Goal: Task Accomplishment & Management: Use online tool/utility

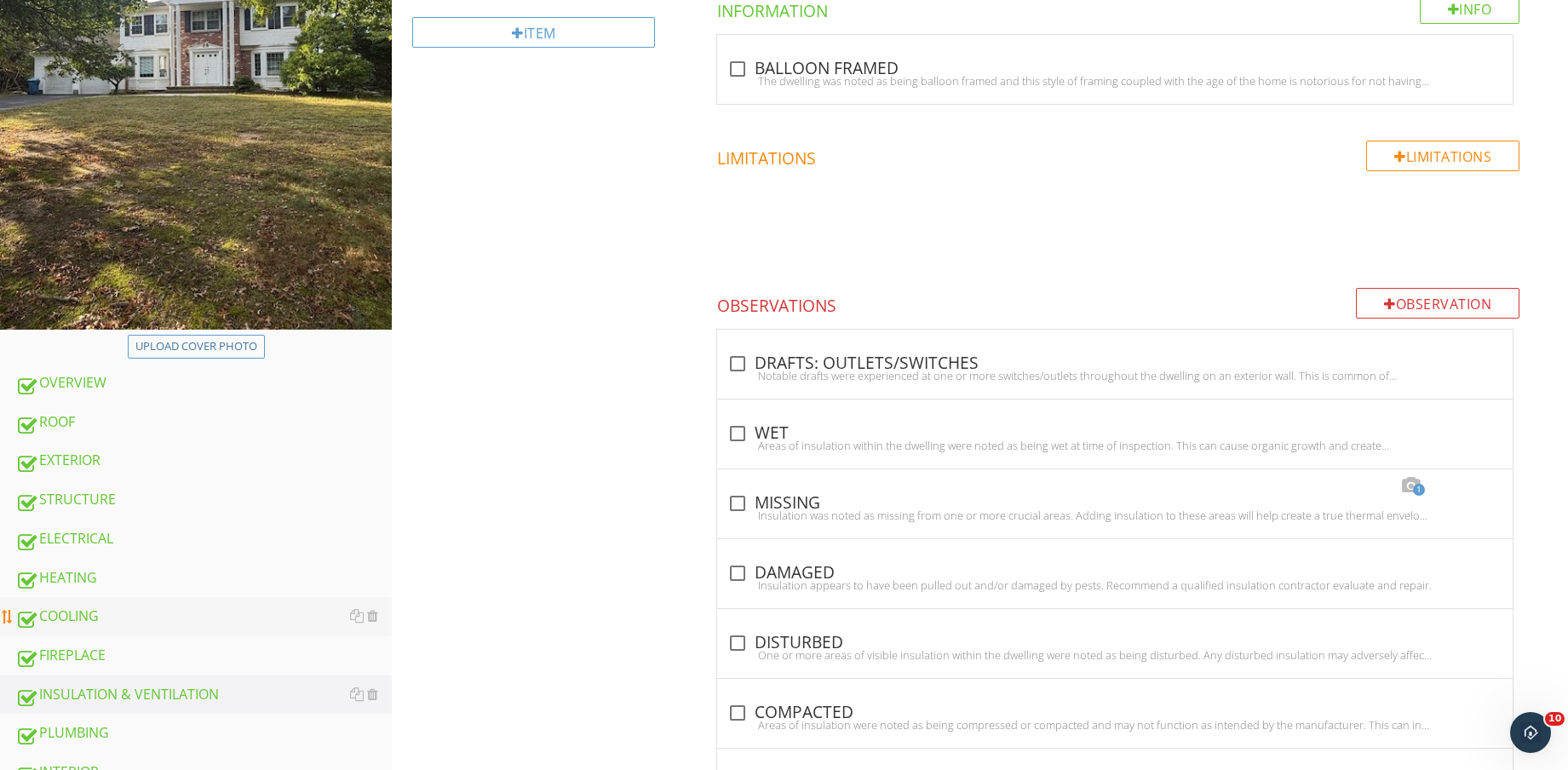
scroll to position [533, 0]
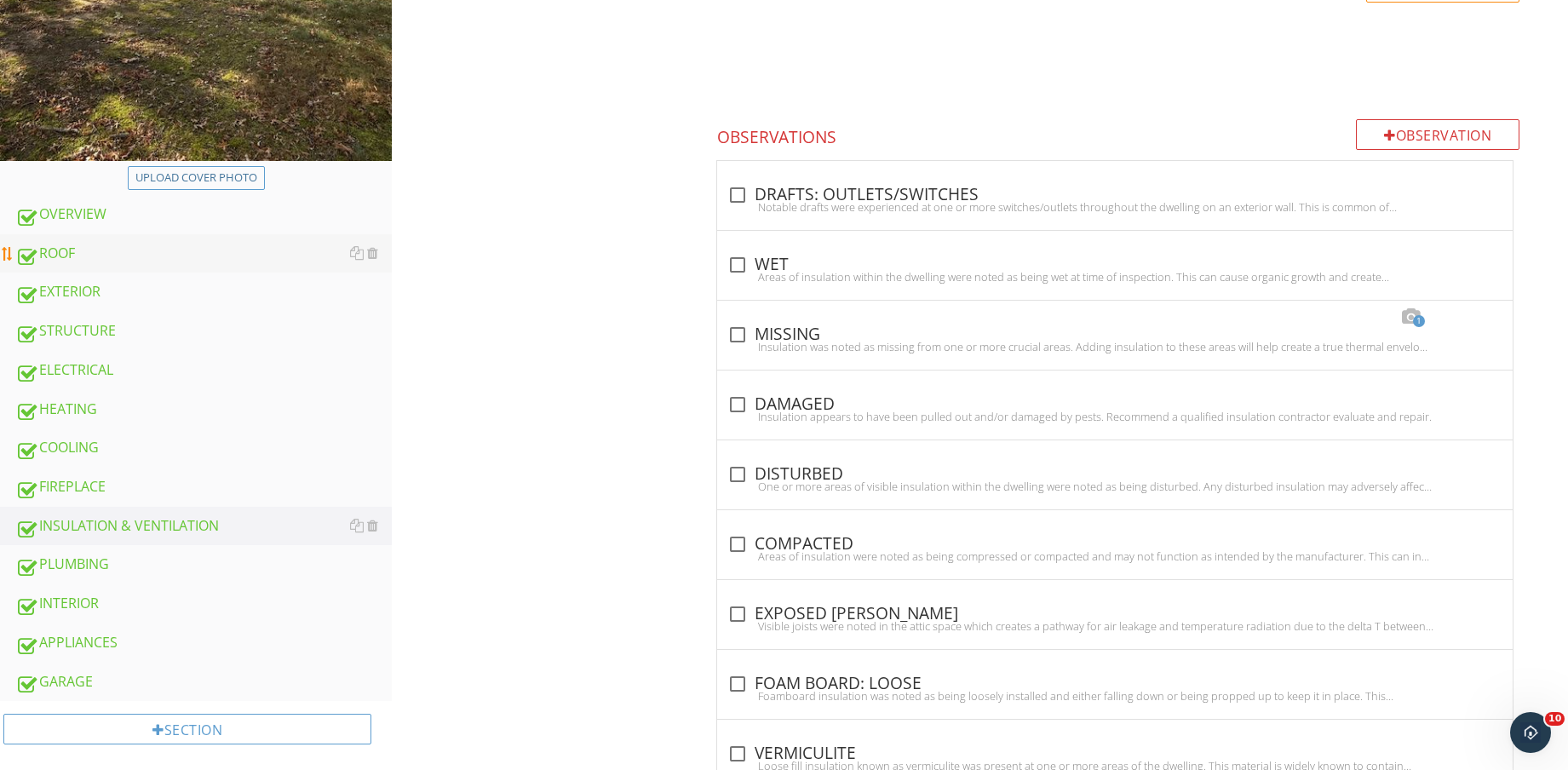
click at [81, 257] on div "ROOF" at bounding box center [204, 254] width 377 height 22
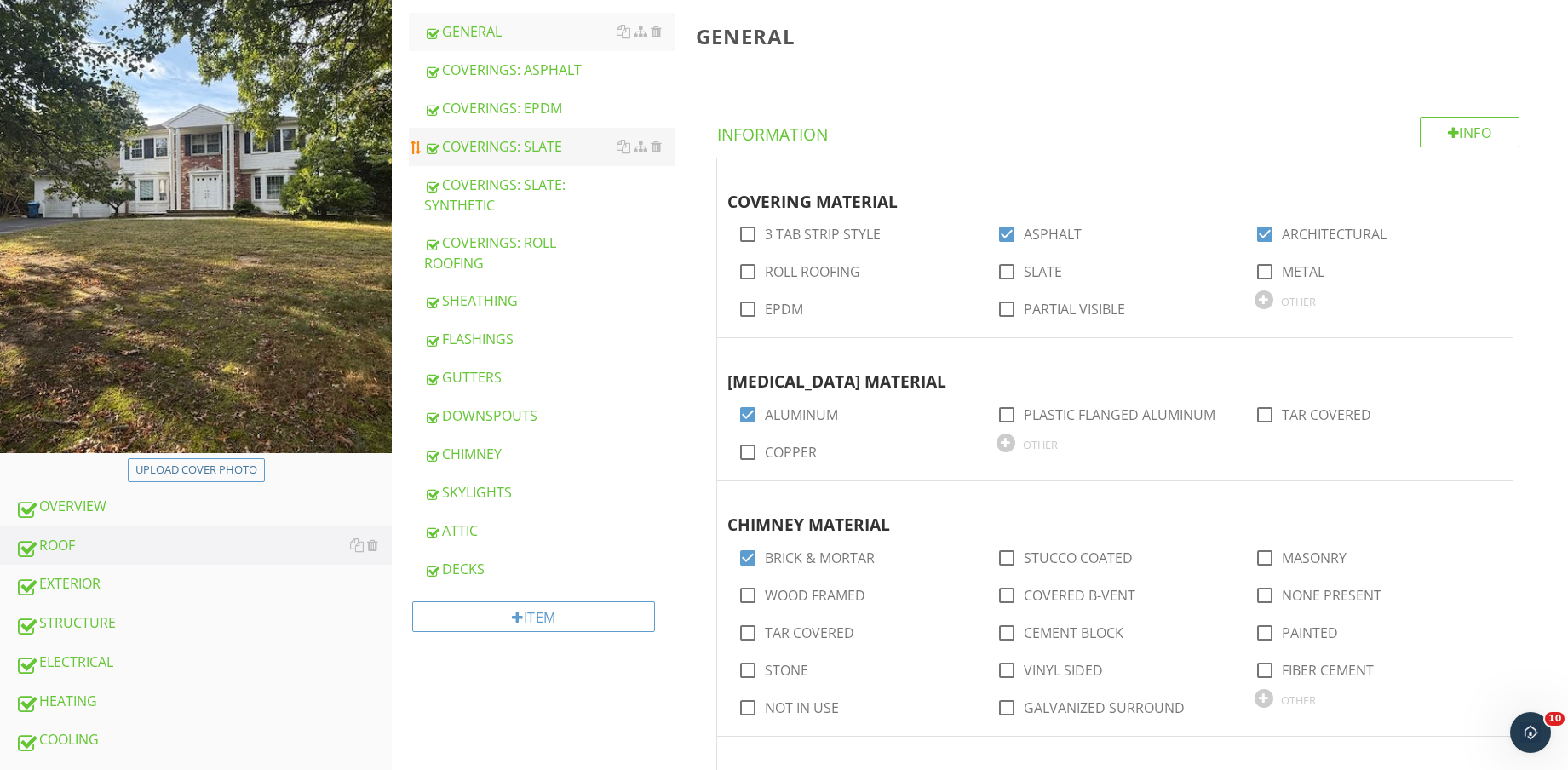
scroll to position [107, 0]
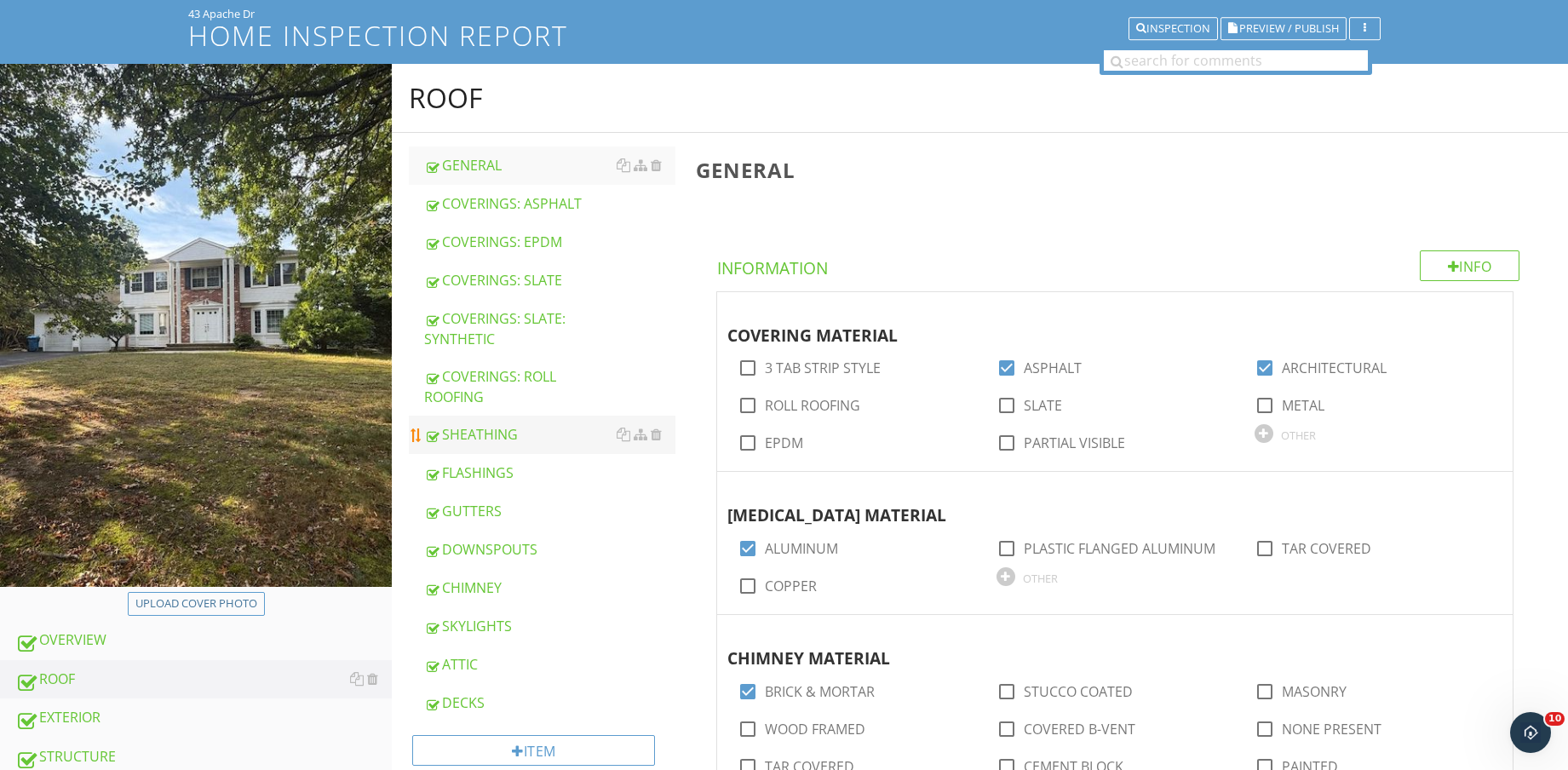
click at [510, 418] on link "SHEATHING" at bounding box center [550, 434] width 251 height 38
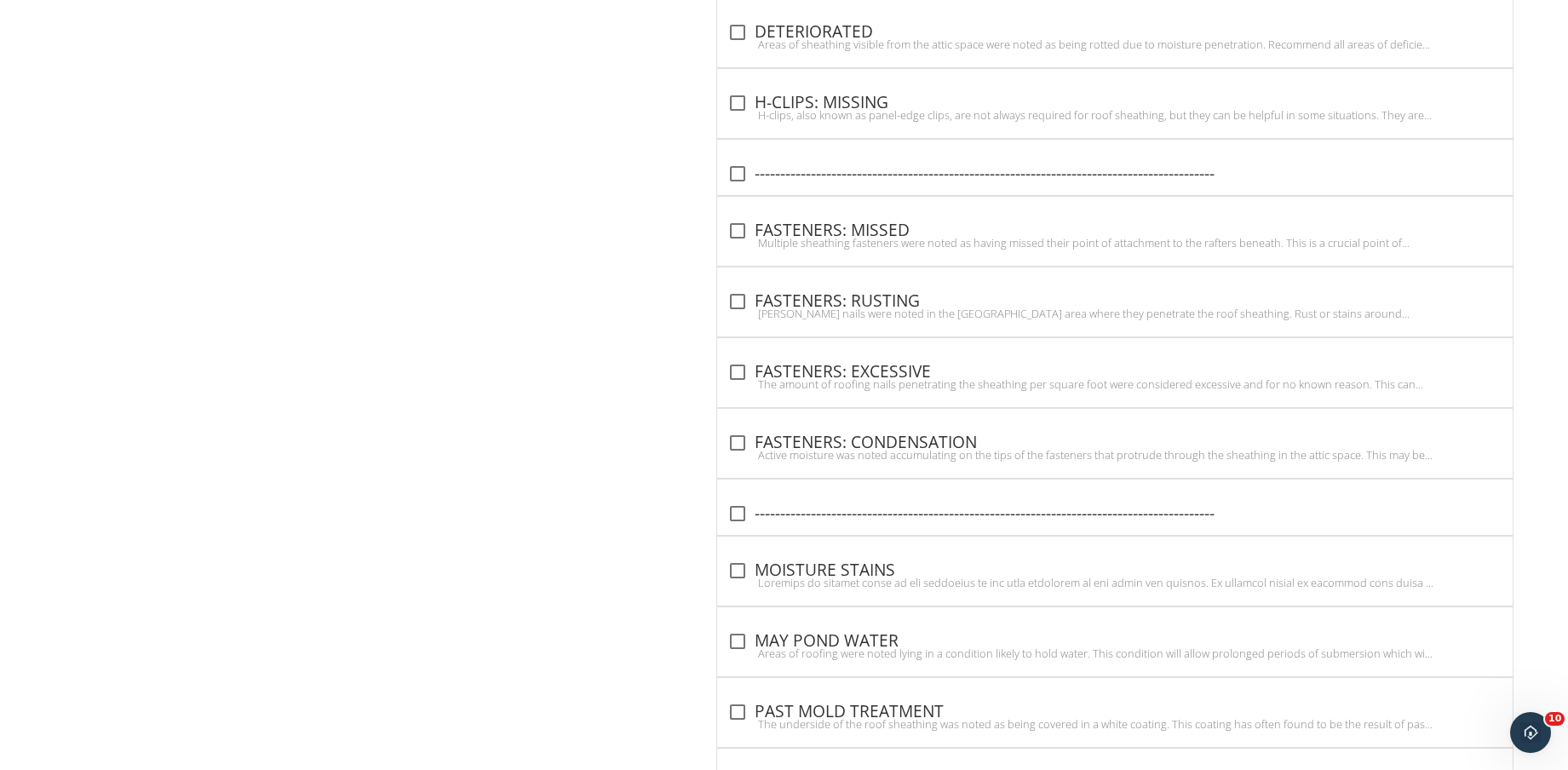
scroll to position [2274, 0]
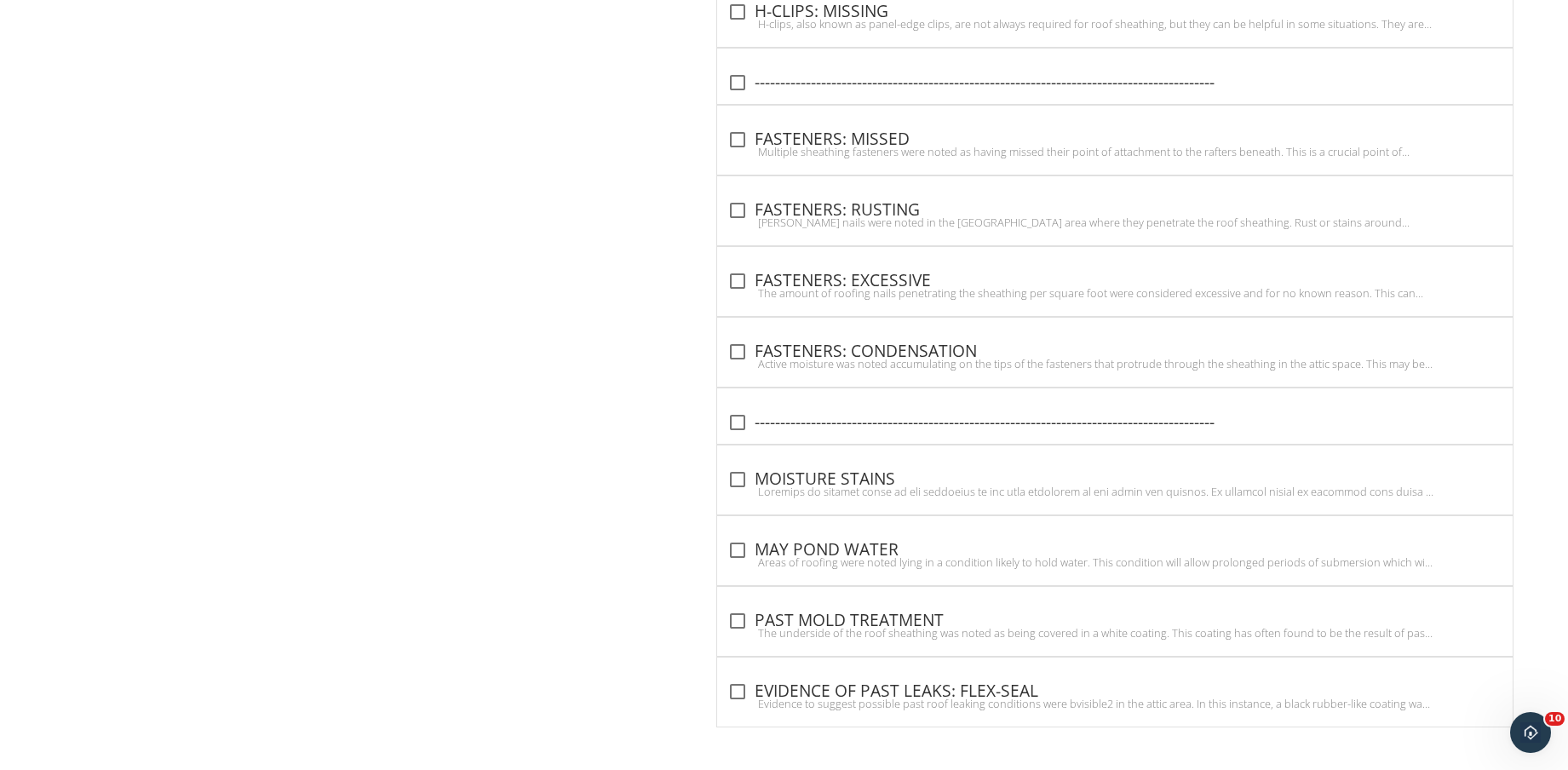
click at [871, 470] on div "check_box_outline_blank MOISTURE STAINS" at bounding box center [1114, 477] width 775 height 24
checkbox input "true"
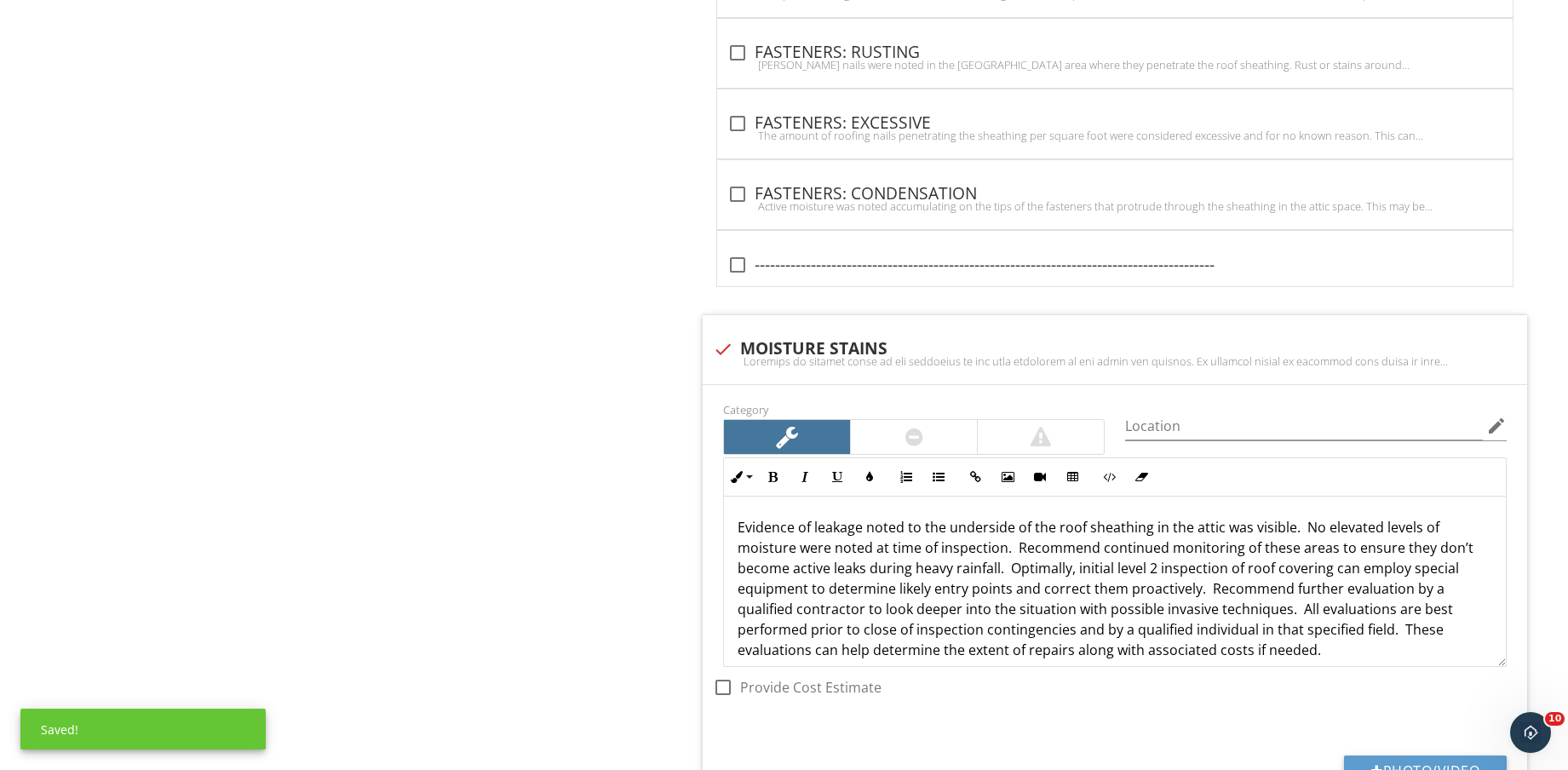
scroll to position [2593, 0]
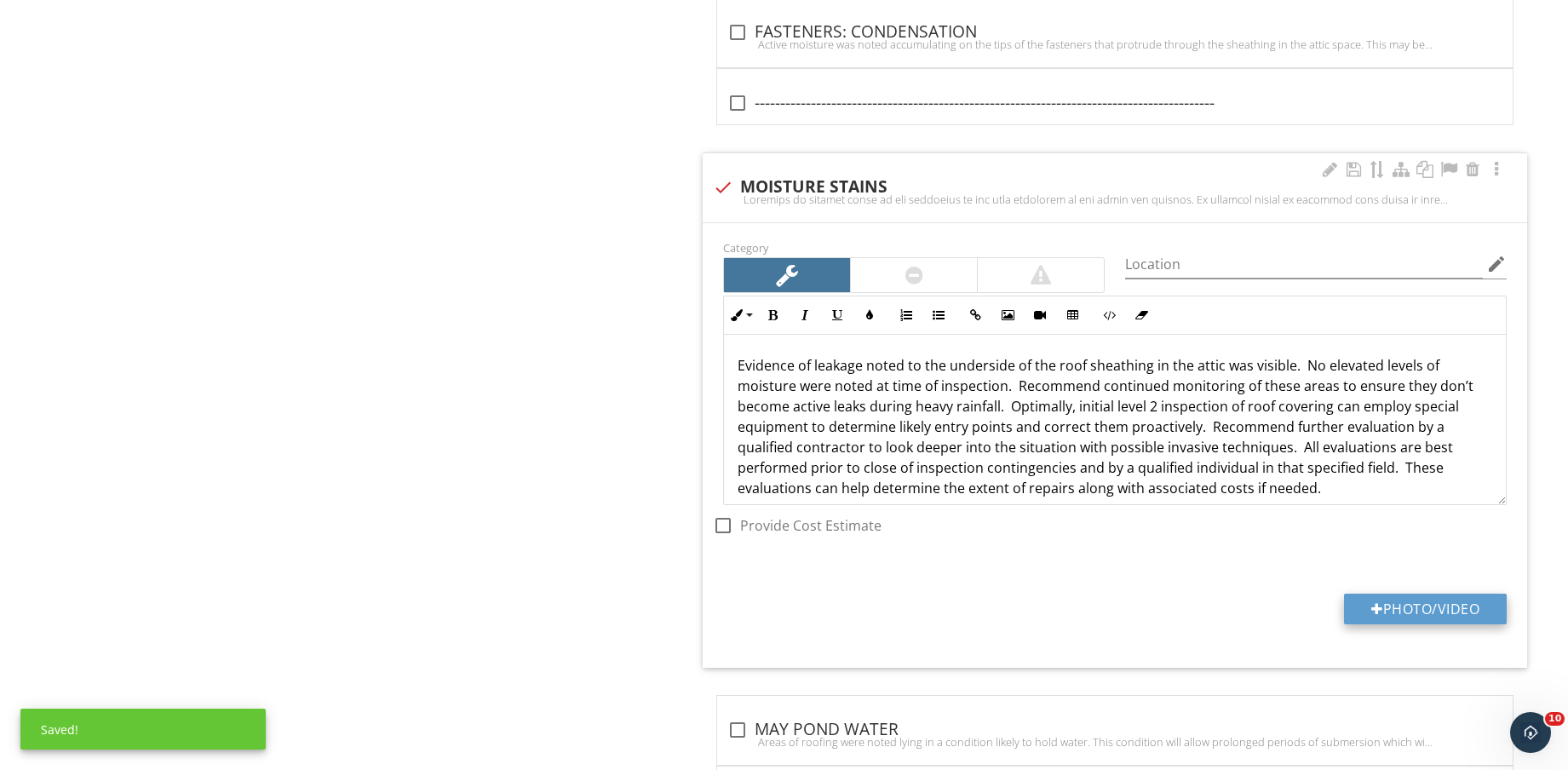
drag, startPoint x: 1428, startPoint y: 591, endPoint x: 1429, endPoint y: 602, distance: 11.0
click at [1429, 591] on div "Category Location edit Inline Style XLarge Large Normal Small Light Small/Light…" at bounding box center [1115, 445] width 824 height 445
click at [1429, 602] on button "Photo/Video" at bounding box center [1425, 609] width 163 height 31
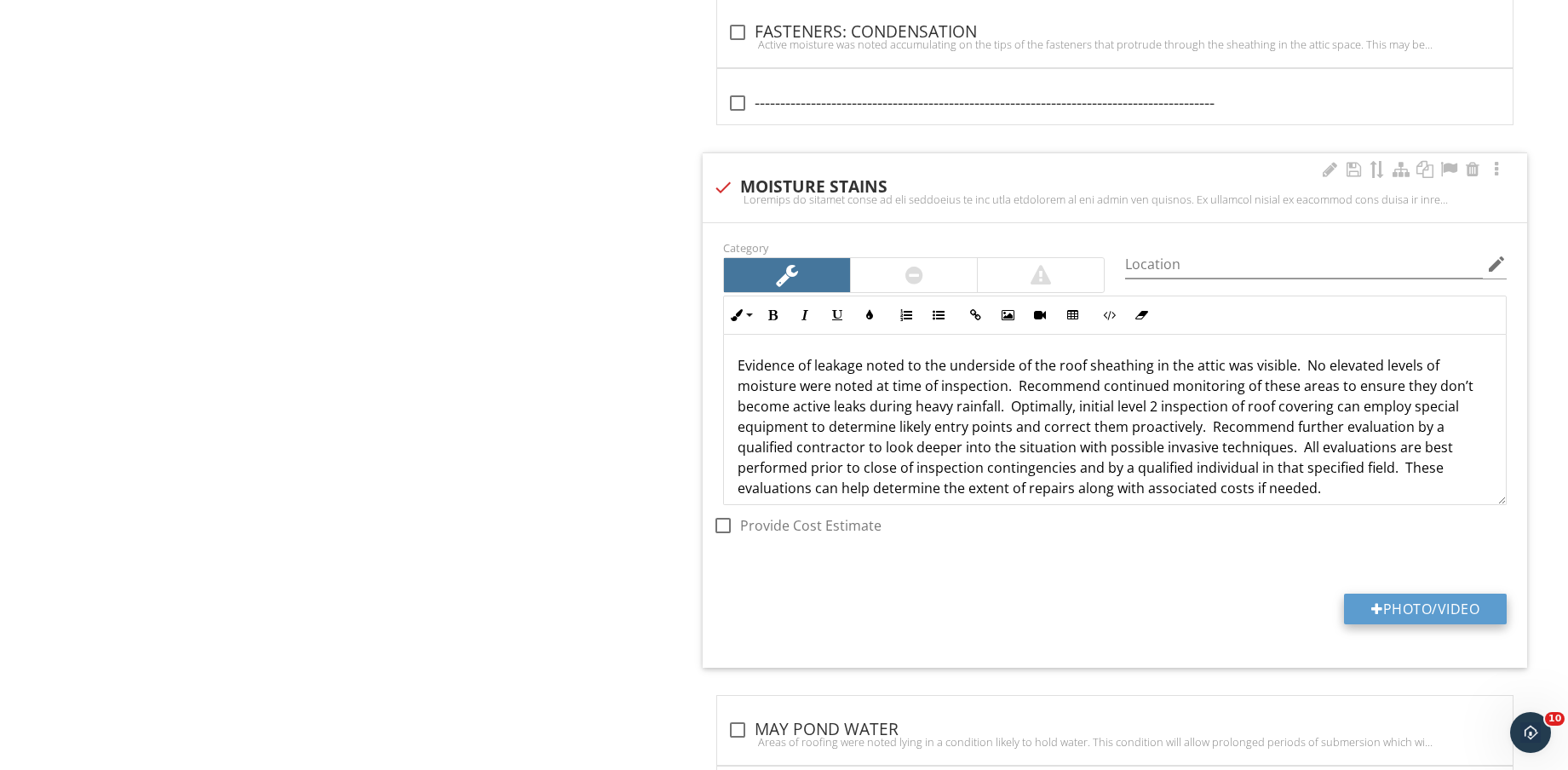
type input "C:\fakepath\IMG_9165.jpg"
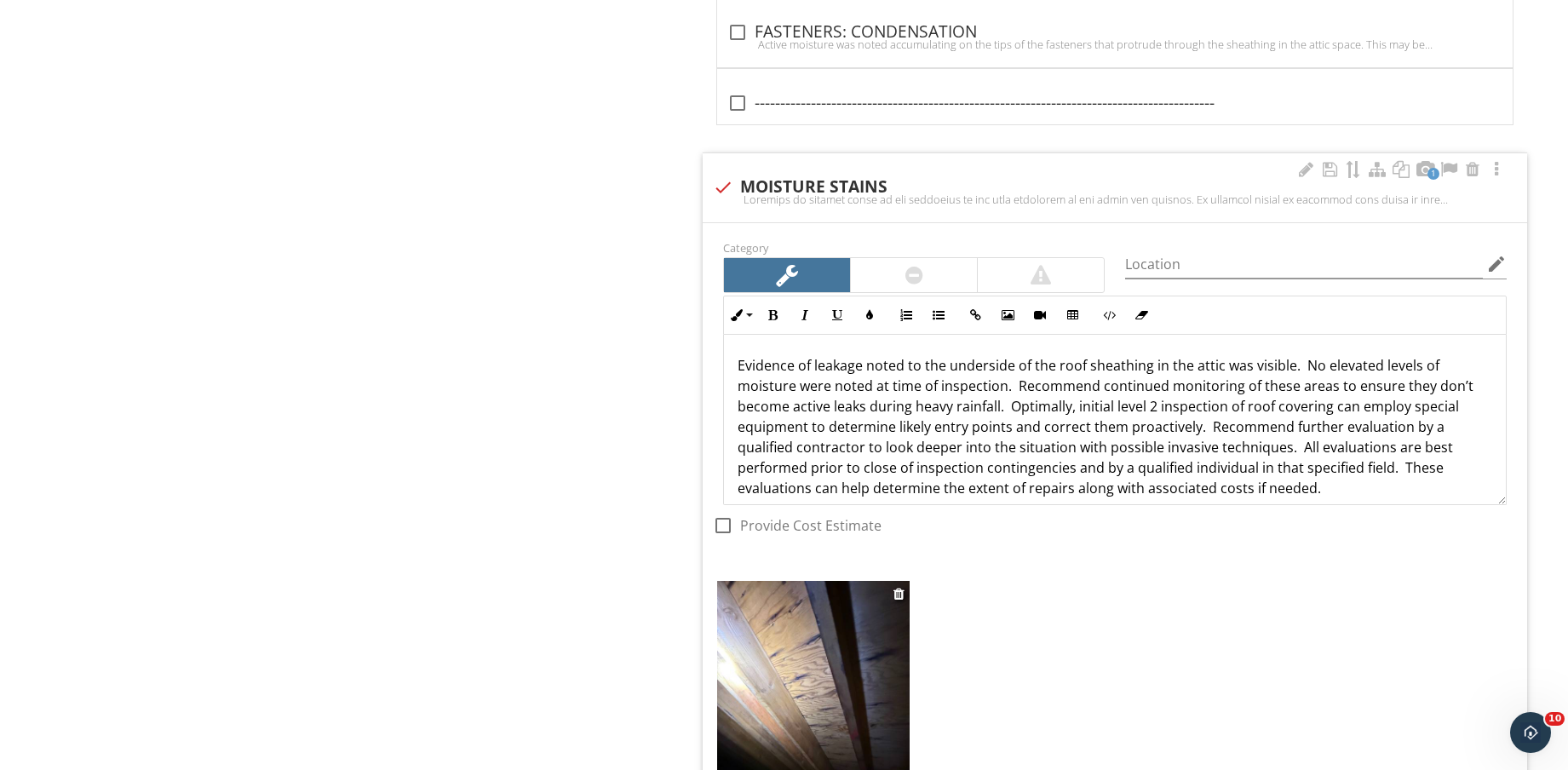
click at [865, 690] on img at bounding box center [813, 709] width 193 height 256
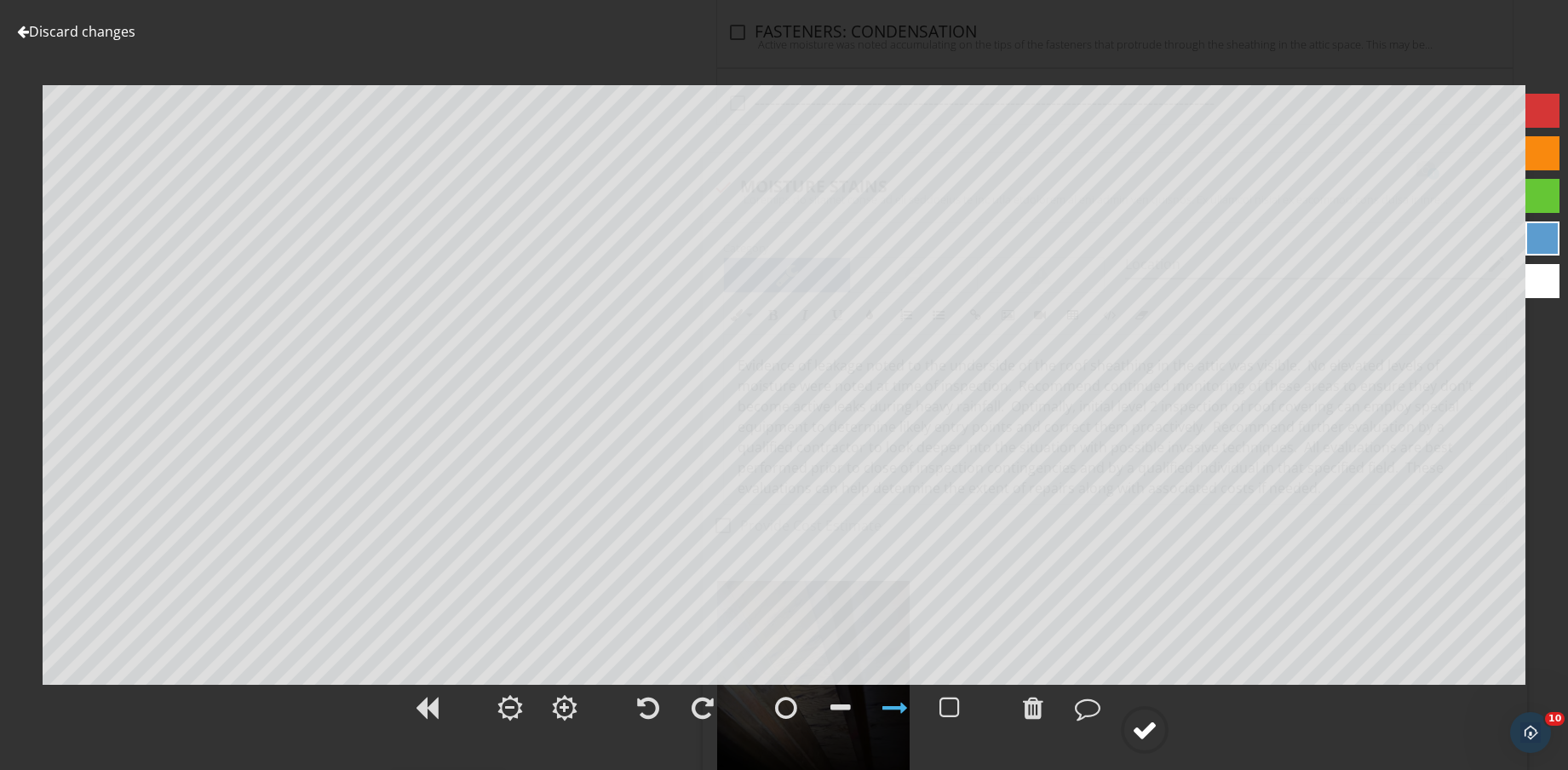
click at [1139, 748] on circle at bounding box center [1145, 730] width 44 height 44
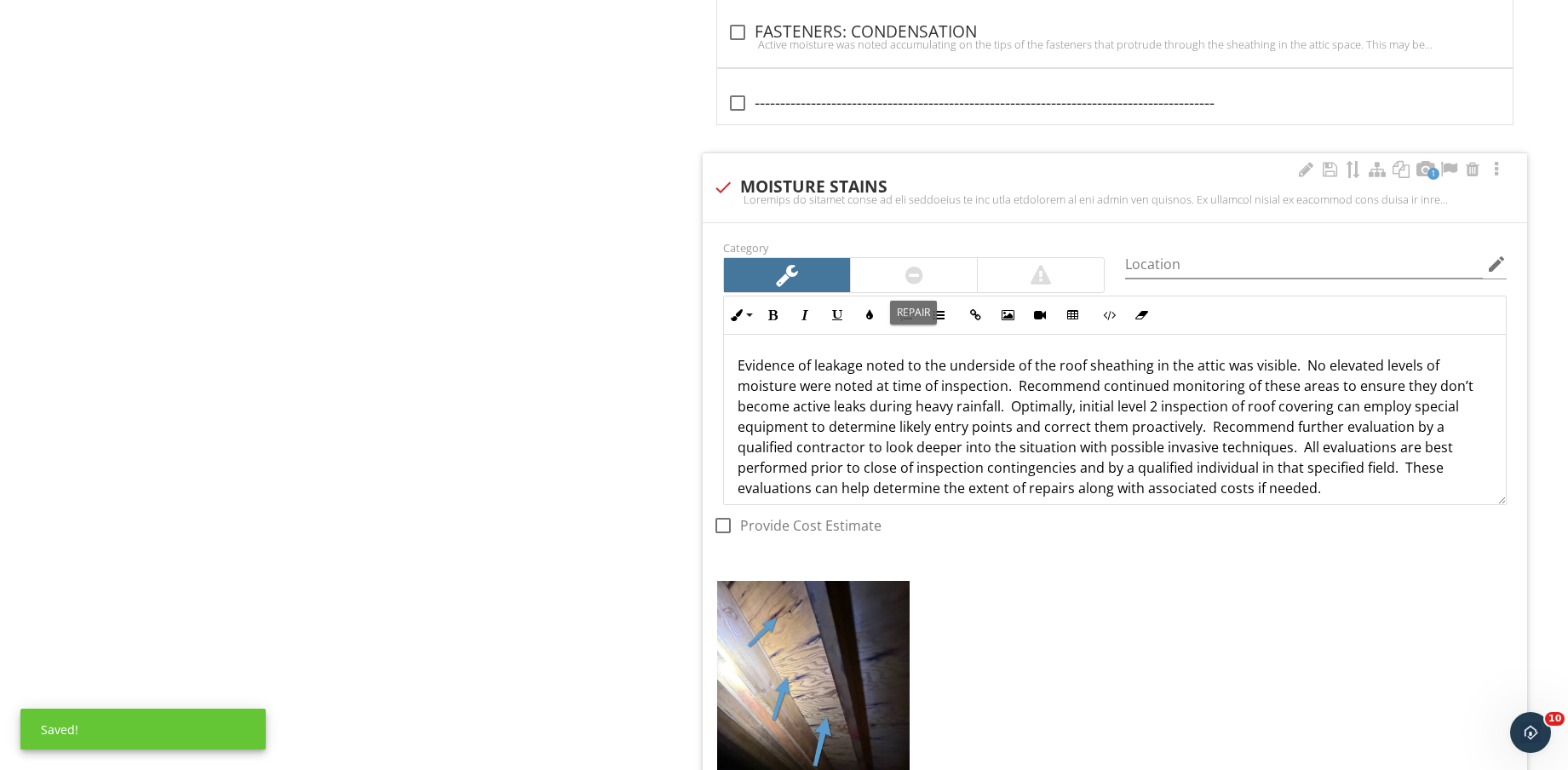
click at [928, 279] on div at bounding box center [914, 275] width 127 height 34
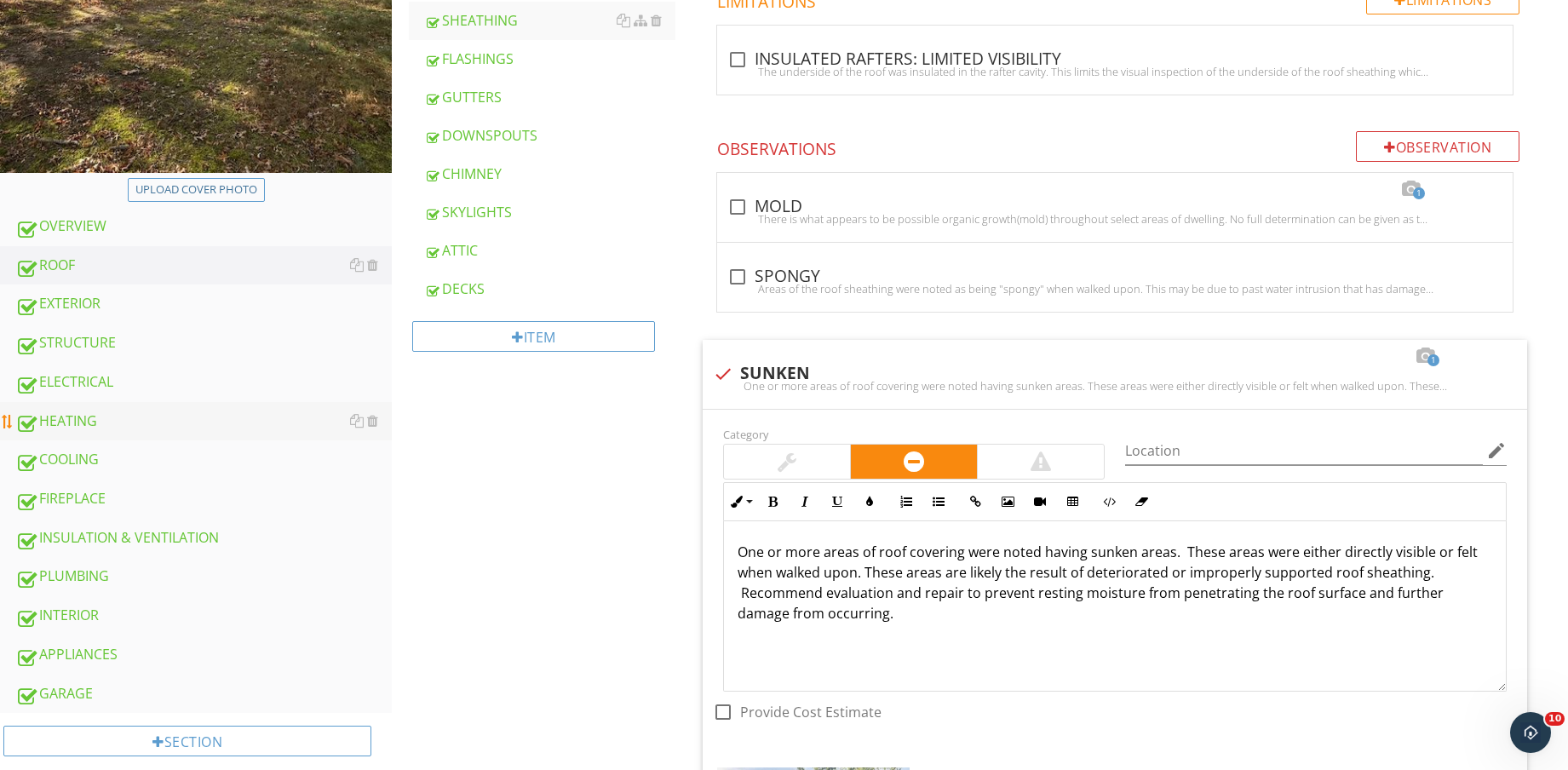
scroll to position [533, 0]
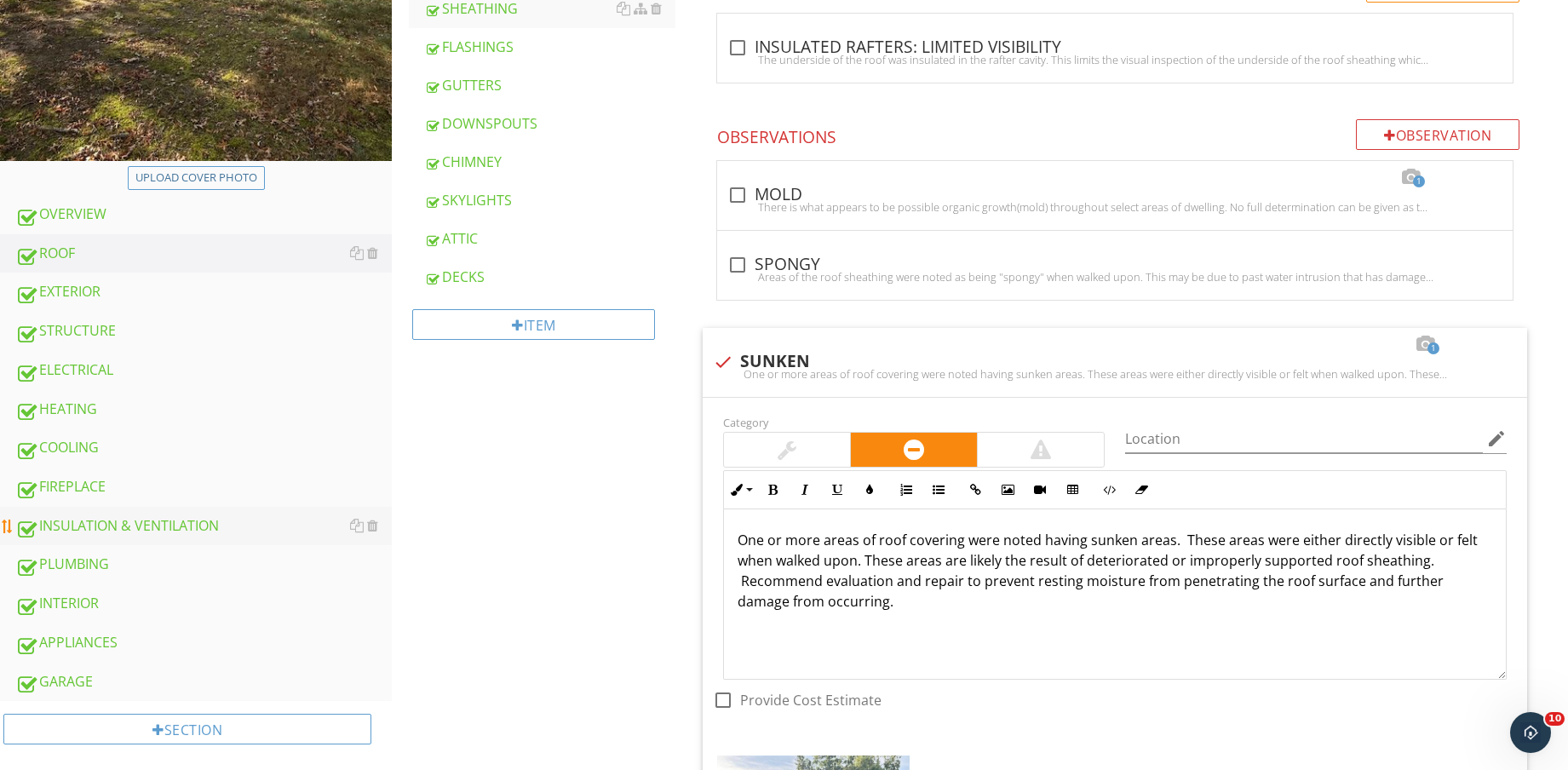
click at [201, 507] on link "INSULATION & VENTILATION" at bounding box center [204, 527] width 377 height 40
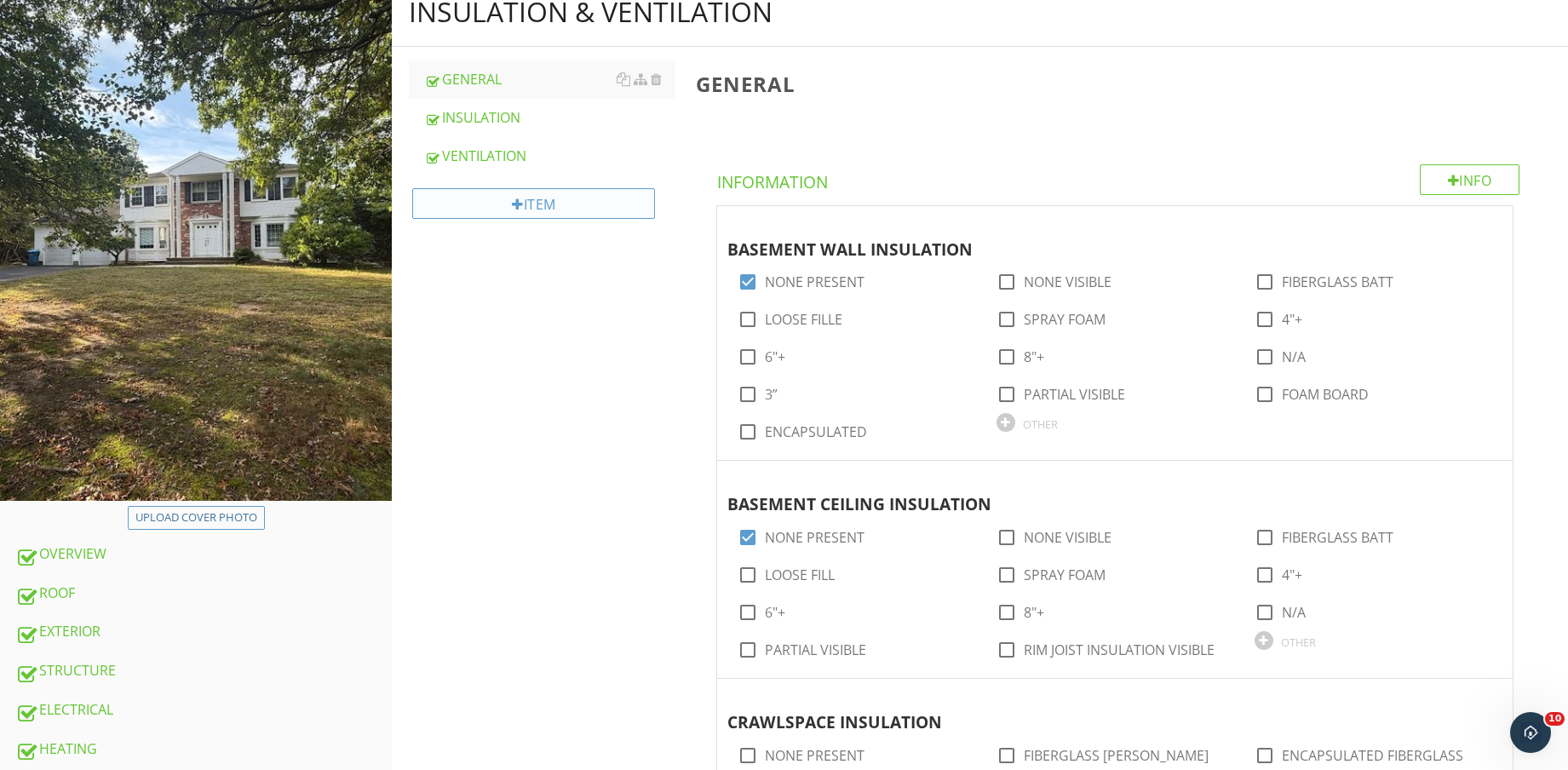
scroll to position [107, 0]
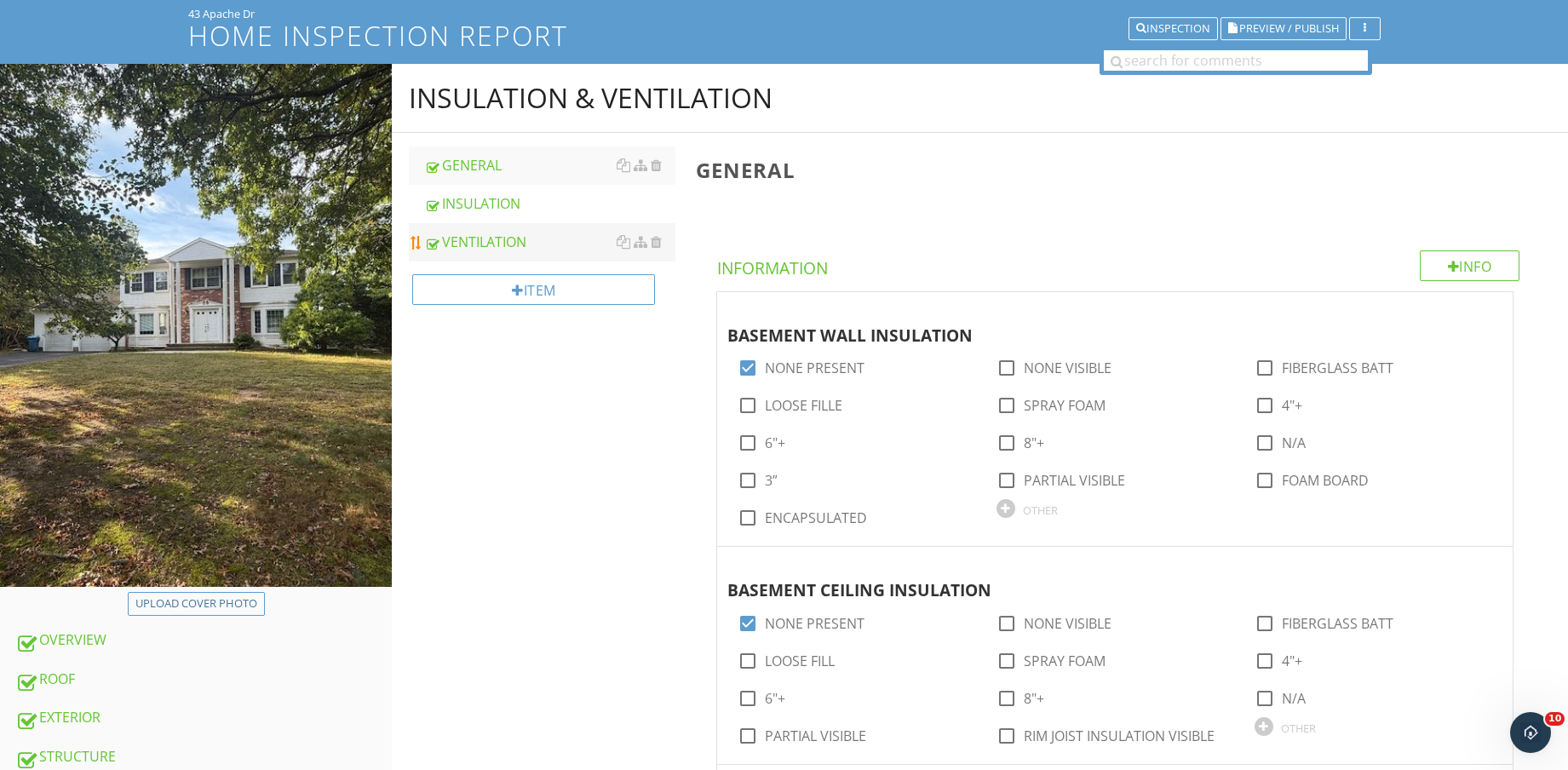
click at [517, 233] on div "VENTILATION" at bounding box center [550, 242] width 251 height 21
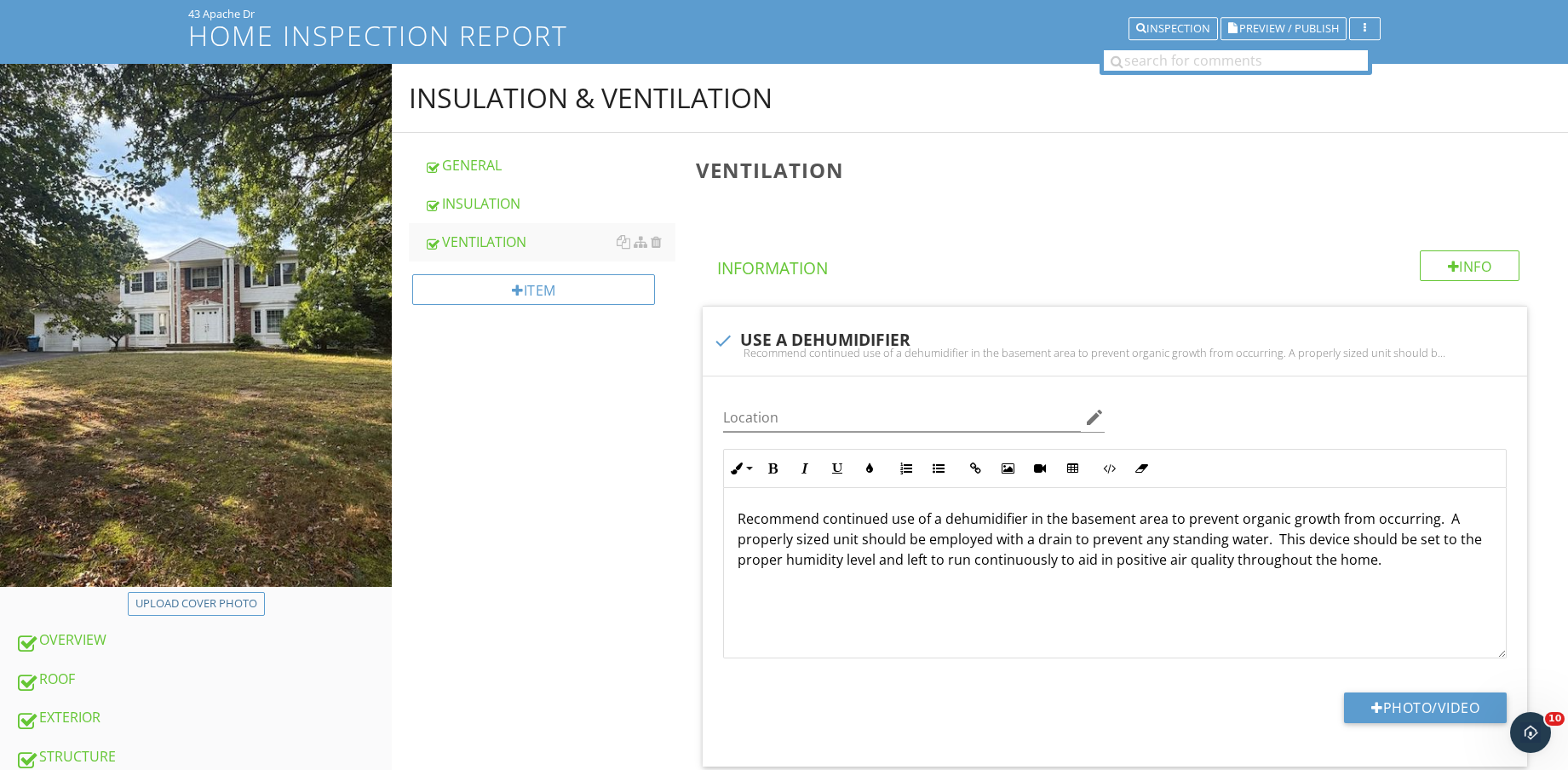
click at [478, 206] on div "INSULATION" at bounding box center [550, 204] width 251 height 21
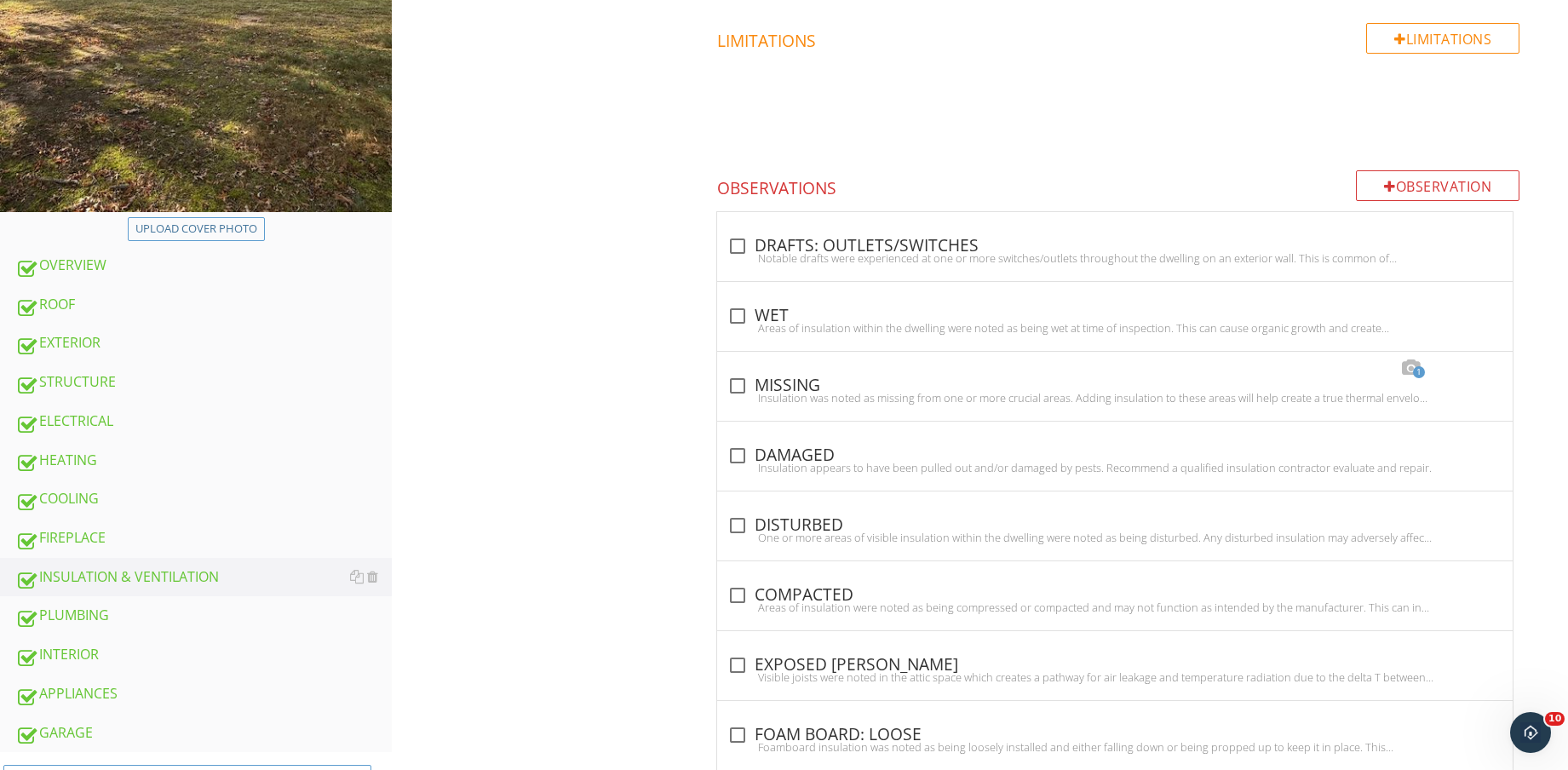
scroll to position [266, 0]
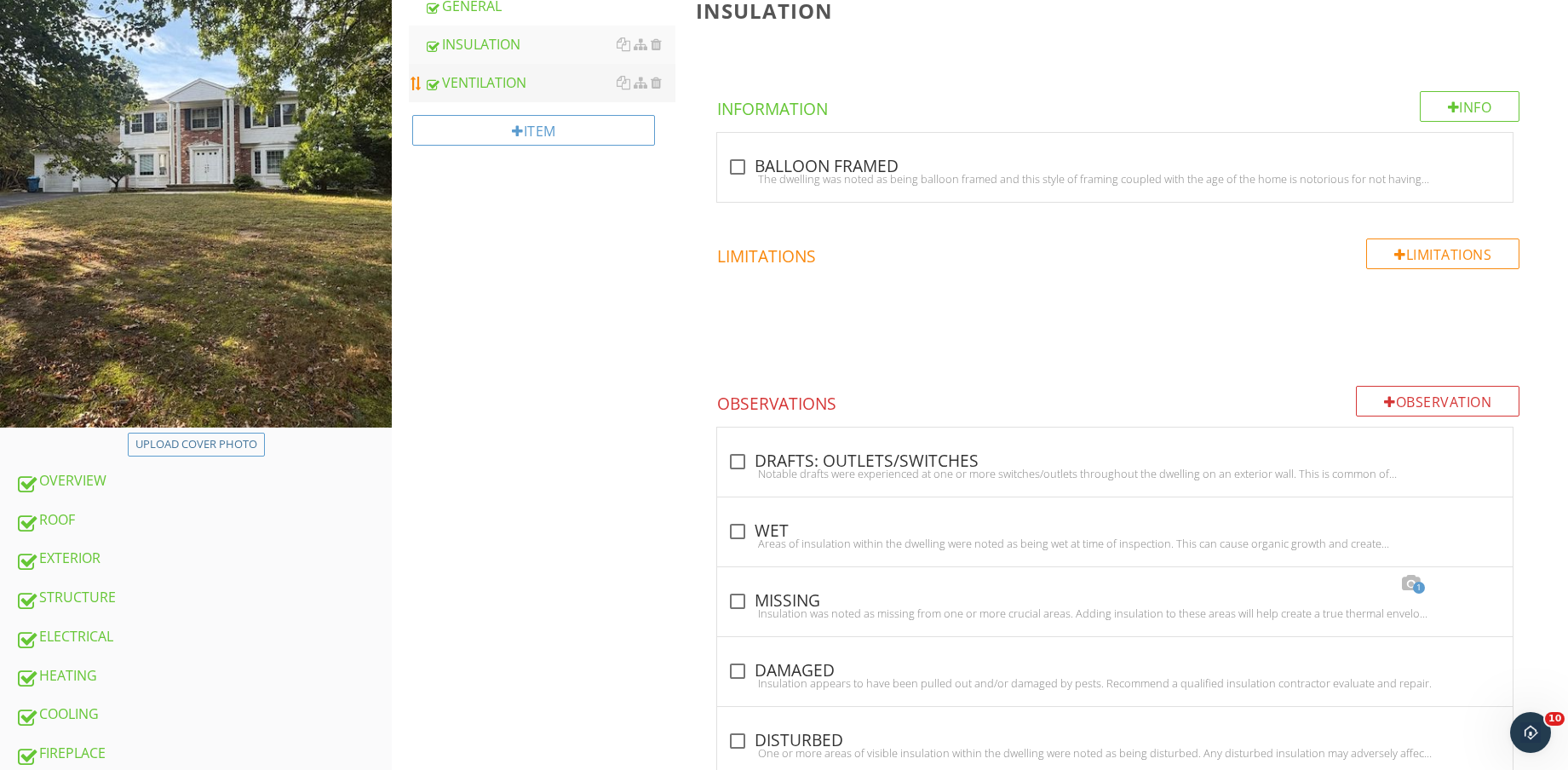
click at [528, 91] on div "VENTILATION" at bounding box center [550, 83] width 251 height 21
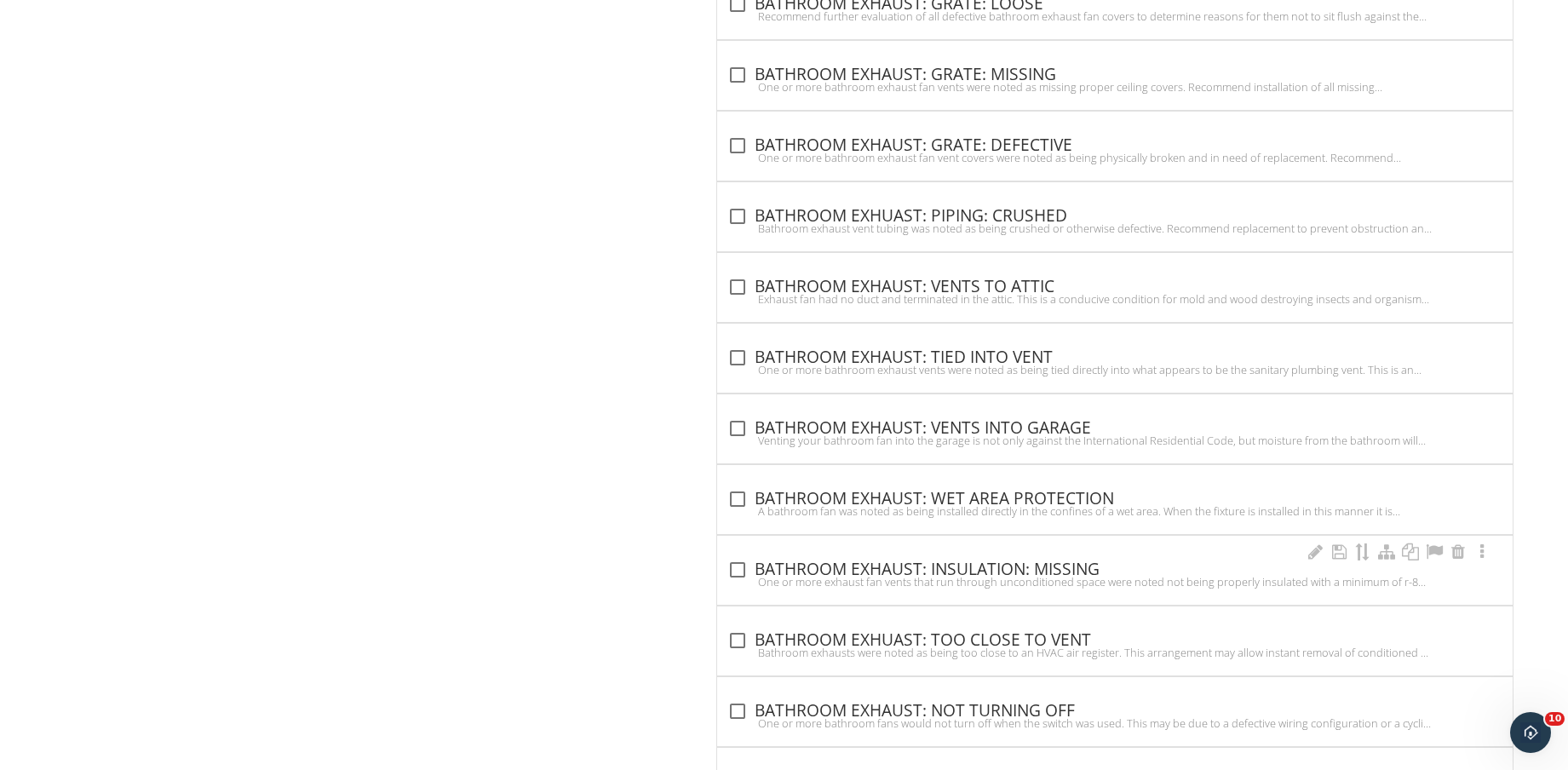
scroll to position [6036, 0]
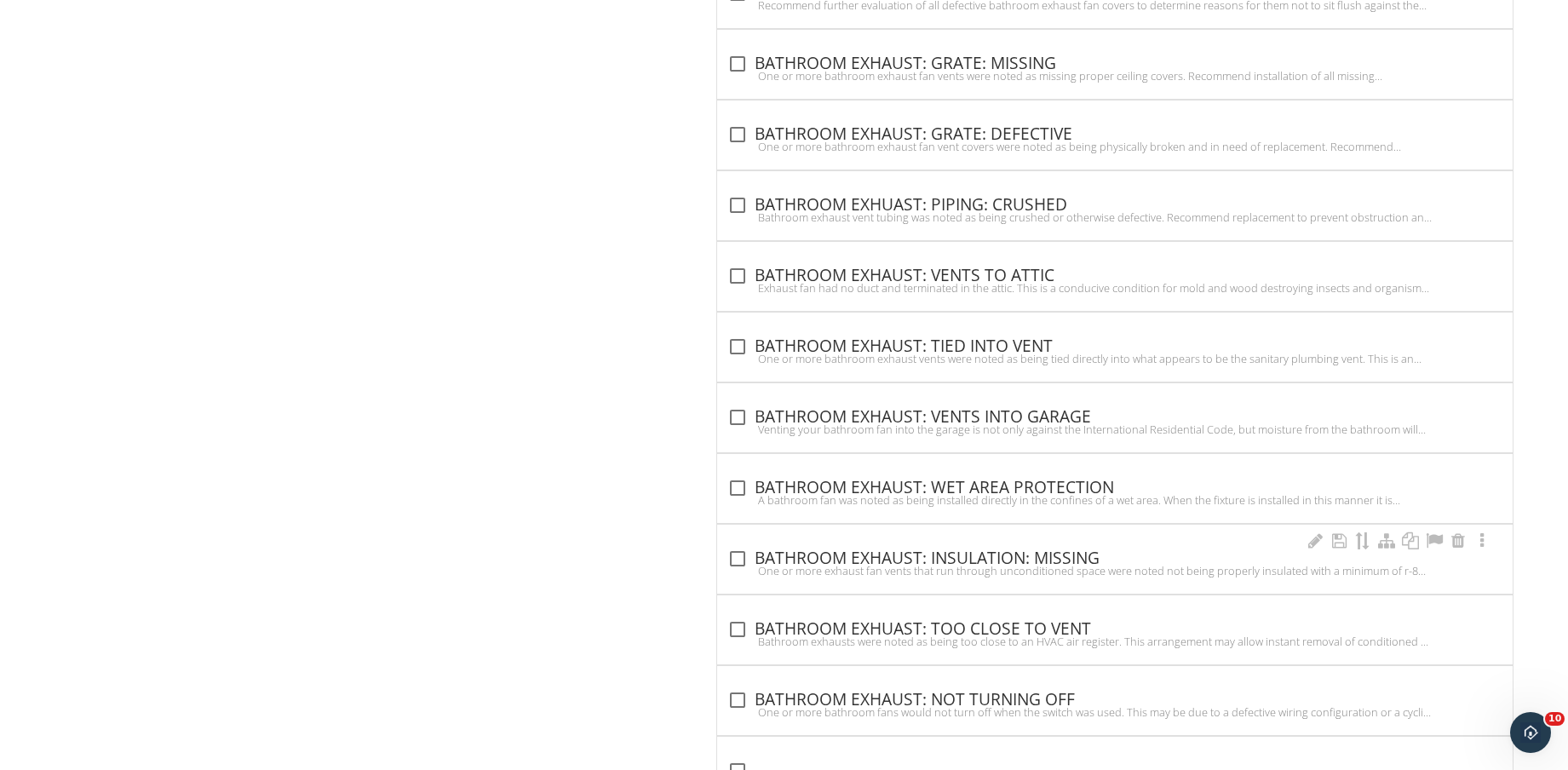
click at [877, 578] on div "check_box_outline_blank BATHROOM EXHAUST: INSULATION: MISSING One or more exhau…" at bounding box center [1114, 564] width 775 height 38
checkbox input "true"
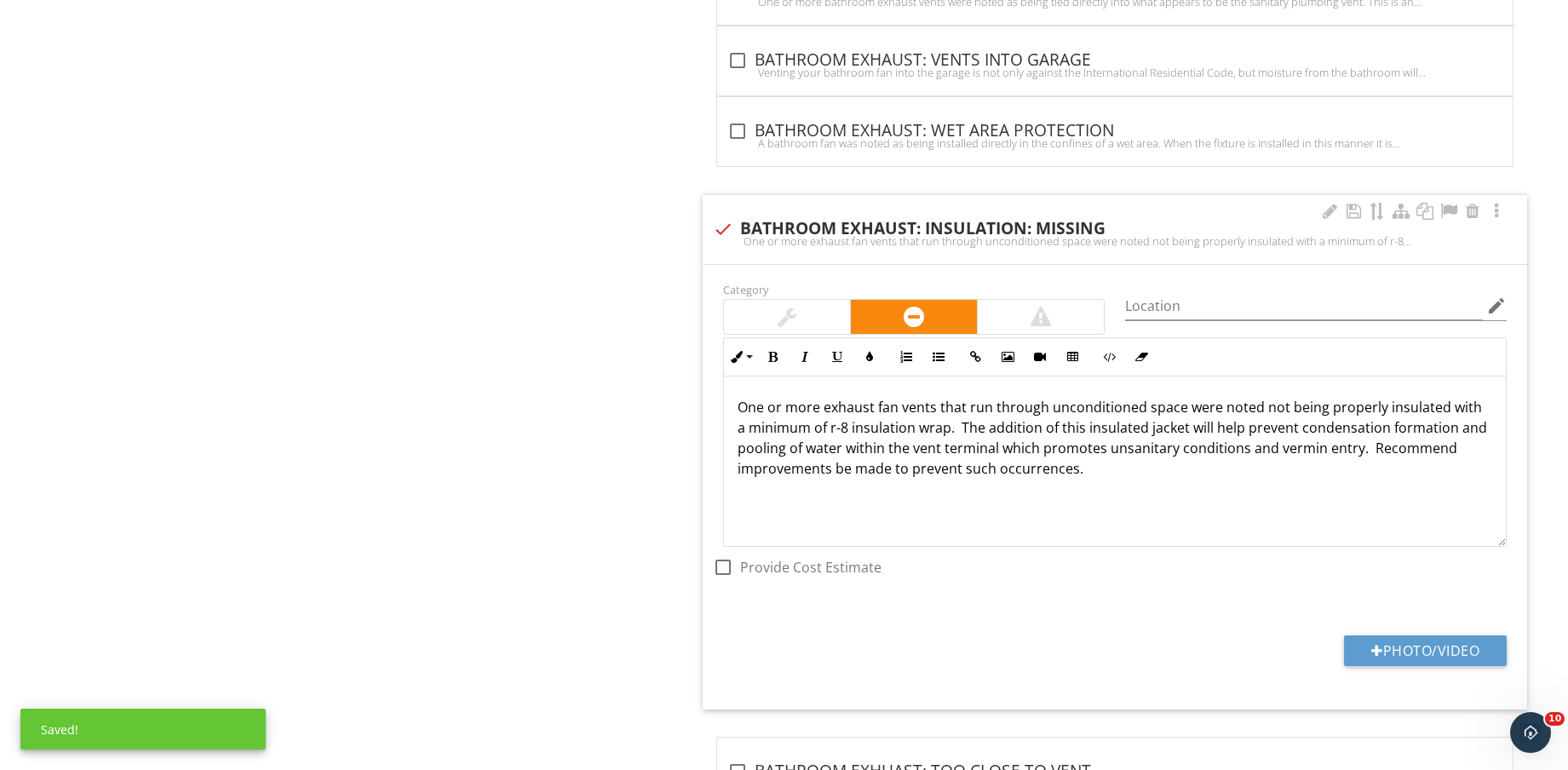
scroll to position [6462, 0]
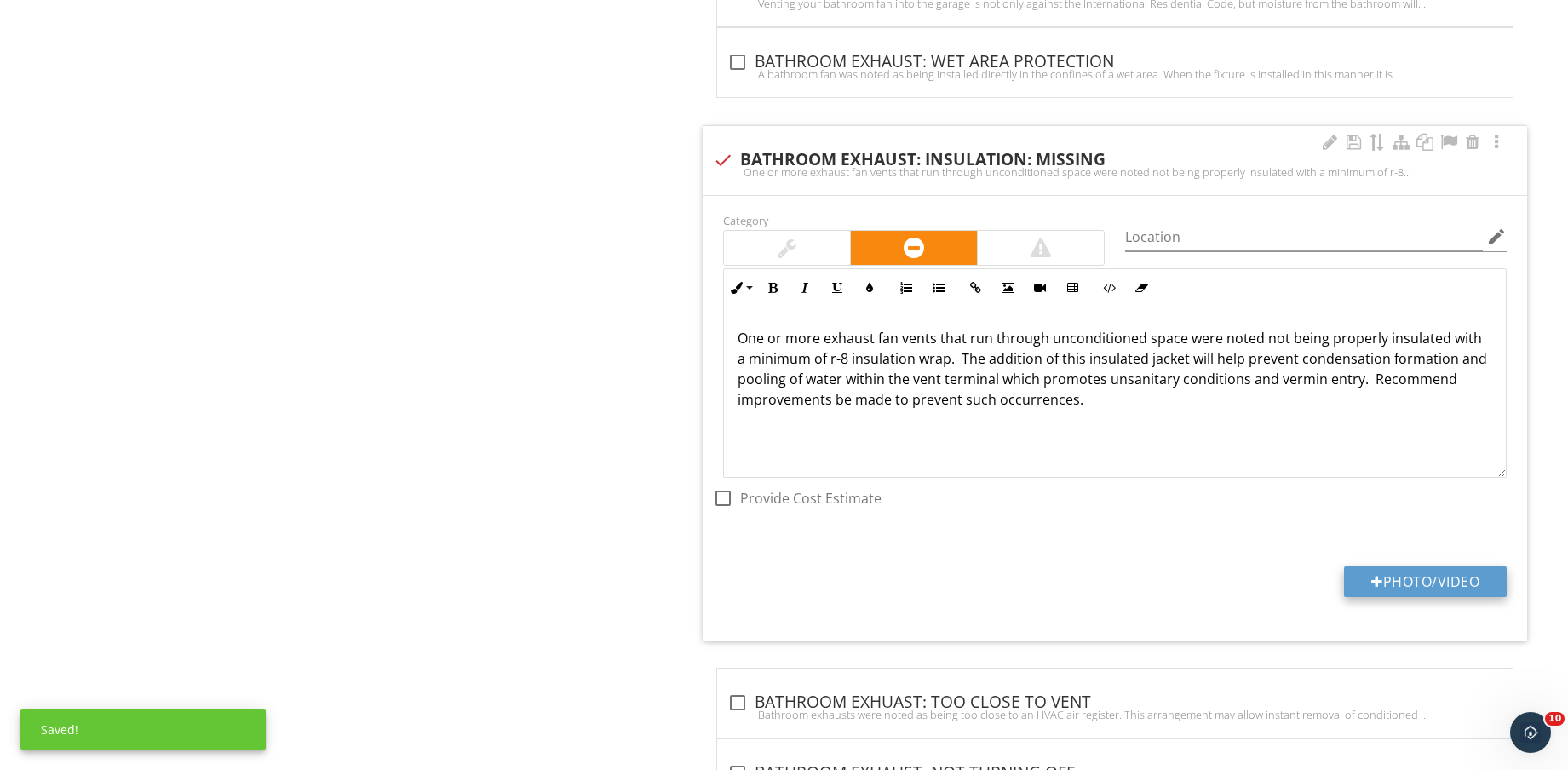
click at [1417, 572] on button "Photo/Video" at bounding box center [1425, 582] width 163 height 31
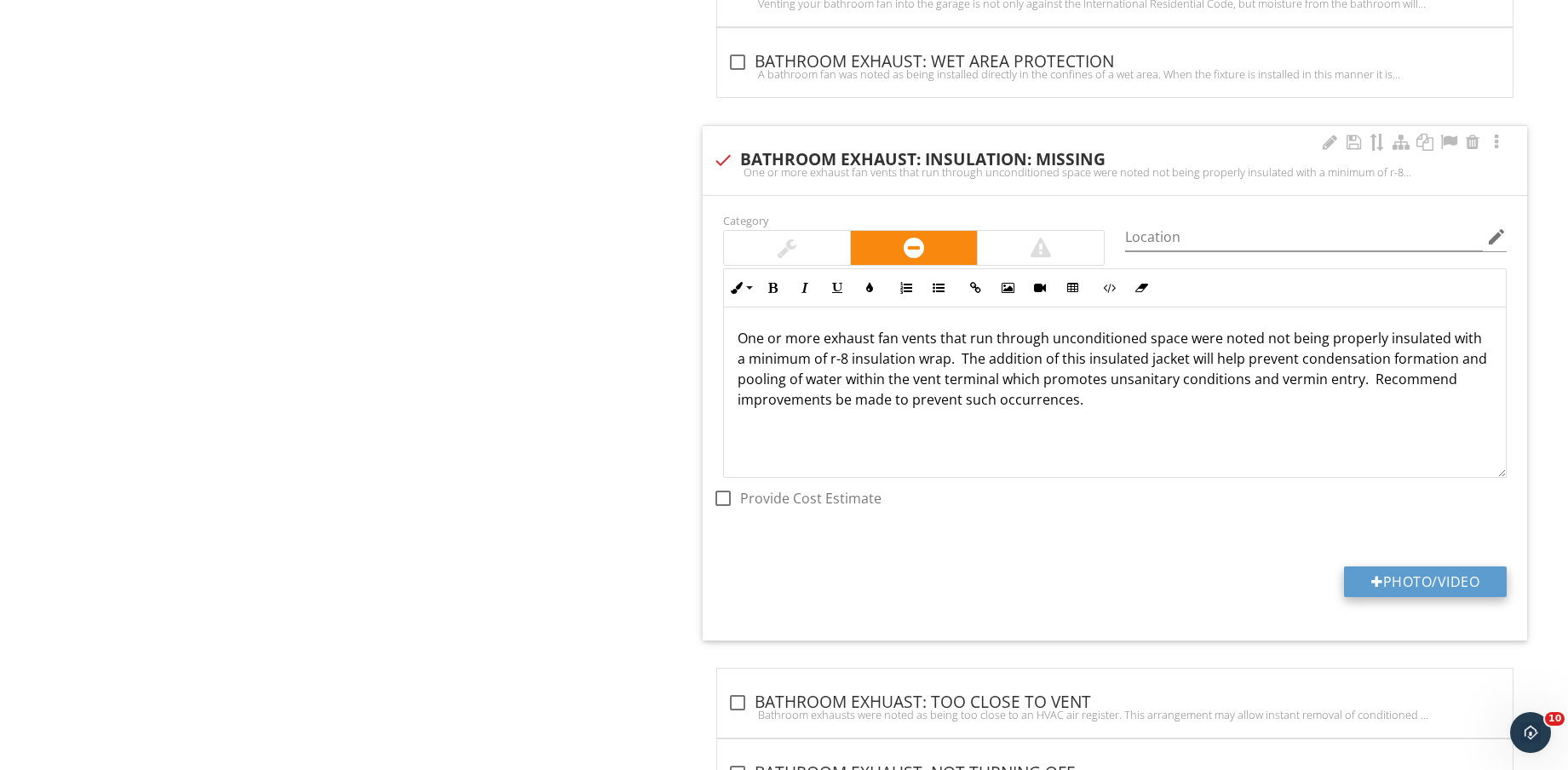
type input "C:\fakepath\IMG_9167.jpg"
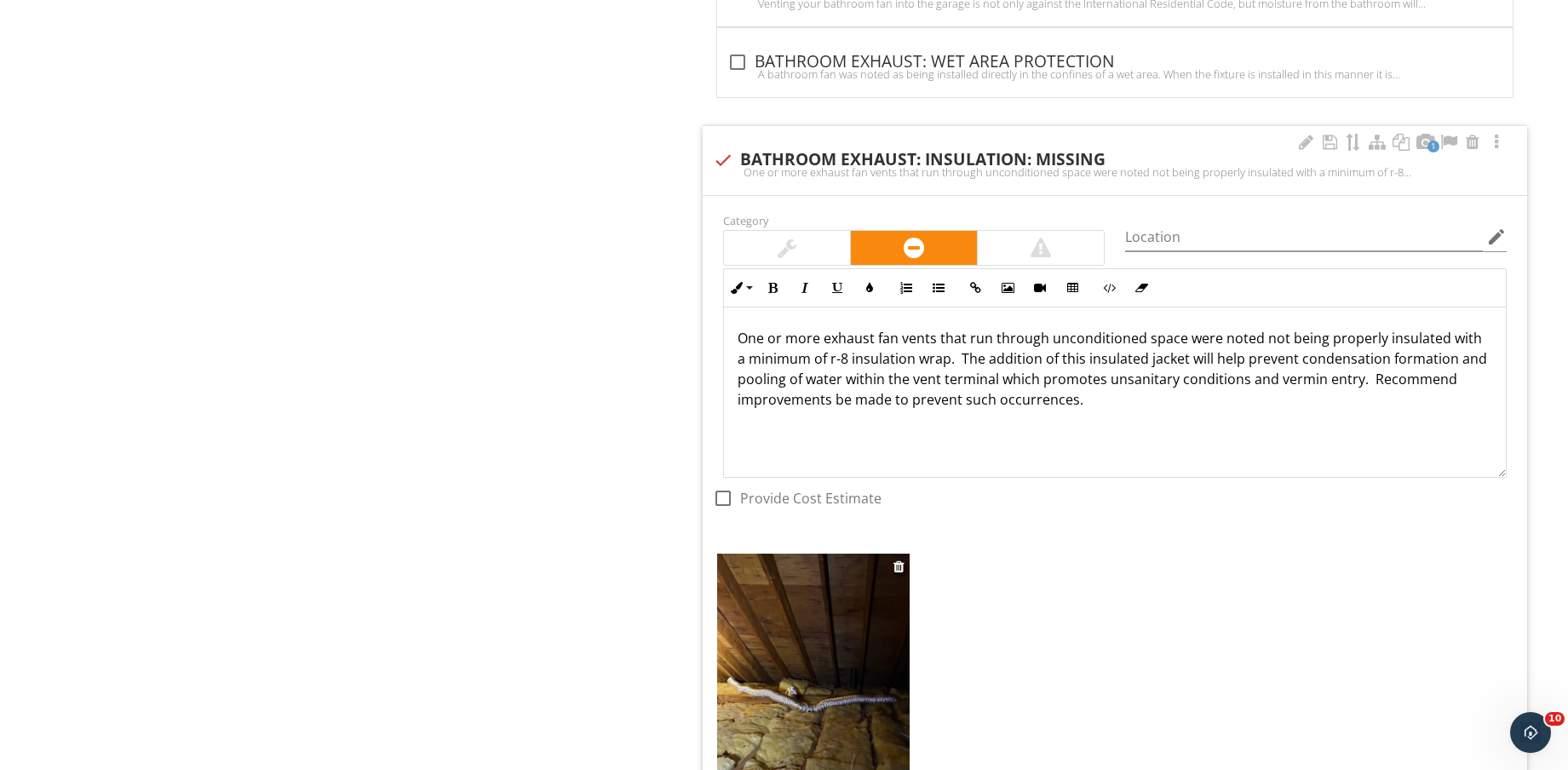
click at [813, 671] on img at bounding box center [813, 681] width 193 height 256
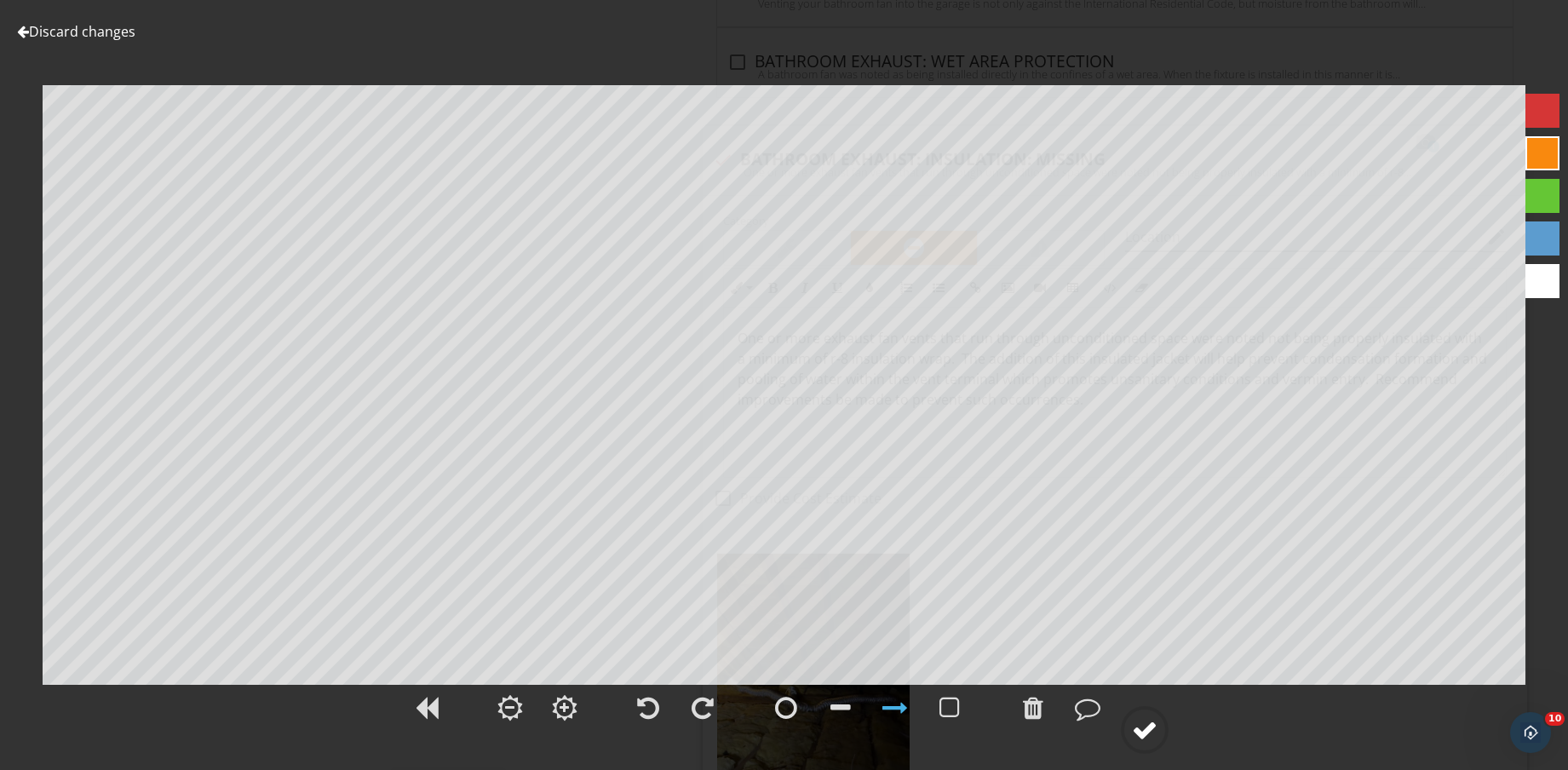
click at [1147, 731] on div at bounding box center [1145, 730] width 26 height 26
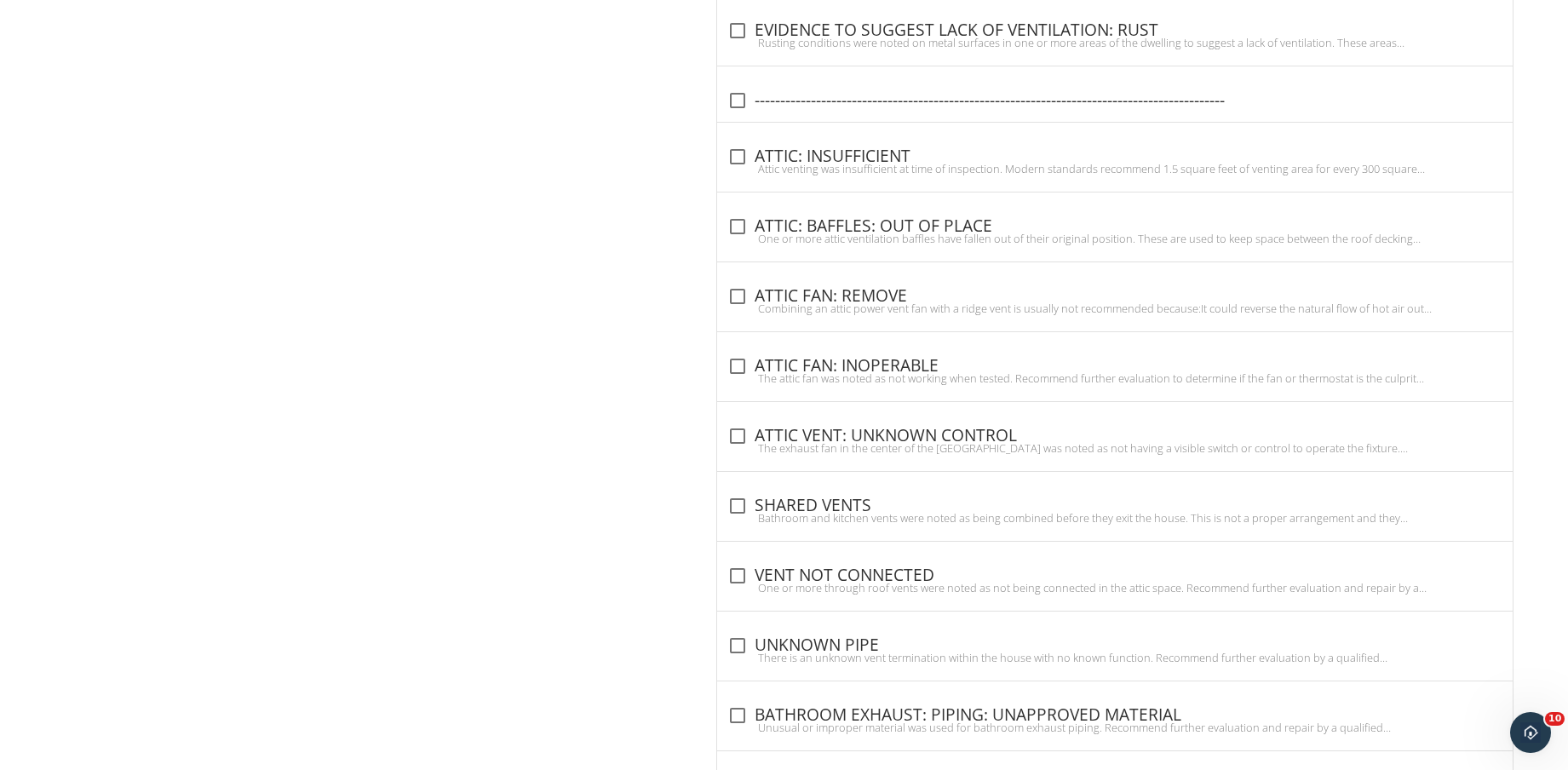
scroll to position [714, 0]
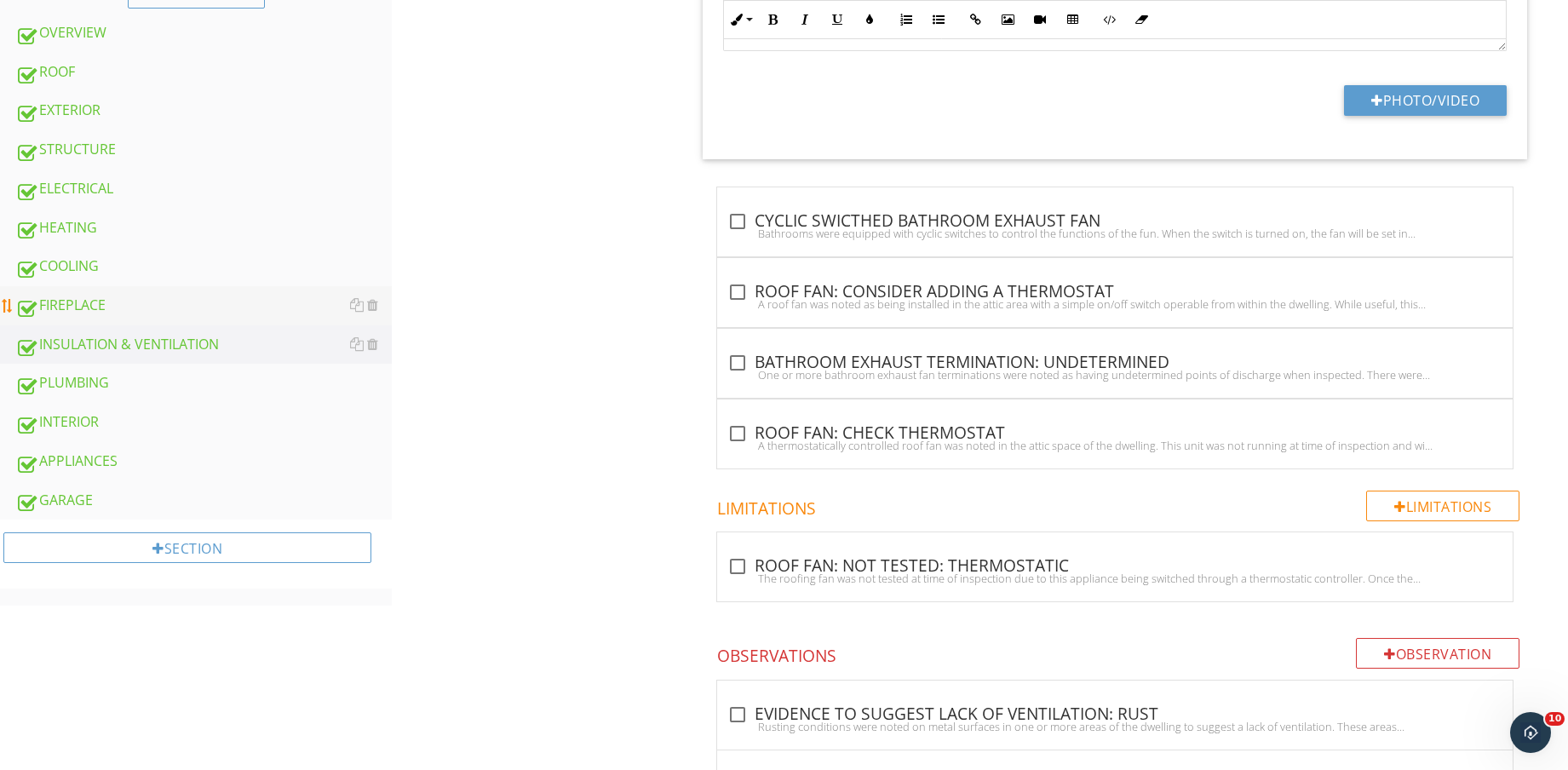
click at [157, 306] on div "FIREPLACE" at bounding box center [204, 305] width 377 height 22
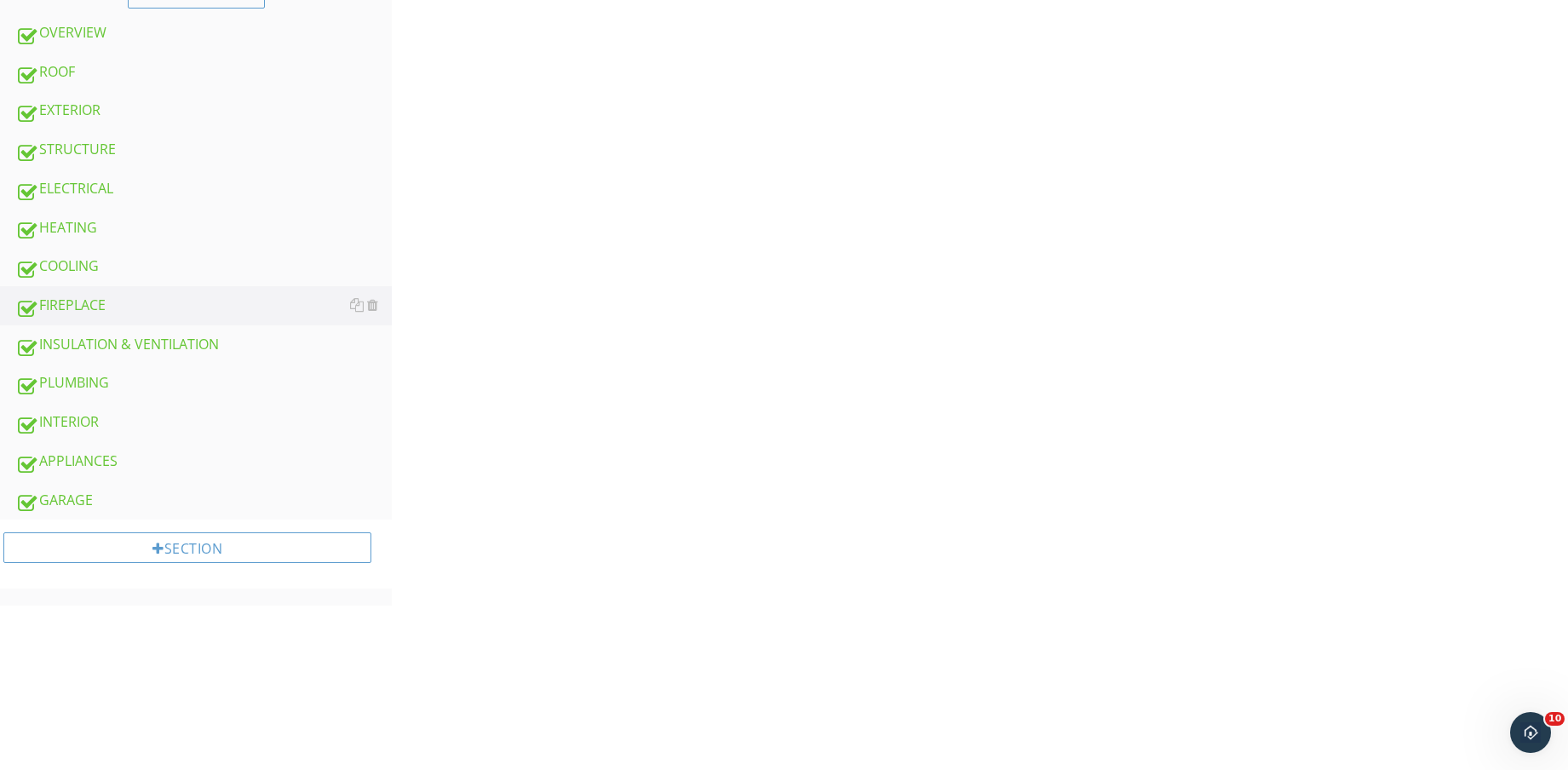
scroll to position [182, 0]
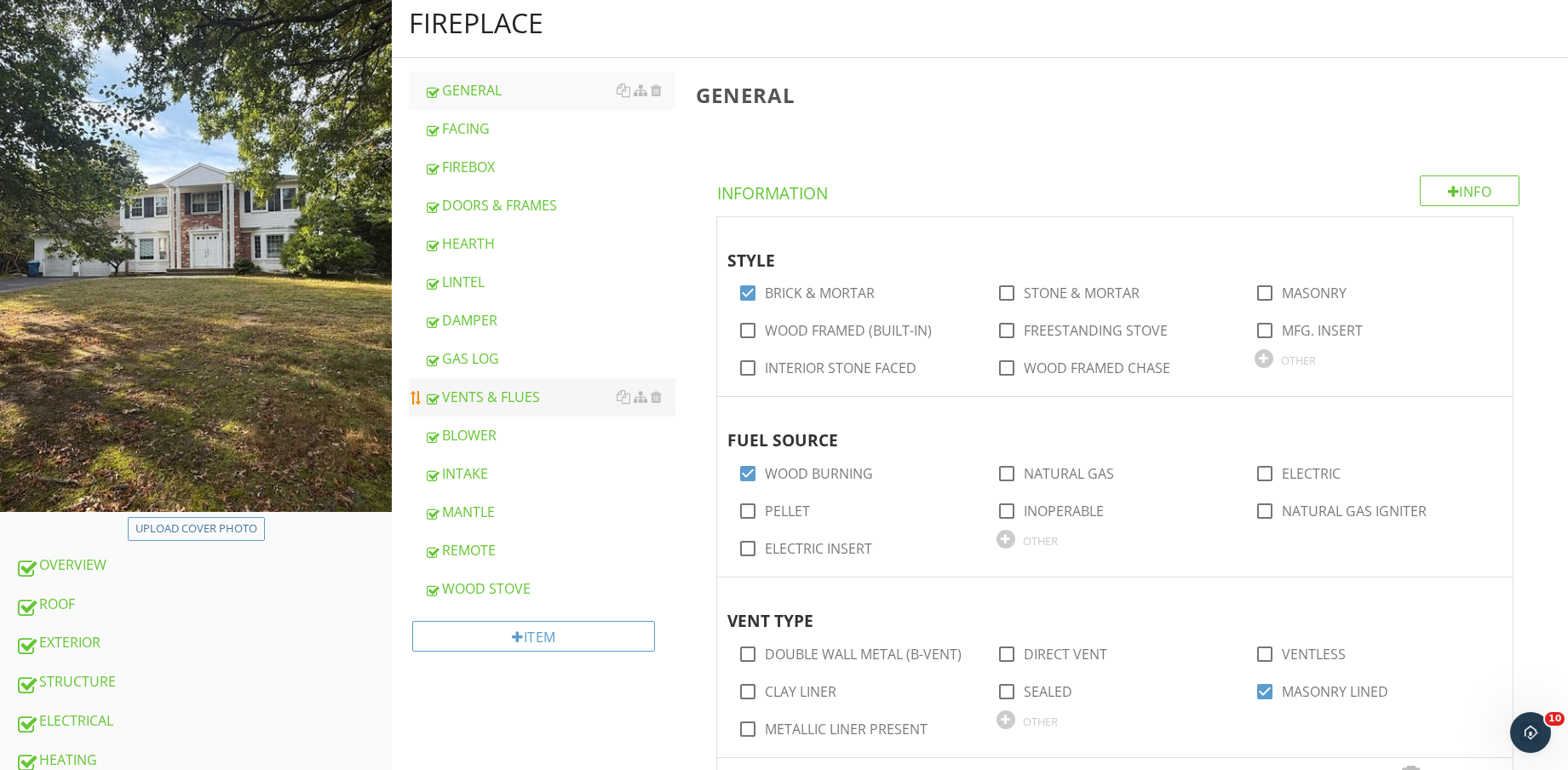
click at [505, 391] on div "VENTS & FLUES" at bounding box center [550, 397] width 251 height 21
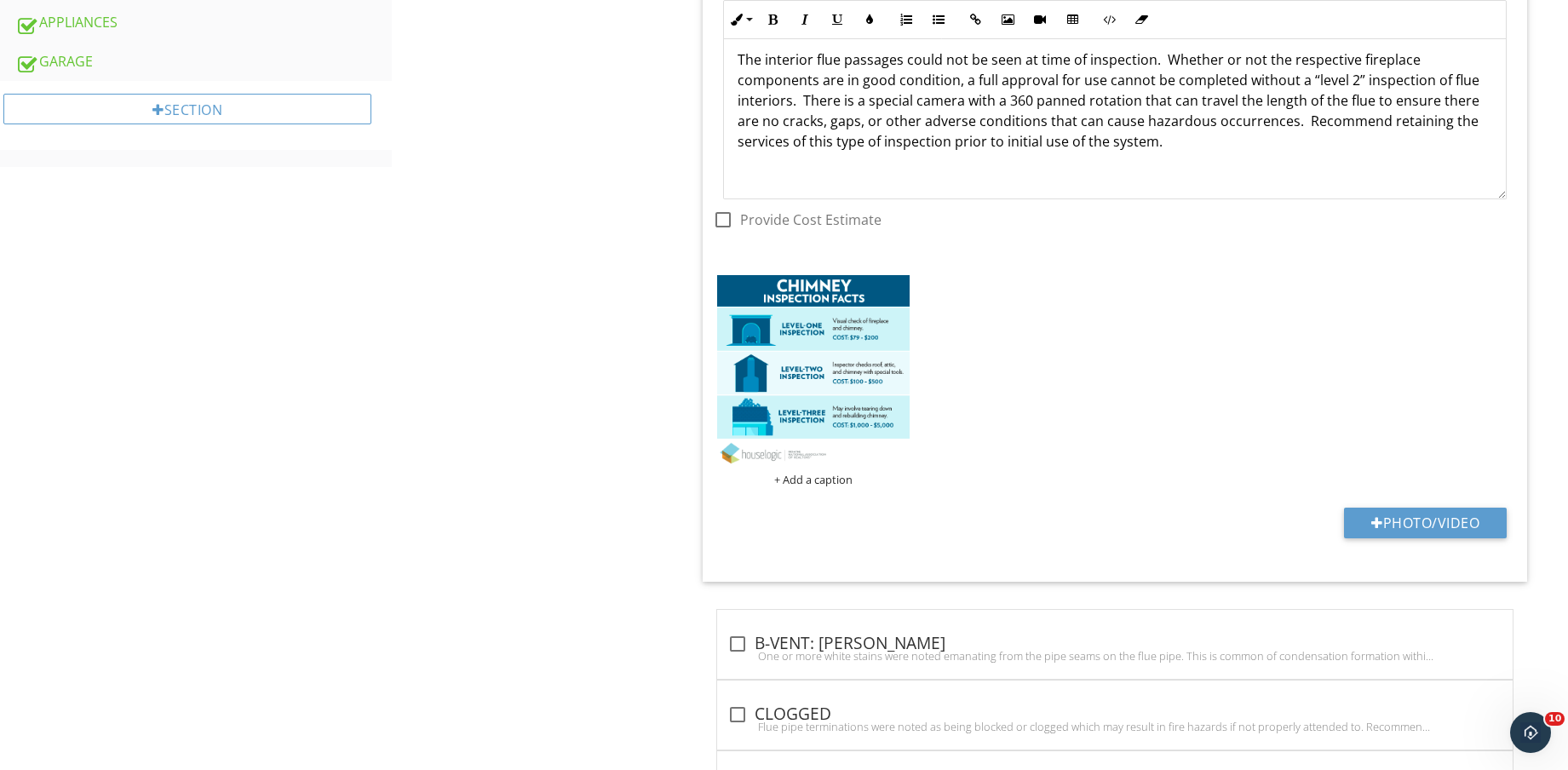
scroll to position [1226, 0]
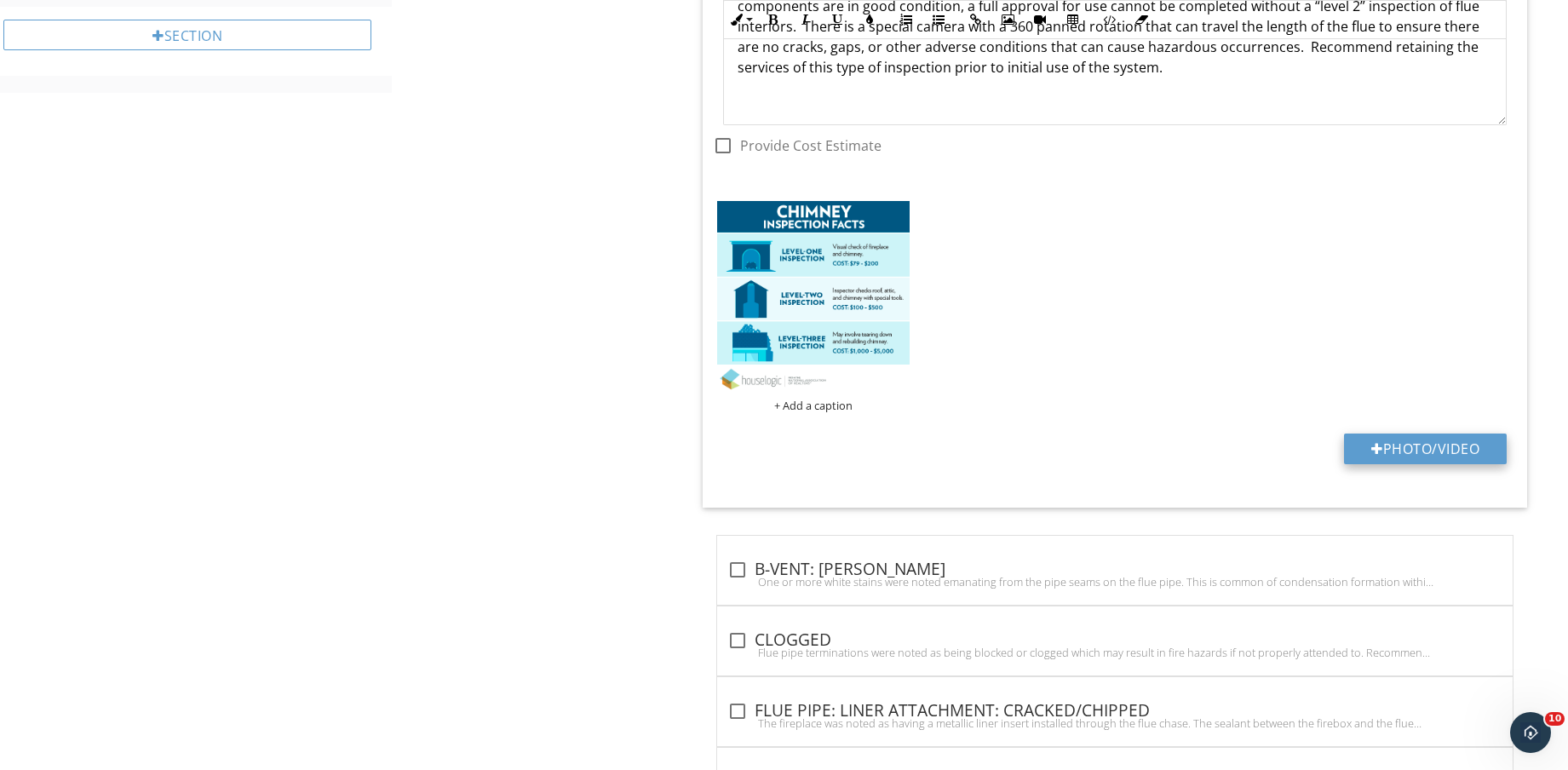
click at [1396, 453] on button "Photo/Video" at bounding box center [1425, 449] width 163 height 31
type input "C:\fakepath\IMG_9168.jpg"
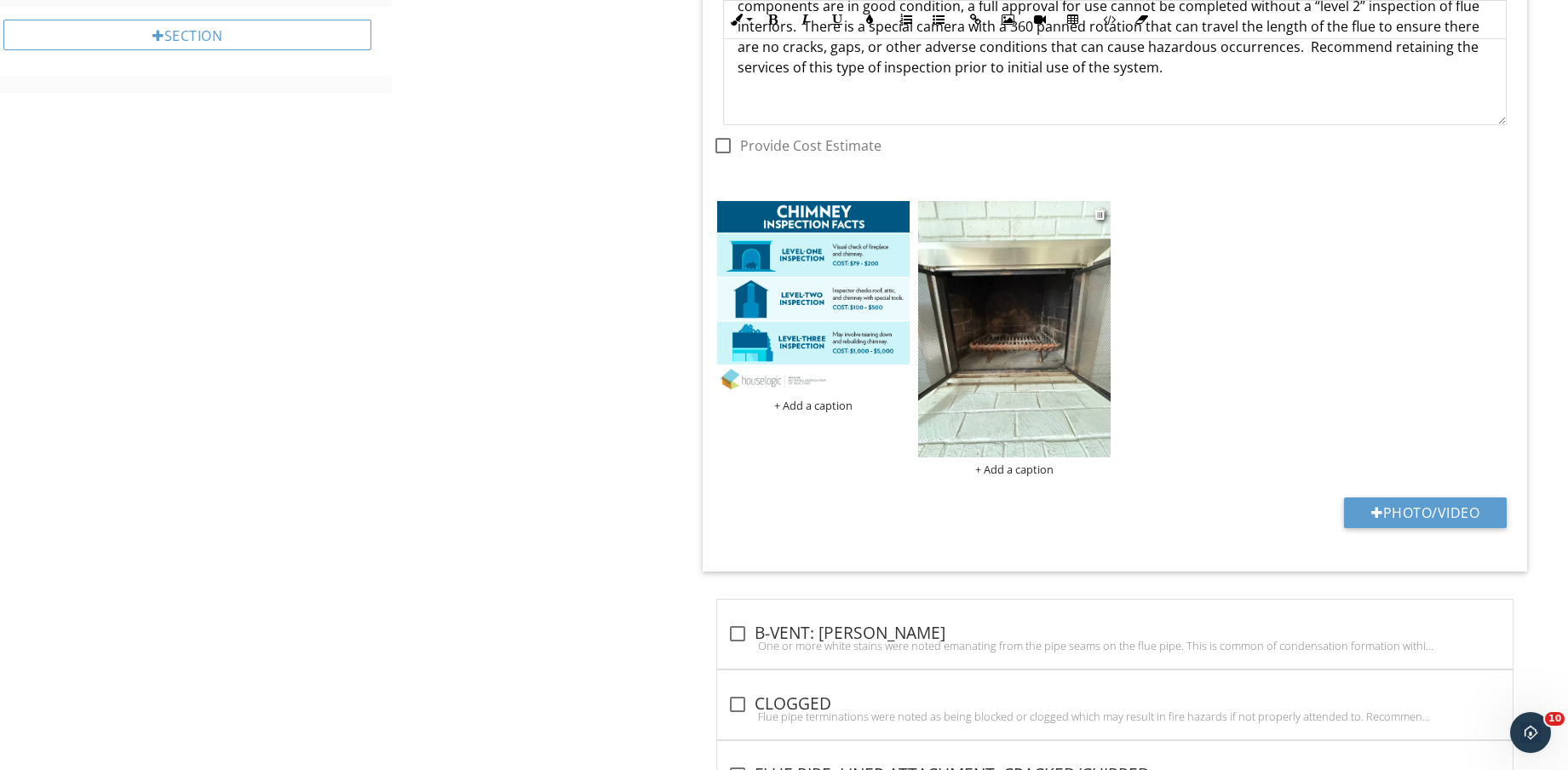
click at [1040, 406] on img at bounding box center [1015, 330] width 193 height 256
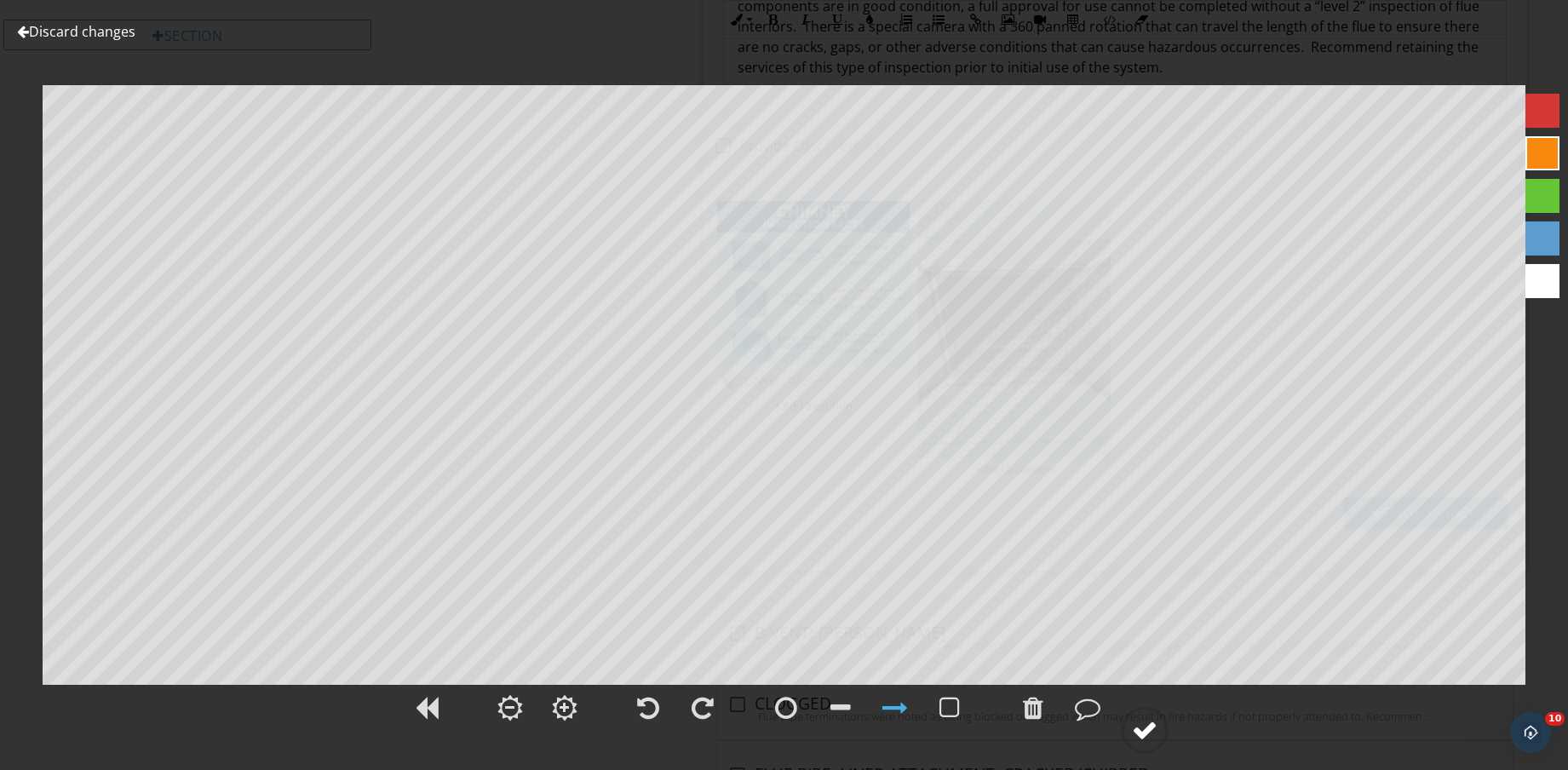
click at [1148, 741] on div at bounding box center [1145, 730] width 26 height 26
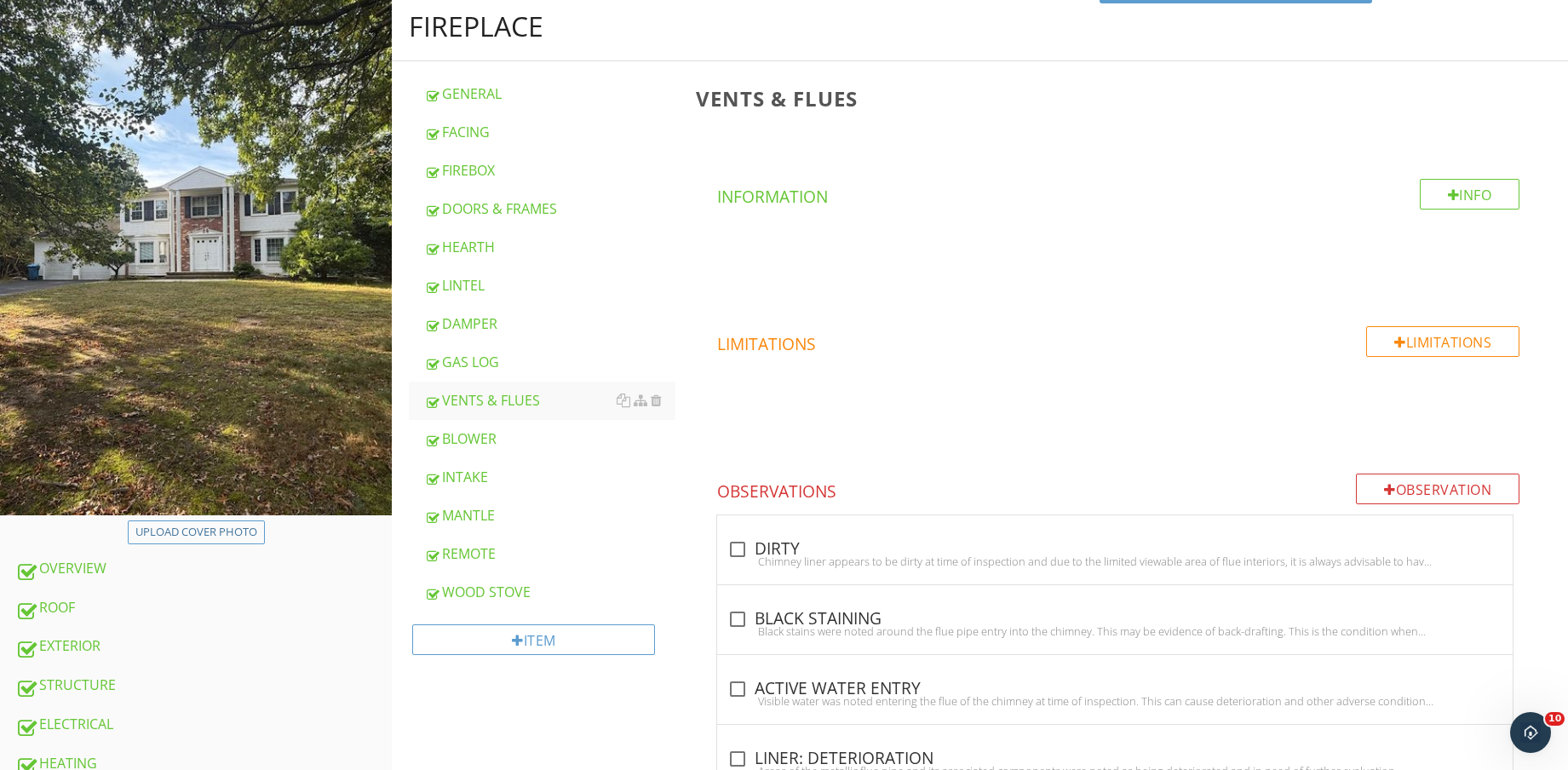
scroll to position [0, 0]
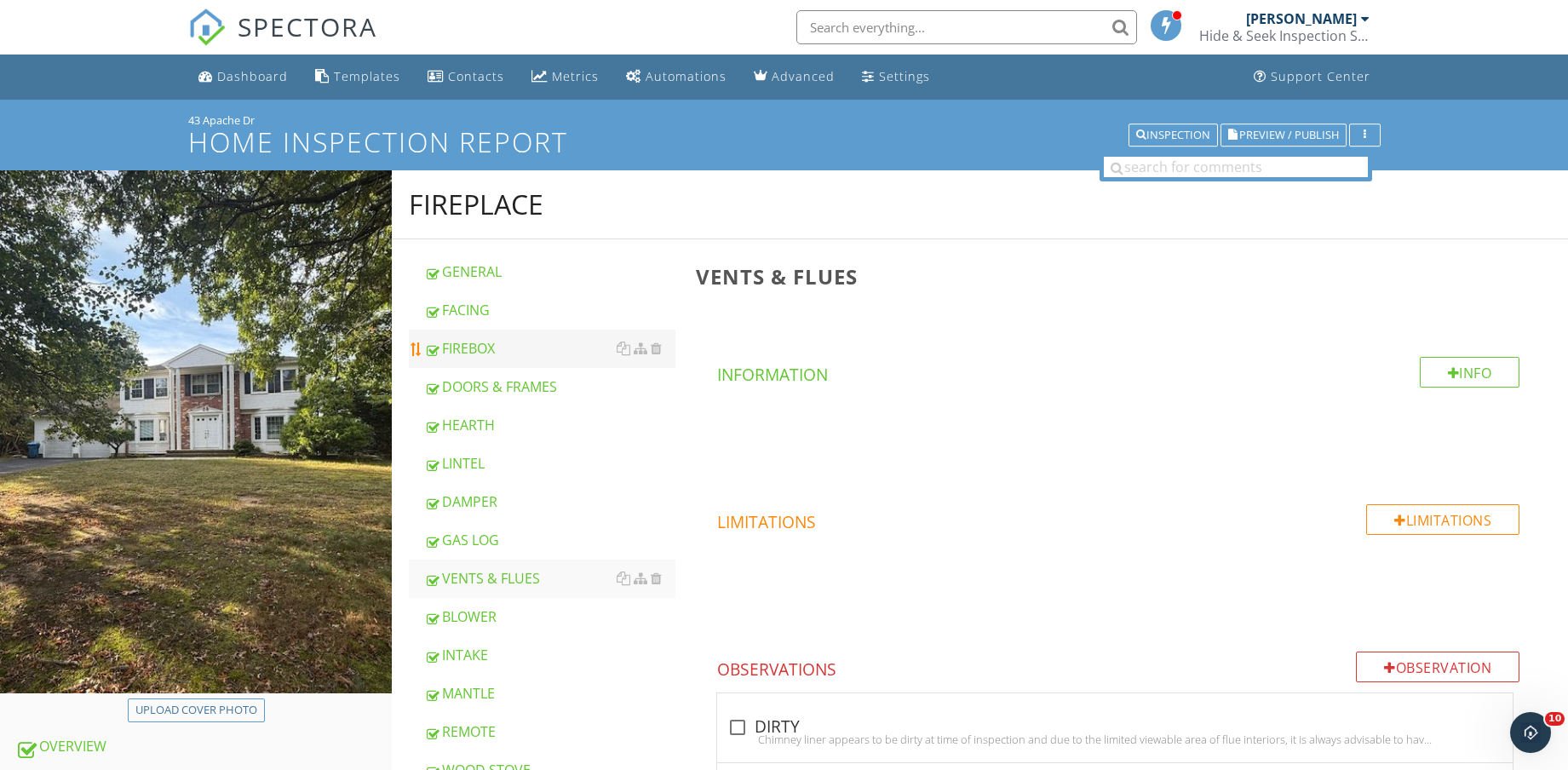
click at [491, 341] on div "FIREBOX" at bounding box center [550, 348] width 251 height 21
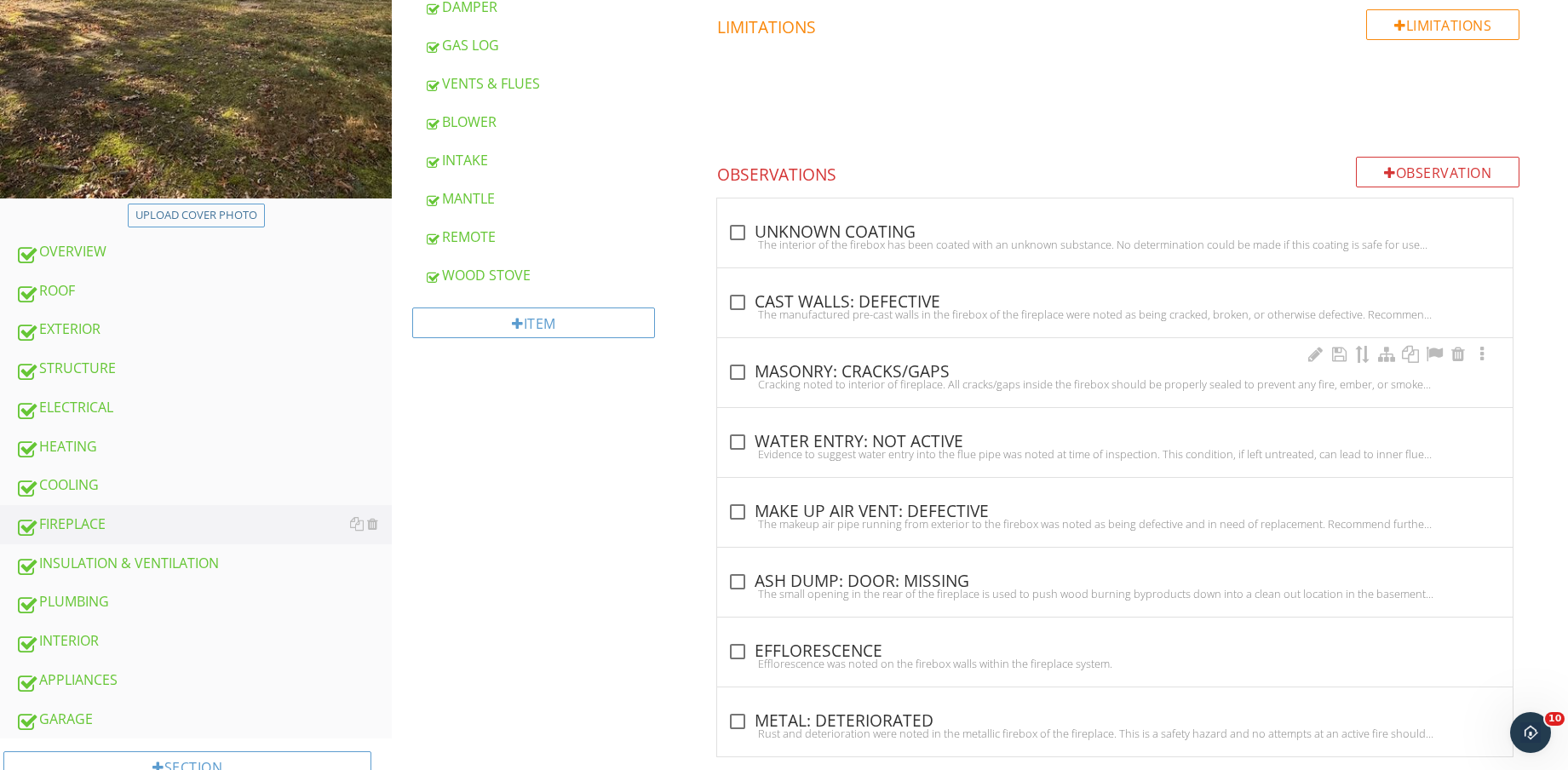
scroll to position [533, 0]
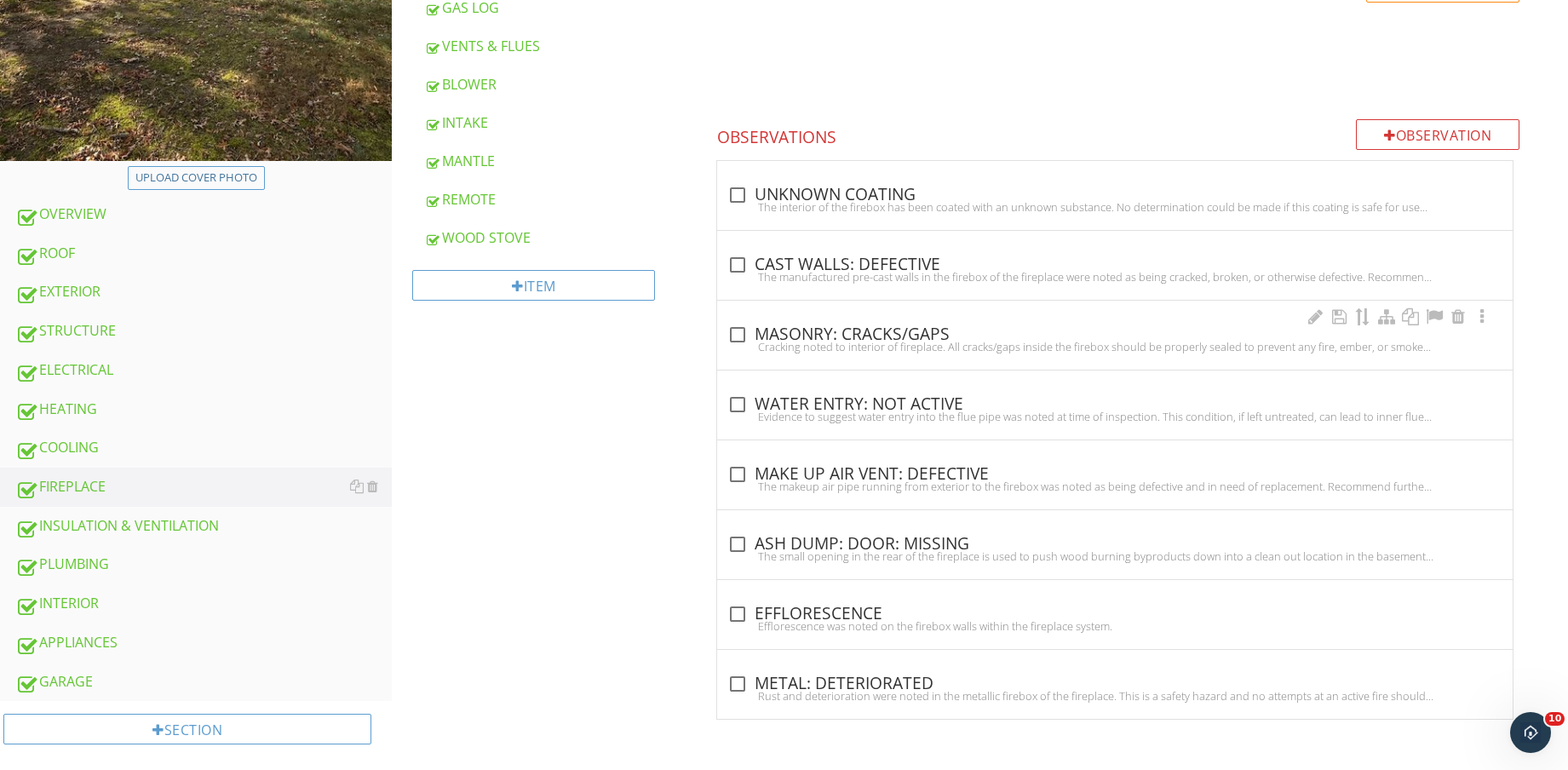
click at [935, 337] on div "check_box_outline_blank MASONRY: CRACKS/GAPS" at bounding box center [1114, 335] width 775 height 21
checkbox input "true"
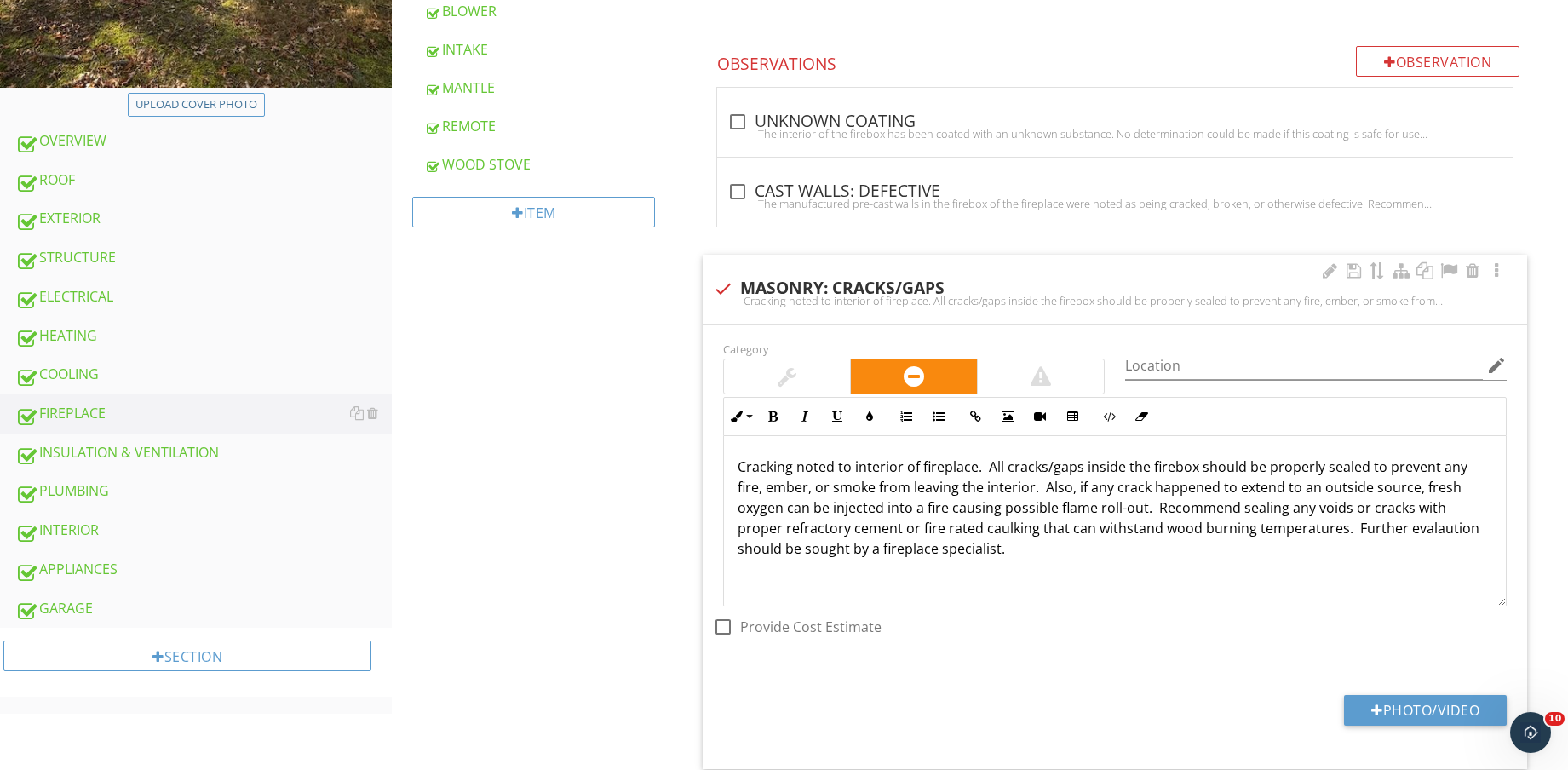
scroll to position [958, 0]
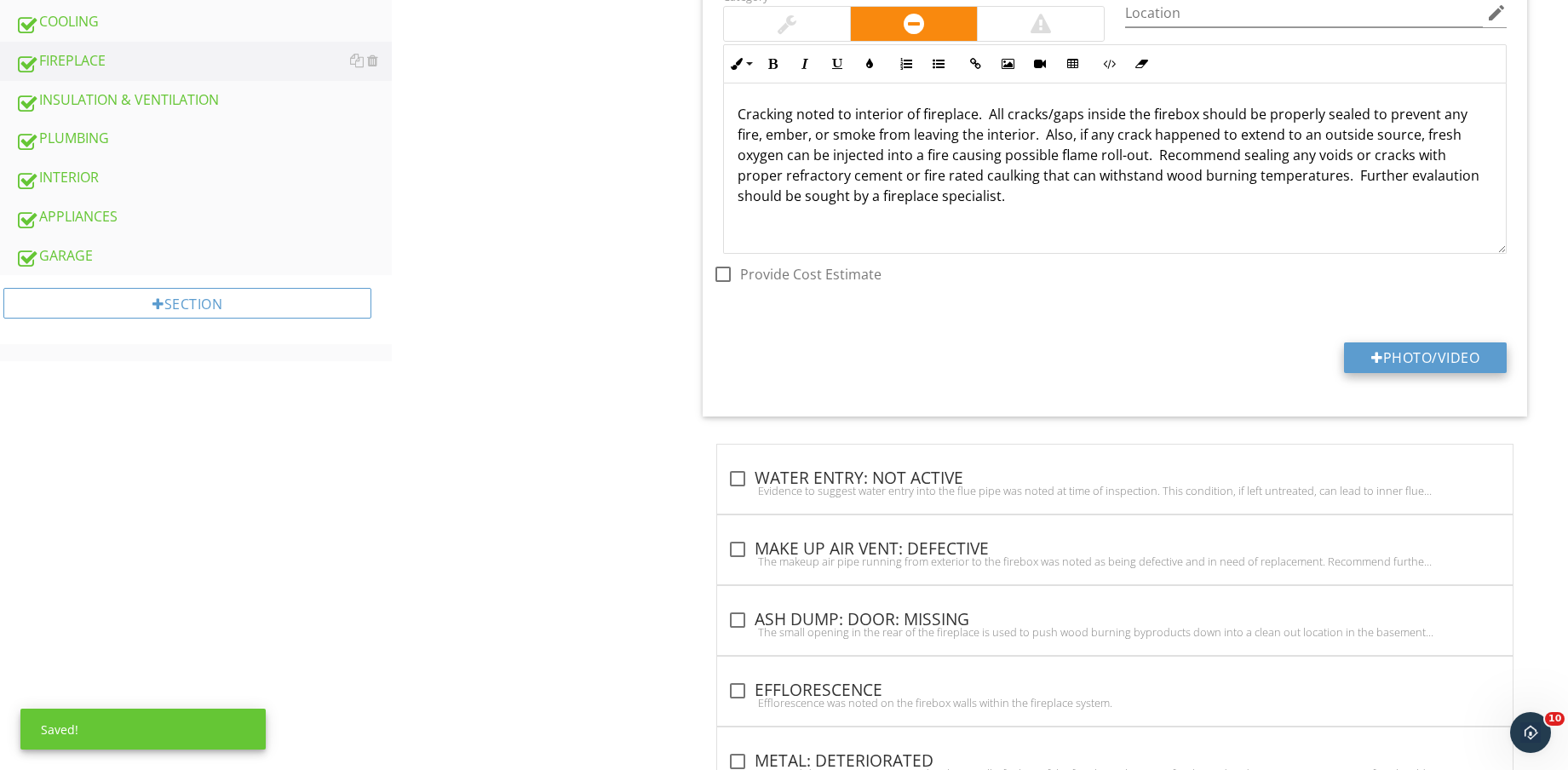
click at [1424, 355] on button "Photo/Video" at bounding box center [1425, 358] width 163 height 31
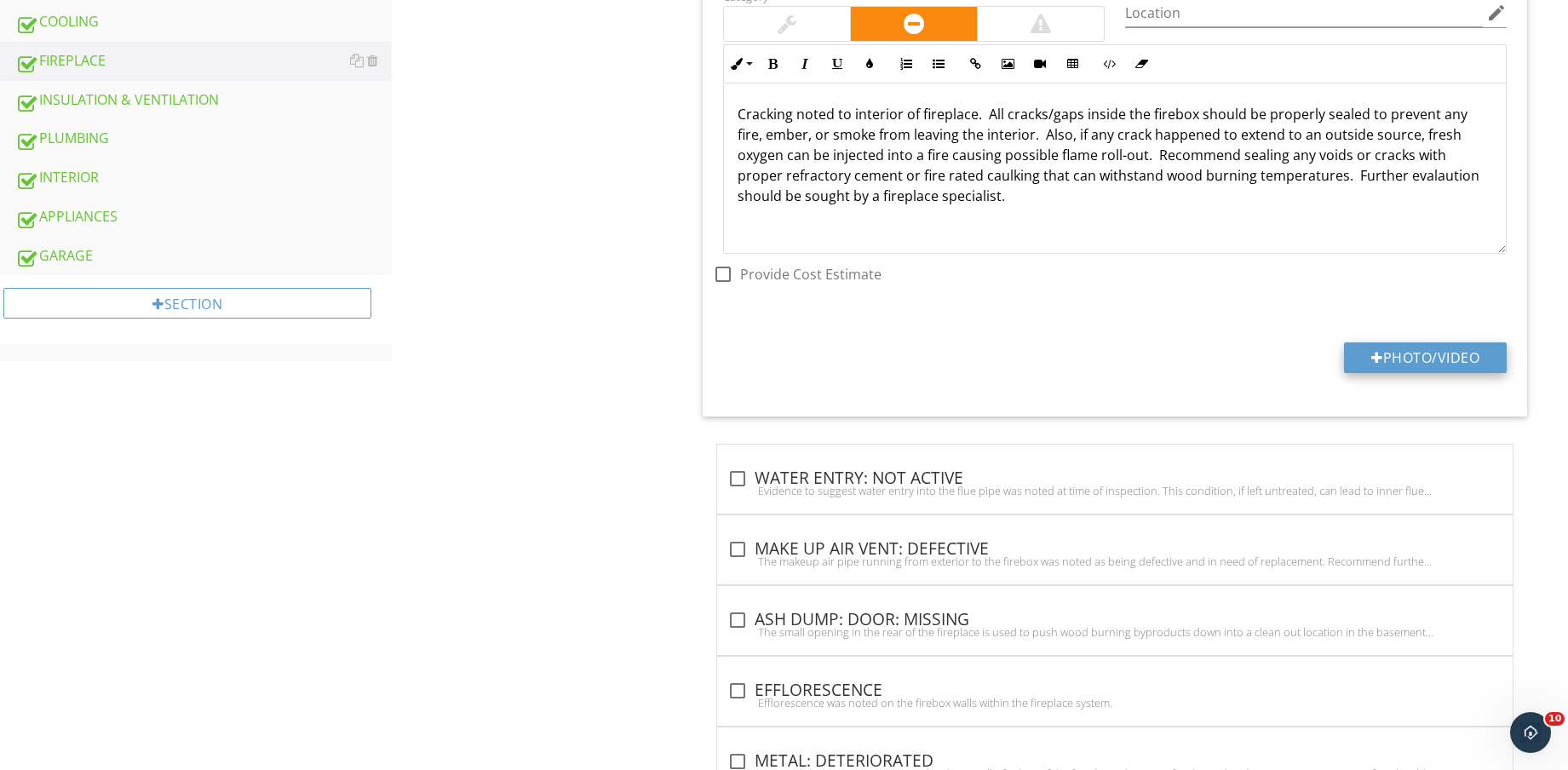
type input "C:\fakepath\IMG_9171.jpg"
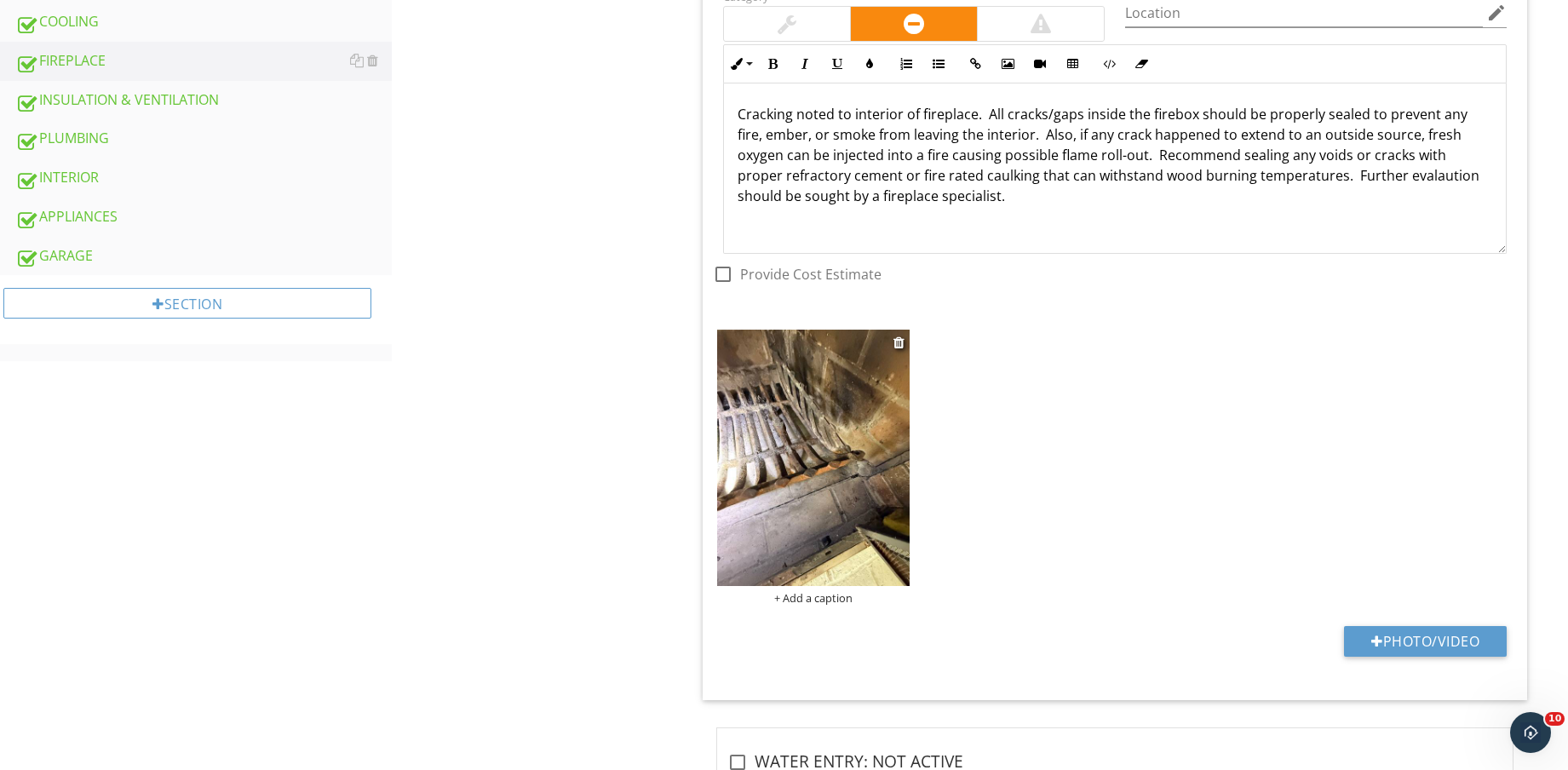
click at [830, 523] on img at bounding box center [813, 458] width 193 height 256
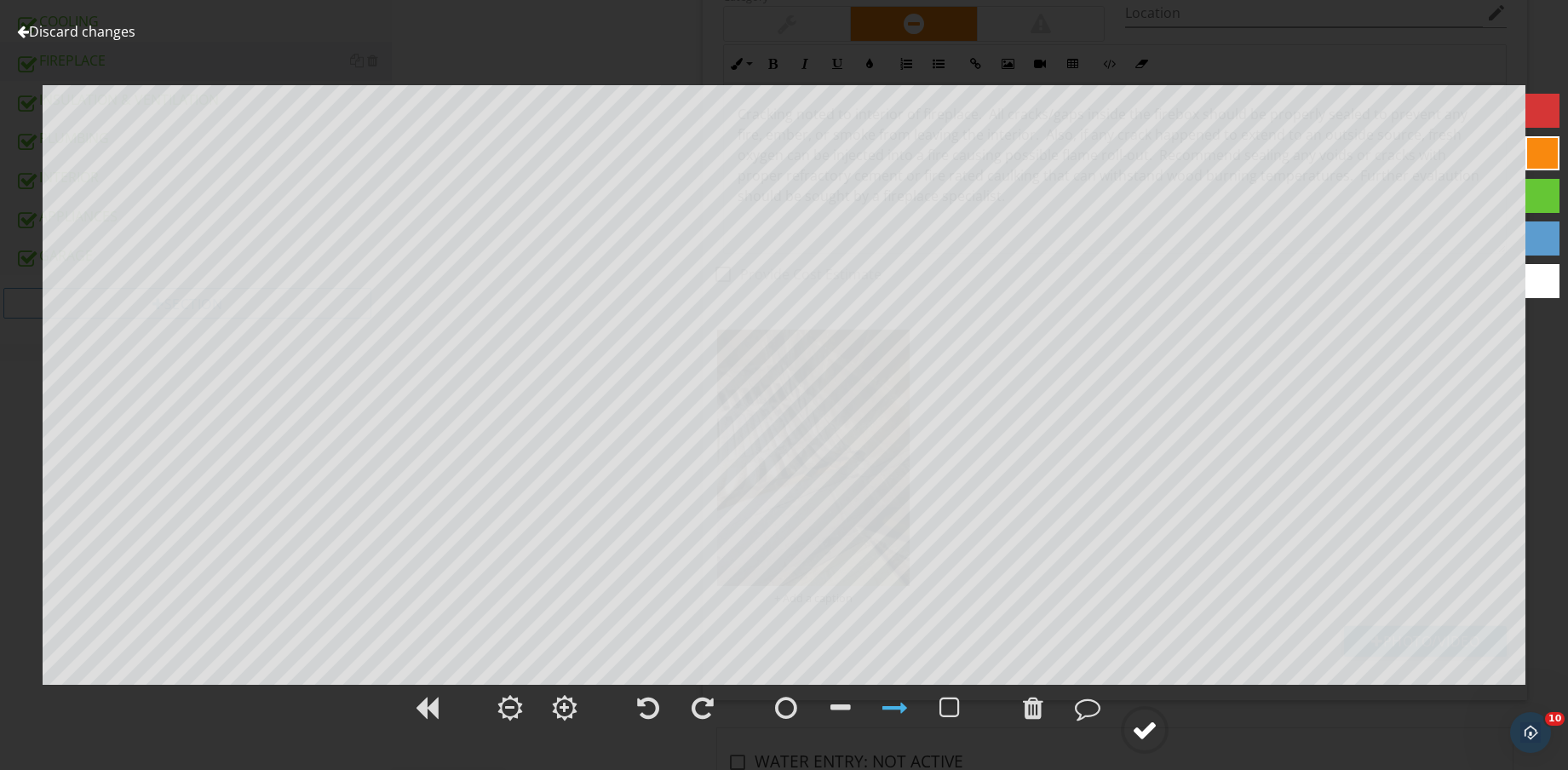
click at [1144, 736] on div at bounding box center [1145, 730] width 26 height 26
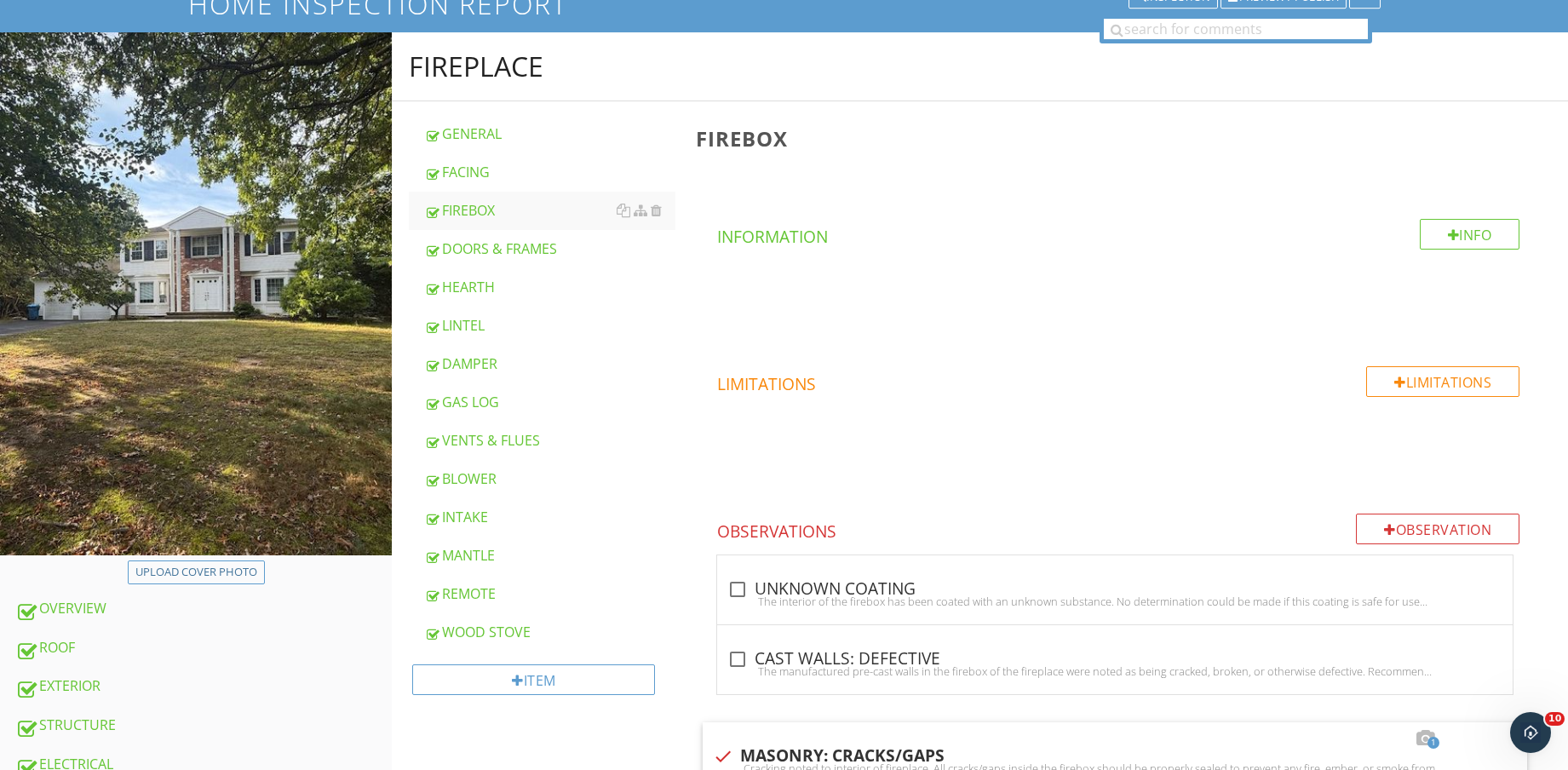
scroll to position [533, 0]
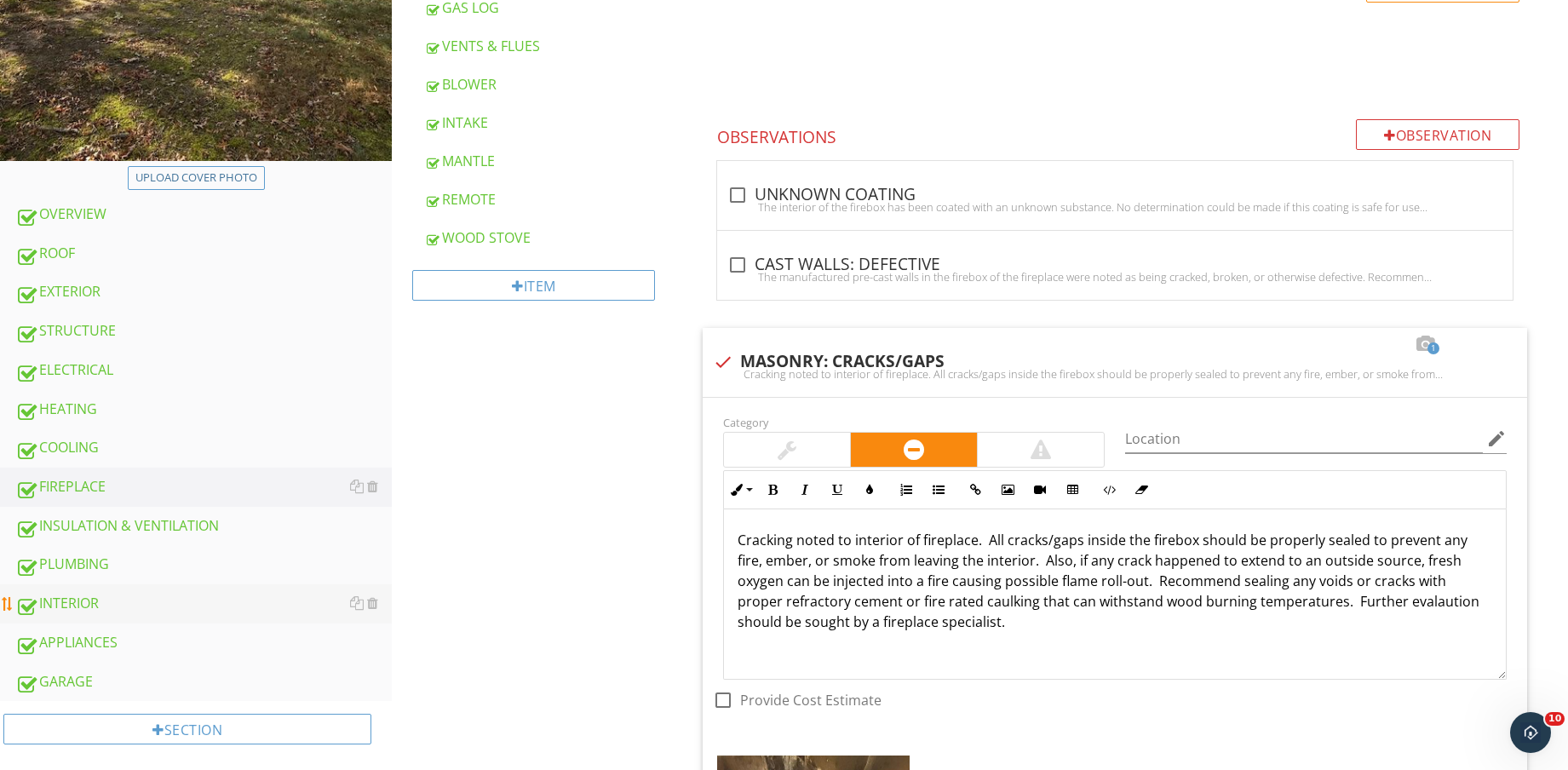
click at [127, 594] on div "INTERIOR" at bounding box center [204, 604] width 377 height 22
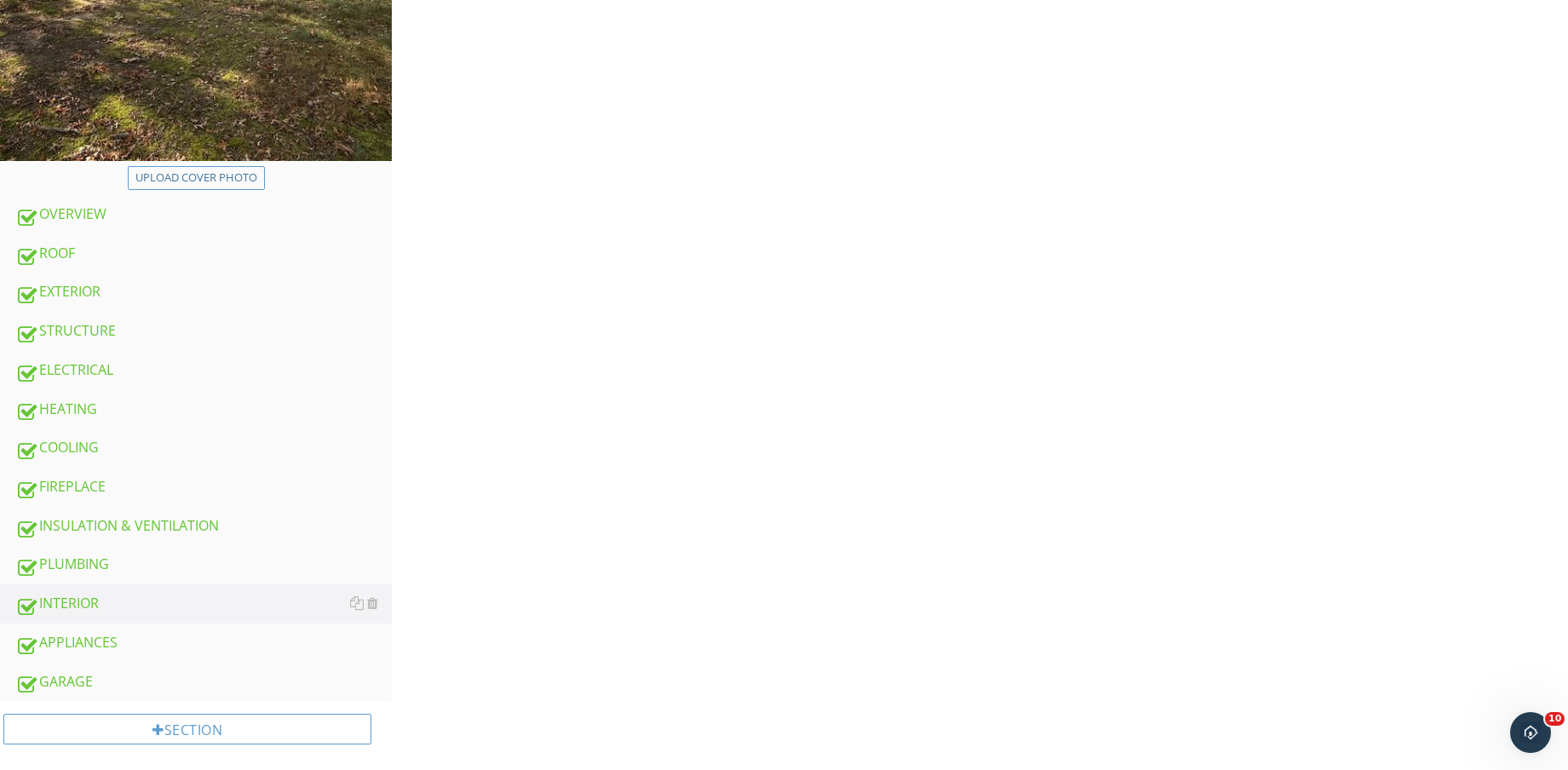
scroll to position [107, 0]
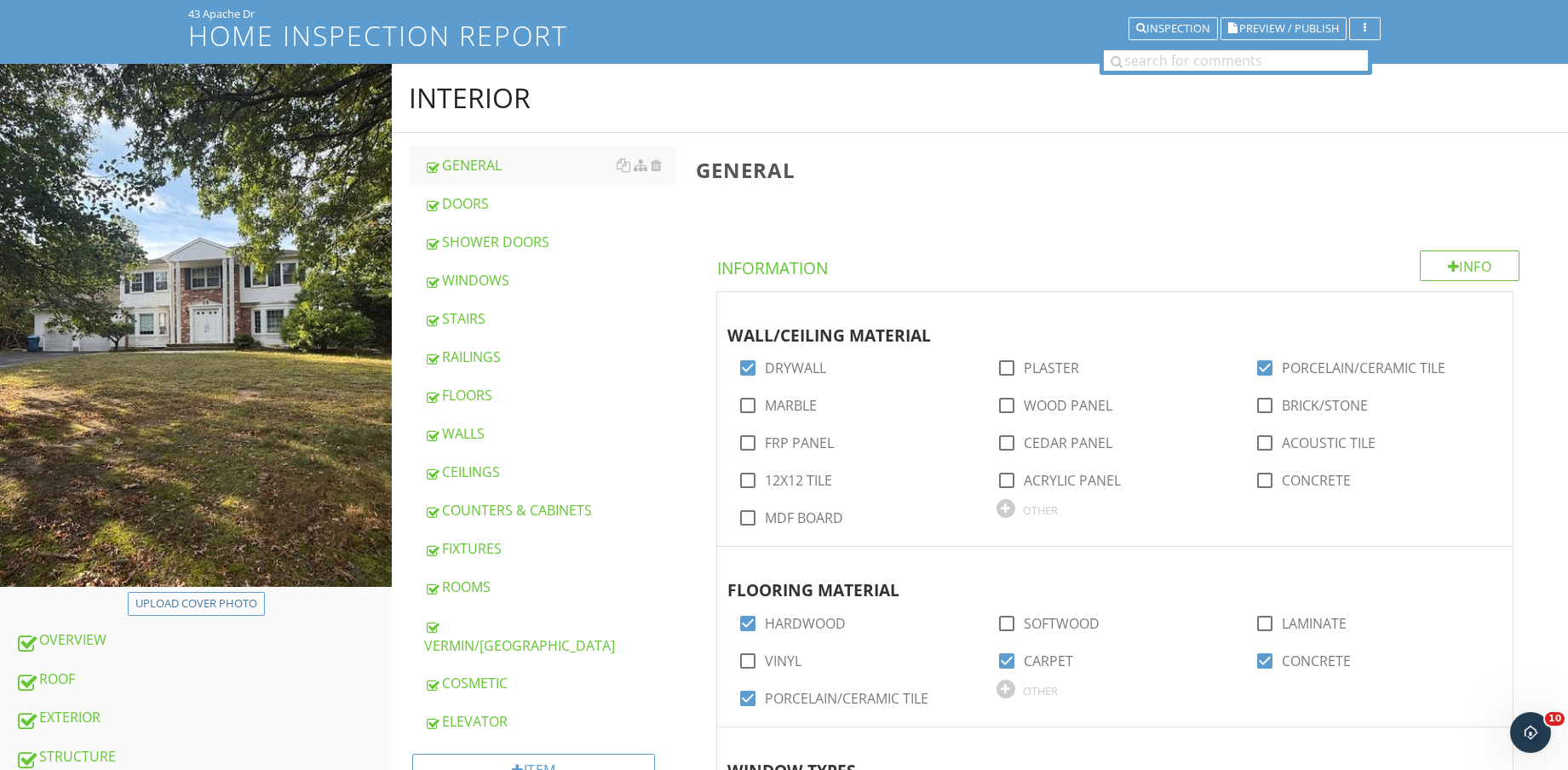
click at [491, 427] on div "WALLS" at bounding box center [550, 434] width 251 height 21
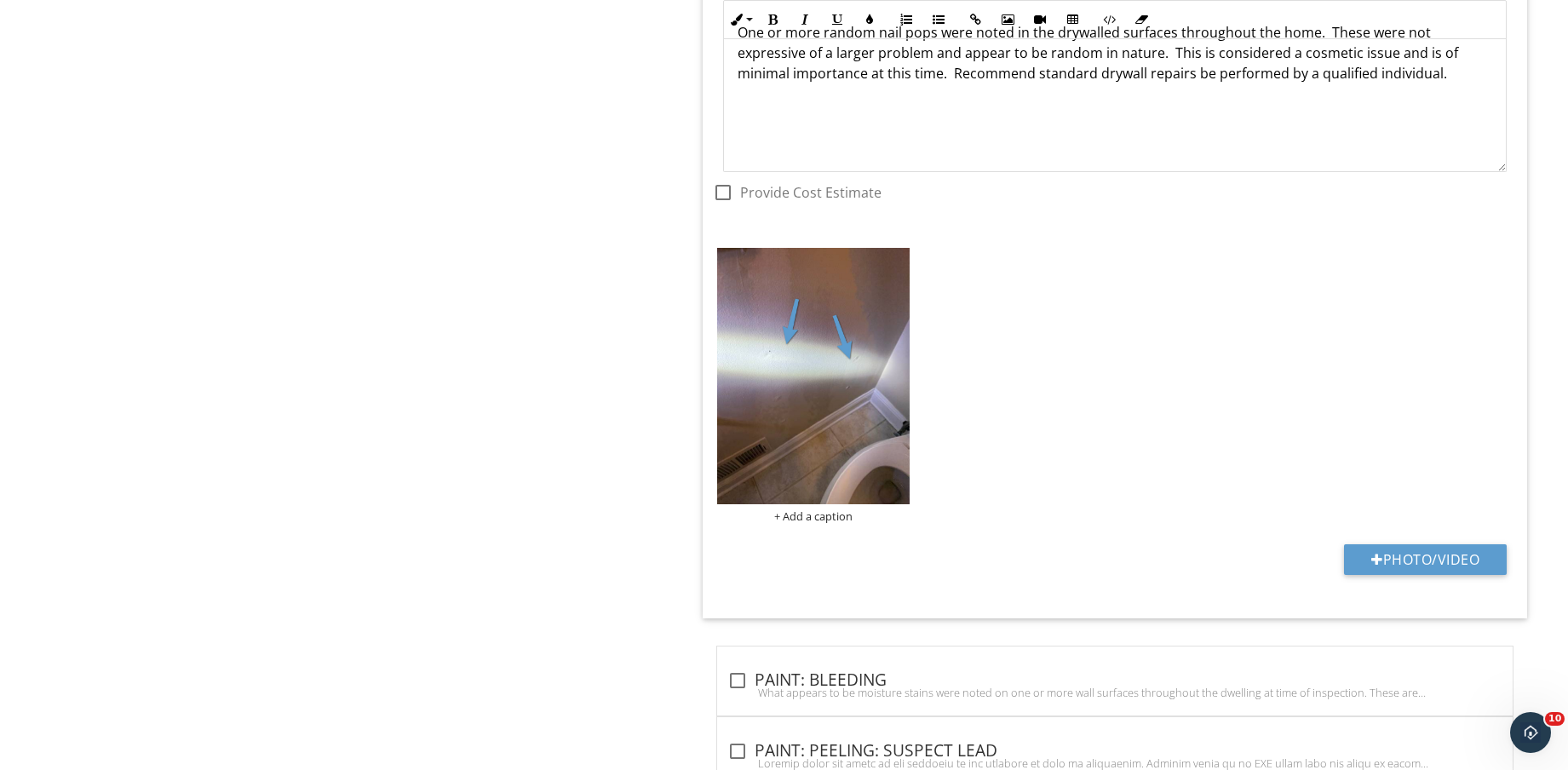
scroll to position [2653, 0]
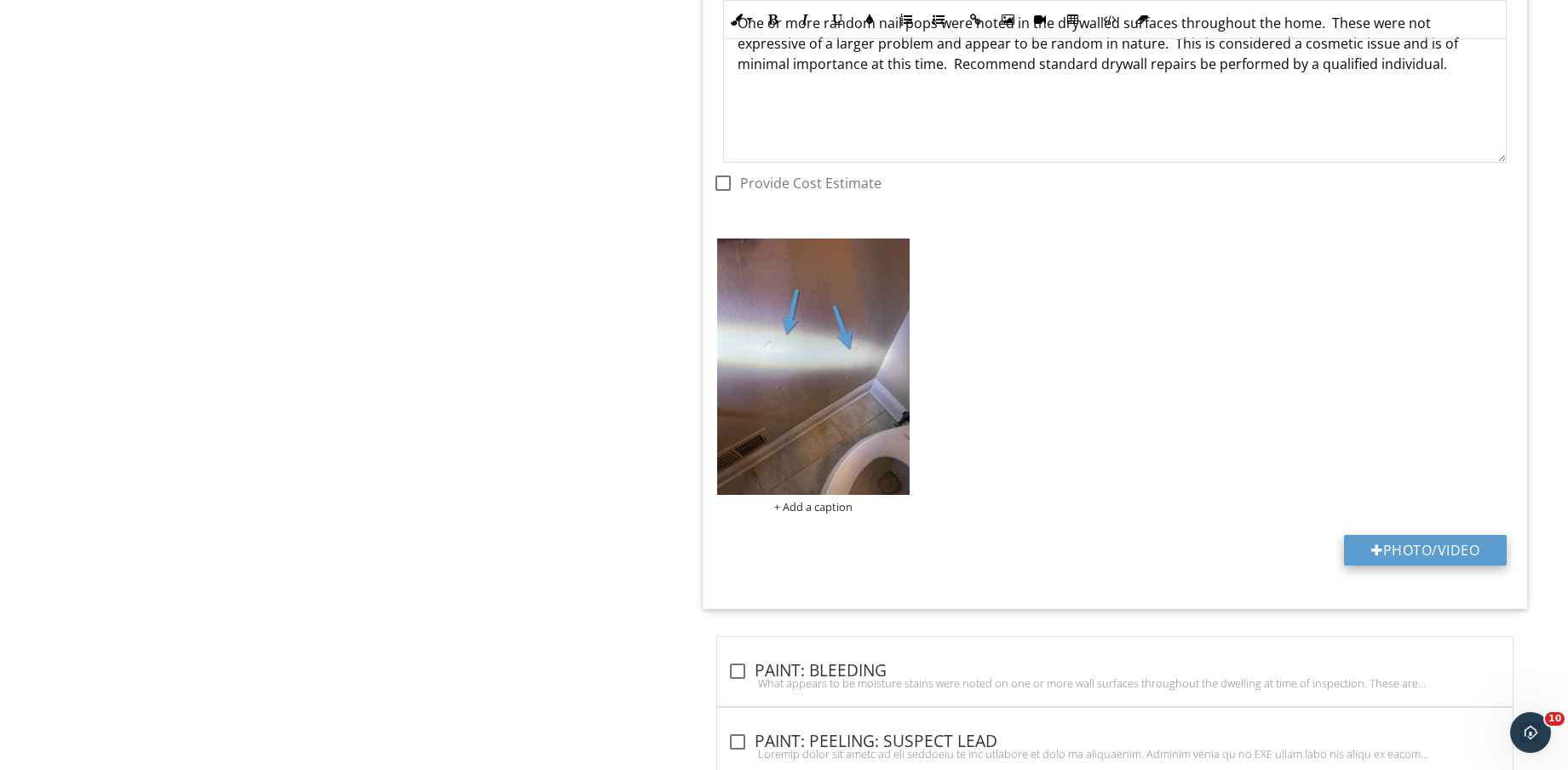
click at [1412, 542] on button "Photo/Video" at bounding box center [1425, 551] width 163 height 31
type input "C:\fakepath\IMG_9172.jpg"
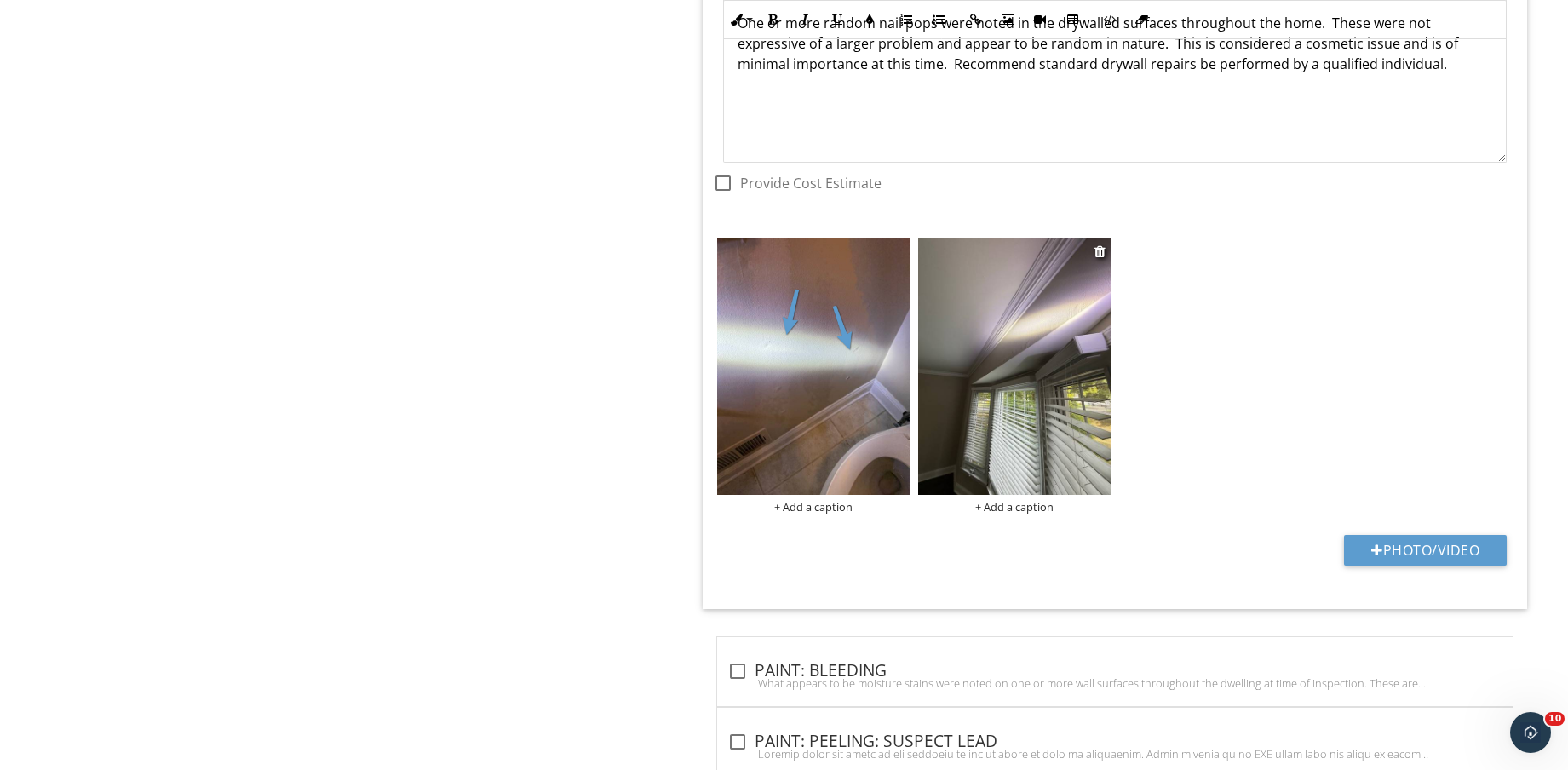
click at [1047, 439] on img at bounding box center [1015, 367] width 193 height 256
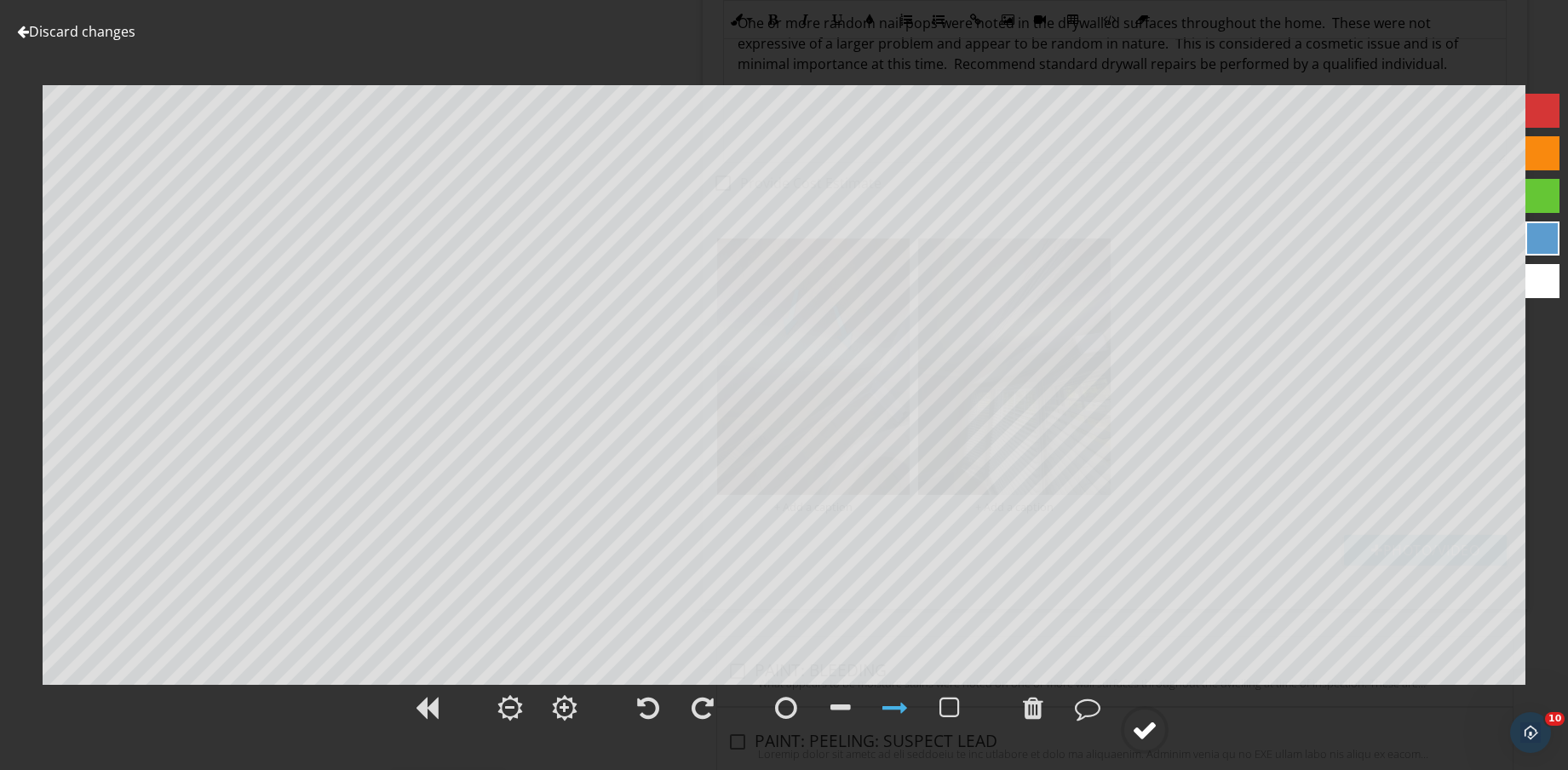
click at [1151, 734] on div at bounding box center [1145, 730] width 26 height 26
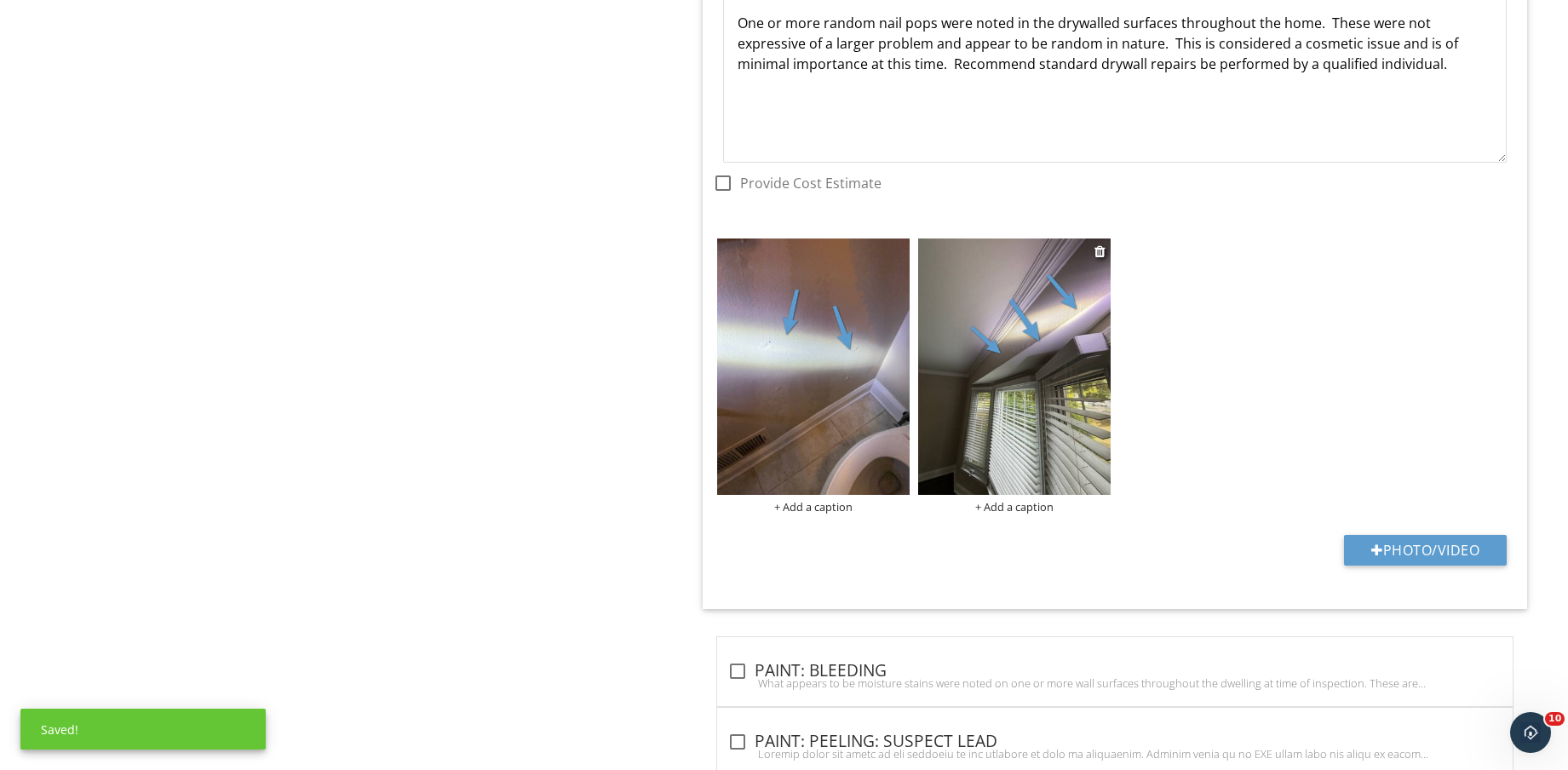
scroll to position [2441, 0]
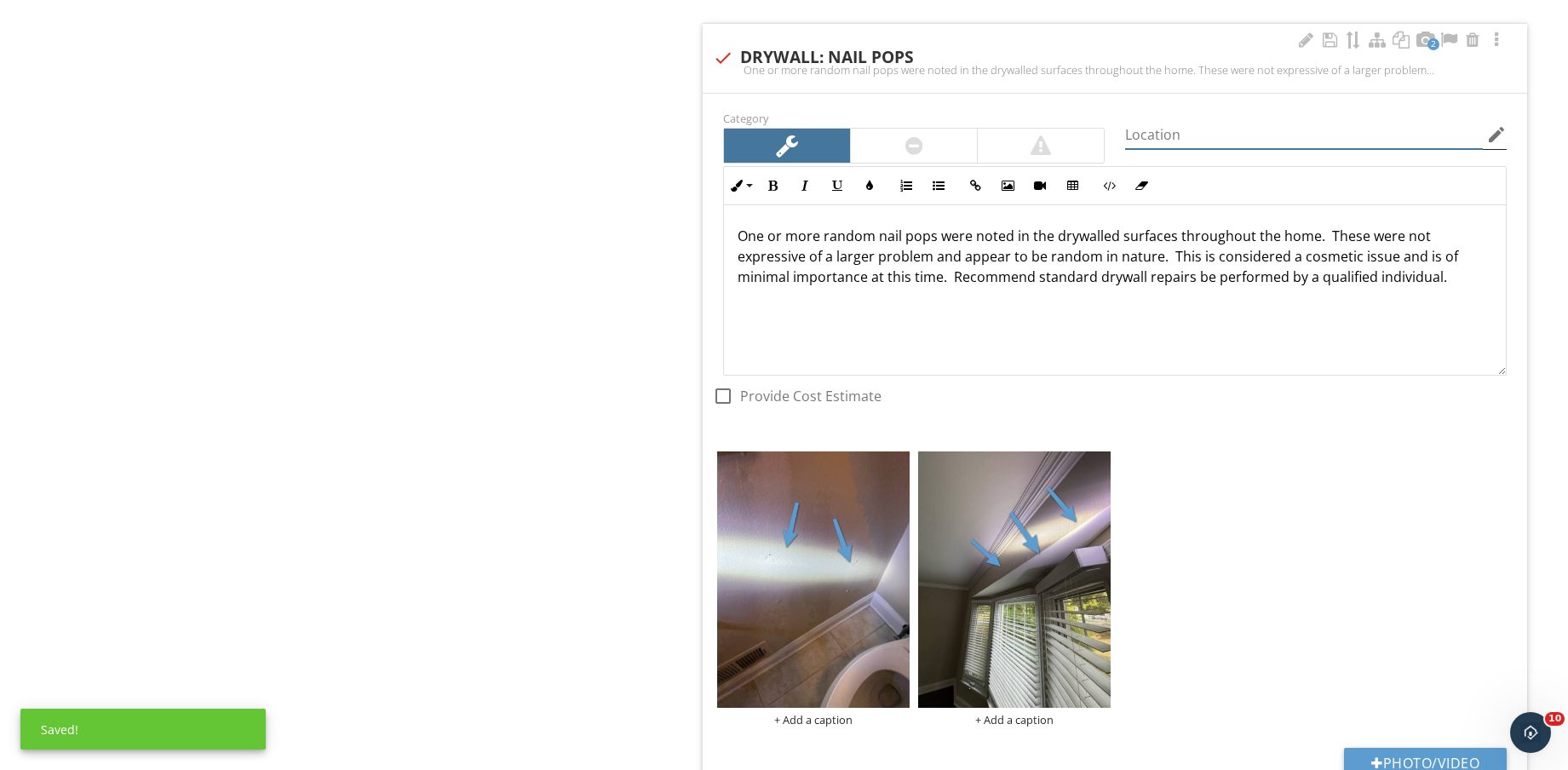
click at [1219, 132] on input "Location" at bounding box center [1305, 135] width 358 height 28
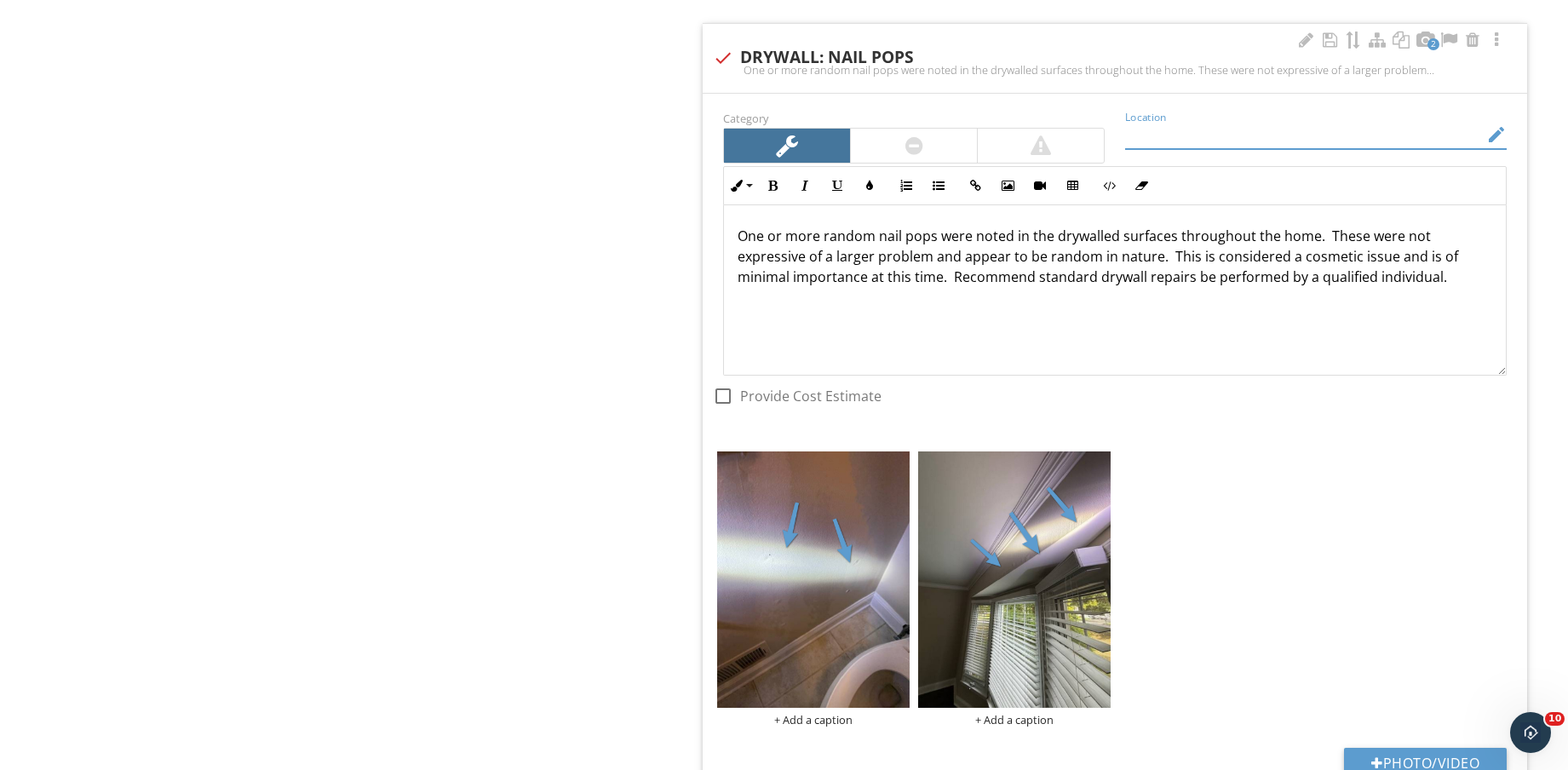
click at [1491, 139] on icon "edit" at bounding box center [1497, 135] width 21 height 21
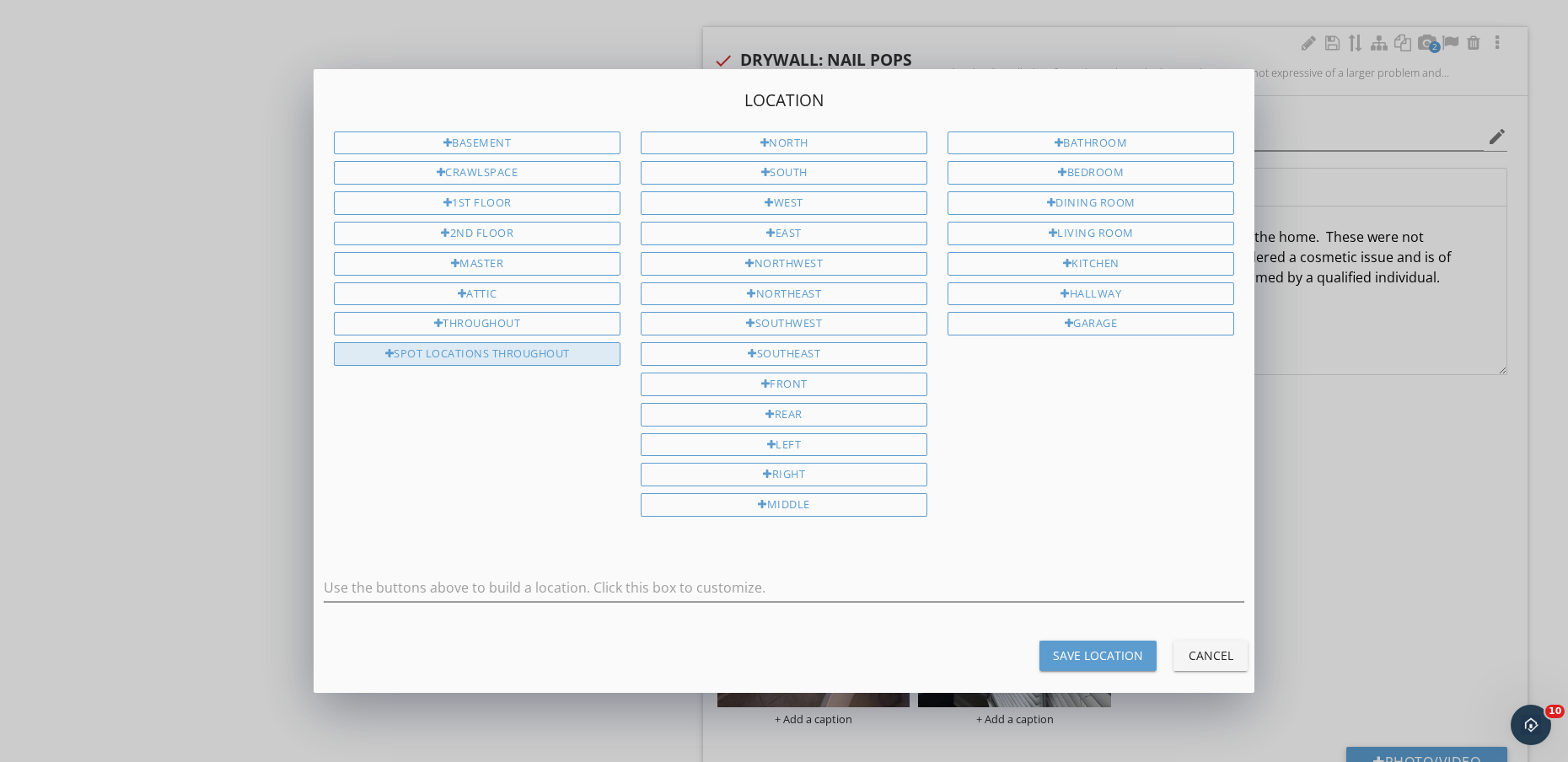
click at [479, 354] on div "SPOT LOCATIONS THROUGHOUT" at bounding box center [477, 354] width 287 height 24
type input "SPOT LOCATIONS THROUGHOUT"
click at [1088, 657] on div "Save Location" at bounding box center [1098, 655] width 90 height 18
type input "SPOT LOCATIONS THROUGHOUT"
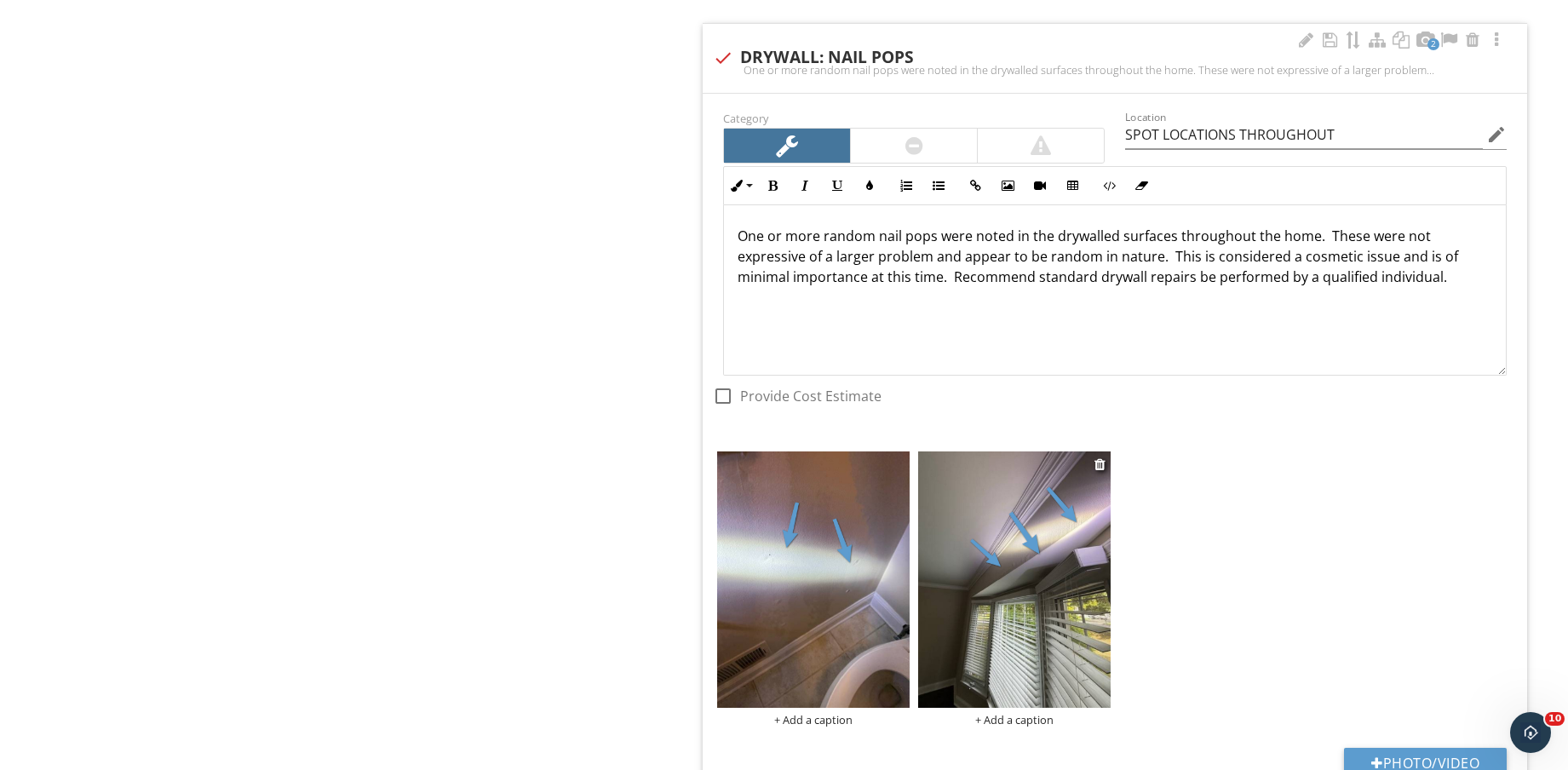
click at [1022, 718] on div "+ Add a caption" at bounding box center [1015, 720] width 193 height 14
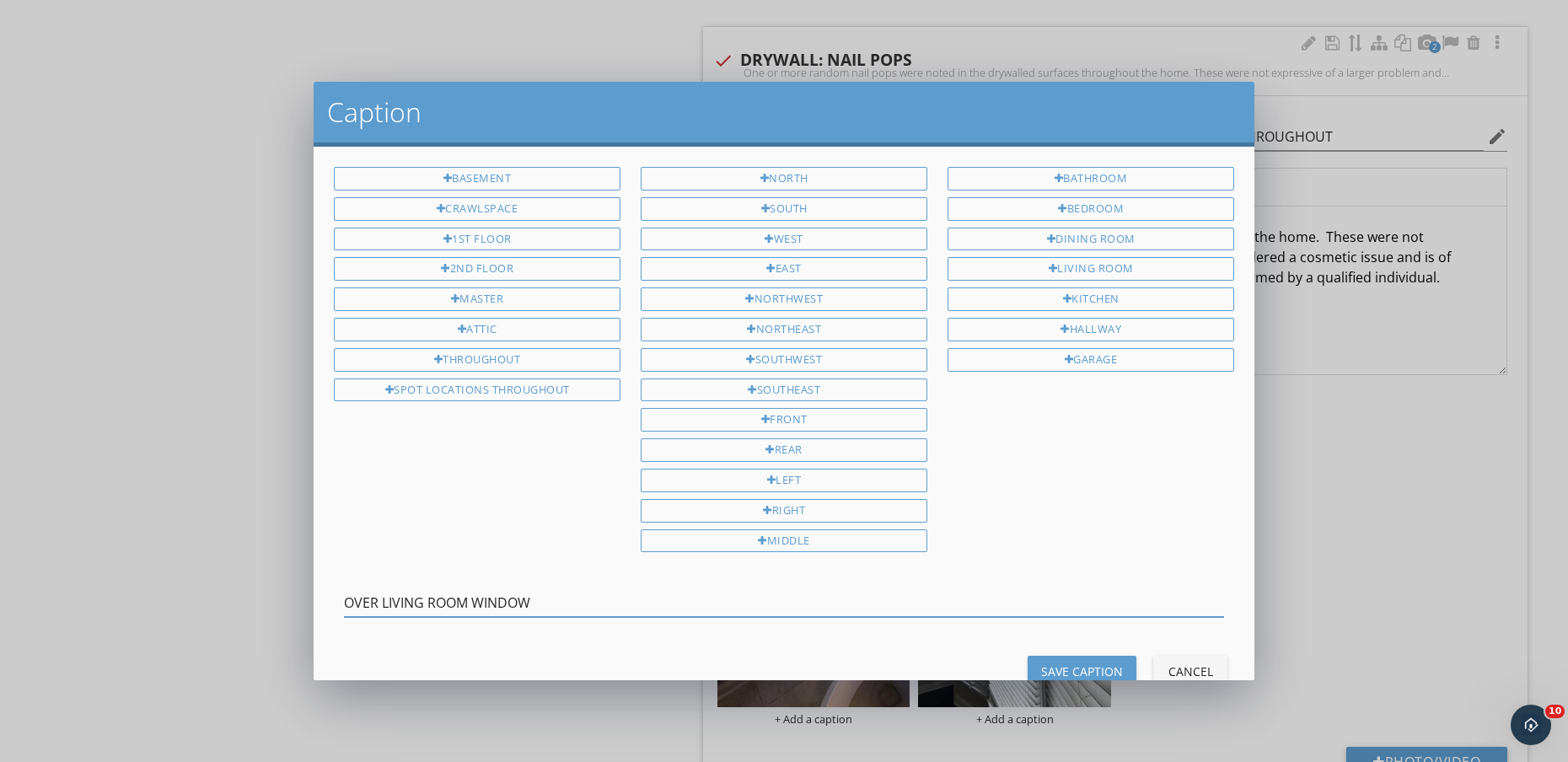
type input "OVER LIVING ROOM WINDOW"
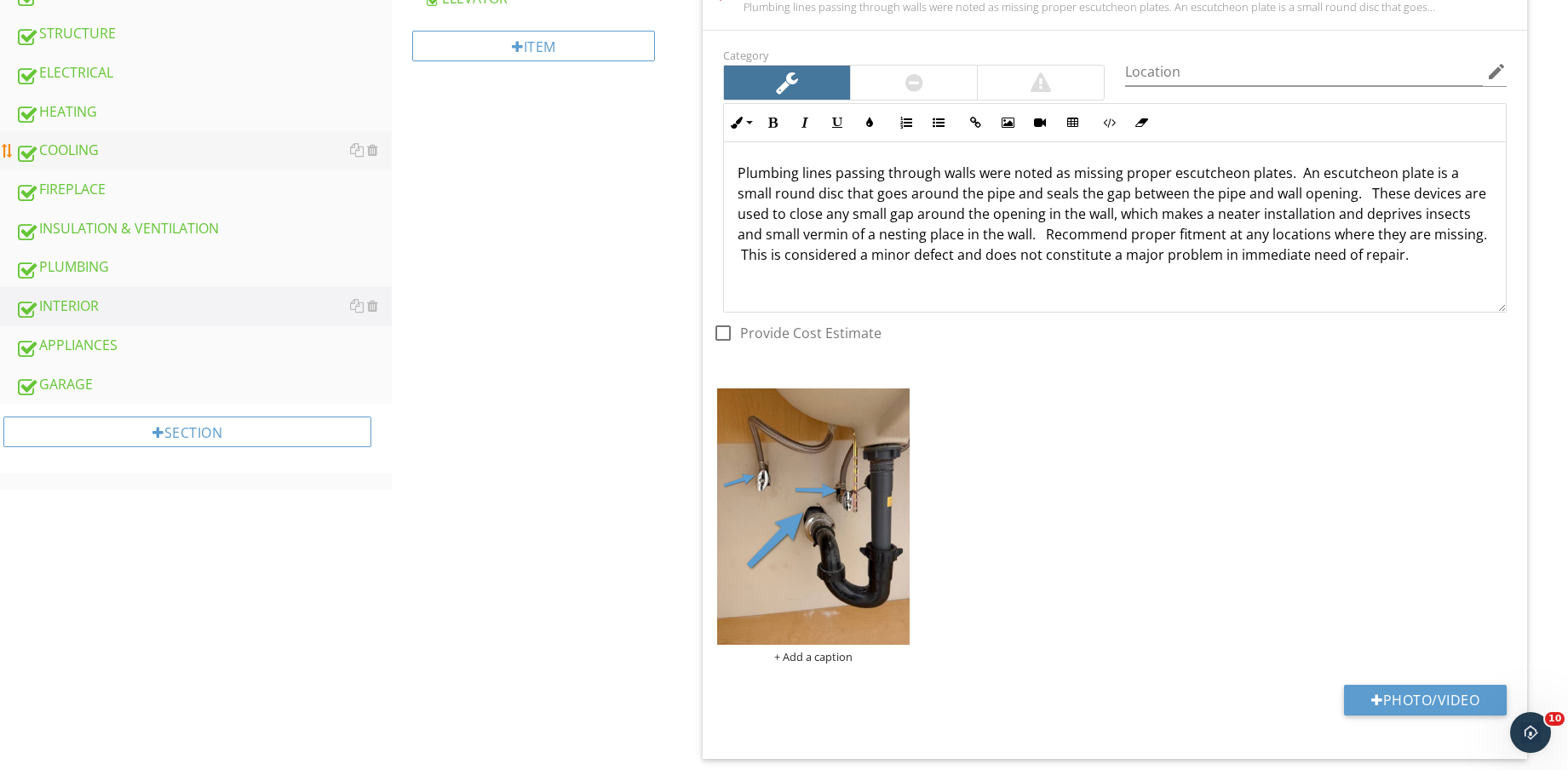
scroll to position [737, 0]
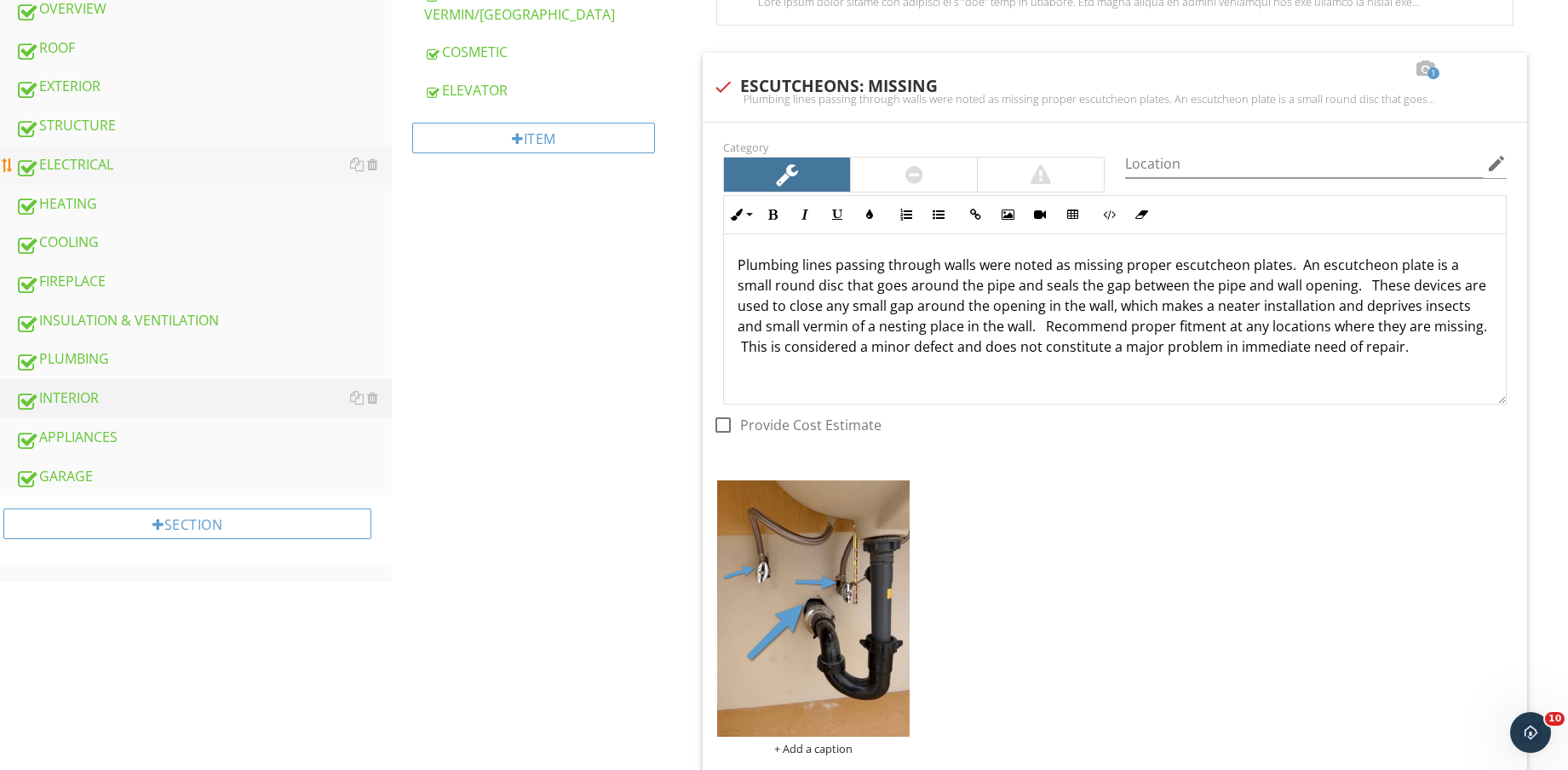
click at [127, 169] on div "ELECTRICAL" at bounding box center [204, 165] width 377 height 22
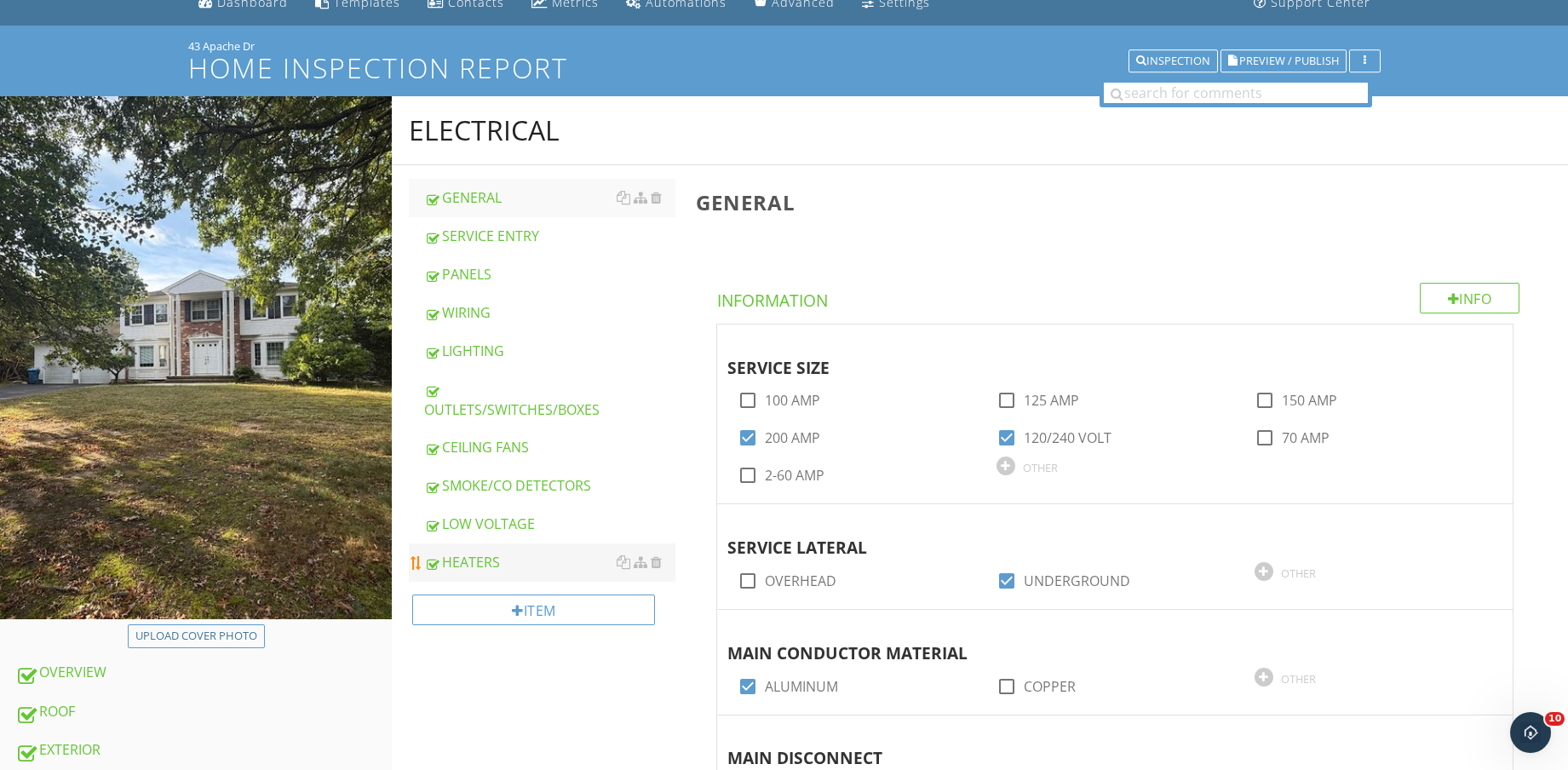
scroll to position [107, 0]
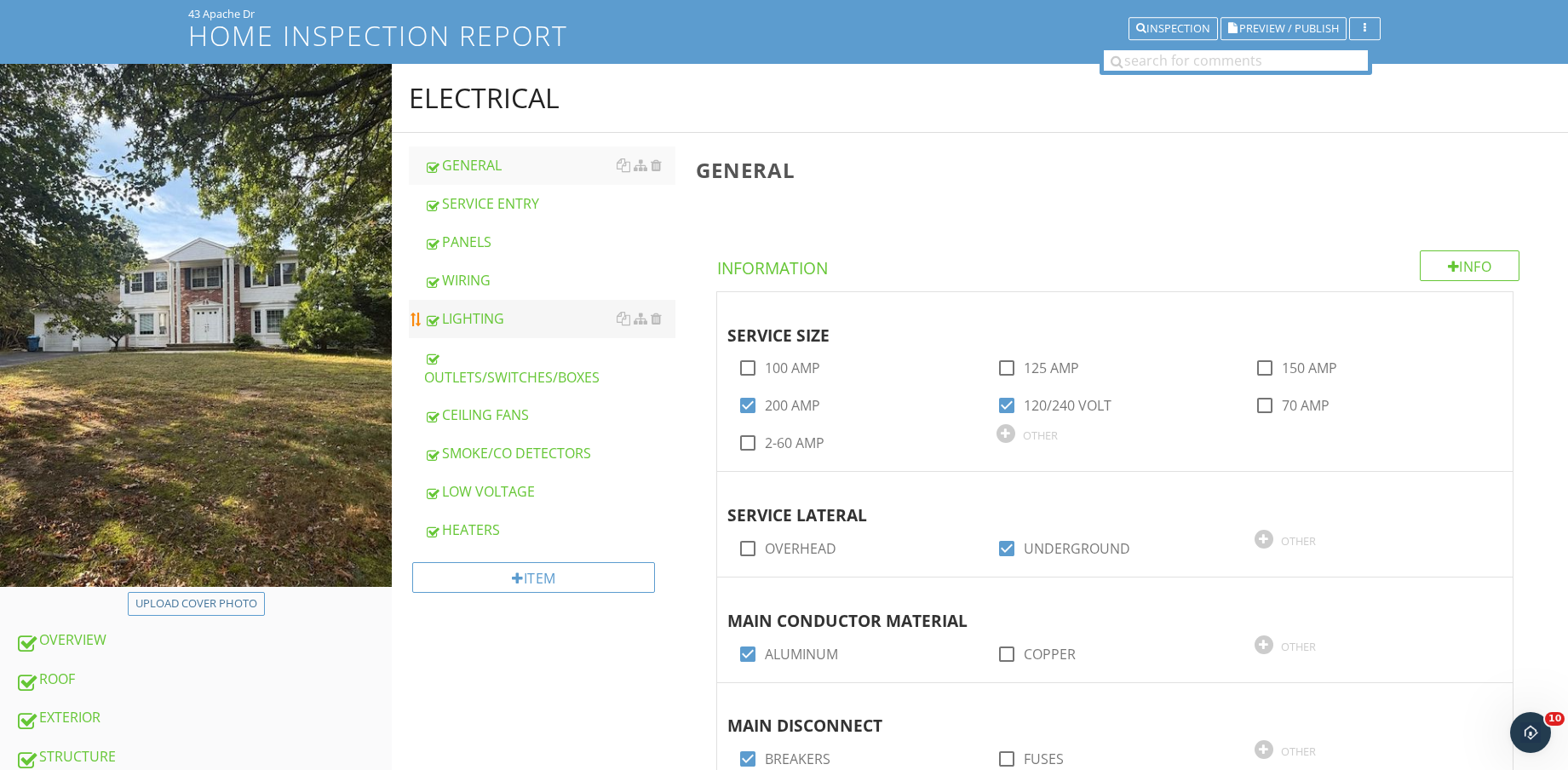
click at [505, 315] on div "LIGHTING" at bounding box center [550, 318] width 251 height 21
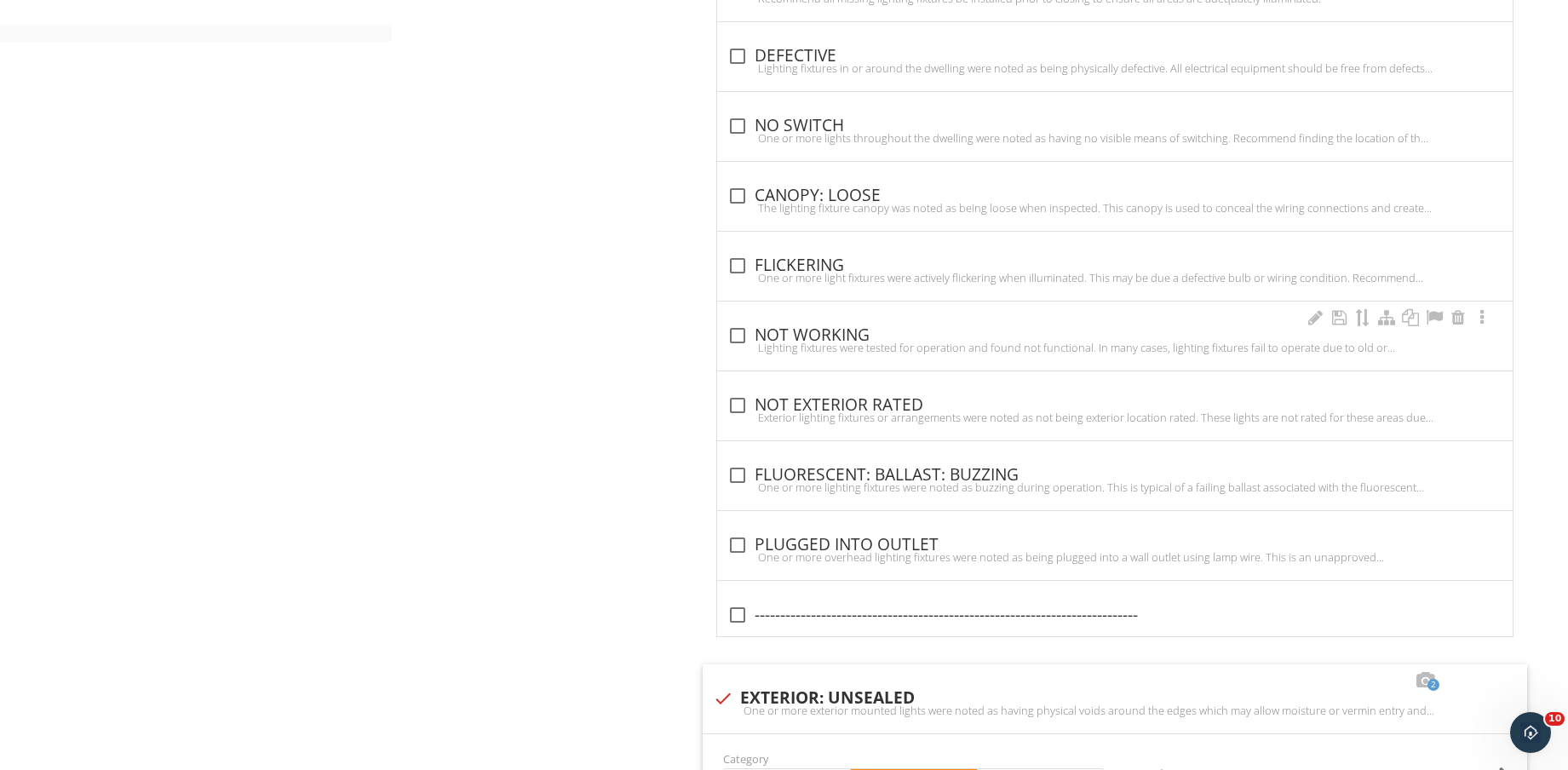
click at [857, 347] on div "Lighting fixtures were tested for operation and found not functional. In many c…" at bounding box center [1114, 348] width 775 height 14
checkbox input "true"
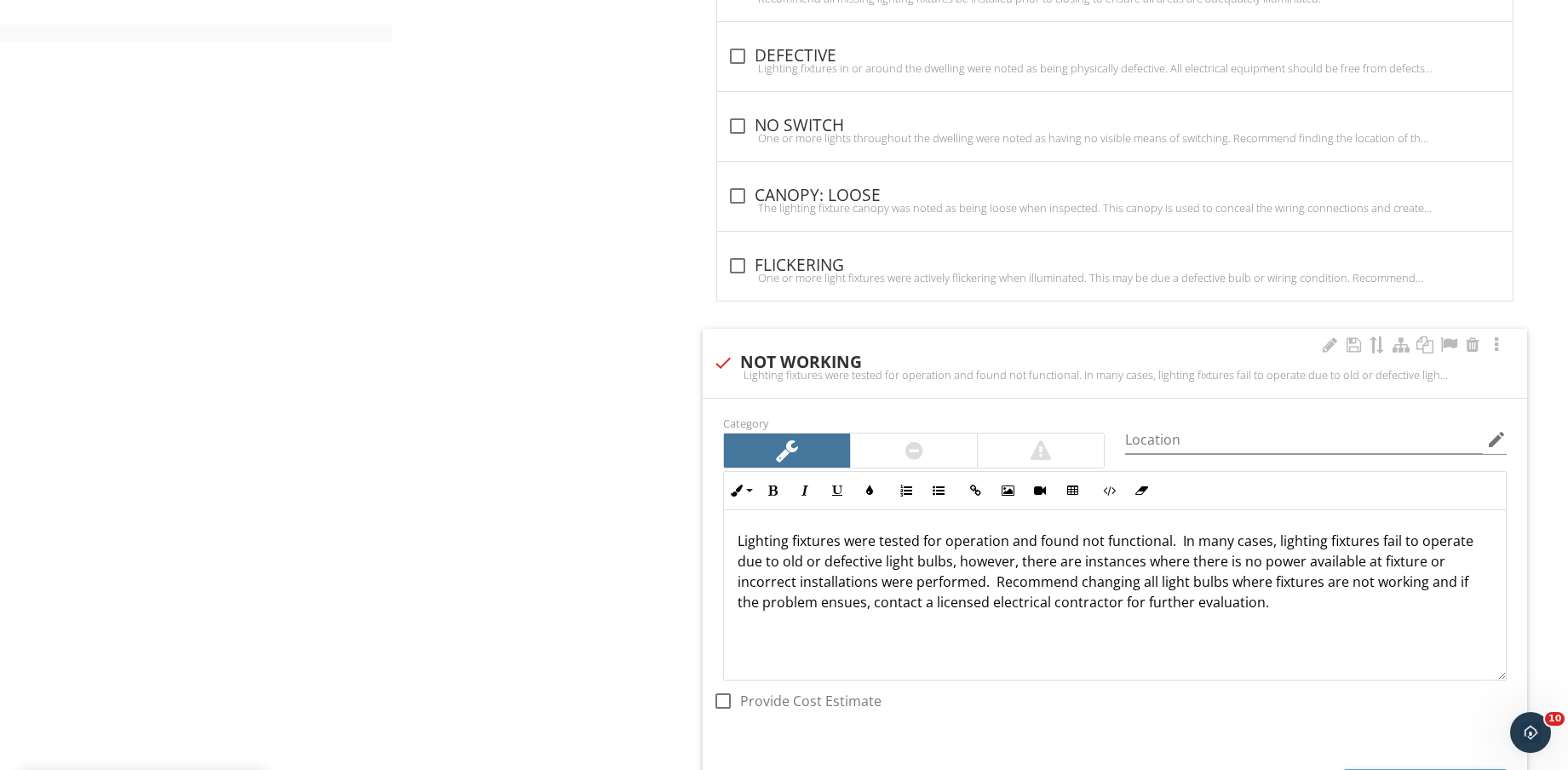
scroll to position [1703, 0]
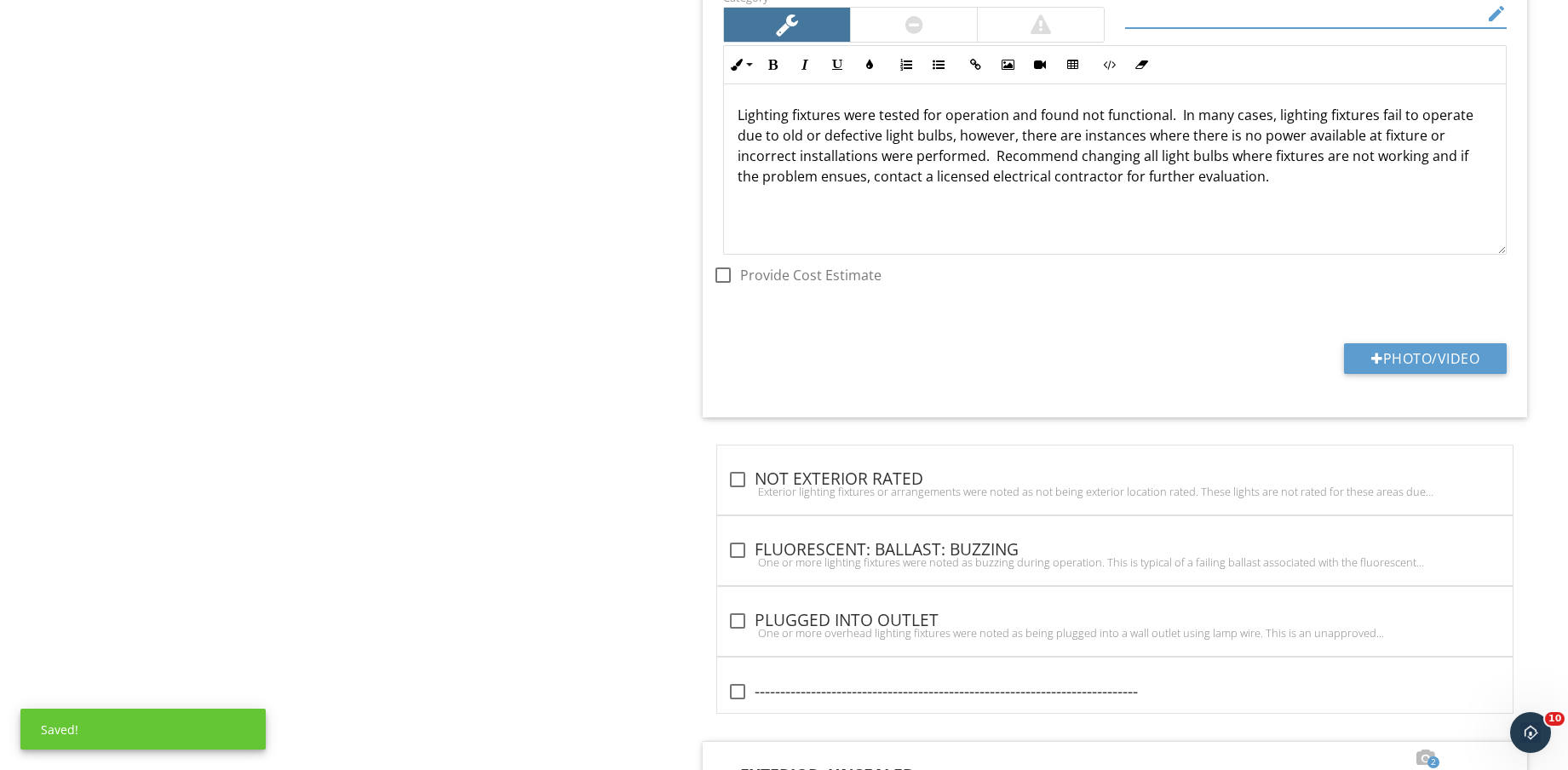
click at [1246, 14] on input "Location" at bounding box center [1305, 14] width 358 height 28
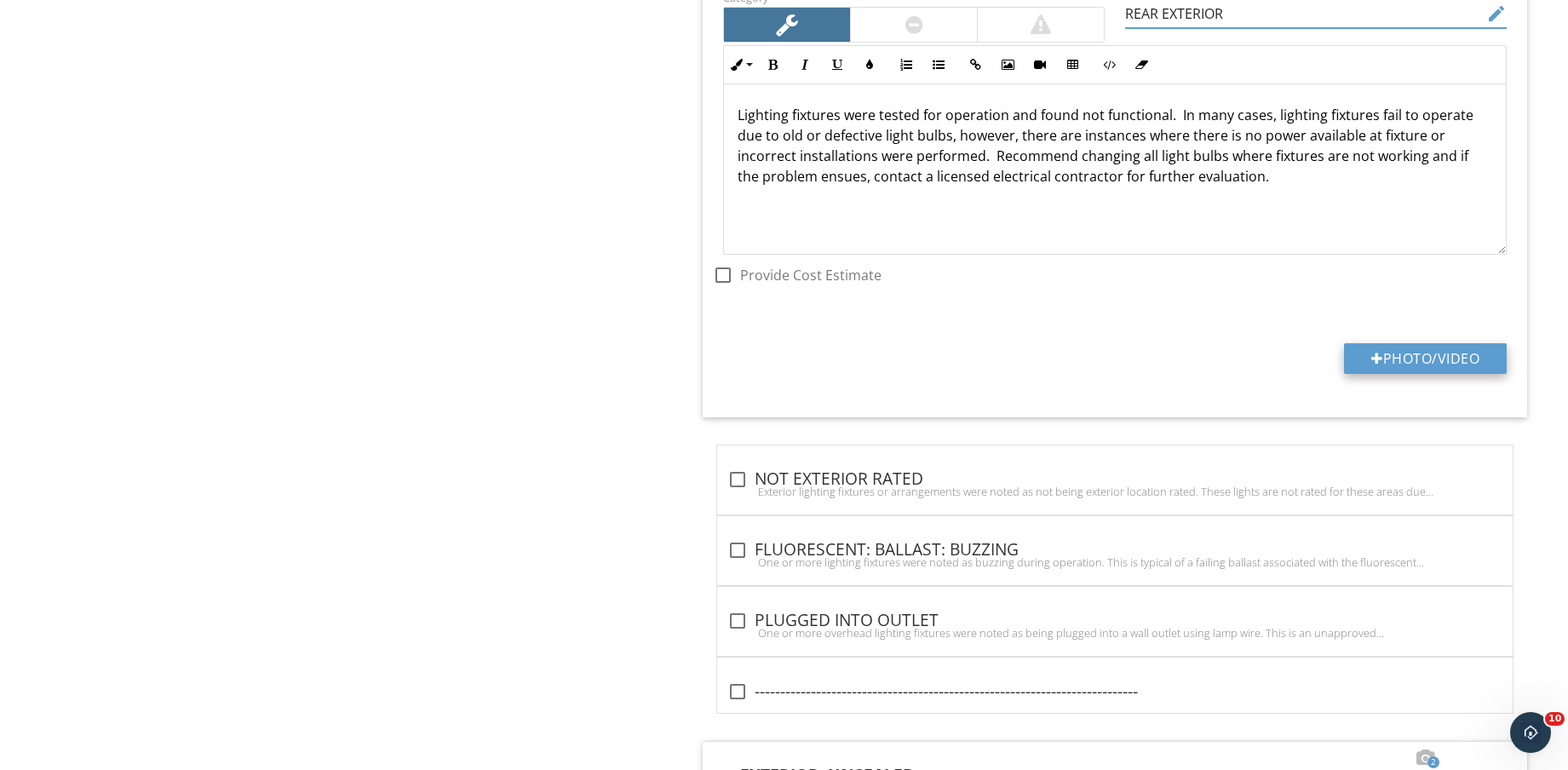
type input "REAR EXTERIOR"
click at [1426, 371] on button "Photo/Video" at bounding box center [1425, 359] width 163 height 31
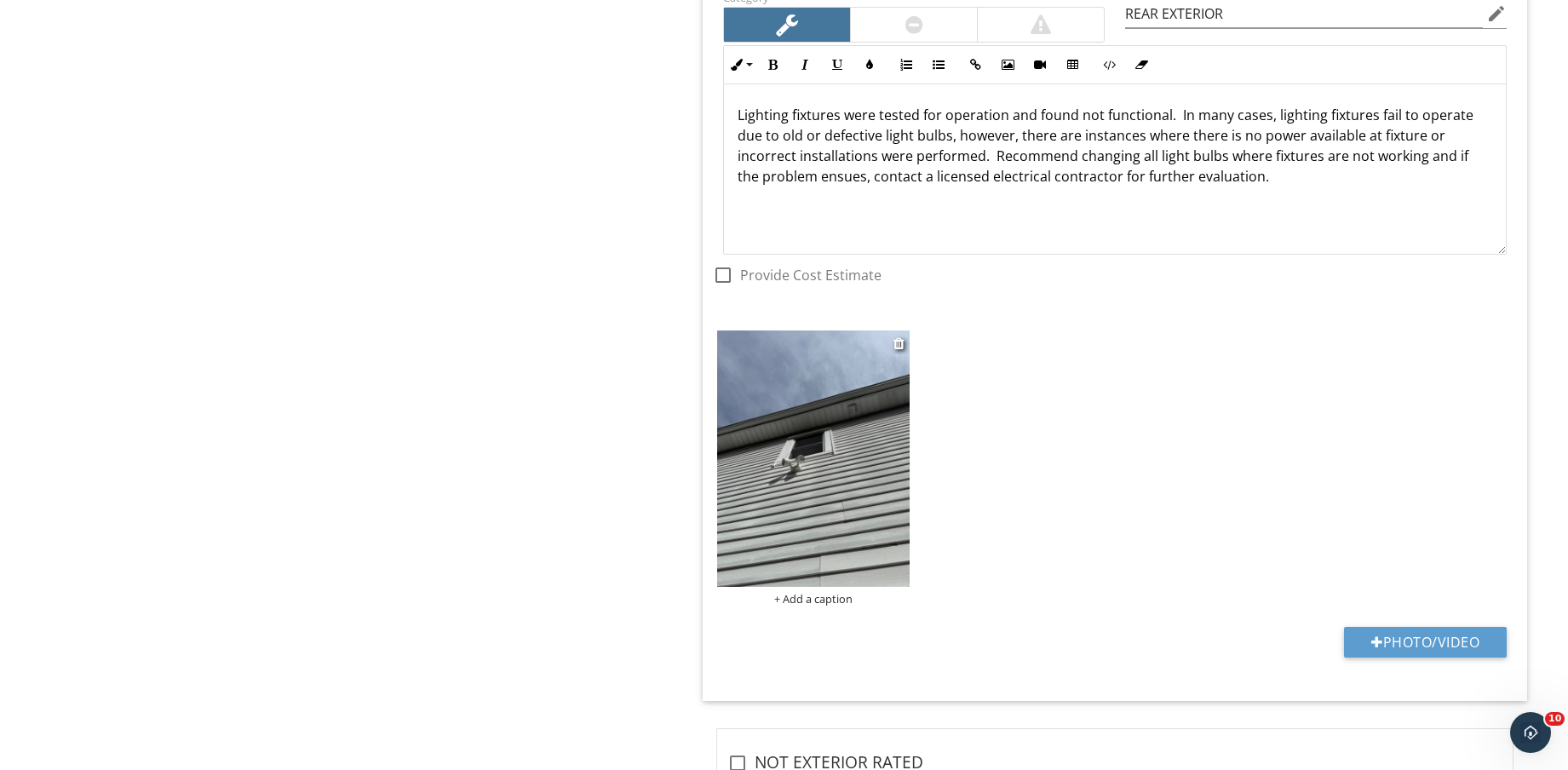
click at [823, 496] on img at bounding box center [813, 459] width 193 height 256
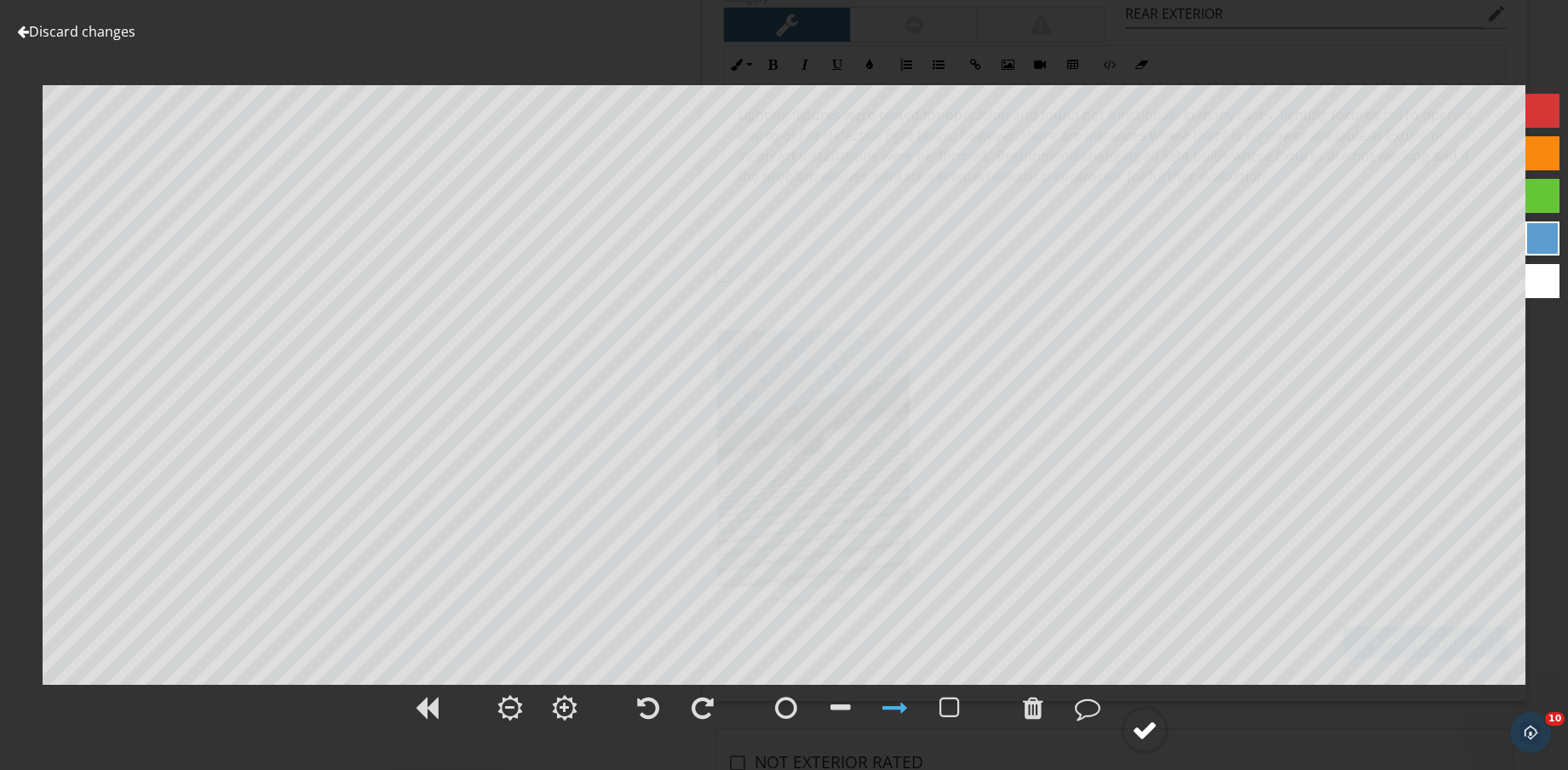
click at [1146, 721] on div at bounding box center [1145, 730] width 26 height 26
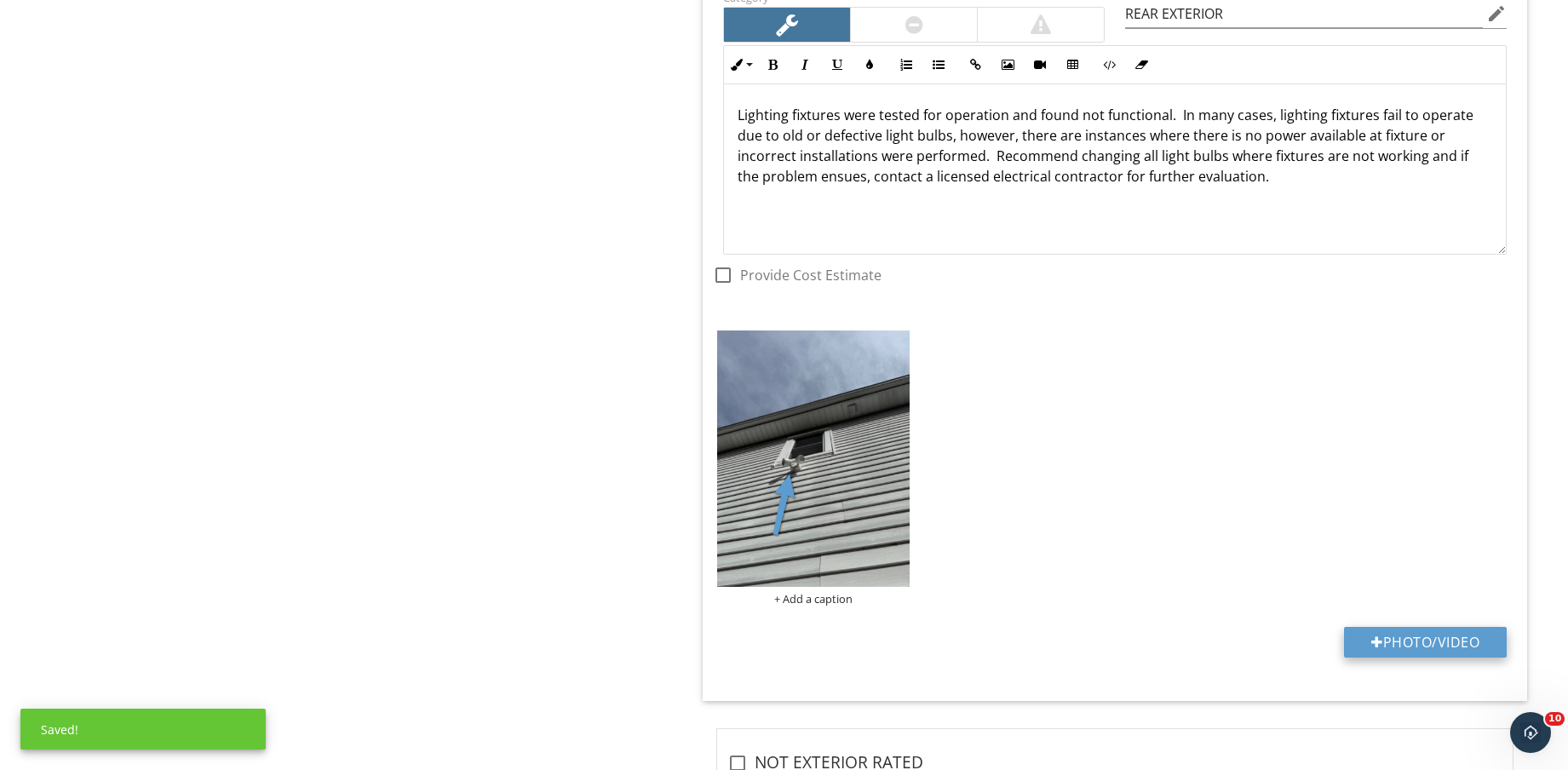
click at [1396, 642] on button "Photo/Video" at bounding box center [1425, 643] width 163 height 31
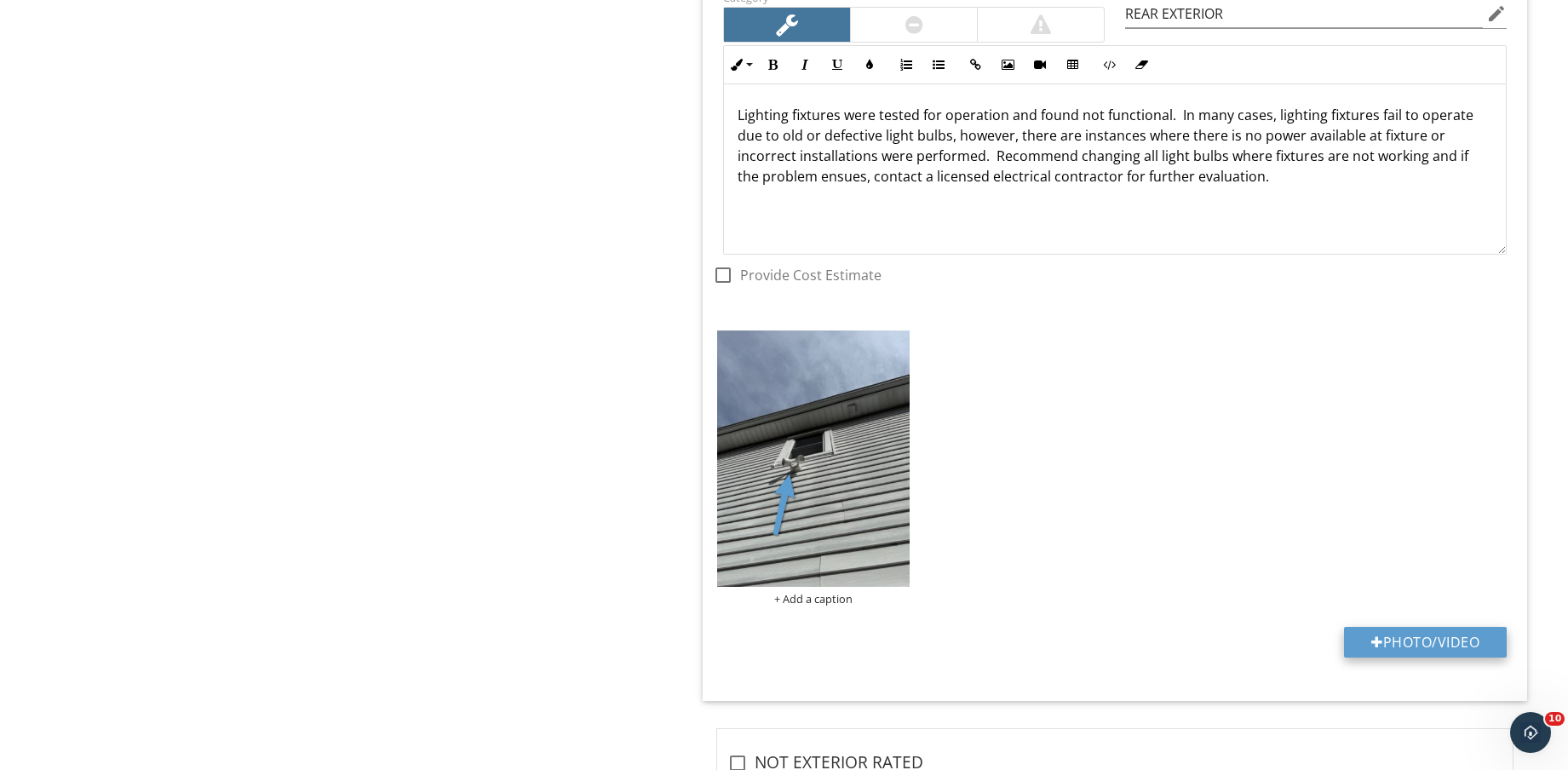
type input "C:\fakepath\IMG_9176.jpg"
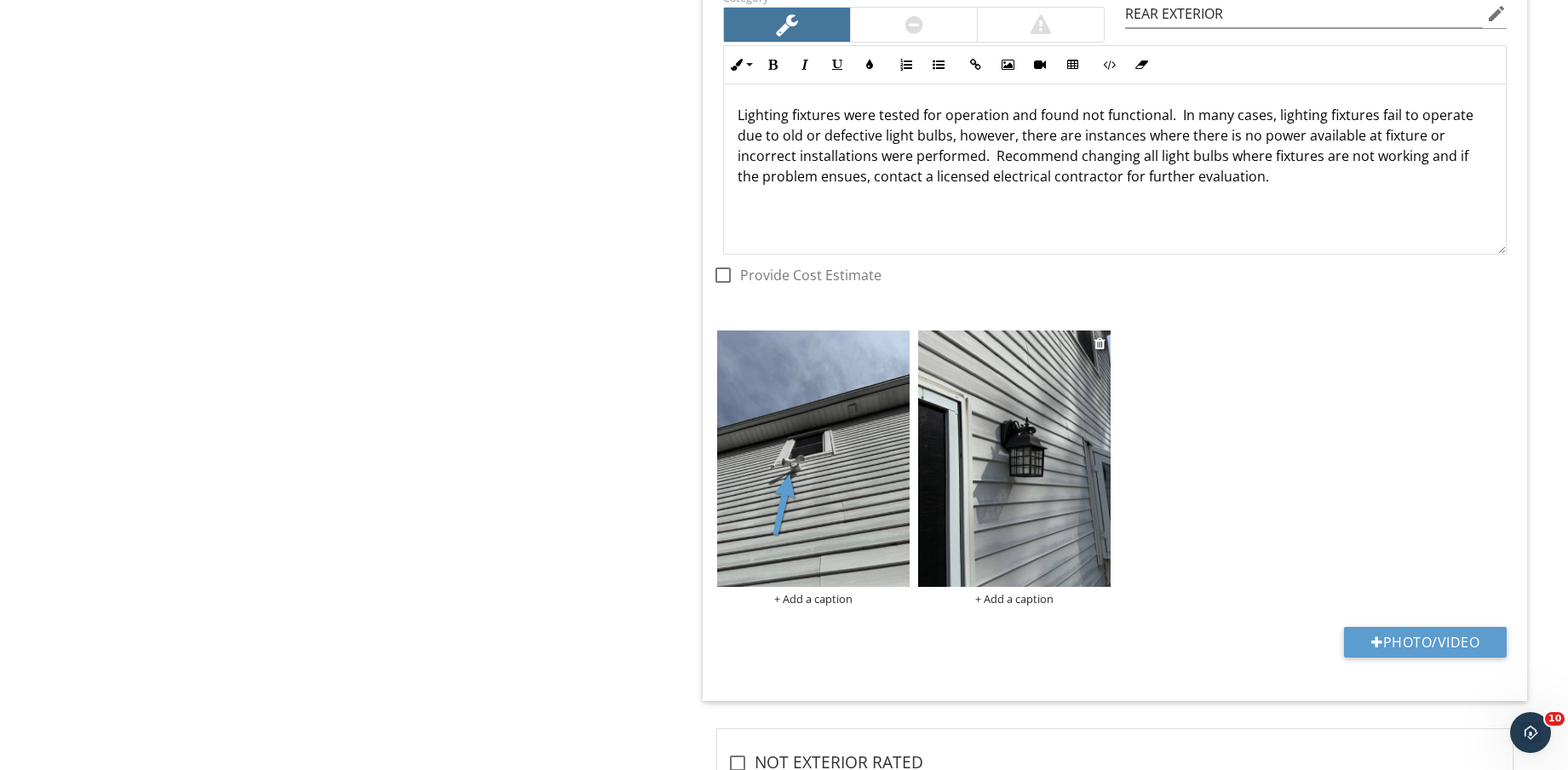
click at [1027, 512] on img at bounding box center [1015, 459] width 193 height 256
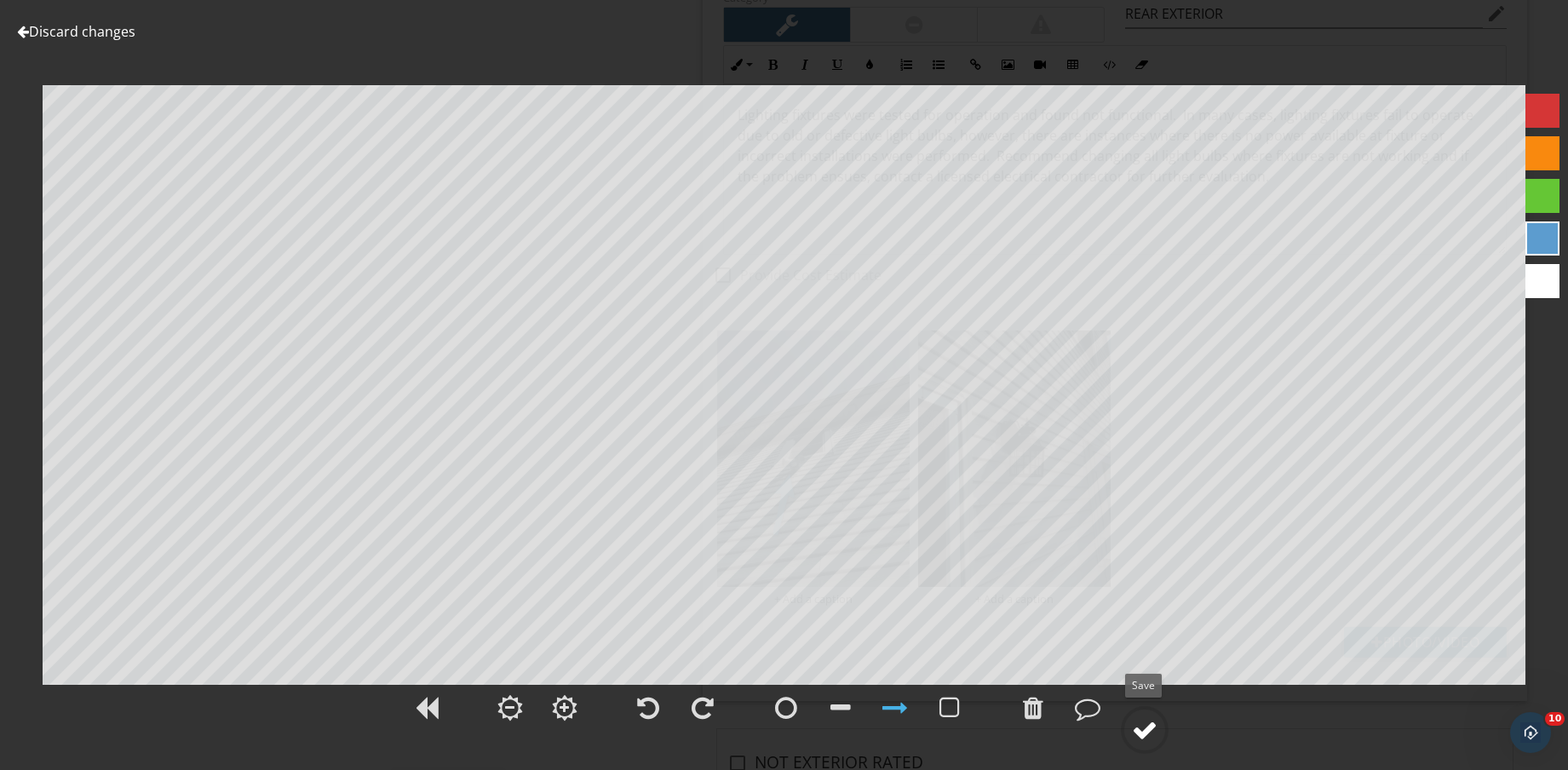
click at [1154, 742] on div at bounding box center [1145, 730] width 26 height 26
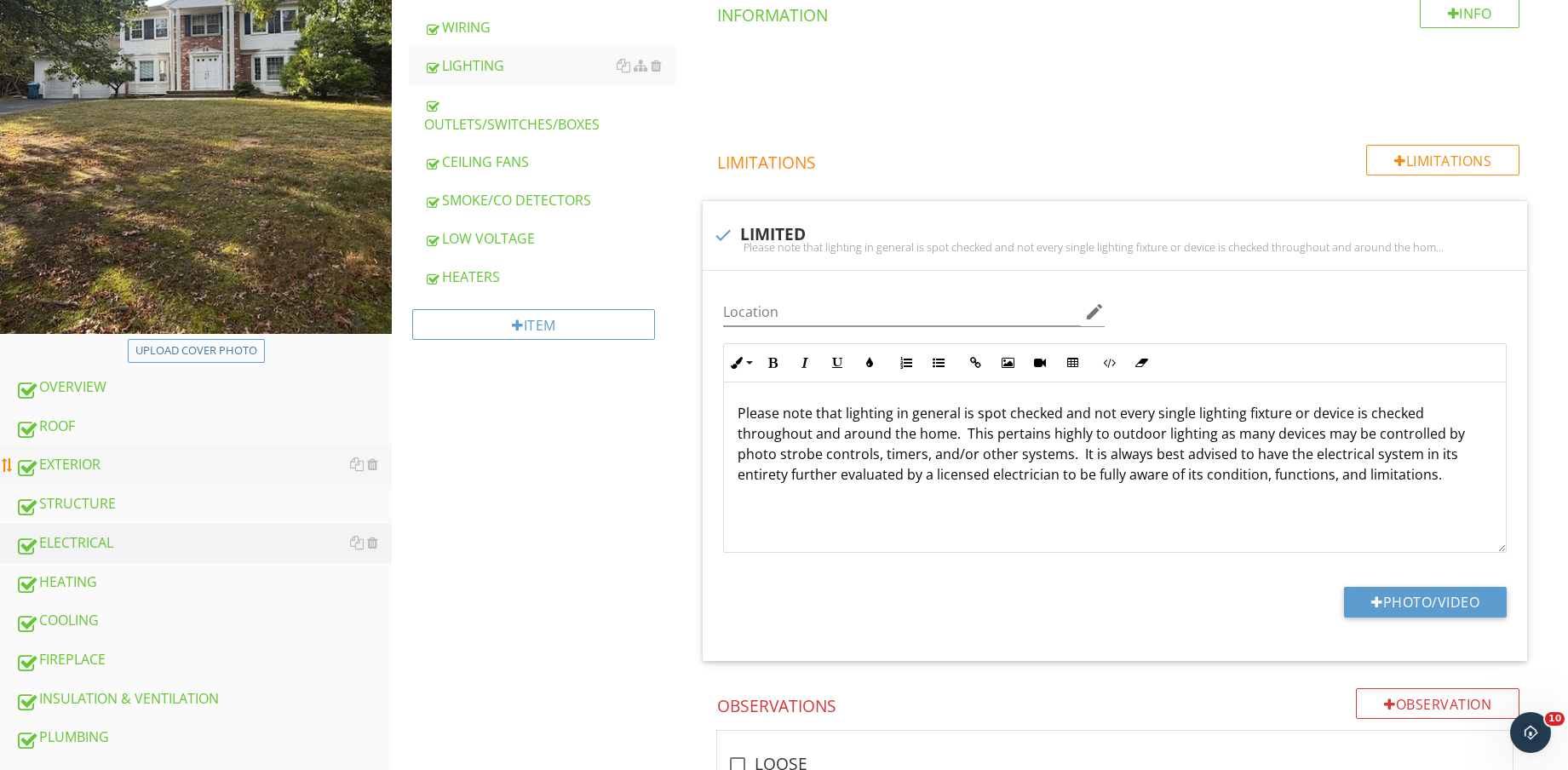
scroll to position [426, 0]
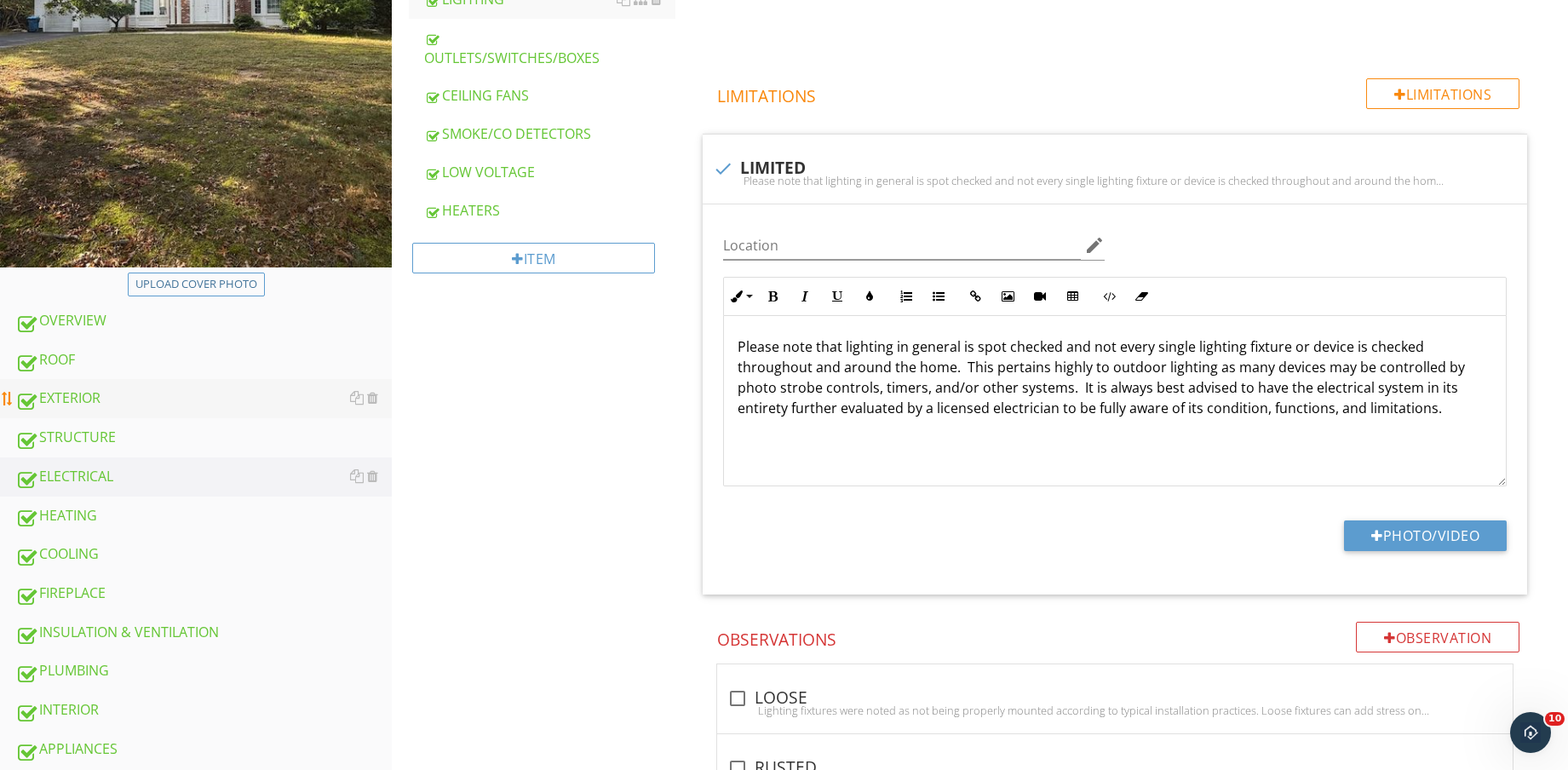
click at [132, 391] on div "EXTERIOR" at bounding box center [204, 398] width 377 height 22
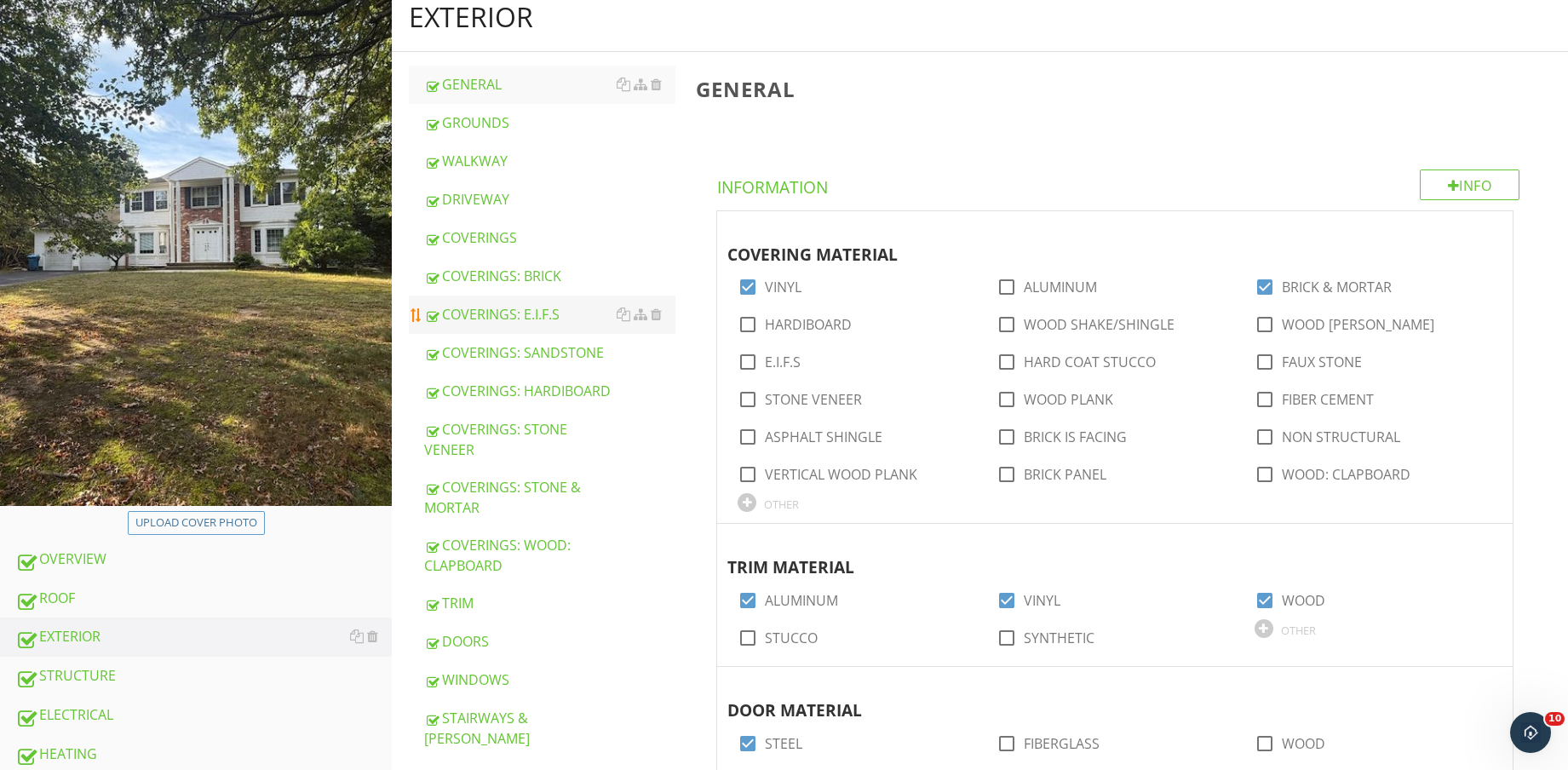
scroll to position [107, 0]
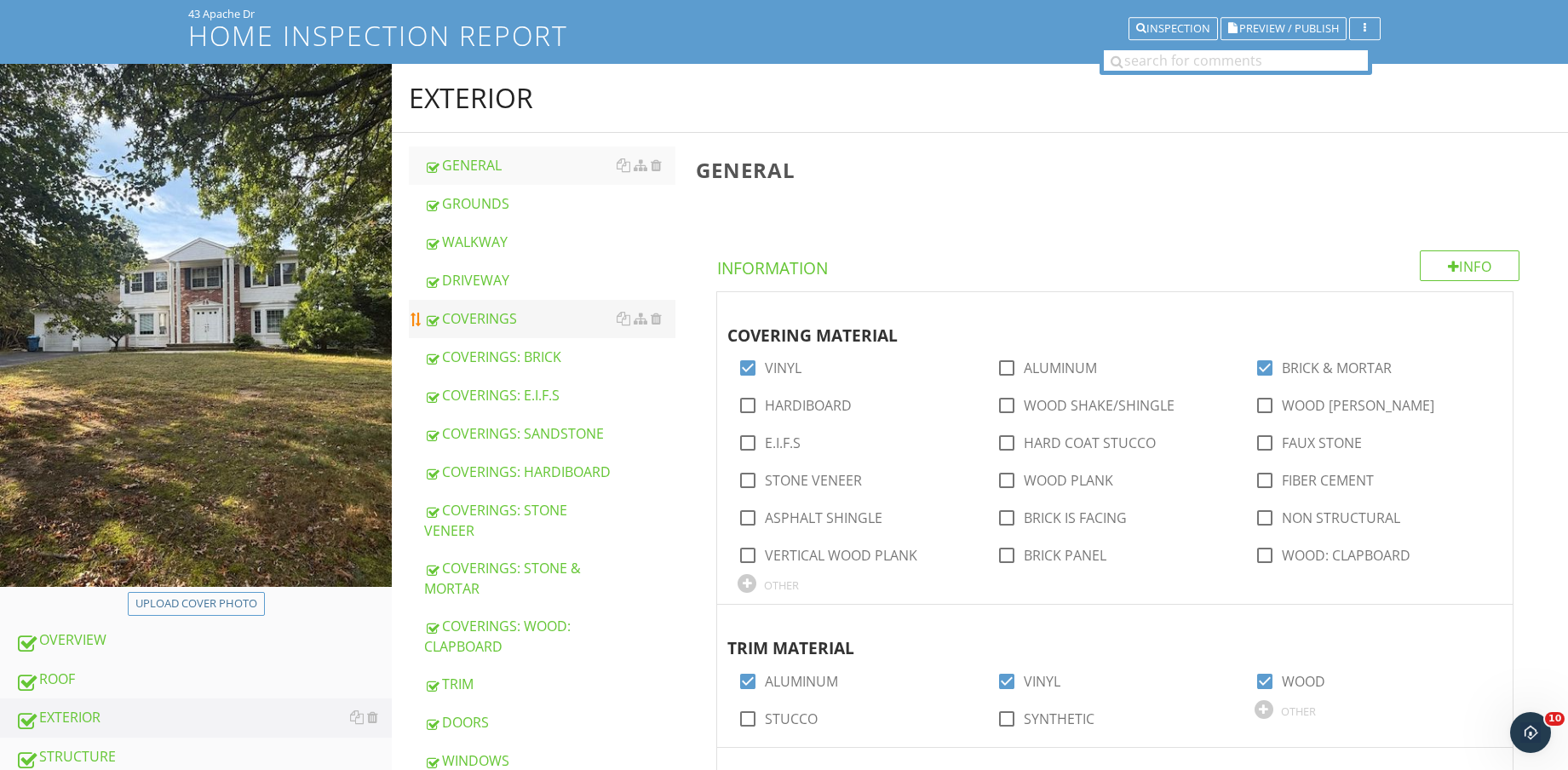
click at [535, 312] on div "COVERINGS" at bounding box center [550, 318] width 251 height 21
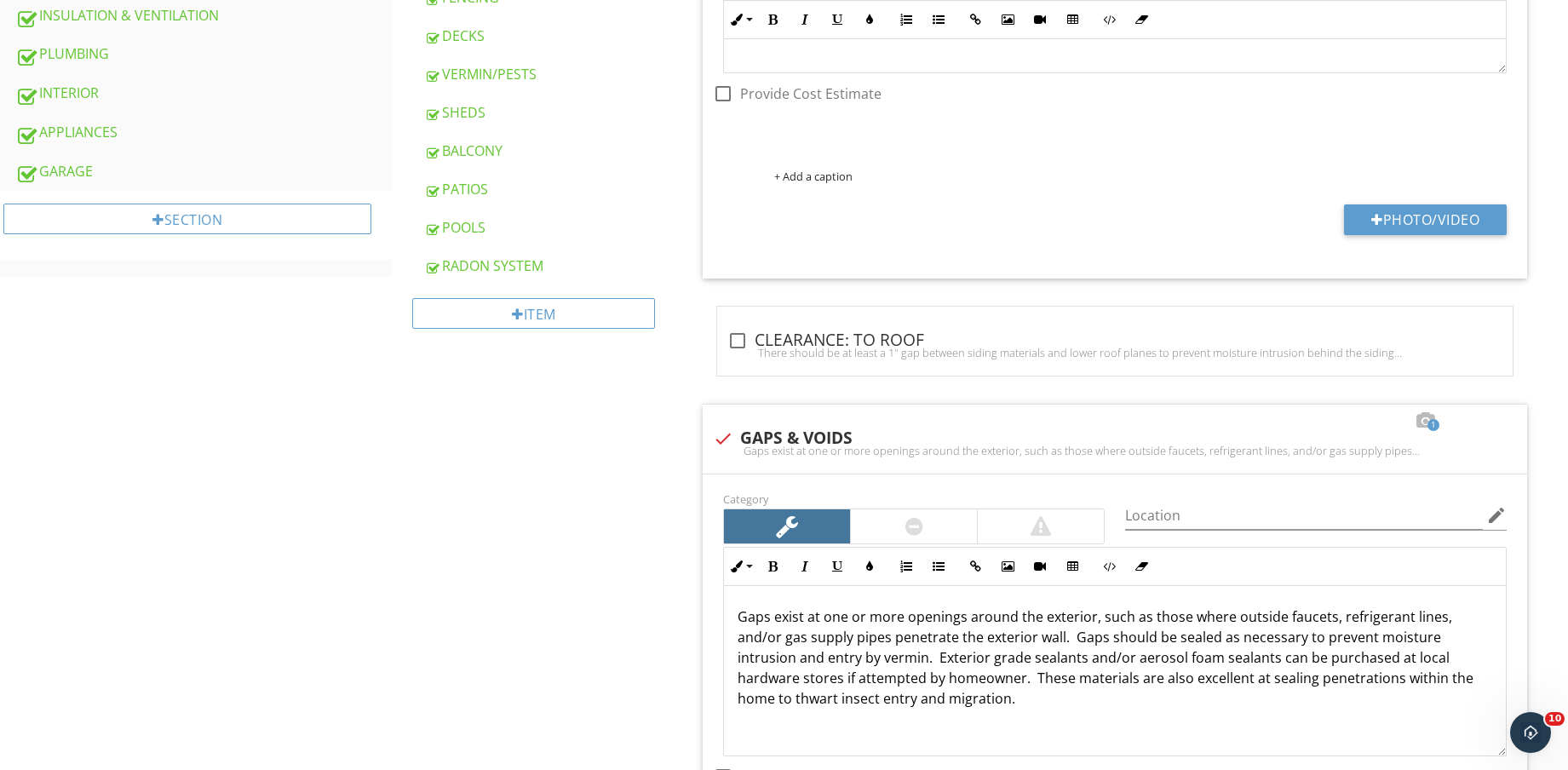
scroll to position [1064, 0]
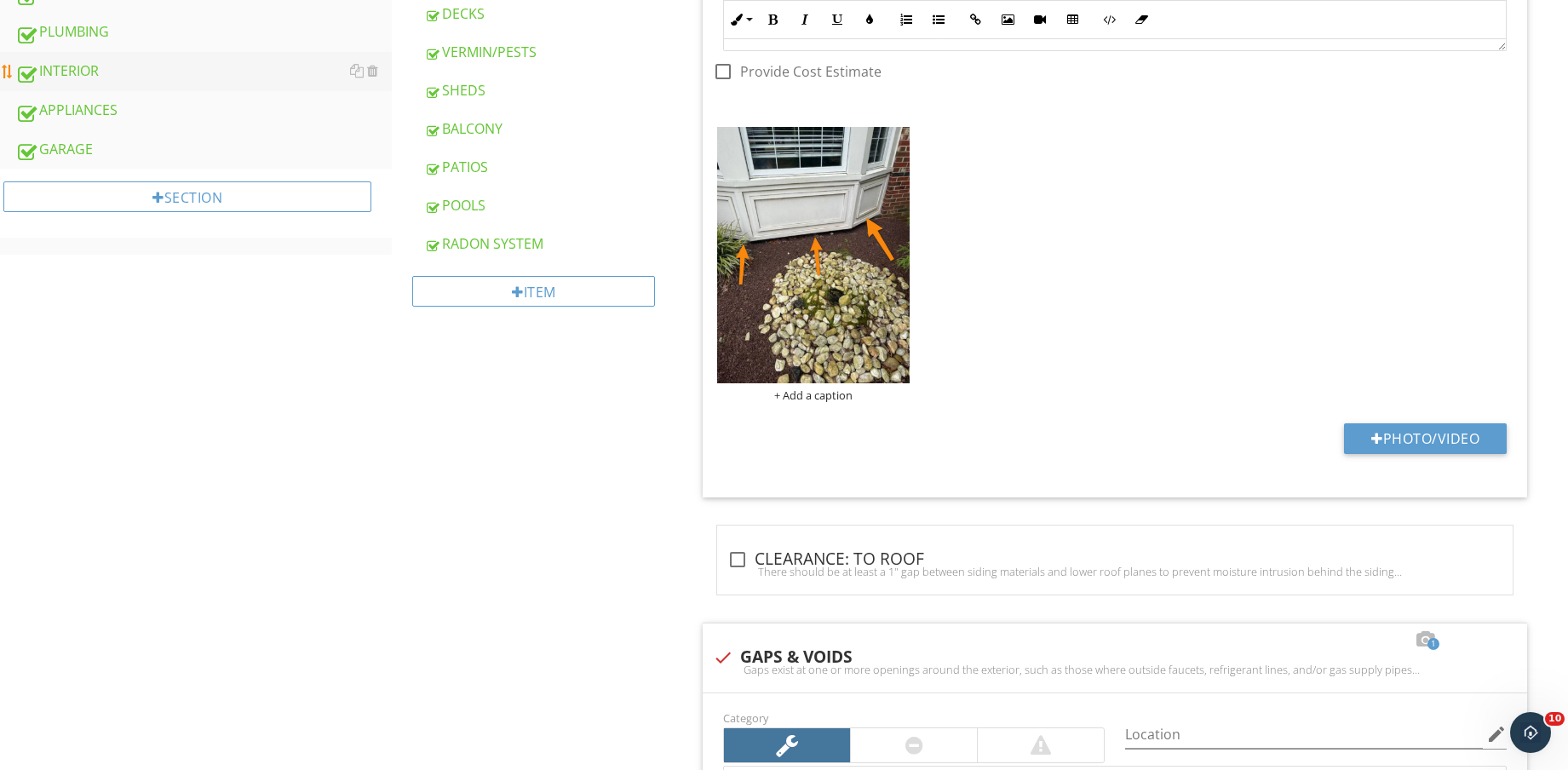
click at [101, 68] on div "INTERIOR" at bounding box center [204, 71] width 377 height 22
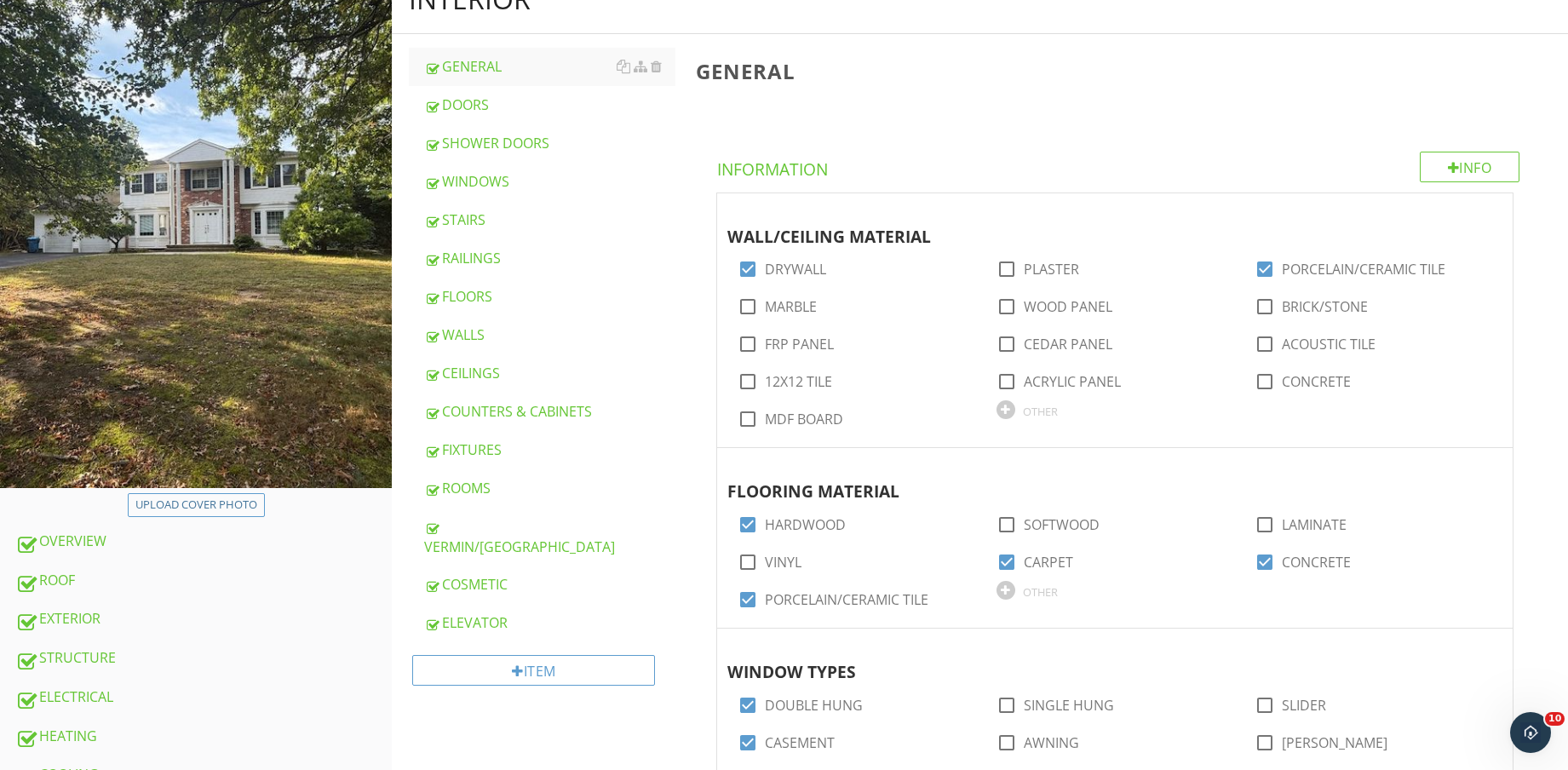
scroll to position [213, 0]
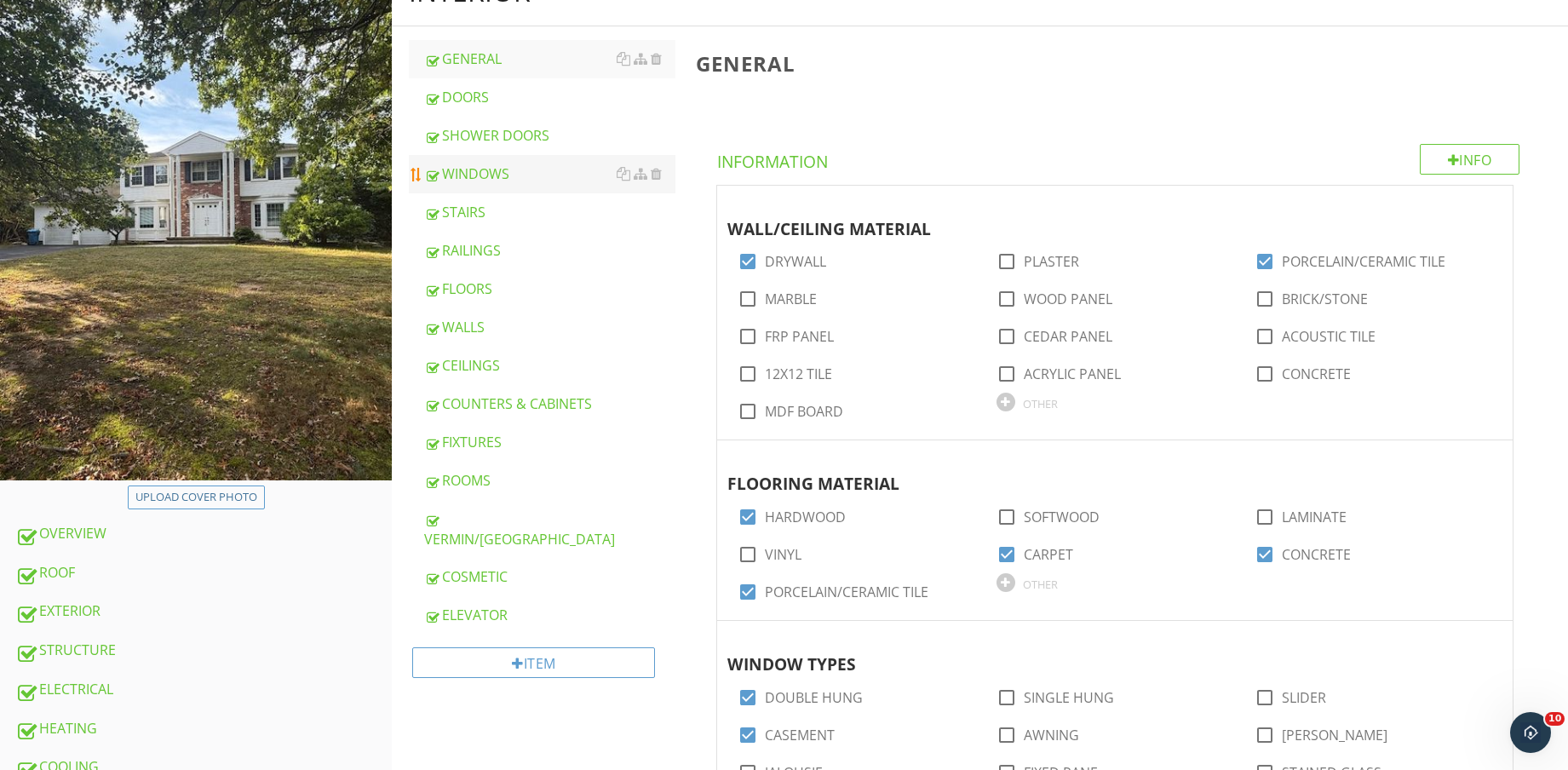
click at [501, 163] on div "WINDOWS" at bounding box center [550, 174] width 251 height 21
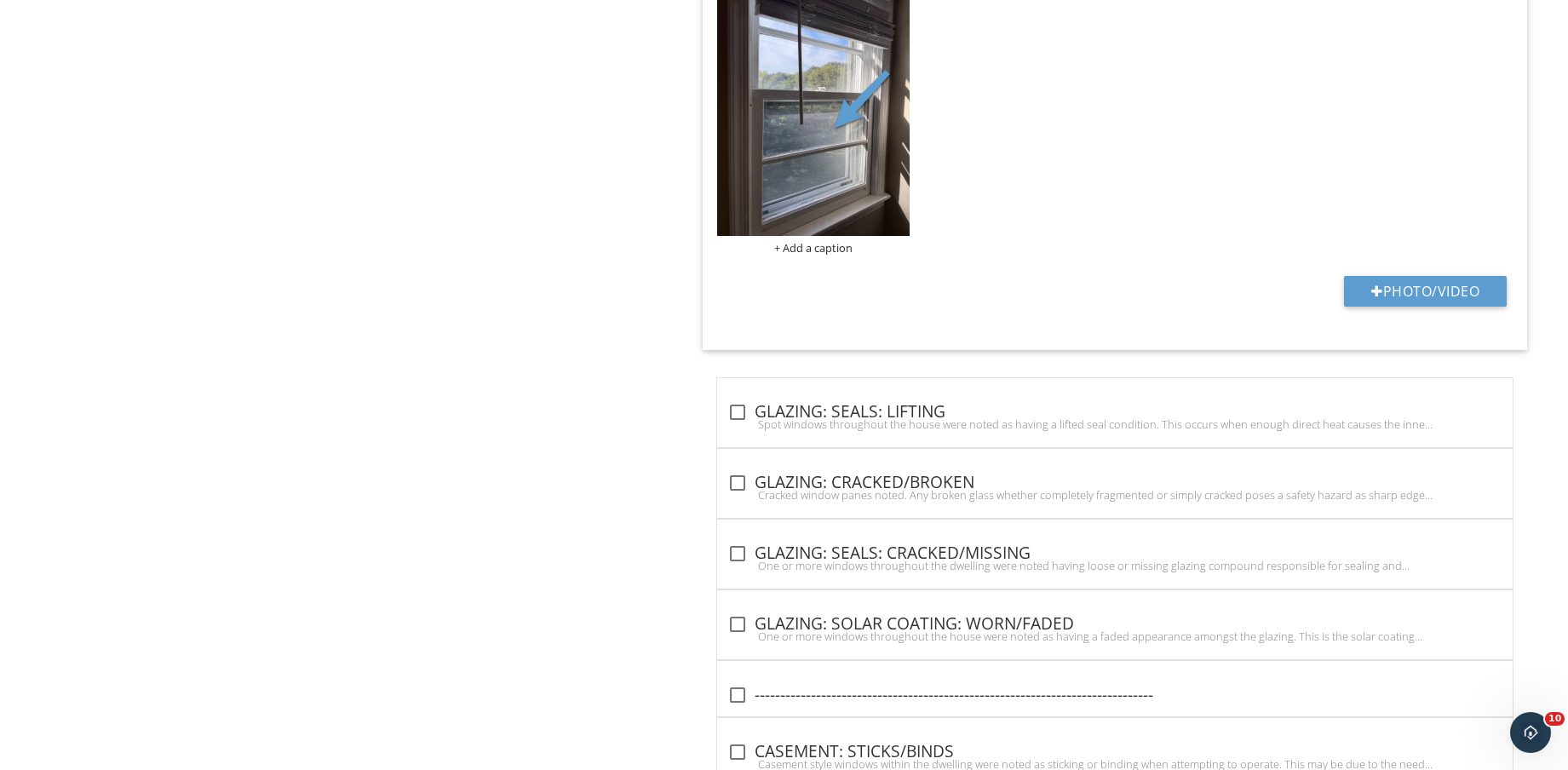
scroll to position [5005, 0]
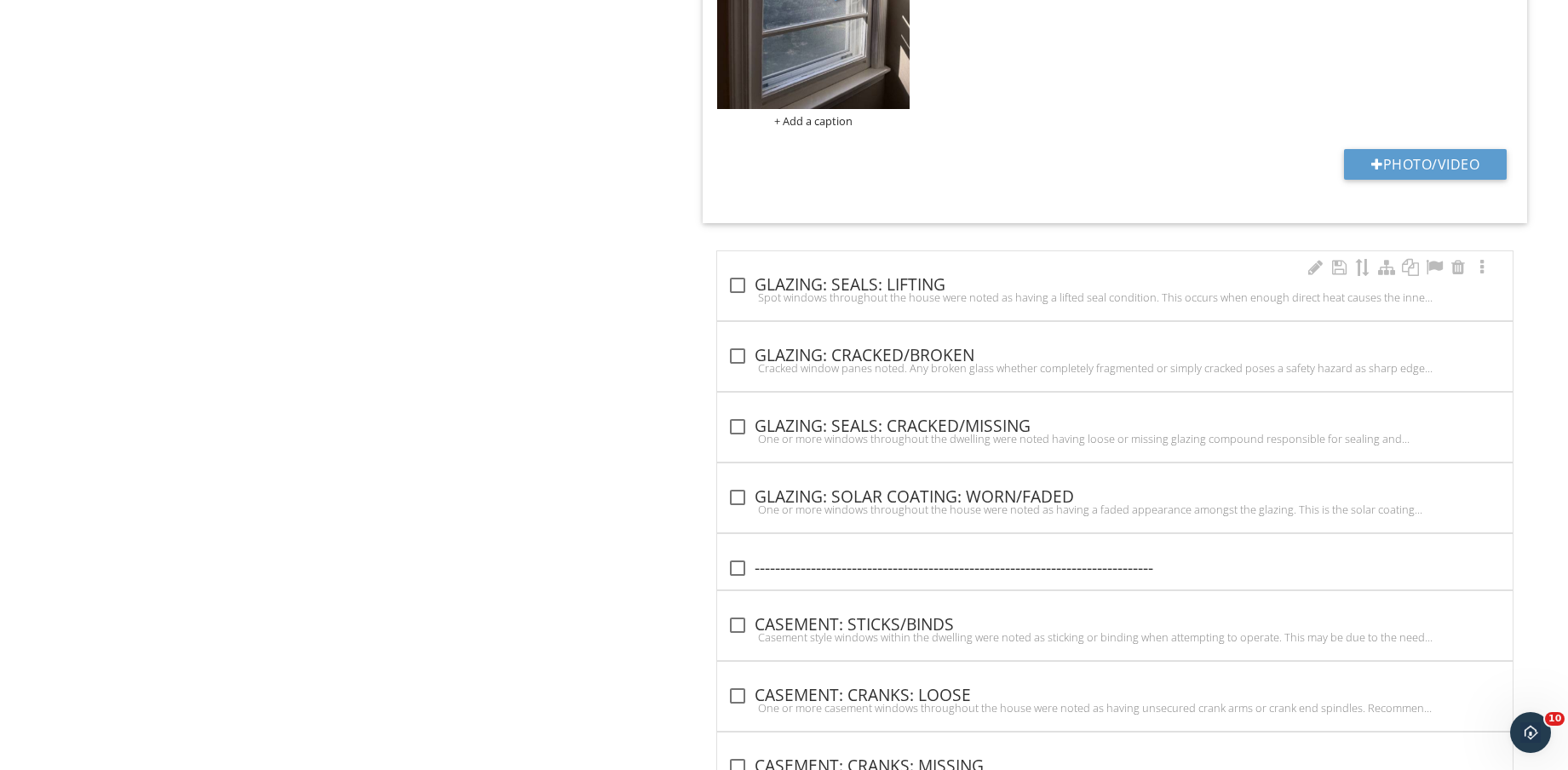
click at [908, 281] on div "check_box_outline_blank GLAZING: SEALS: LIFTING" at bounding box center [1114, 286] width 775 height 21
checkbox input "true"
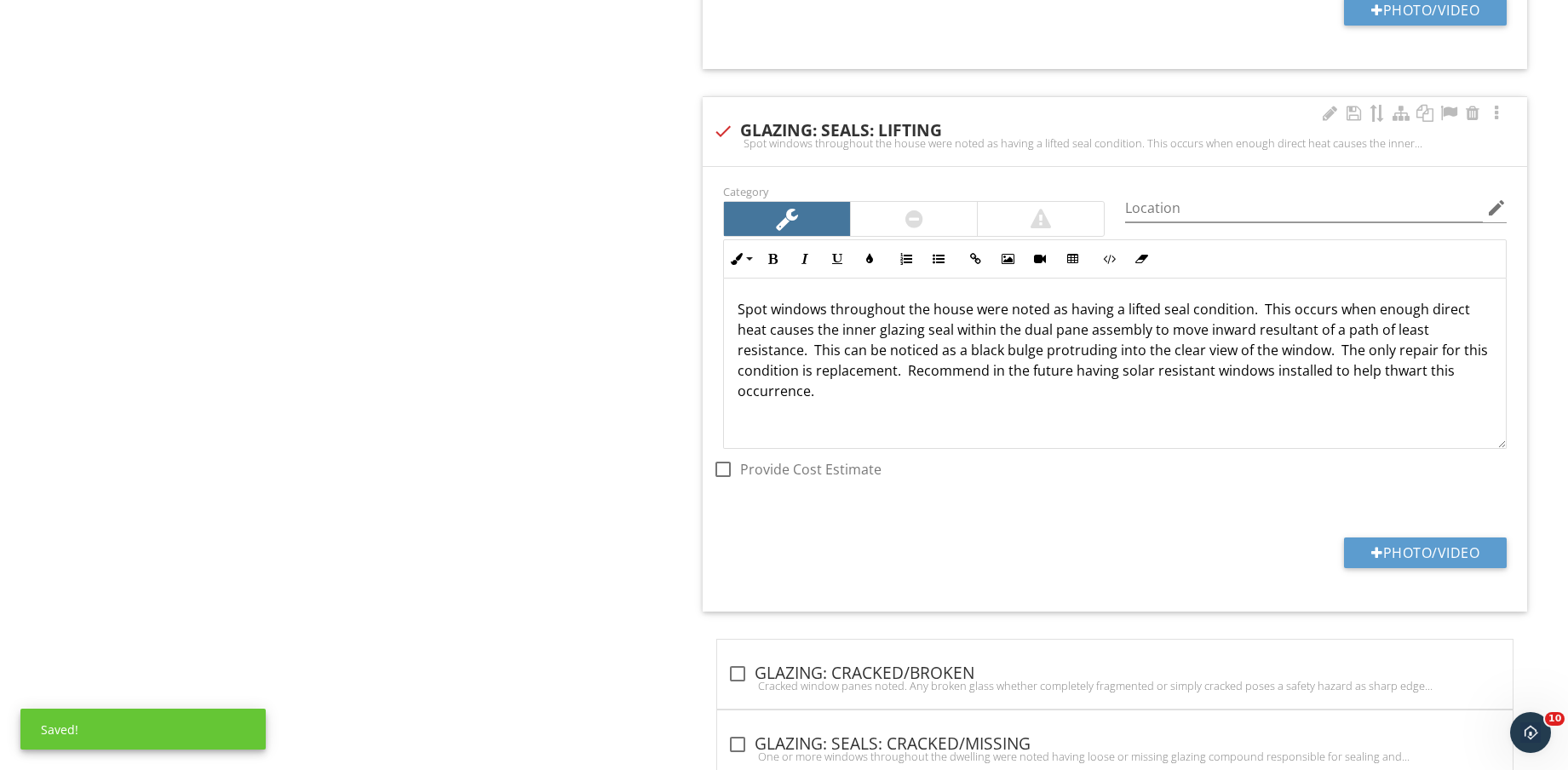
scroll to position [5217, 0]
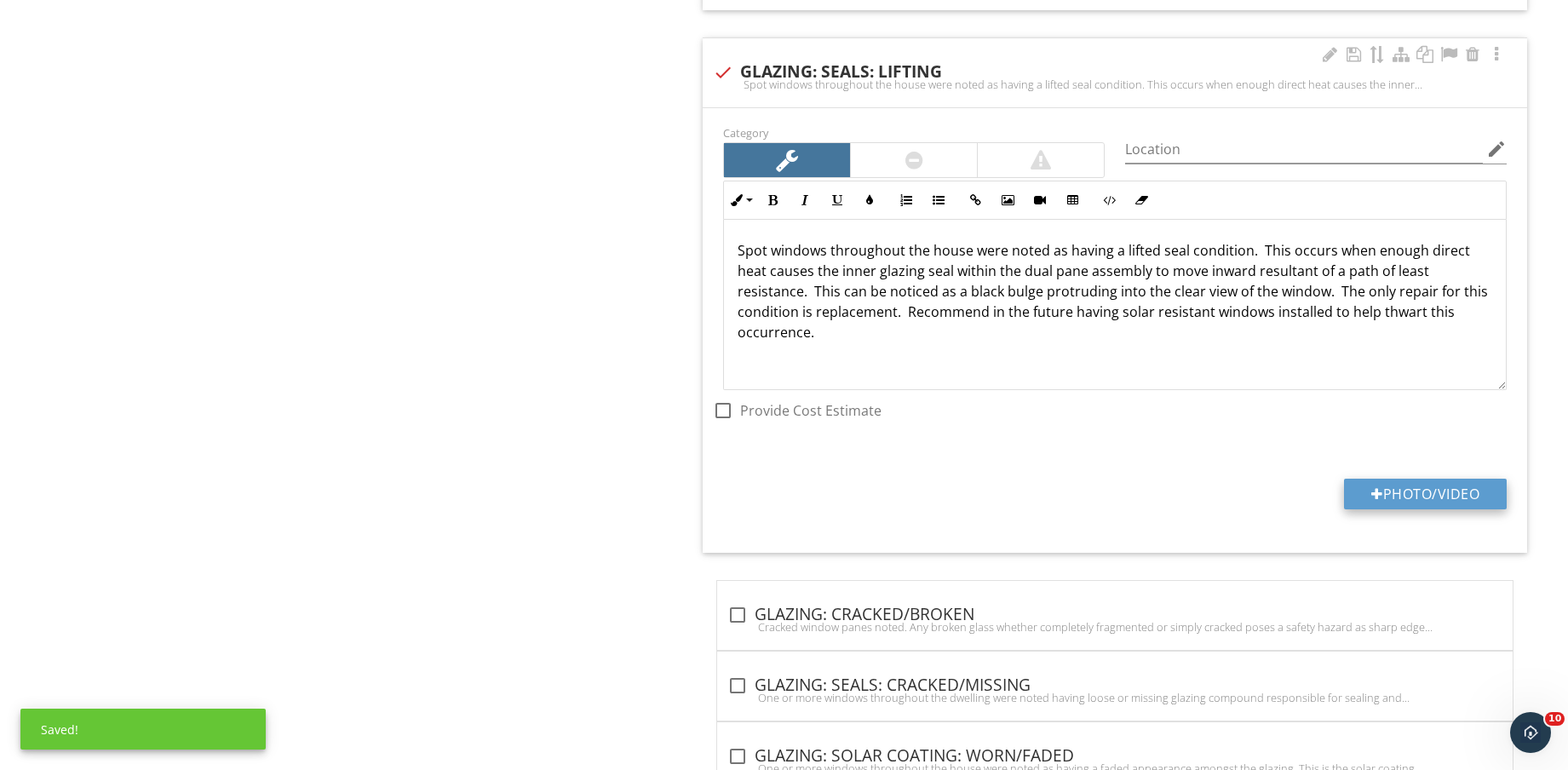
click at [1417, 489] on button "Photo/Video" at bounding box center [1425, 494] width 163 height 31
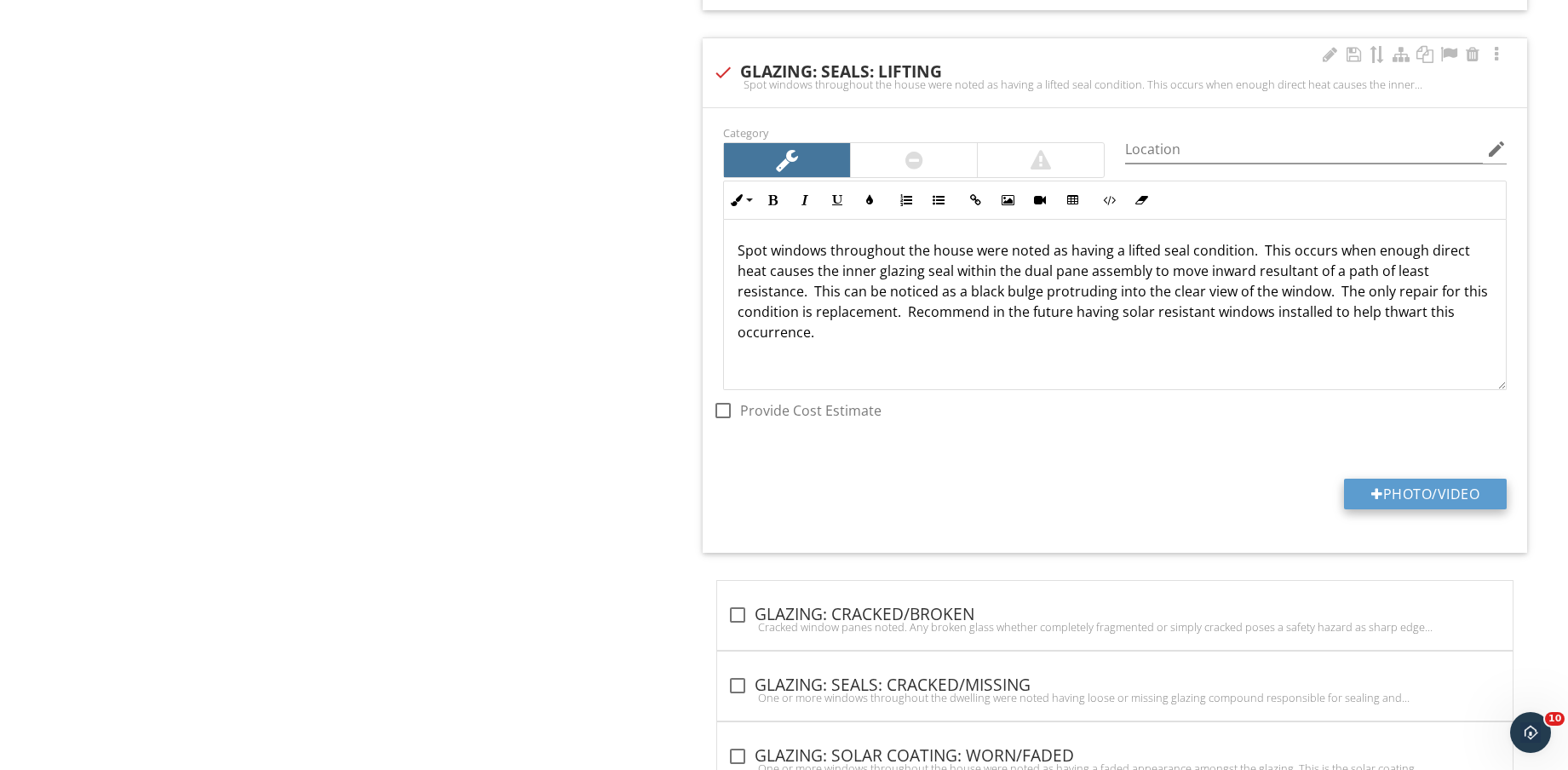
type input "C:\fakepath\IMG_9179.jpg"
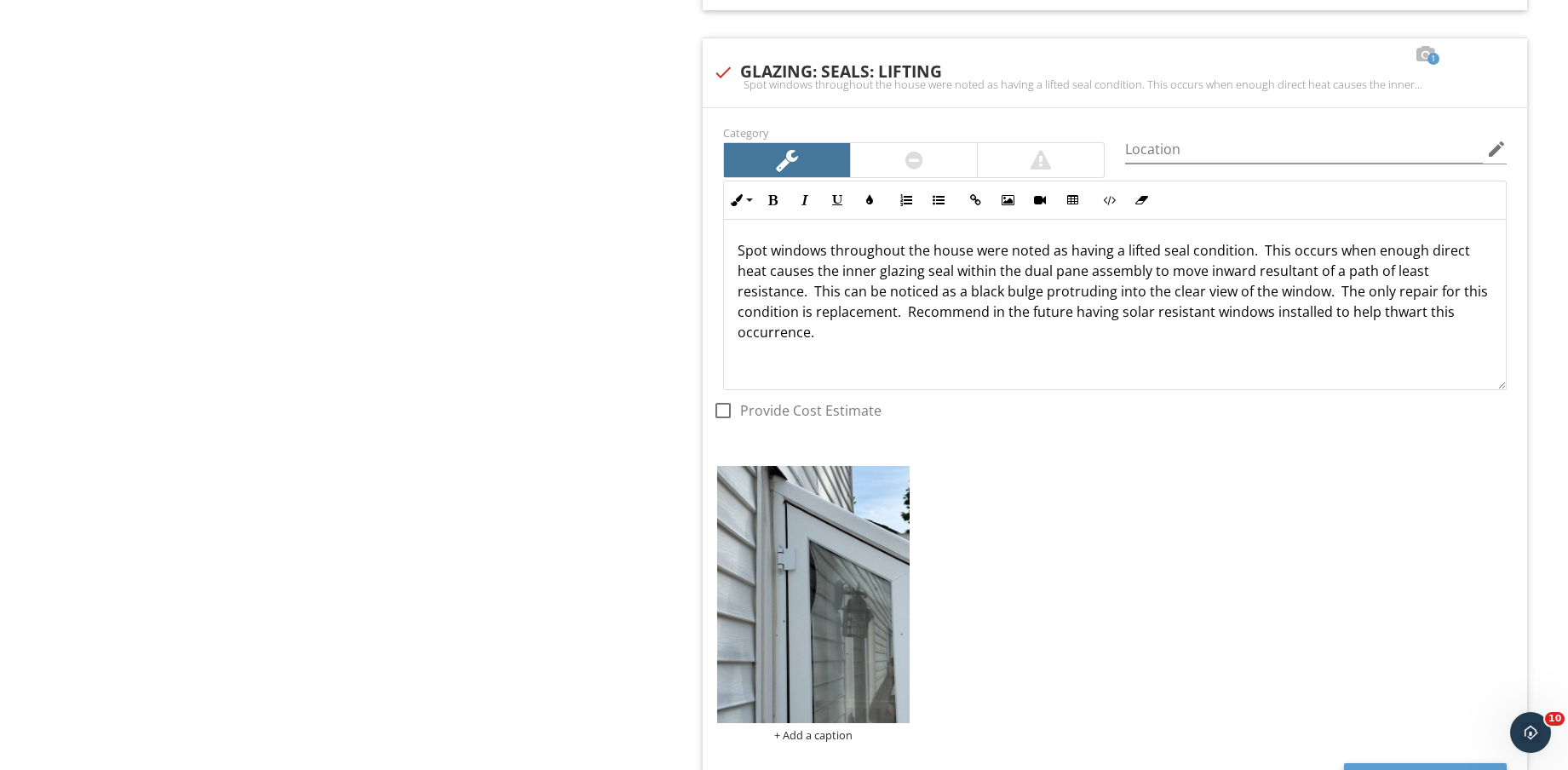
click at [833, 601] on img at bounding box center [813, 594] width 193 height 256
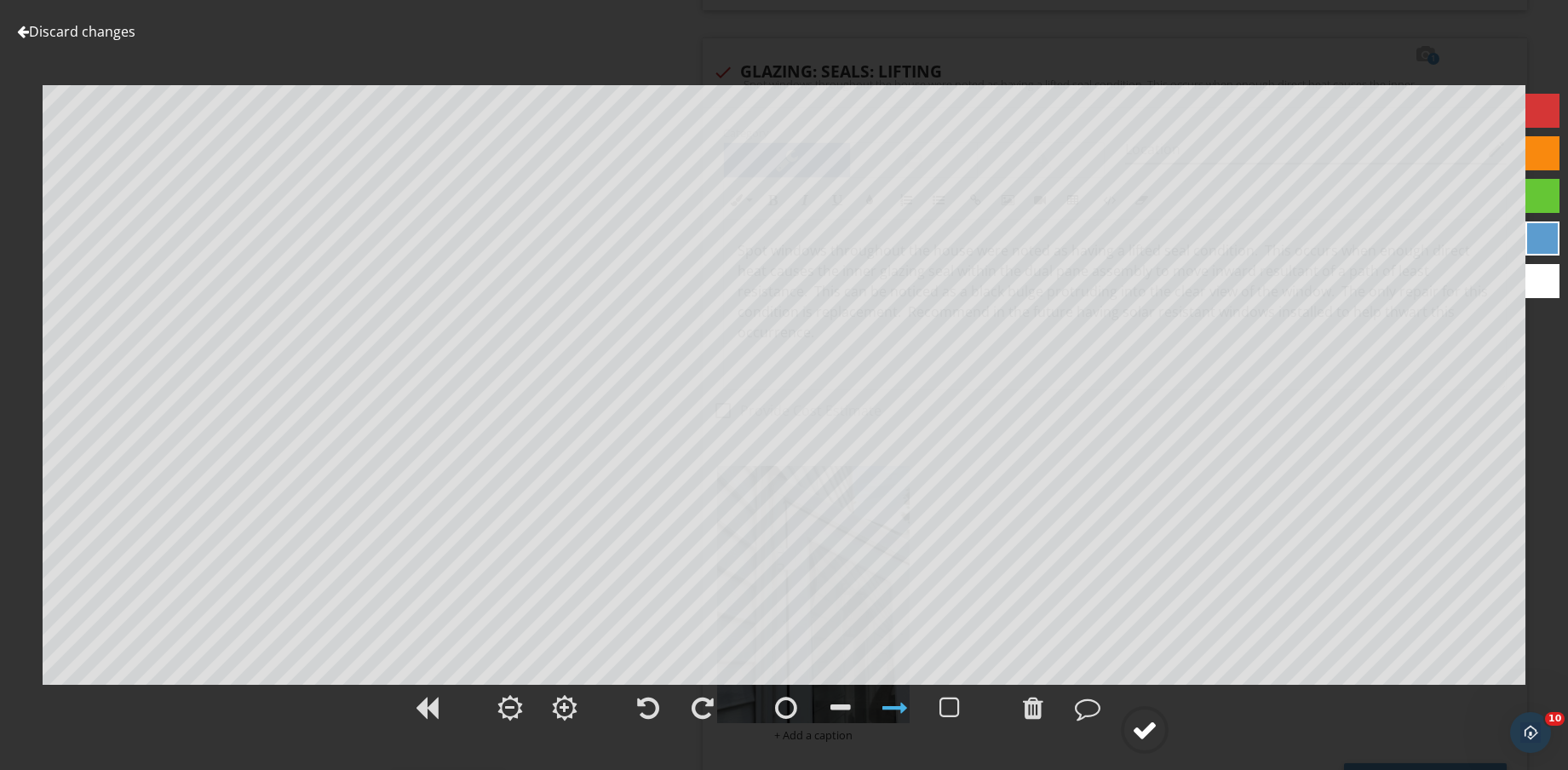
click at [1136, 725] on div at bounding box center [1145, 730] width 26 height 26
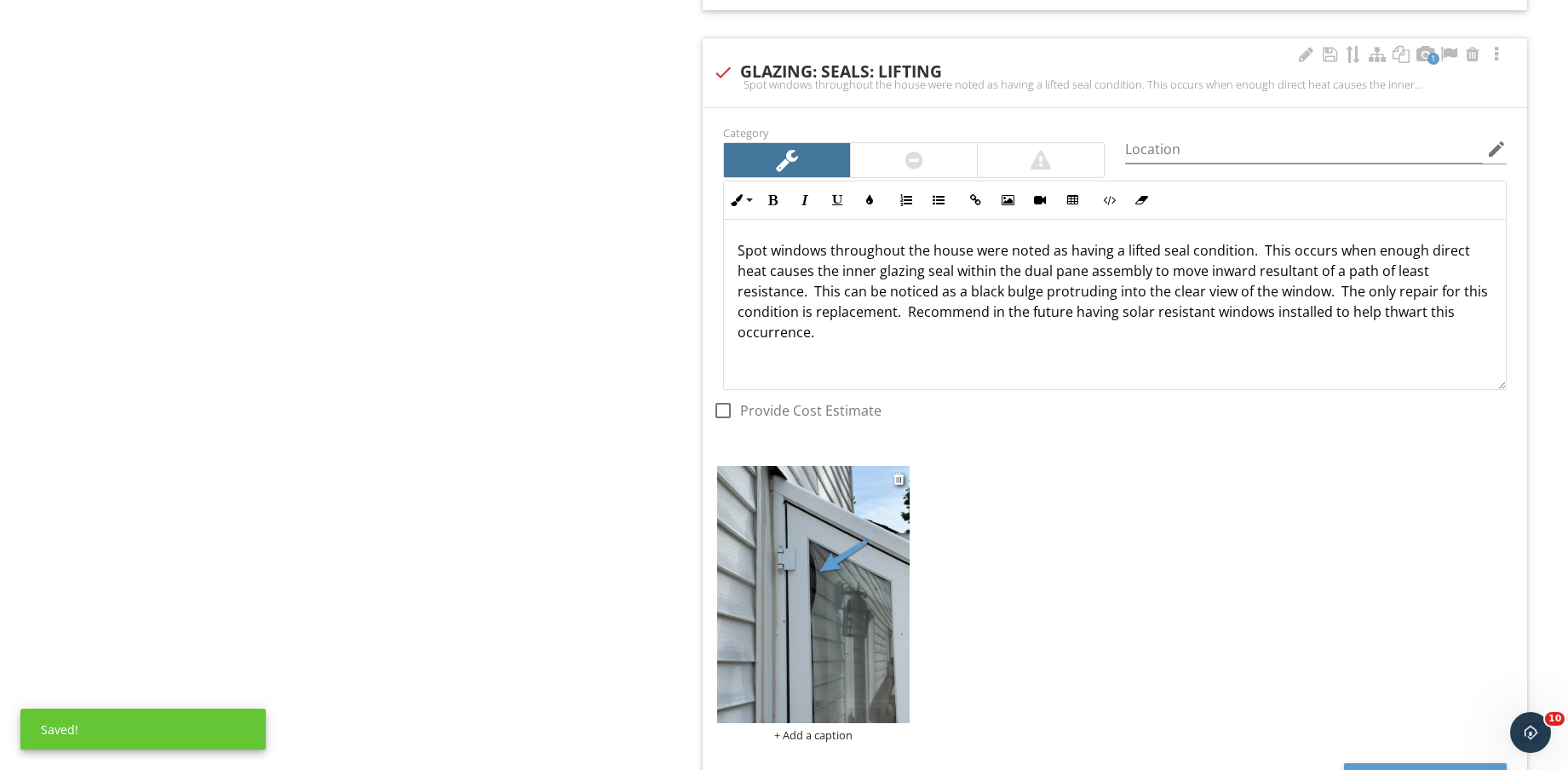
click at [830, 729] on div "+ Add a caption" at bounding box center [813, 735] width 193 height 14
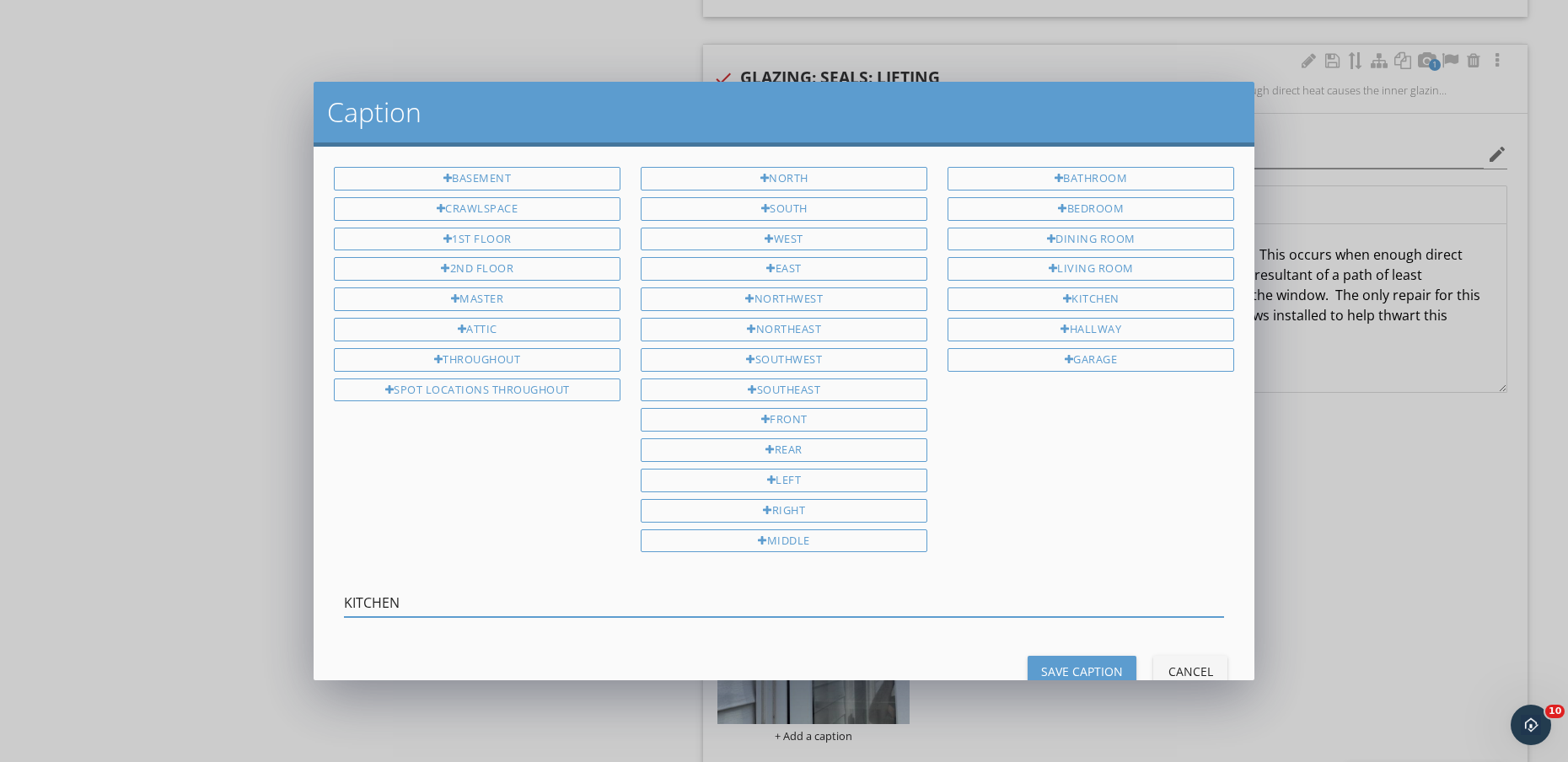
type input "KITCHEN"
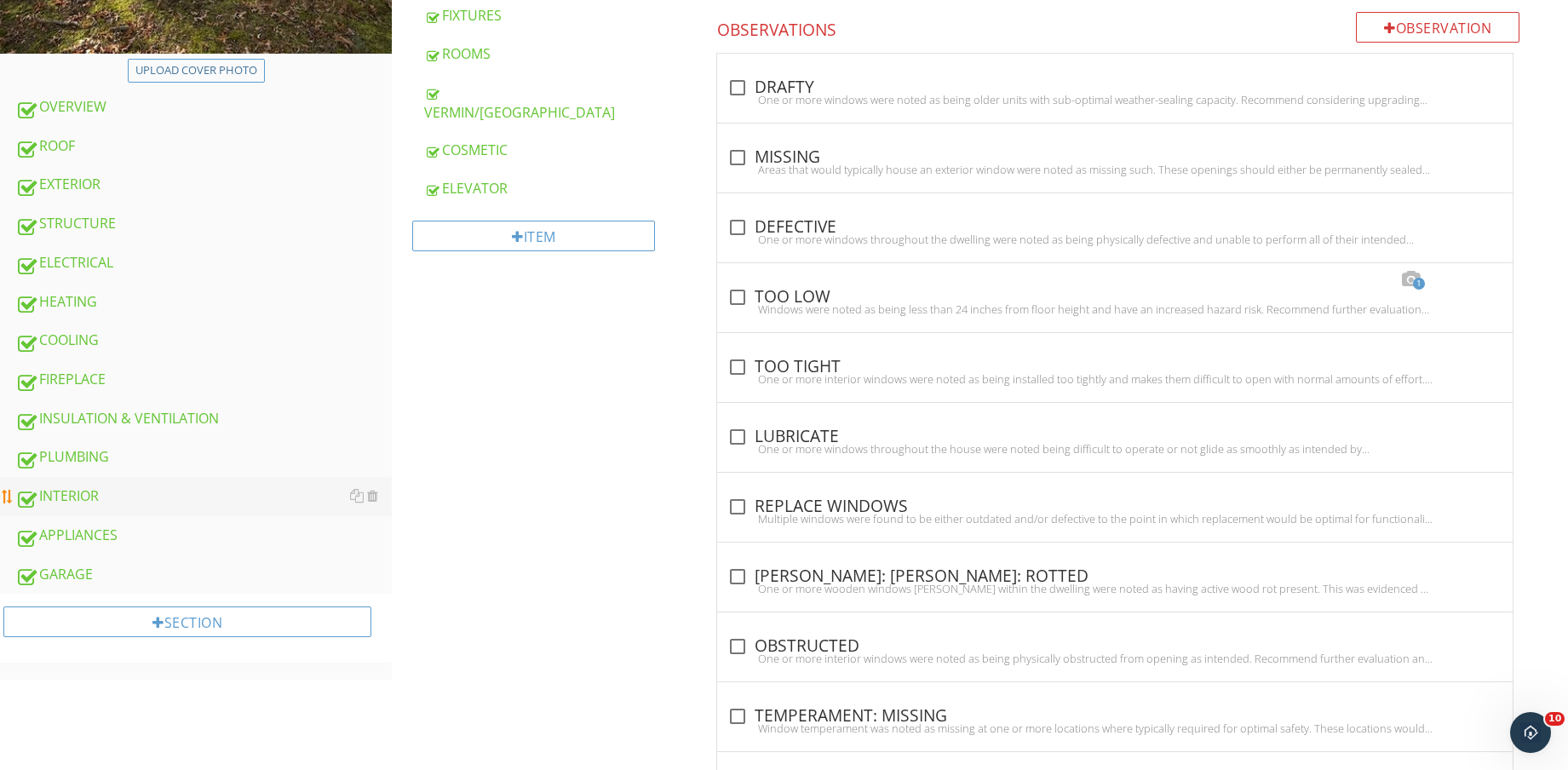
click at [110, 490] on div "INTERIOR" at bounding box center [204, 496] width 377 height 22
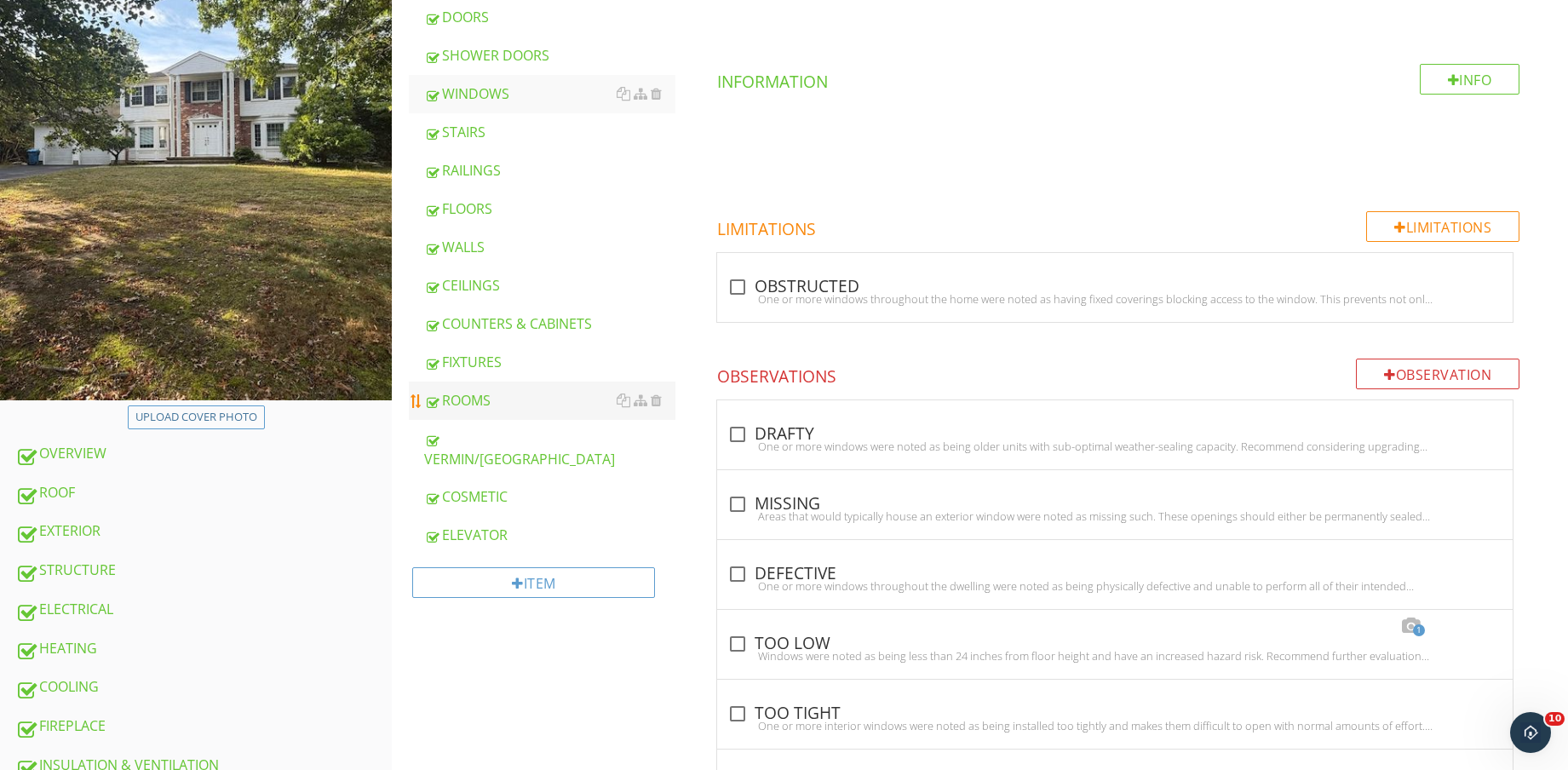
scroll to position [213, 0]
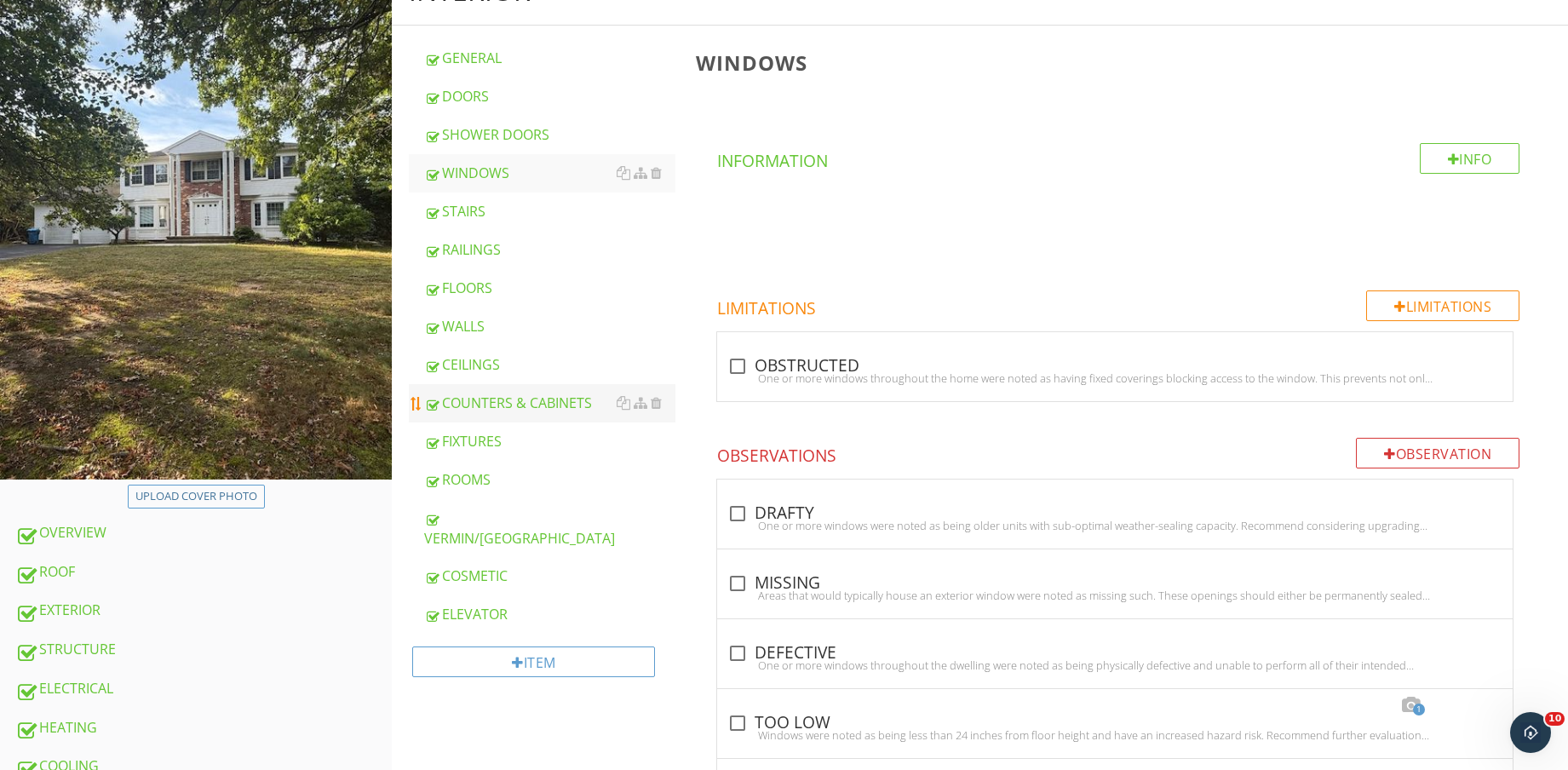
click at [530, 410] on div "COUNTERS & CABINETS" at bounding box center [550, 403] width 251 height 21
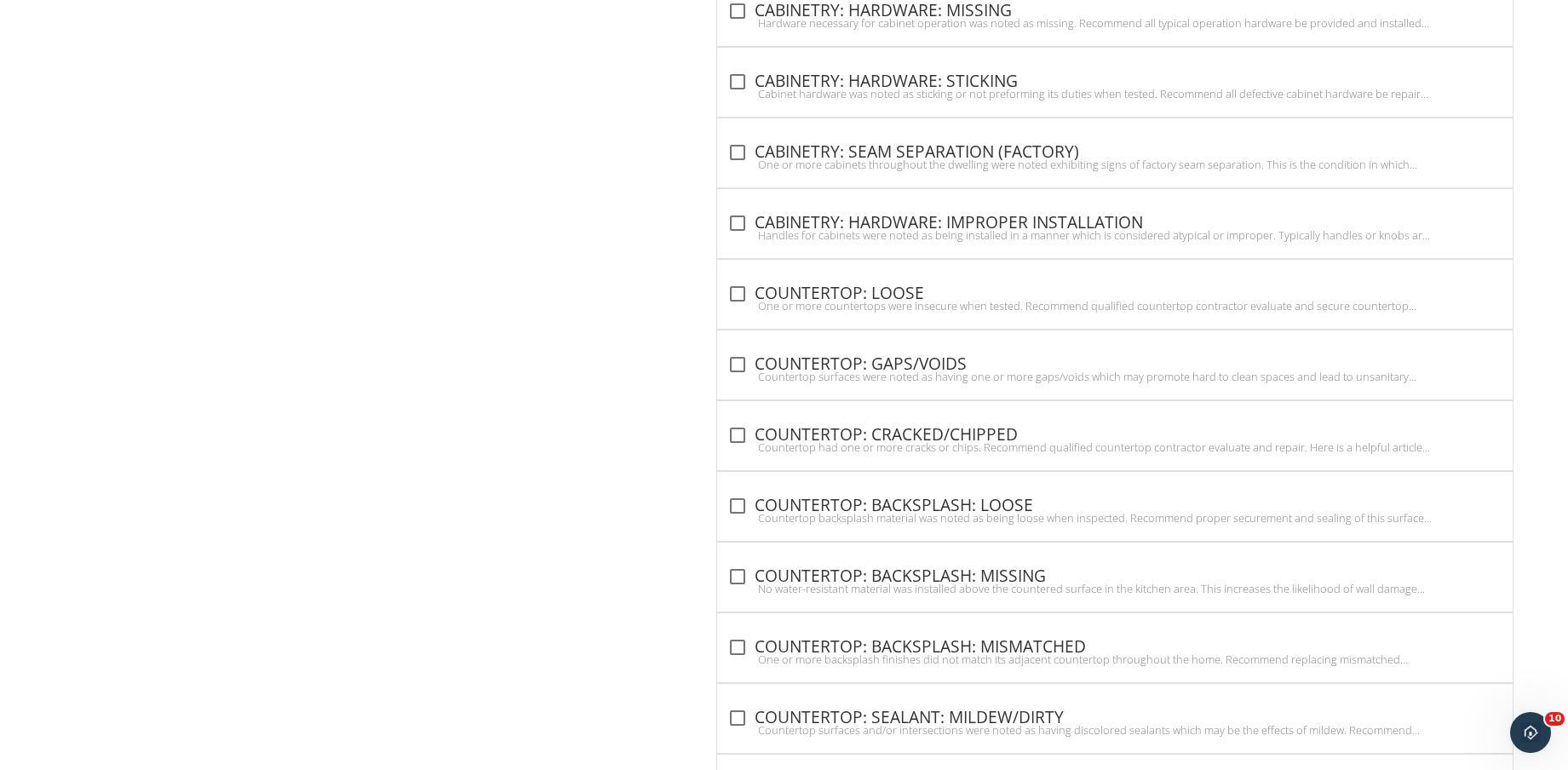
scroll to position [4006, 0]
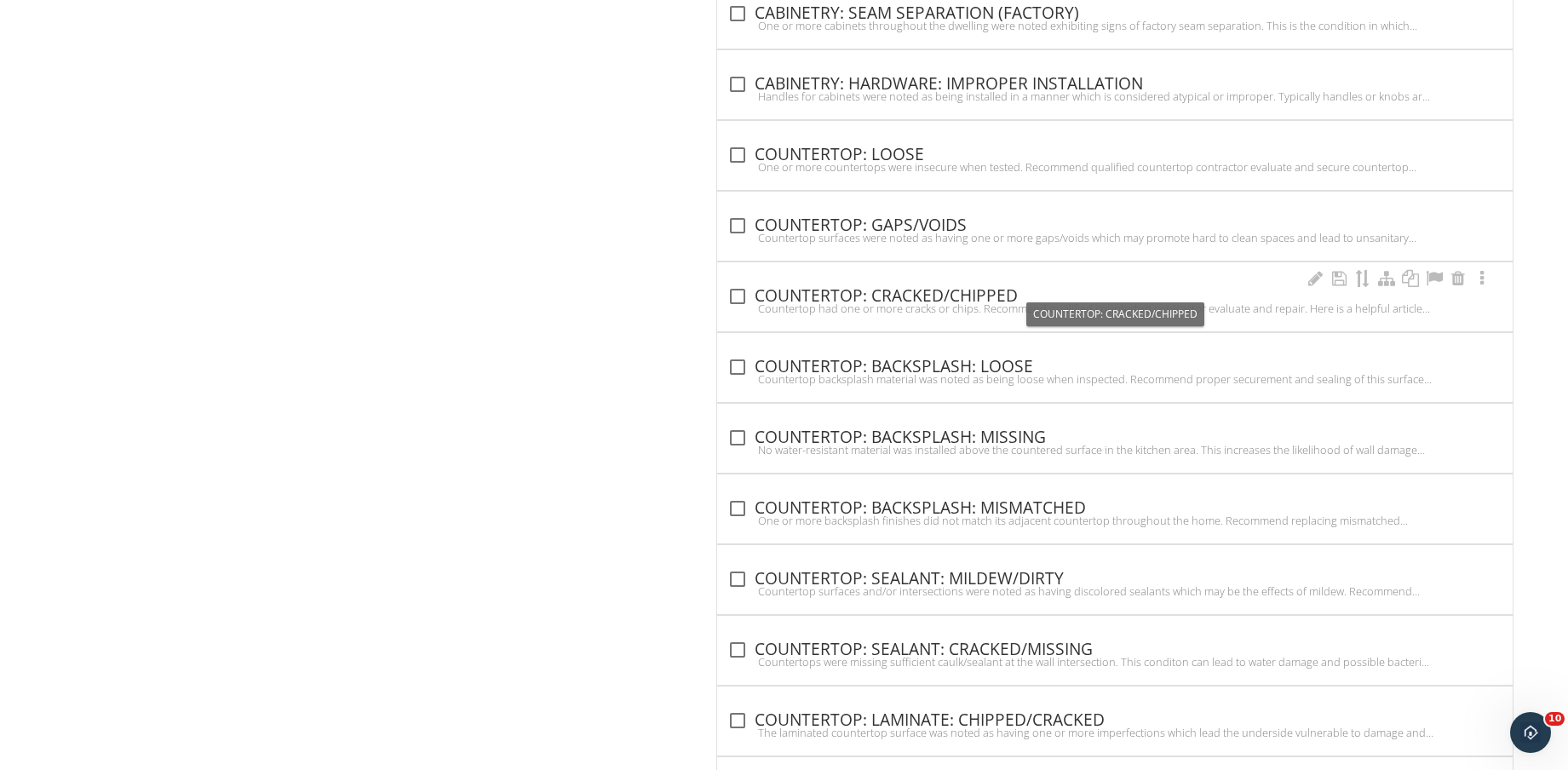
click at [924, 289] on div "check_box_outline_blank COUNTERTOP: CRACKED/CHIPPED" at bounding box center [1114, 297] width 775 height 21
checkbox input "true"
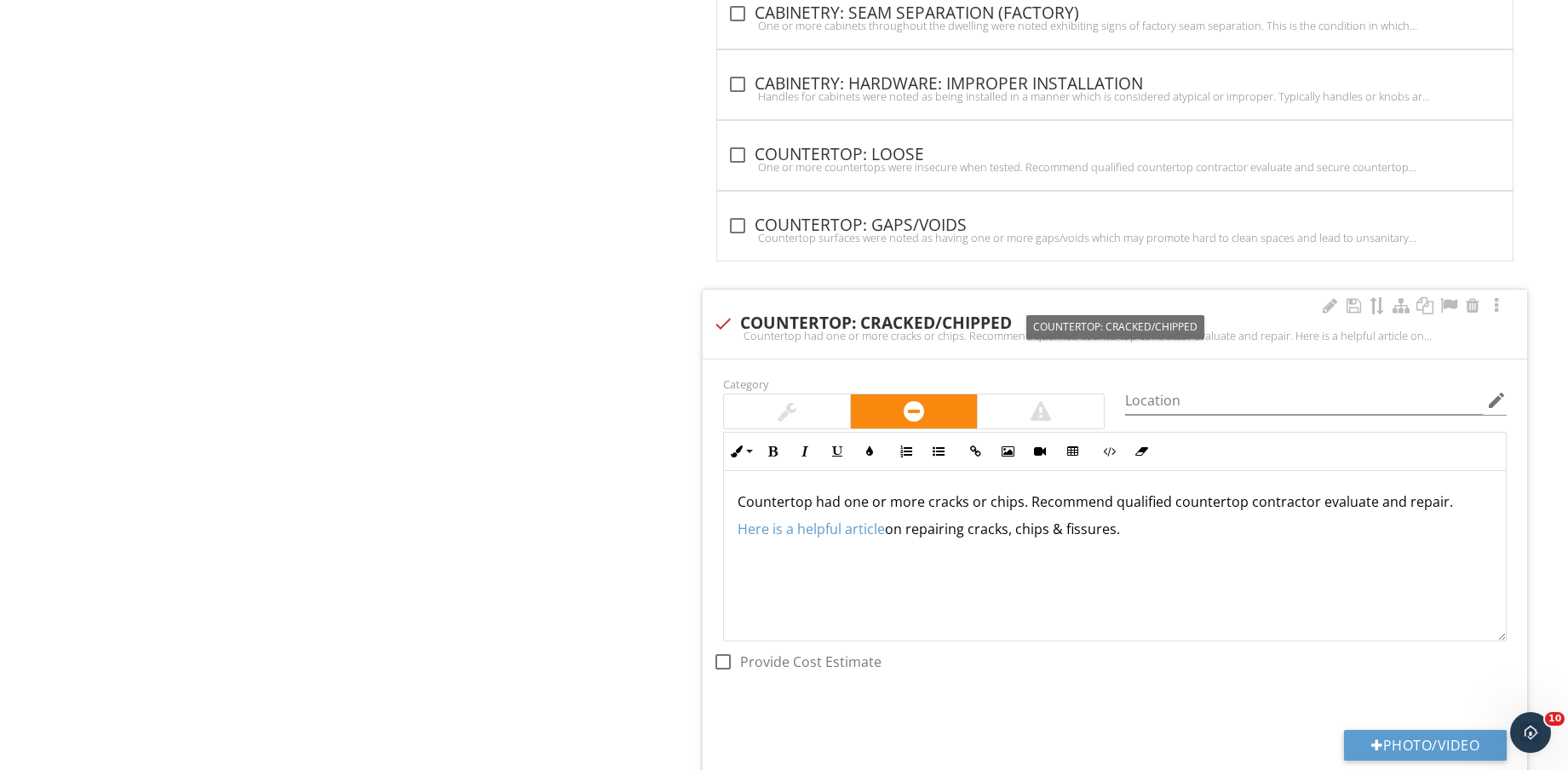
scroll to position [4326, 0]
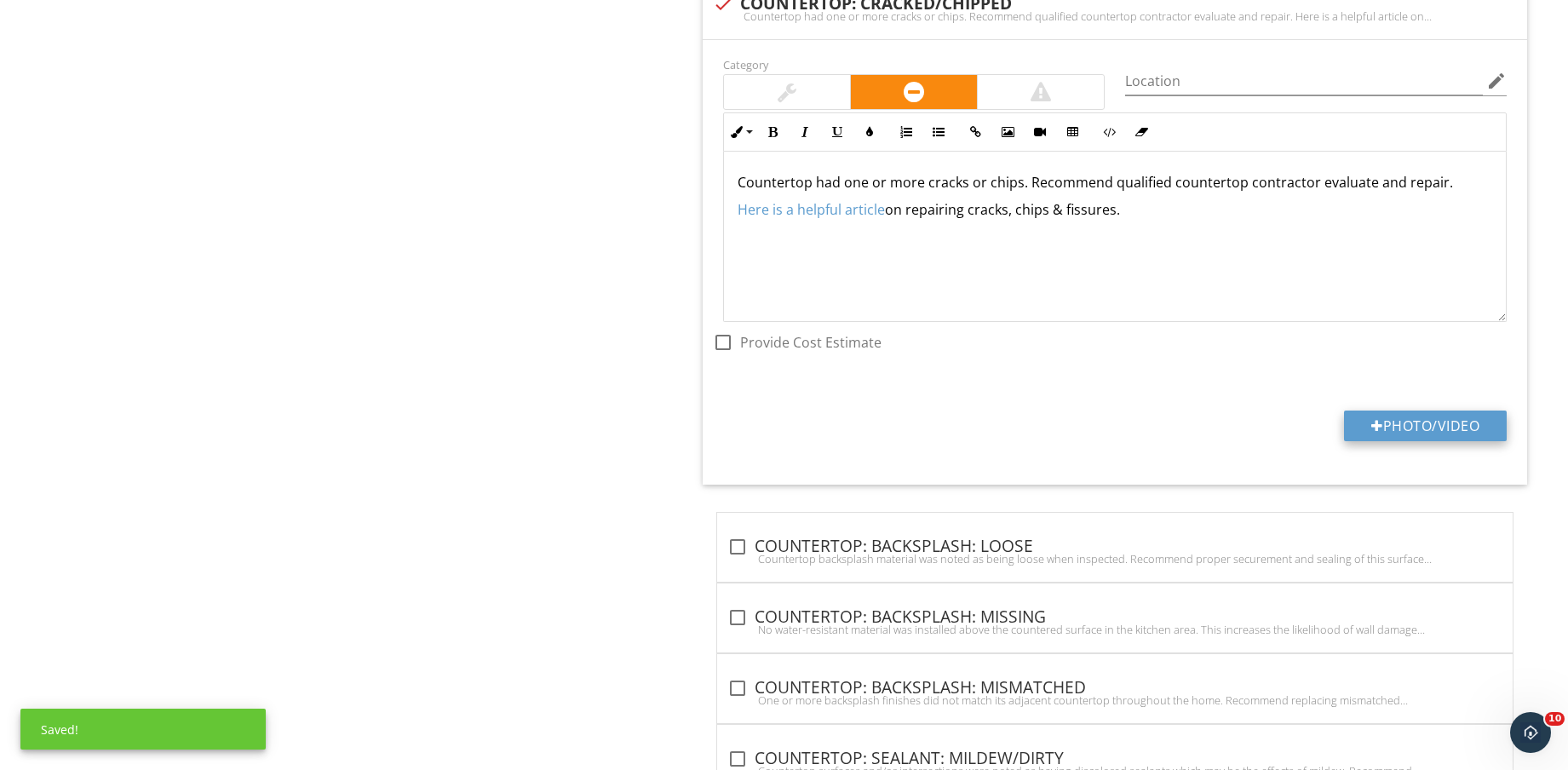
click at [1410, 413] on button "Photo/Video" at bounding box center [1425, 426] width 163 height 31
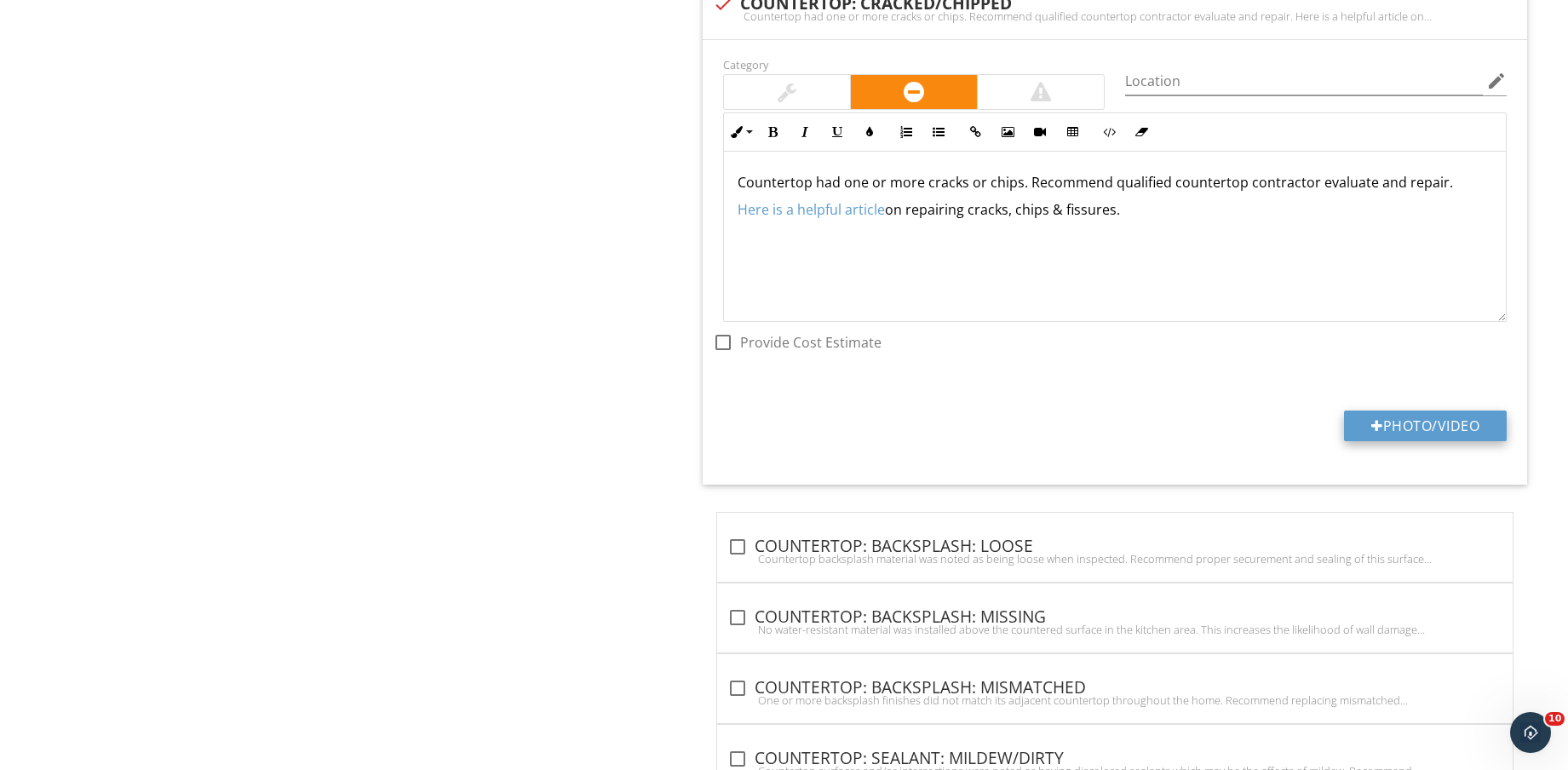
type input "C:\fakepath\IMG_9180.jpg"
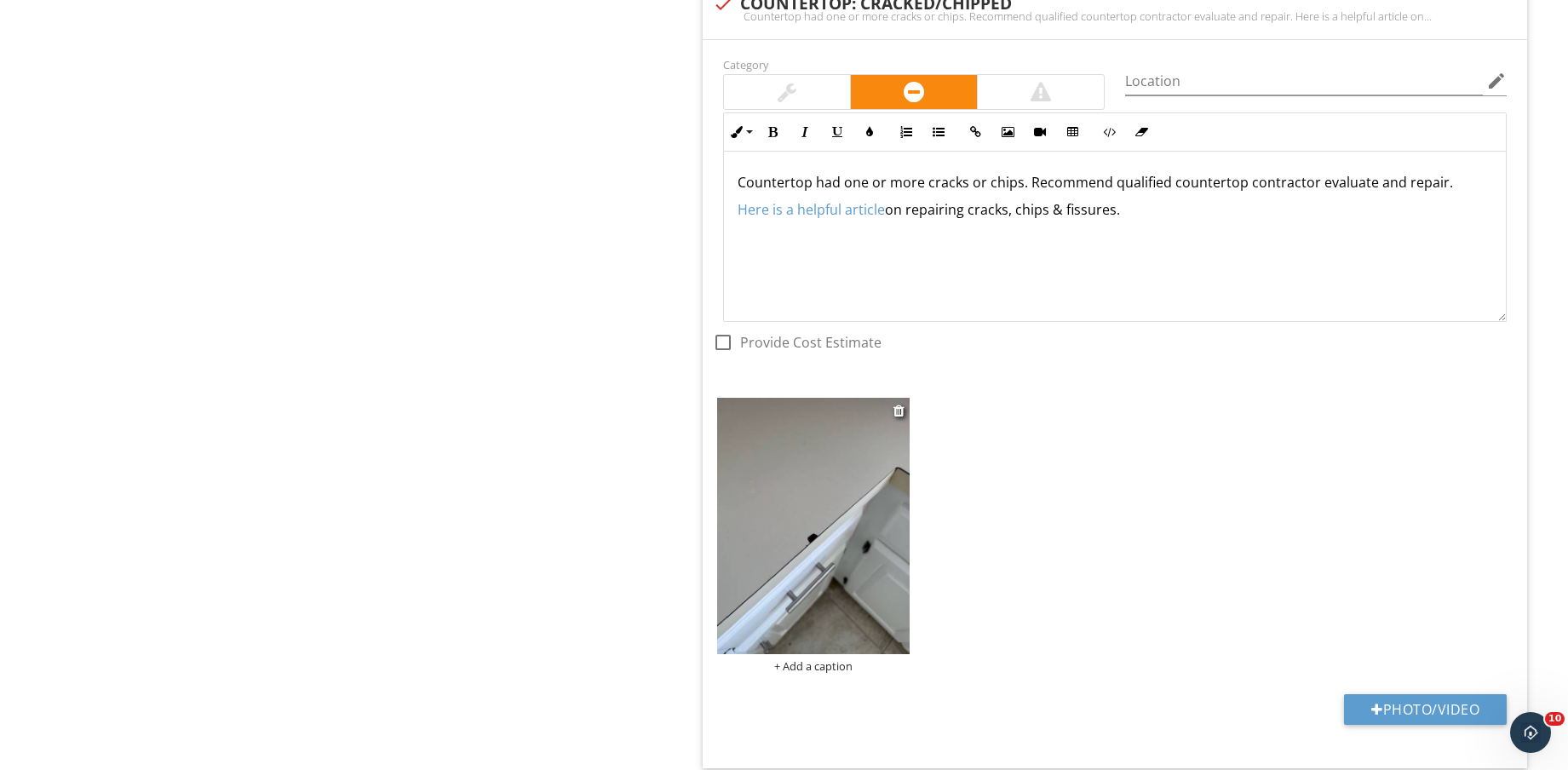
click at [836, 579] on img at bounding box center [813, 526] width 193 height 256
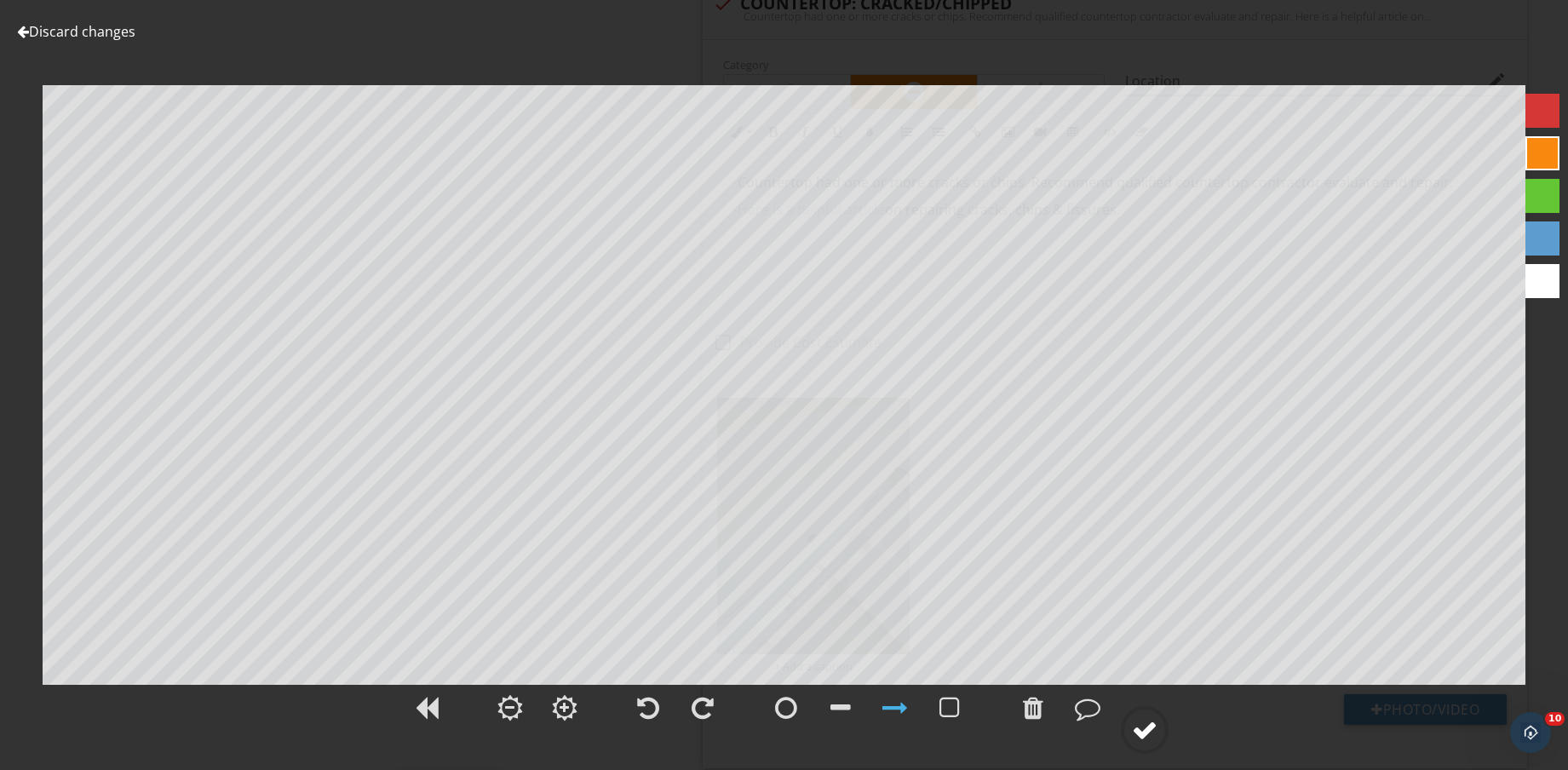
click at [1130, 722] on circle at bounding box center [1145, 730] width 44 height 44
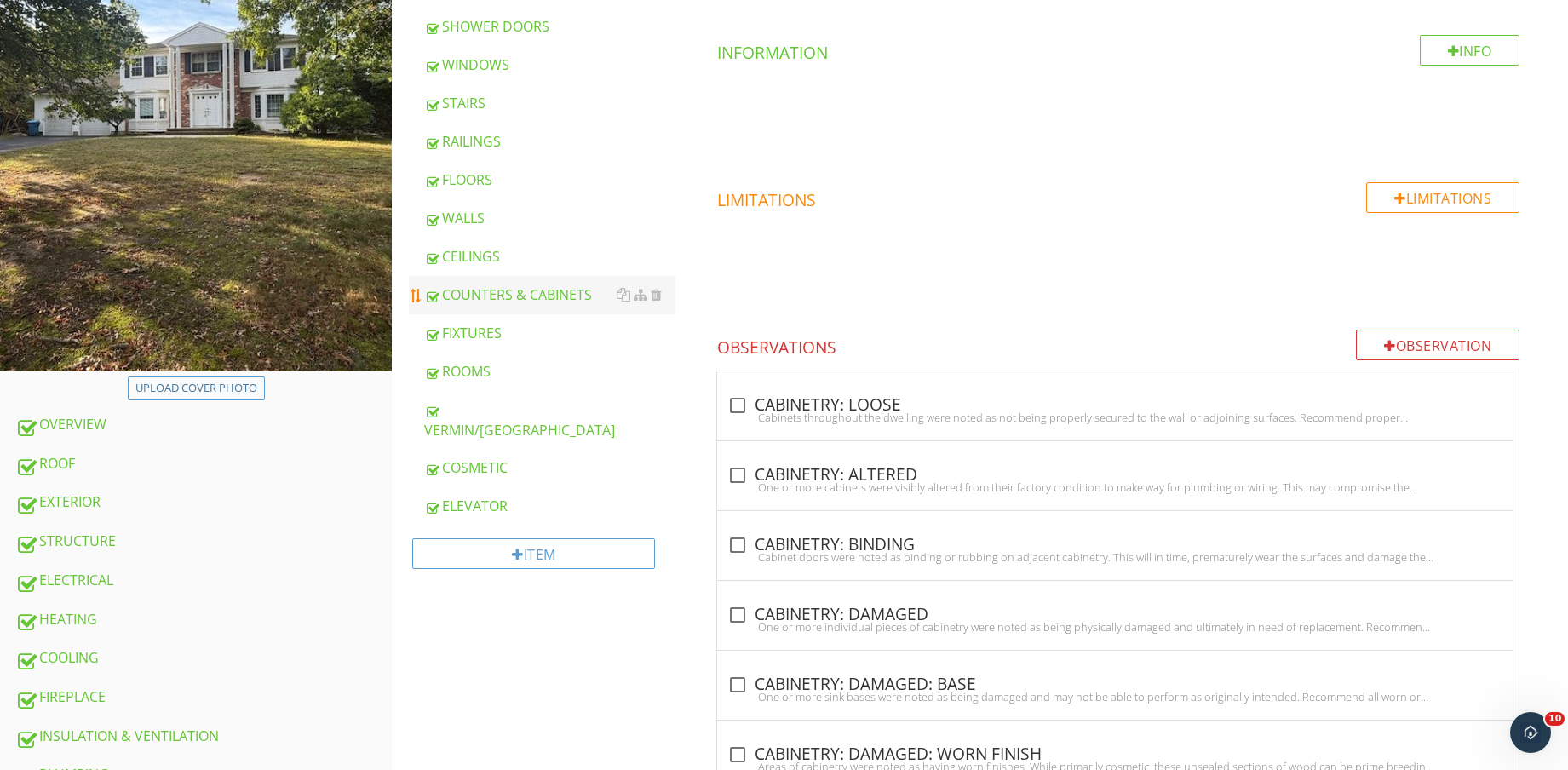
scroll to position [319, 0]
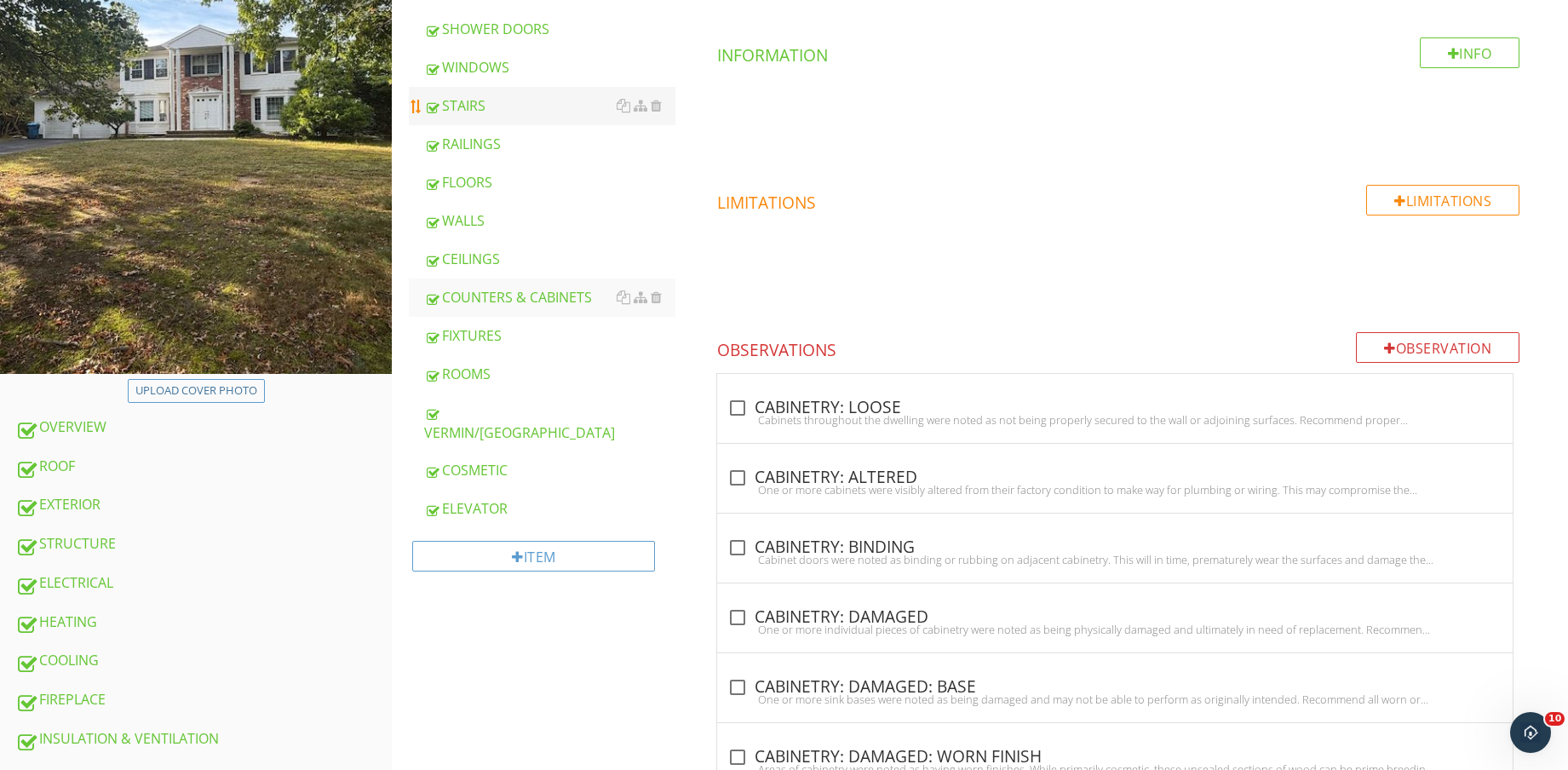
click at [540, 105] on div "STAIRS" at bounding box center [550, 106] width 251 height 21
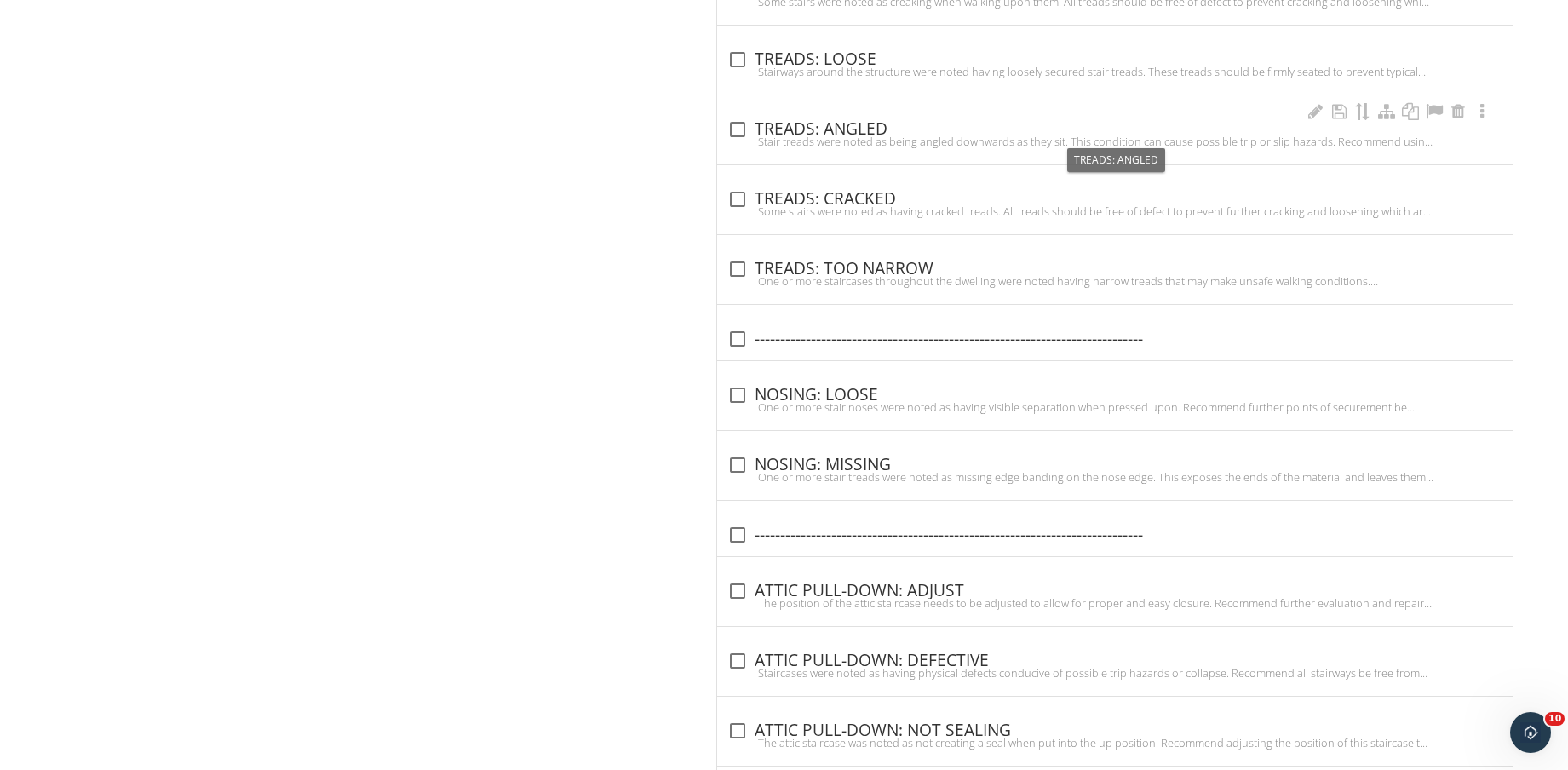
scroll to position [1303, 0]
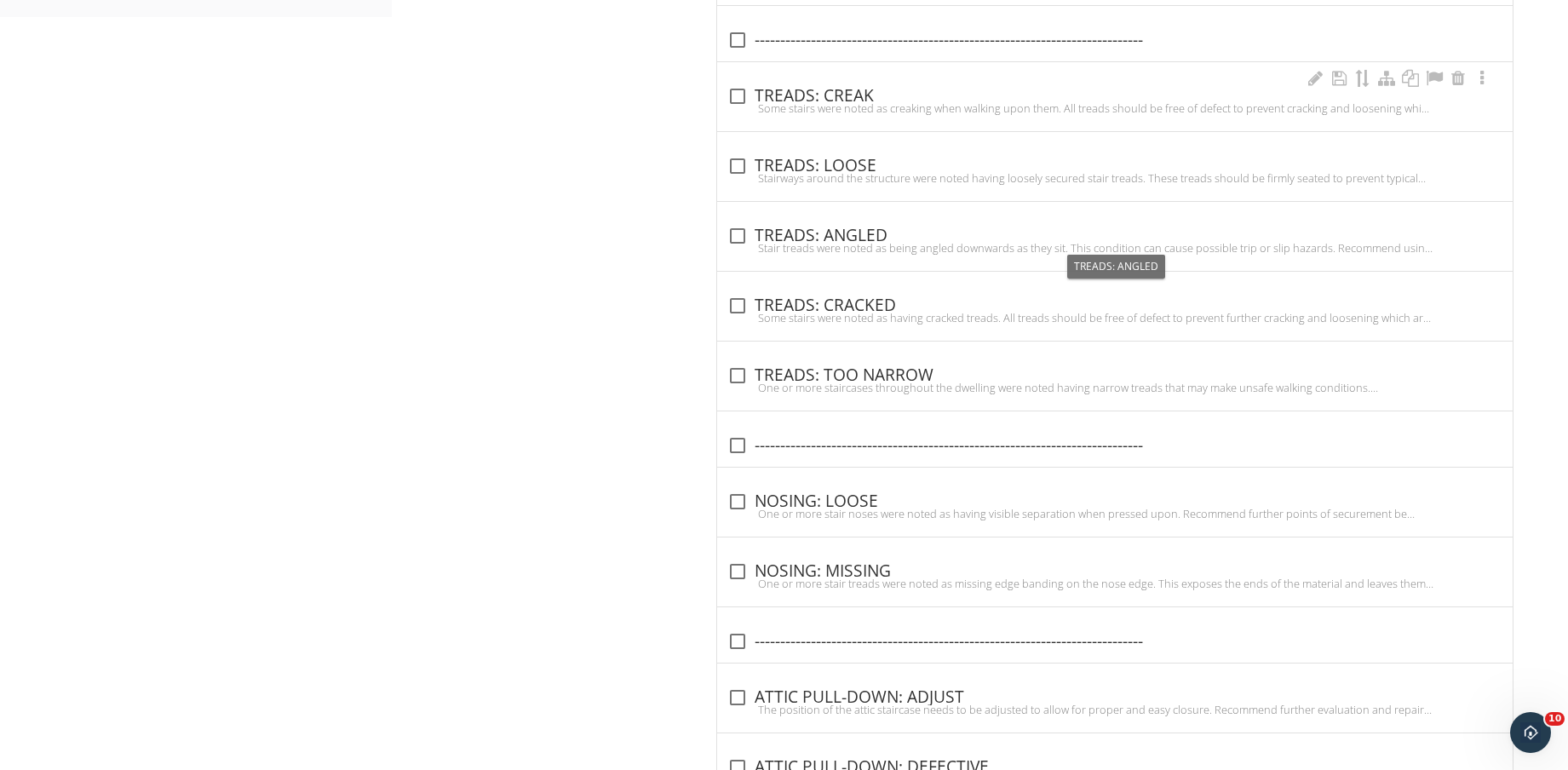
click at [853, 99] on div "check_box_outline_blank TREADS: CREAK" at bounding box center [1114, 96] width 775 height 21
checkbox input "true"
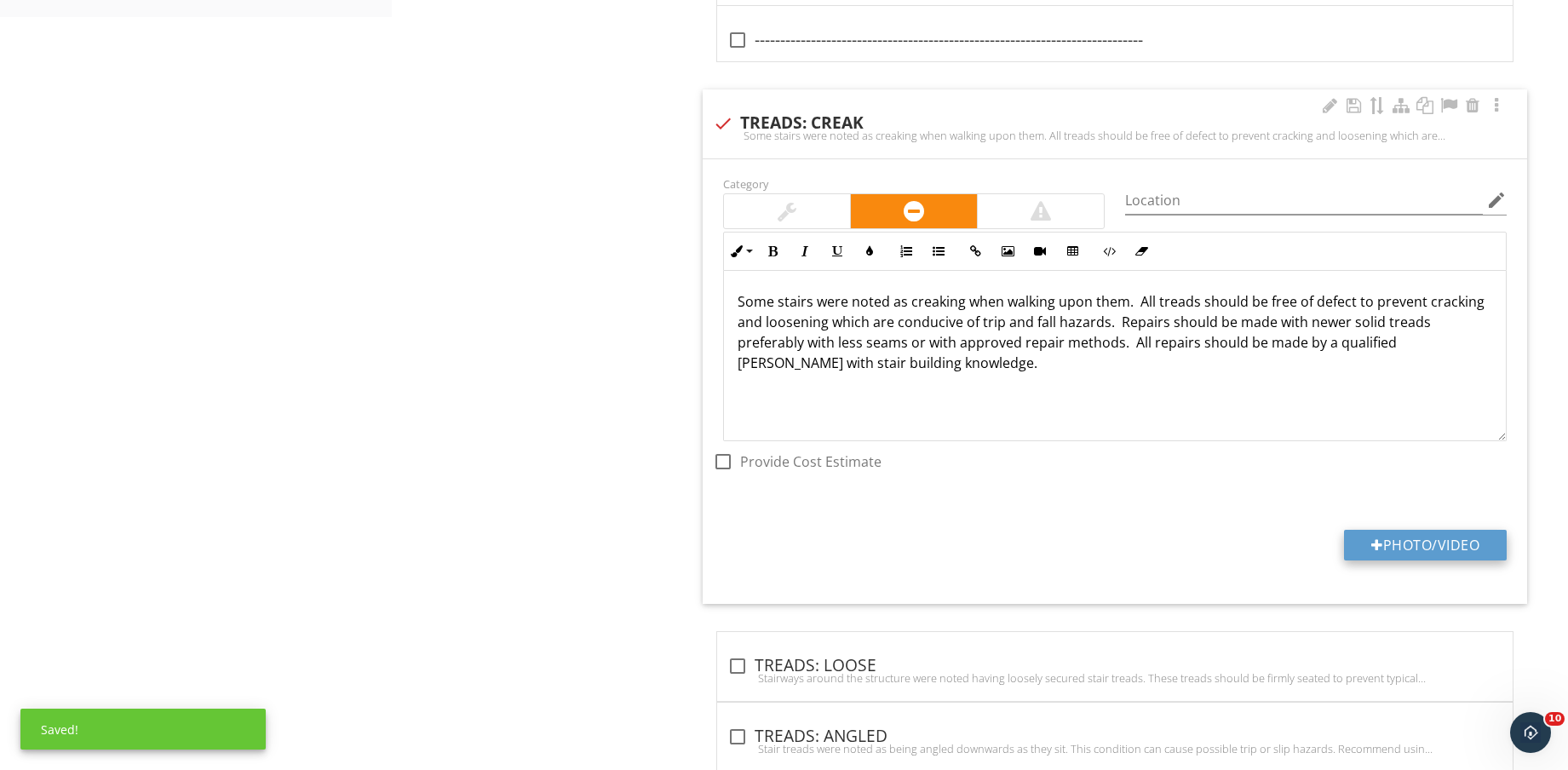
click at [1443, 543] on button "Photo/Video" at bounding box center [1425, 545] width 163 height 31
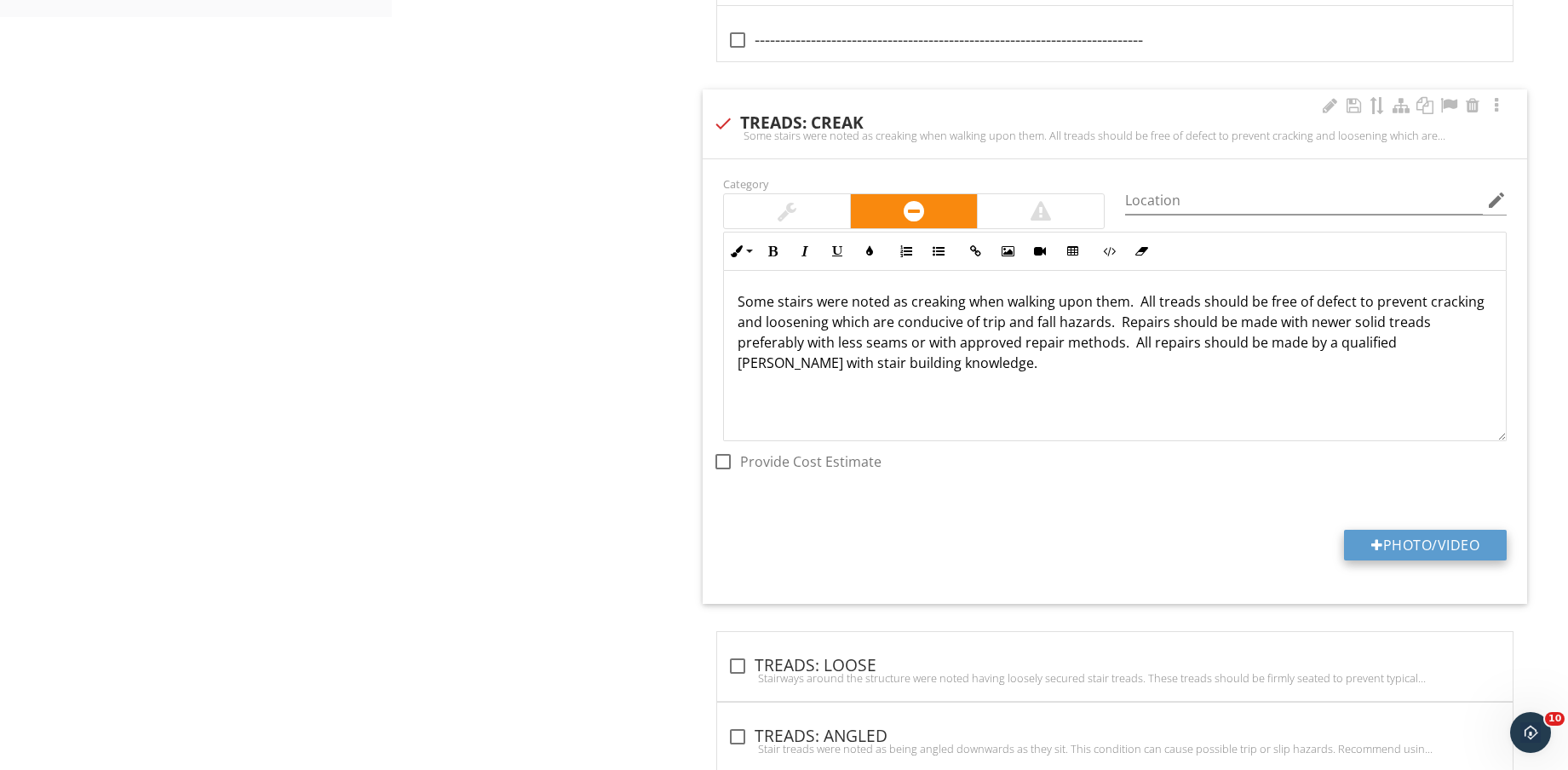
type input "C:\fakepath\IMG_9192.jpg"
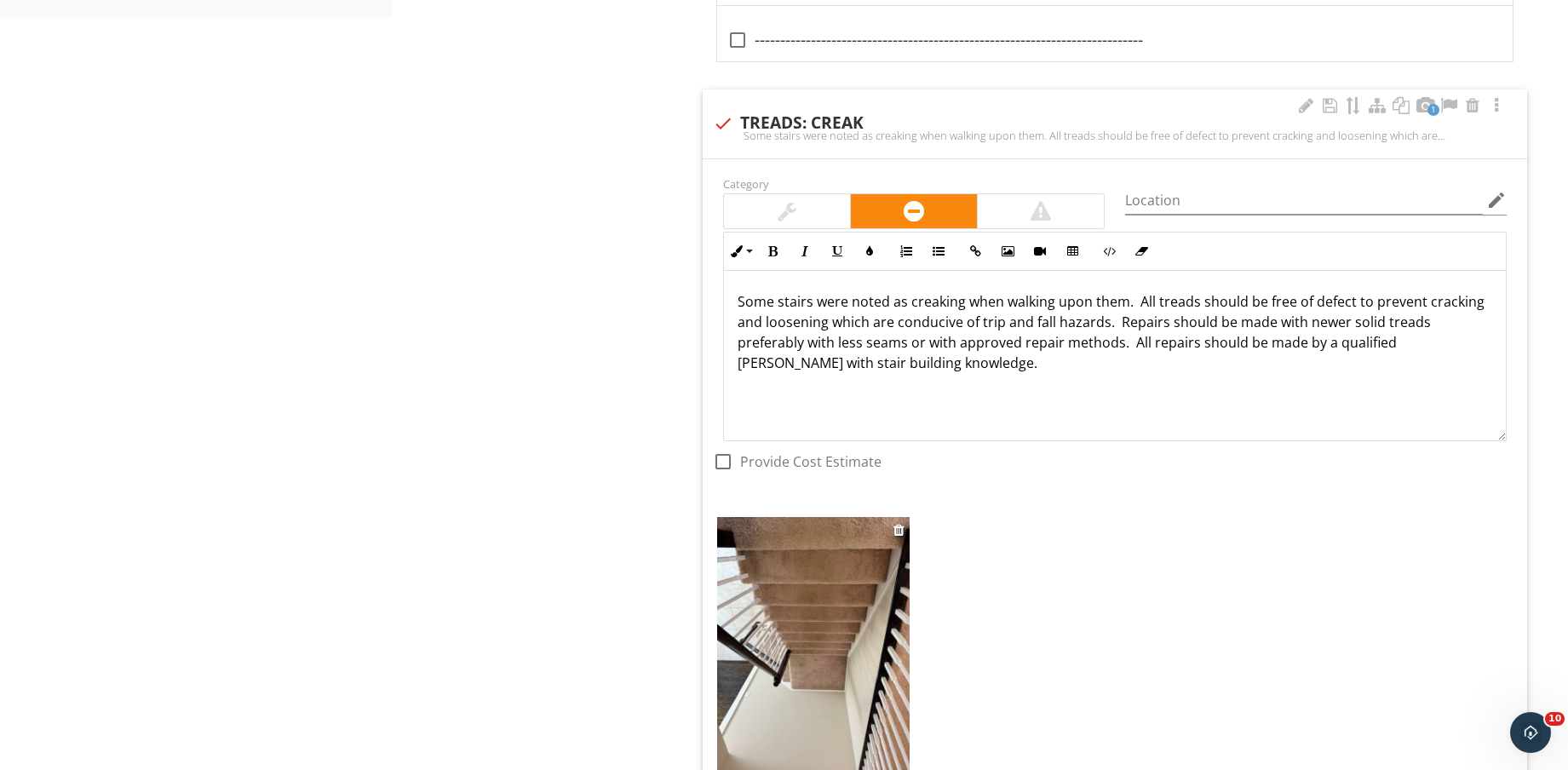
click at [820, 642] on img at bounding box center [813, 645] width 193 height 256
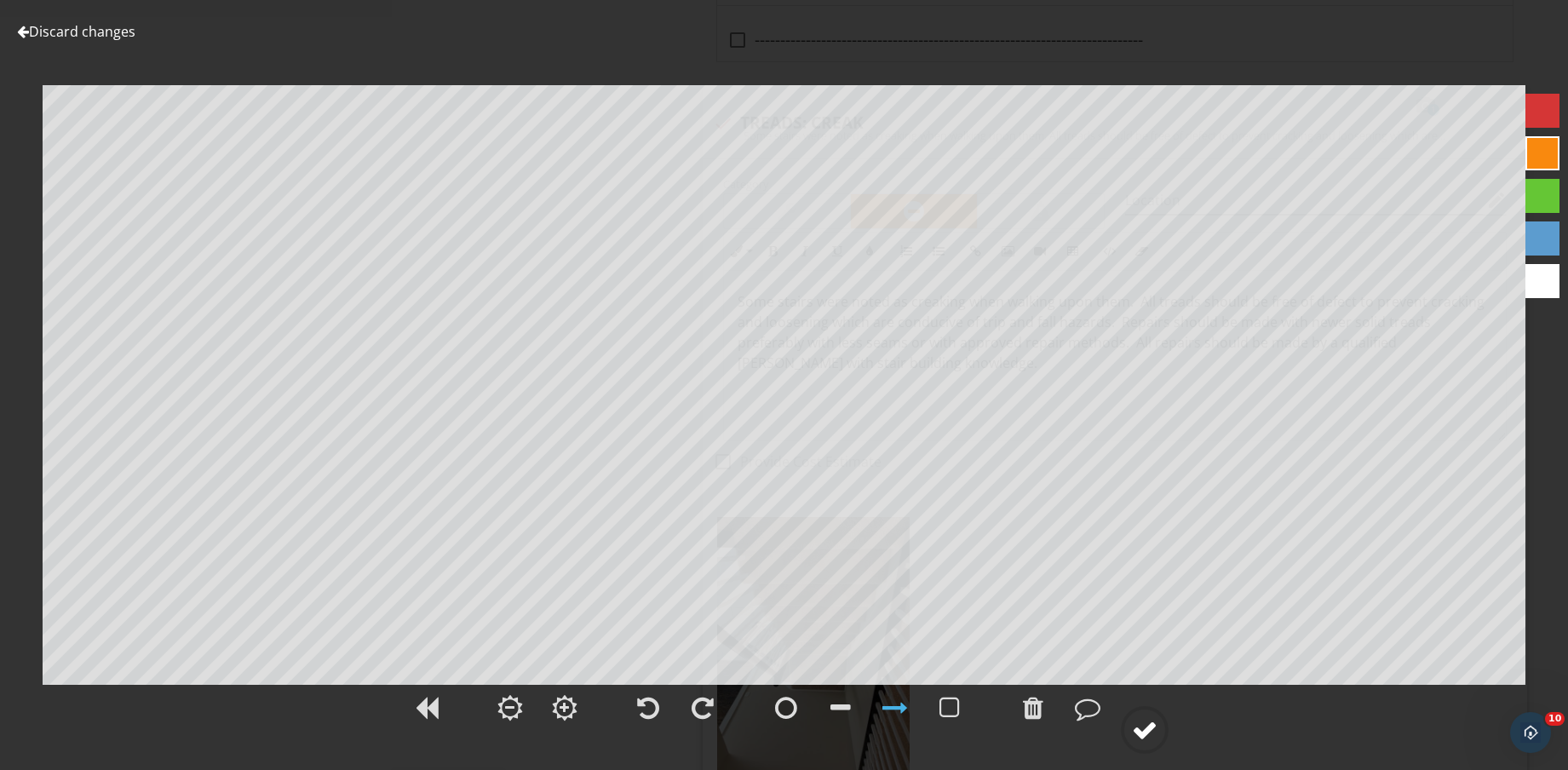
click at [1154, 722] on div at bounding box center [1145, 730] width 26 height 26
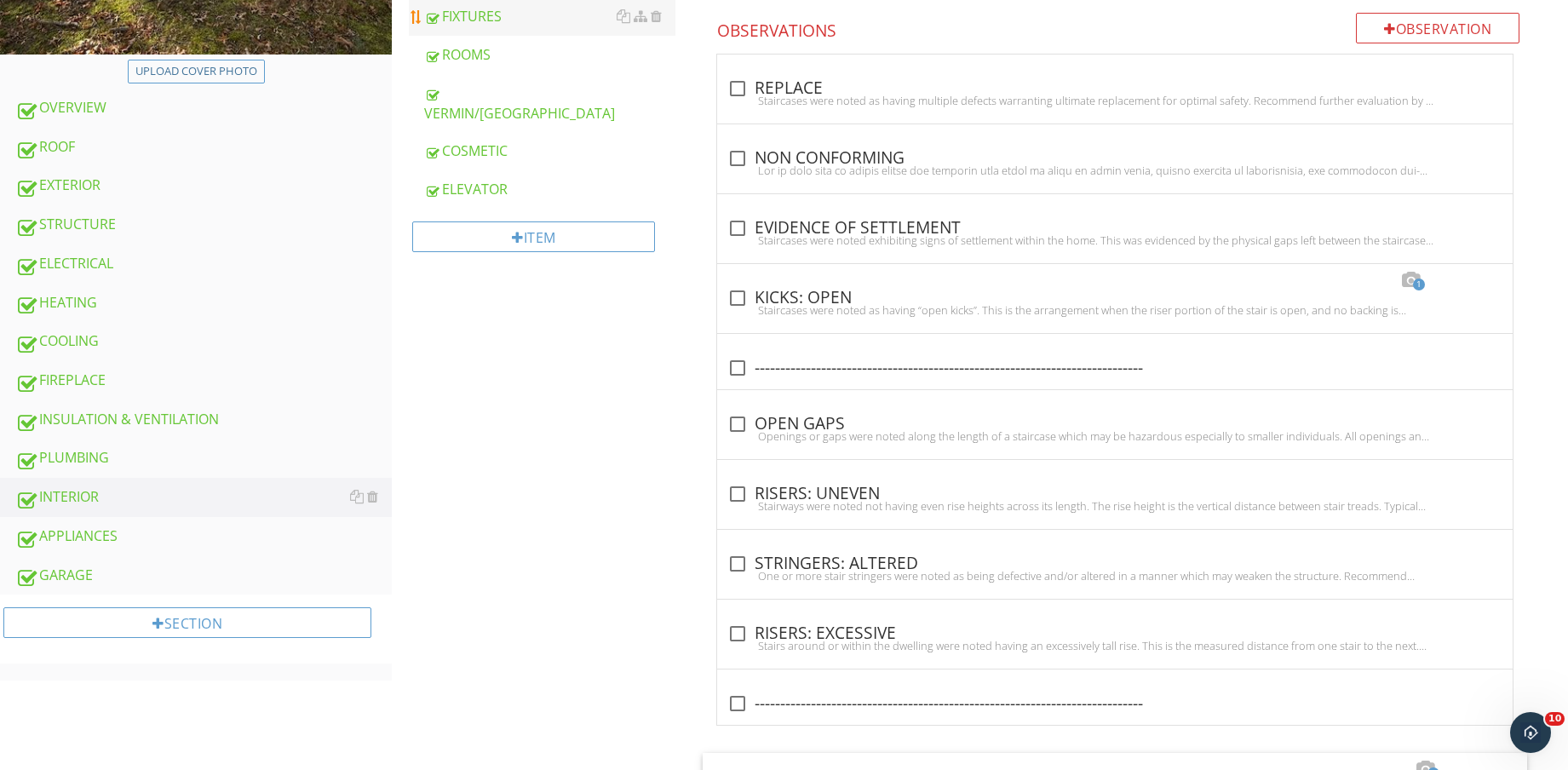
scroll to position [319, 0]
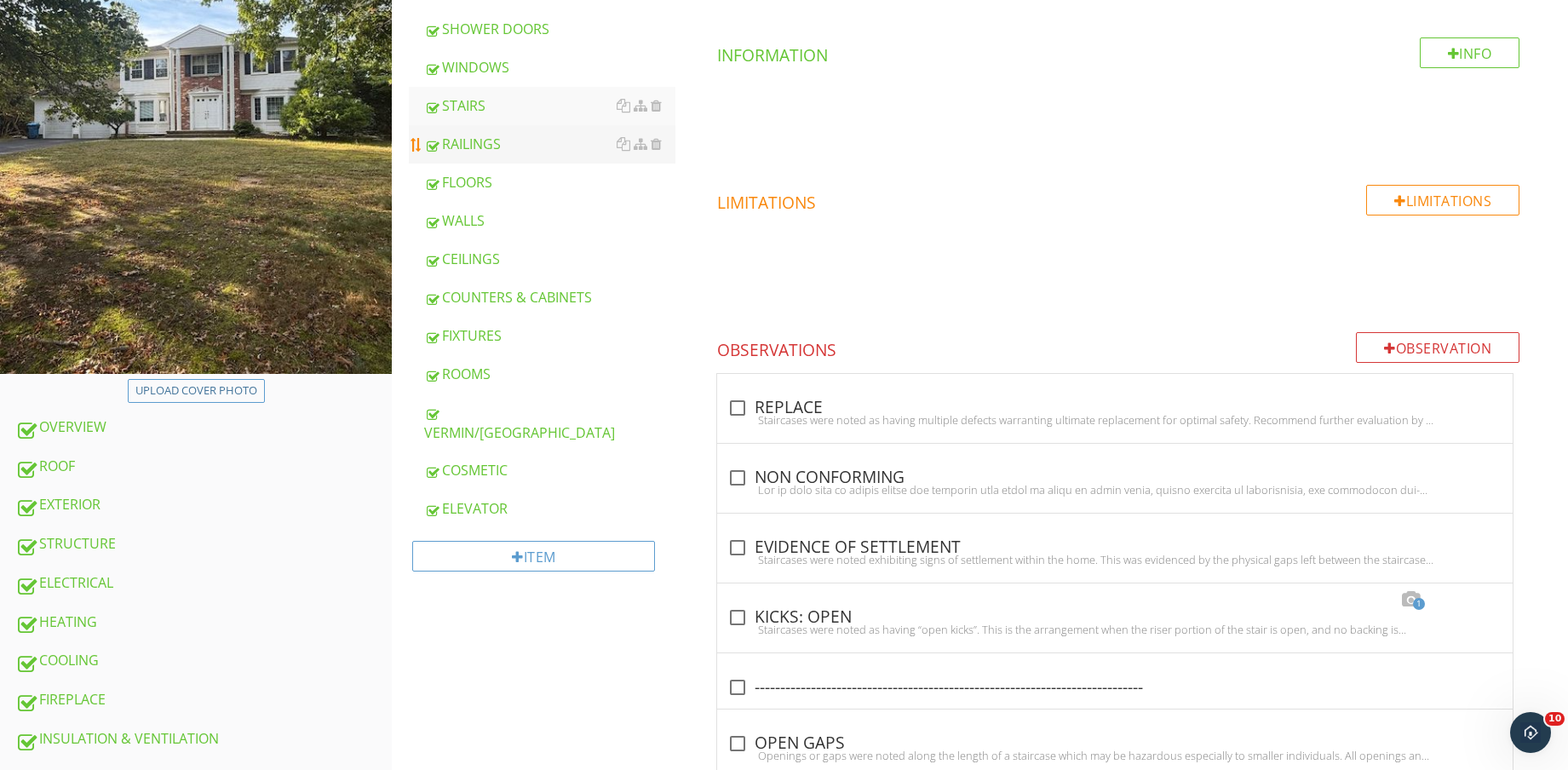
click at [514, 146] on div "RAILINGS" at bounding box center [550, 144] width 251 height 21
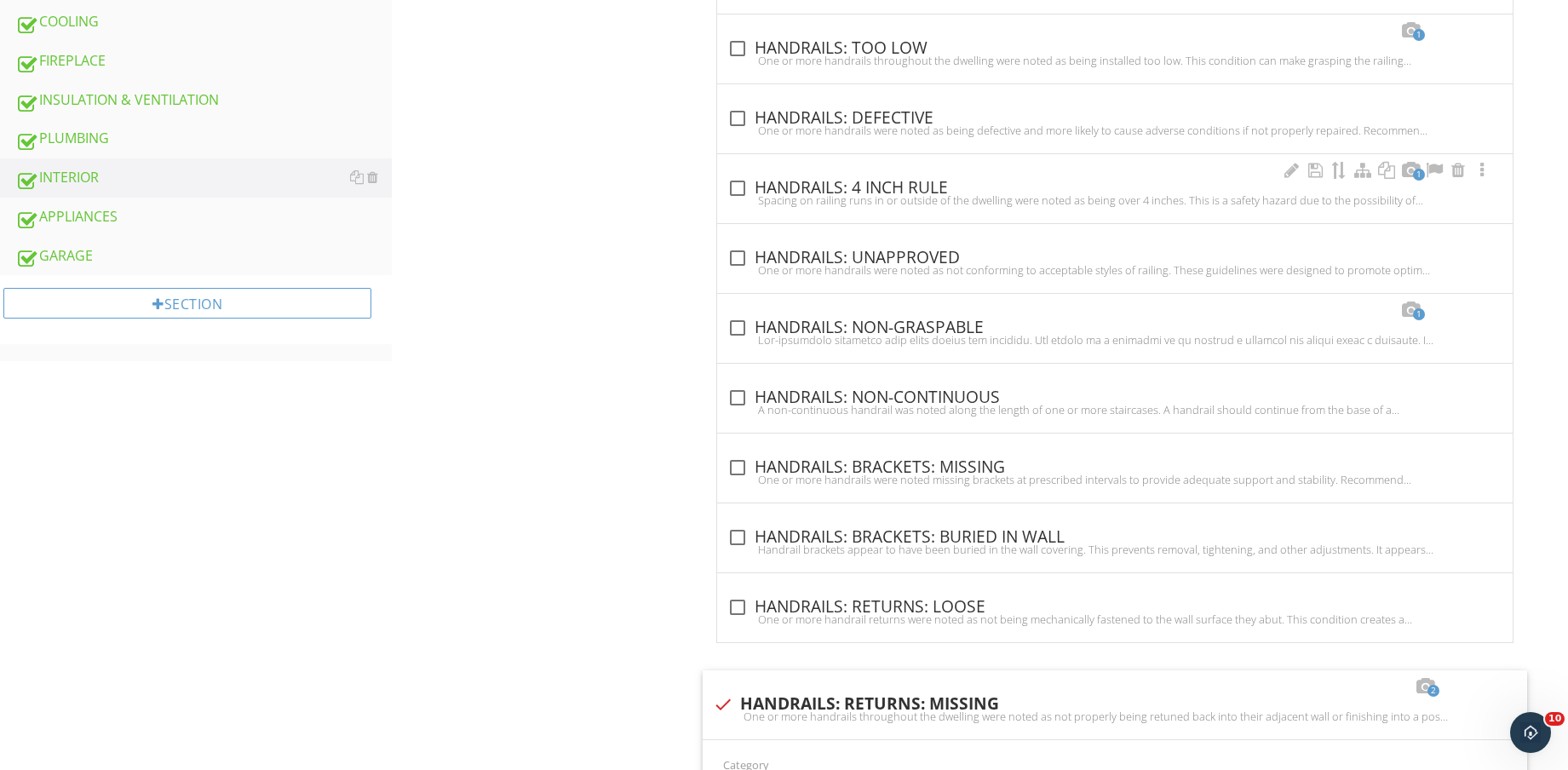
click at [856, 203] on div "Spacing on railing runs in or outside of the dwelling were noted as being over …" at bounding box center [1114, 200] width 775 height 14
checkbox input "true"
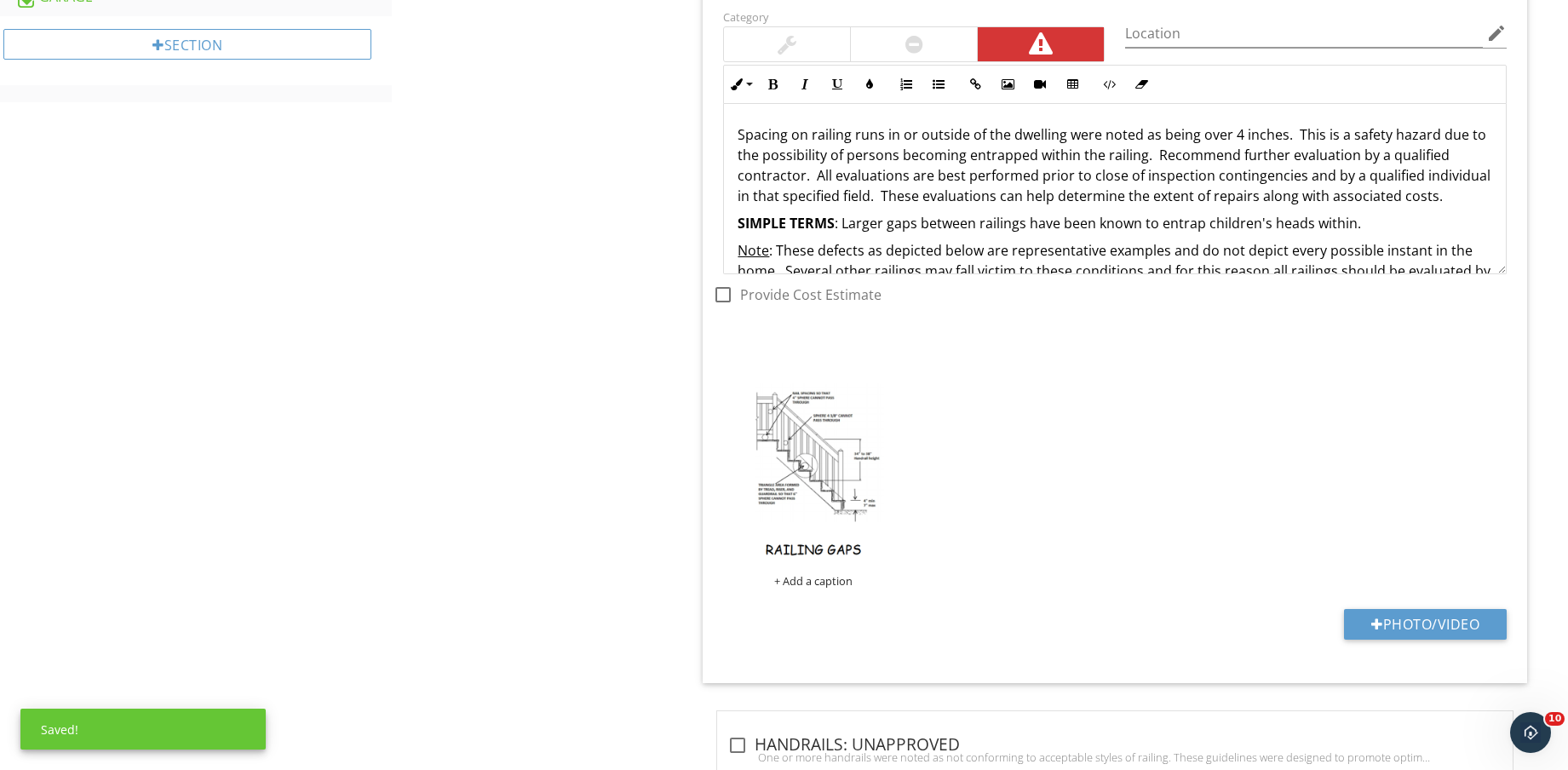
scroll to position [1278, 0]
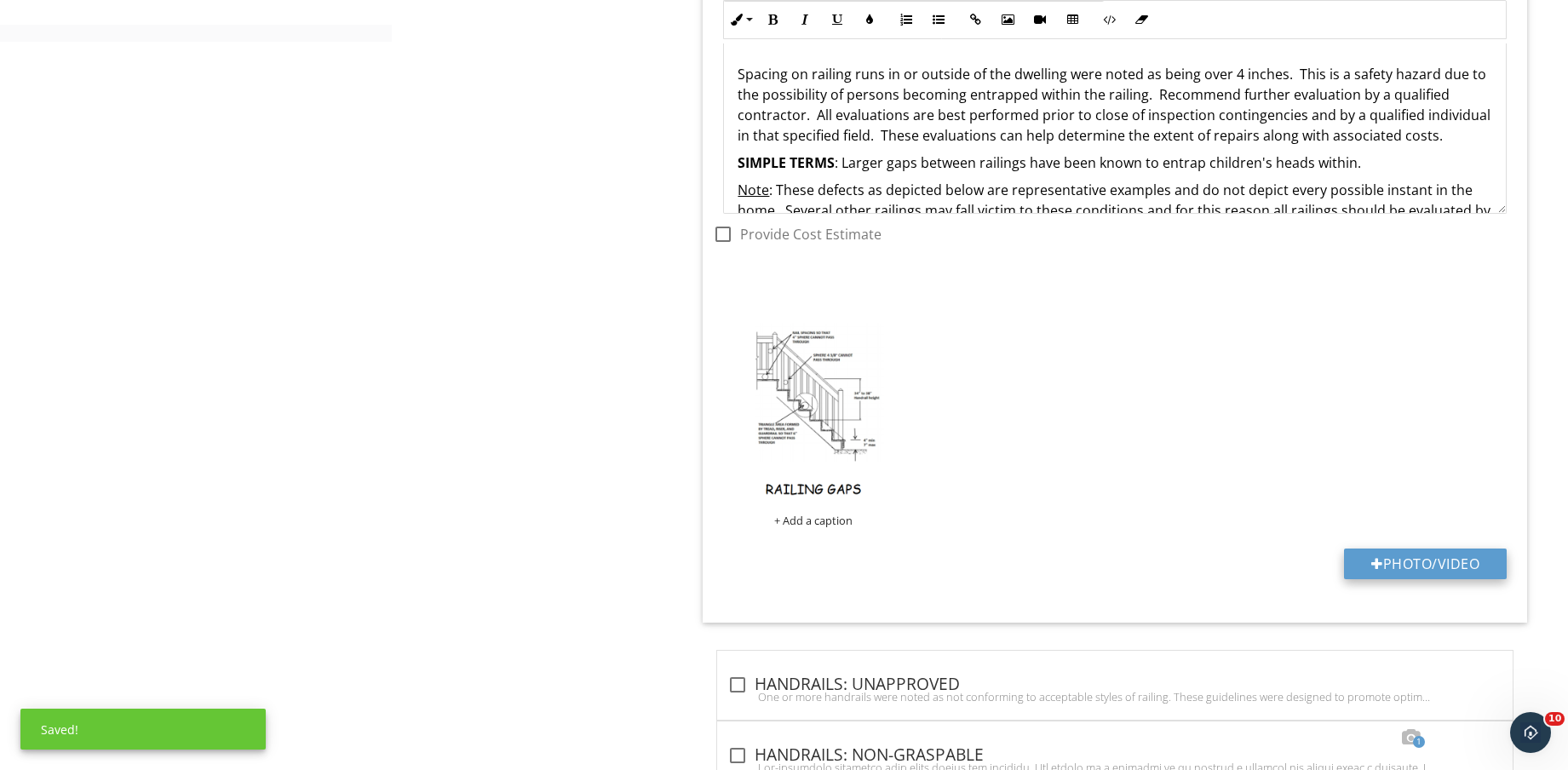
click at [1453, 573] on button "Photo/Video" at bounding box center [1425, 564] width 163 height 31
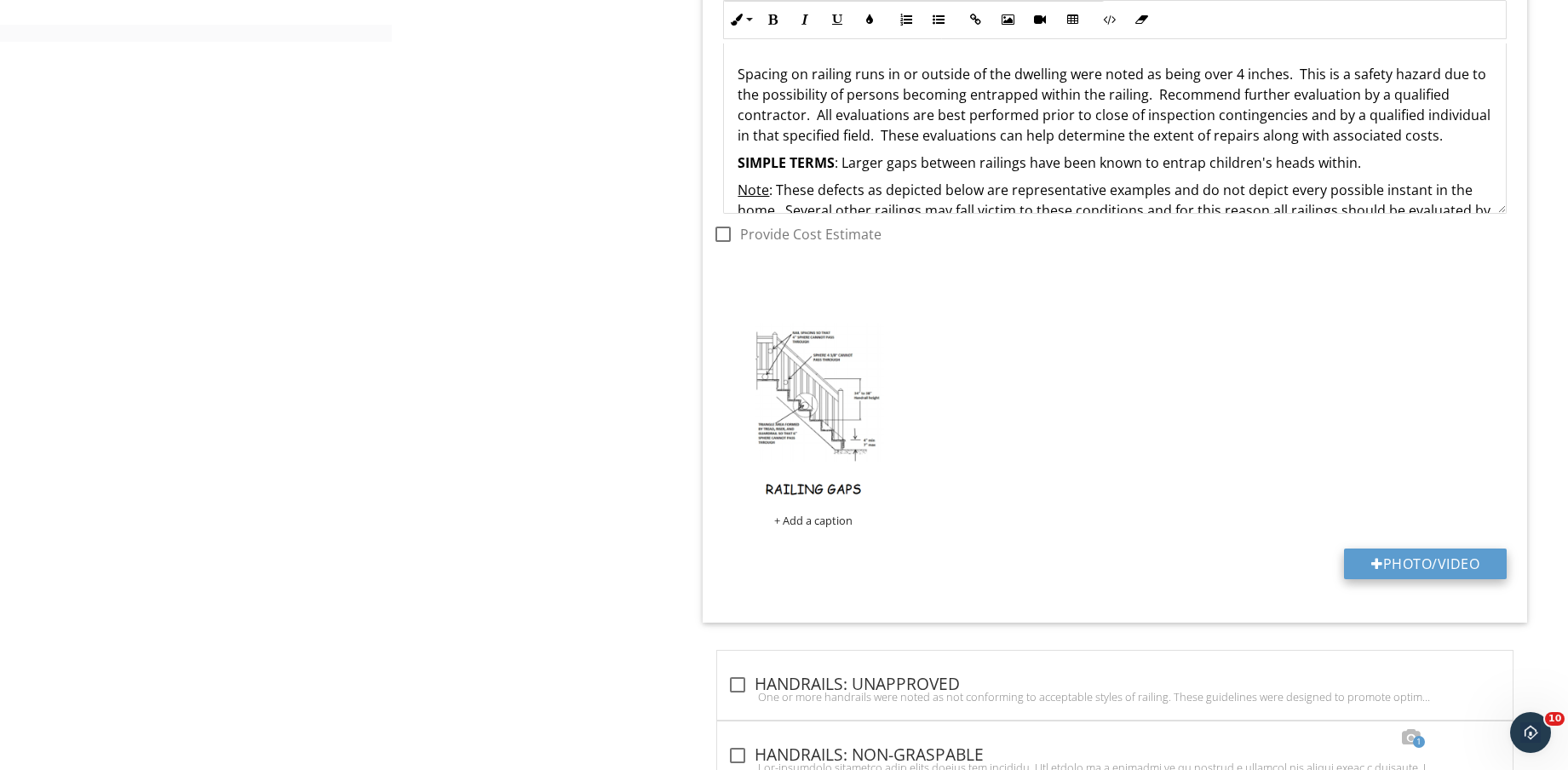
type input "C:\fakepath\IMG_9202.jpg"
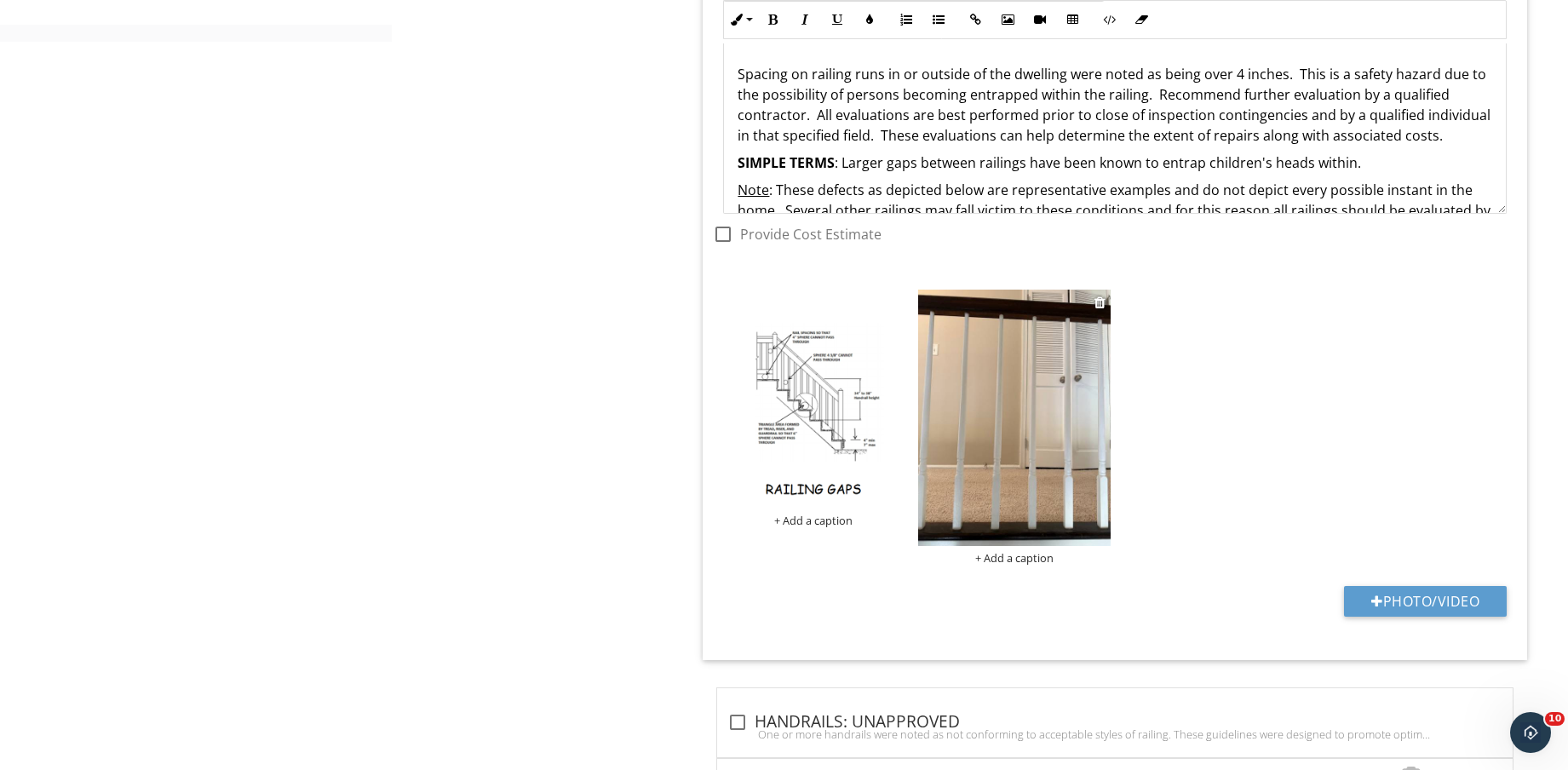
click at [1036, 481] on img at bounding box center [1015, 418] width 193 height 256
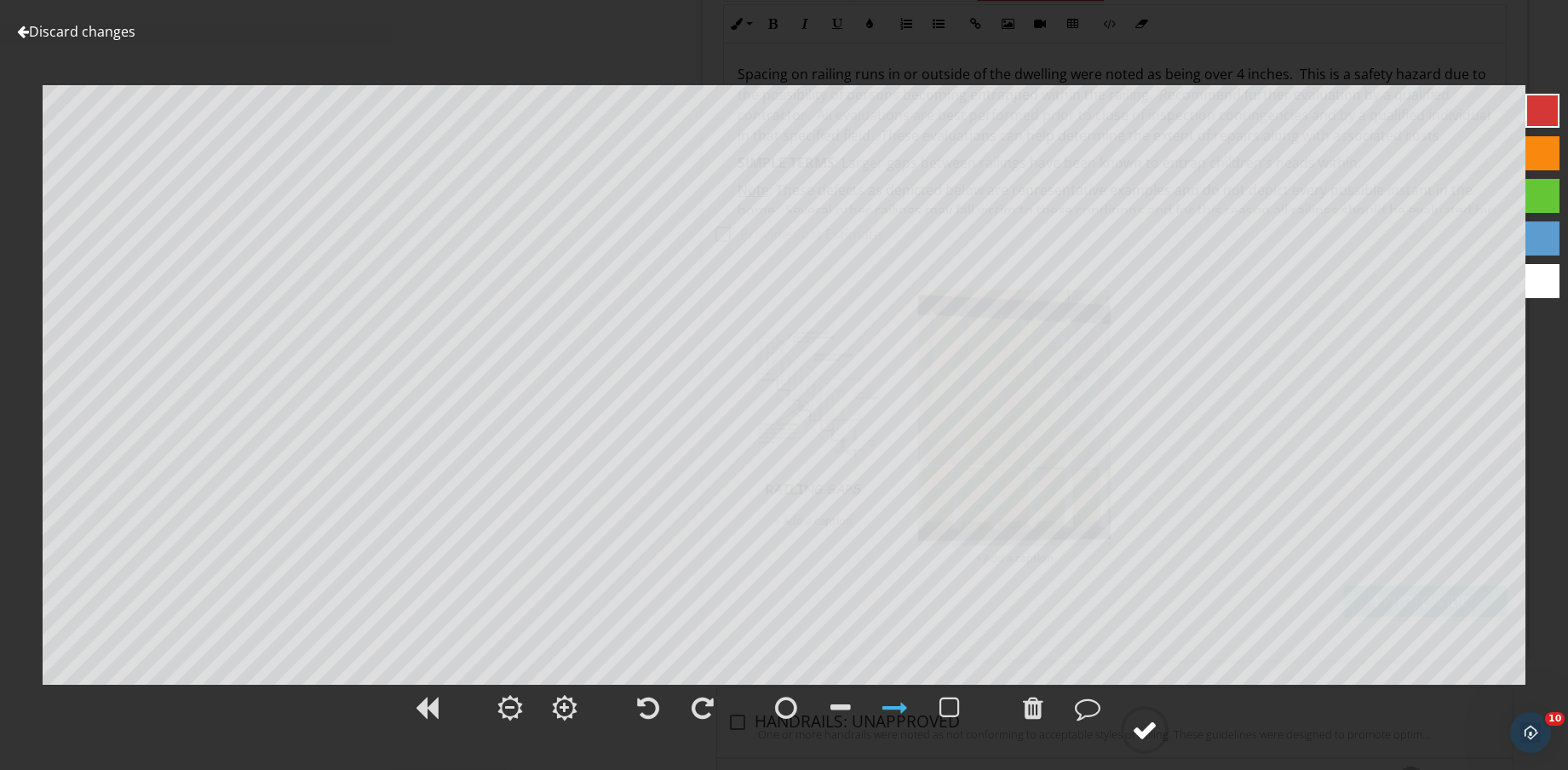
click at [1158, 736] on circle at bounding box center [1145, 730] width 44 height 44
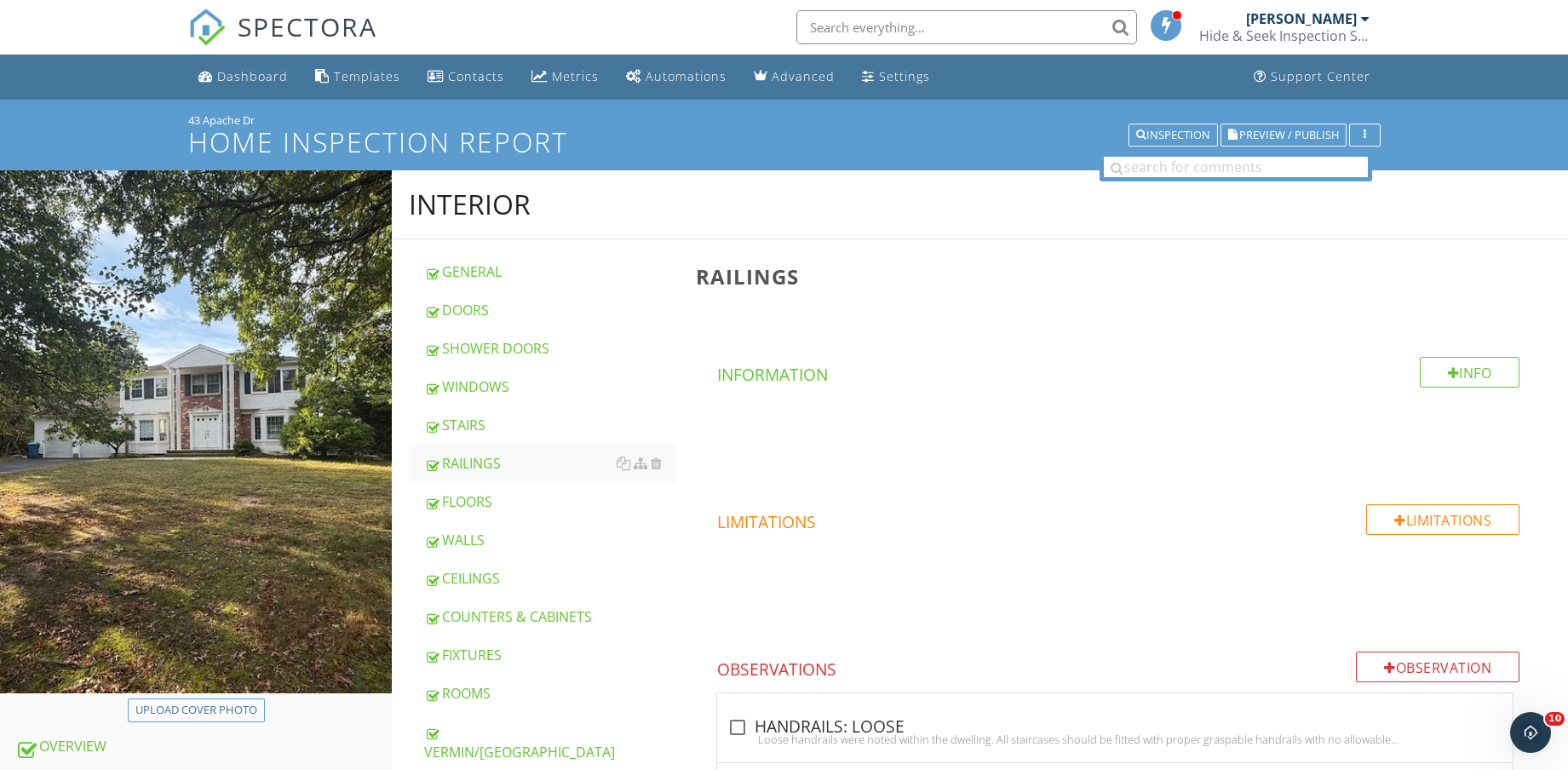
scroll to position [533, 0]
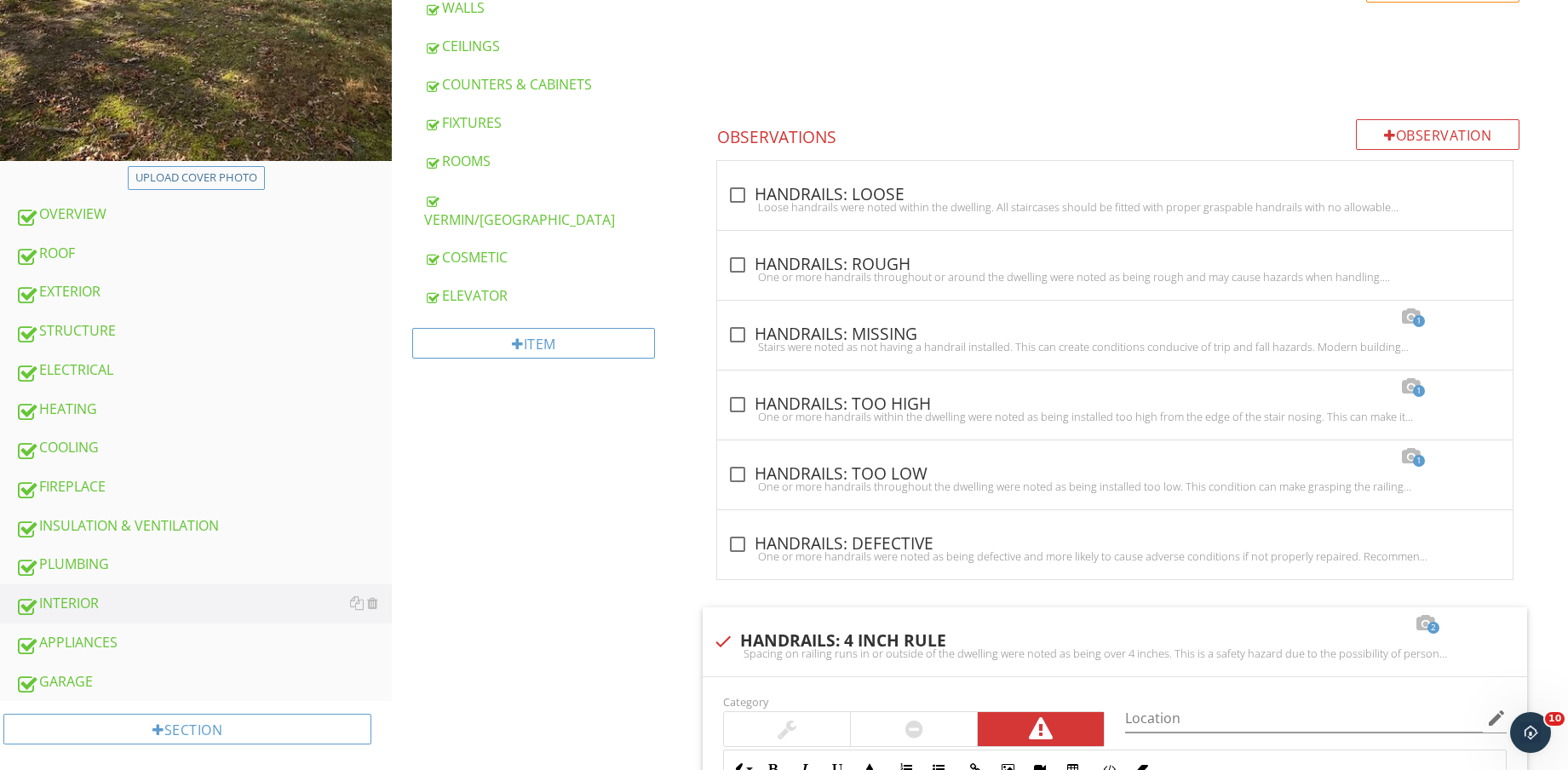
click at [106, 415] on div "HEATING" at bounding box center [204, 410] width 377 height 22
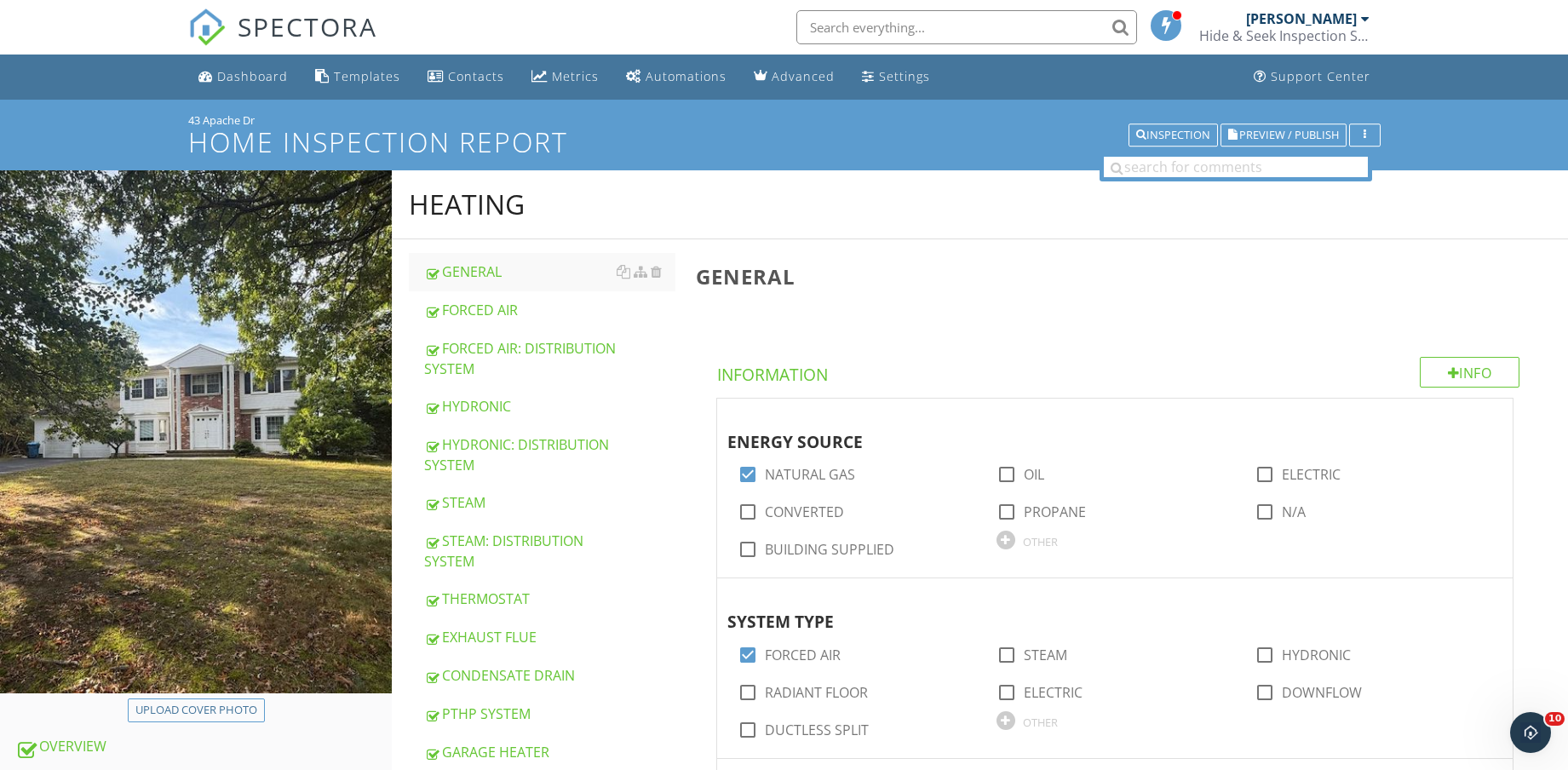
click at [520, 365] on div "FORCED AIR: DISTRIBUTION SYSTEM" at bounding box center [550, 359] width 251 height 41
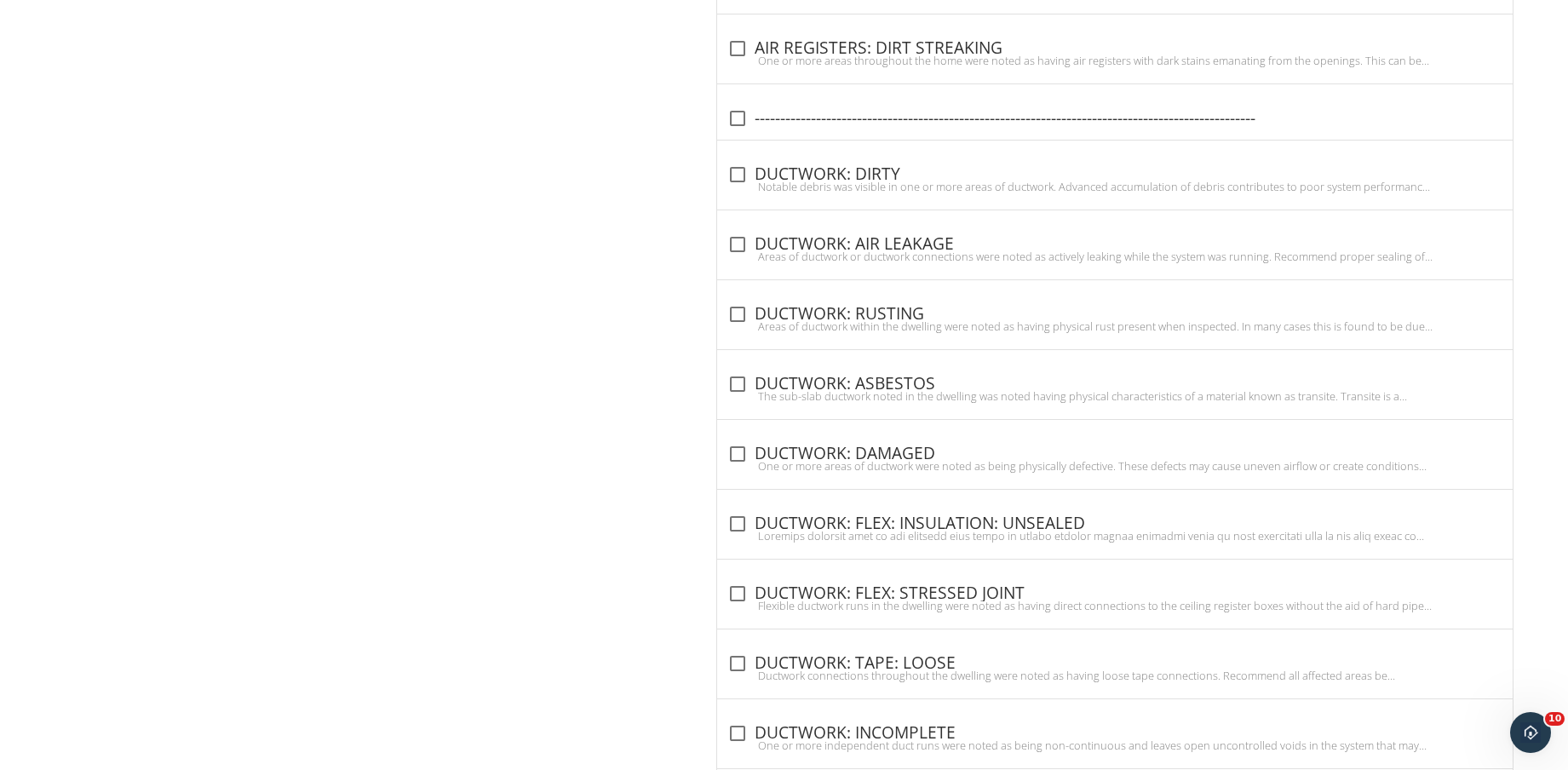
scroll to position [2053, 0]
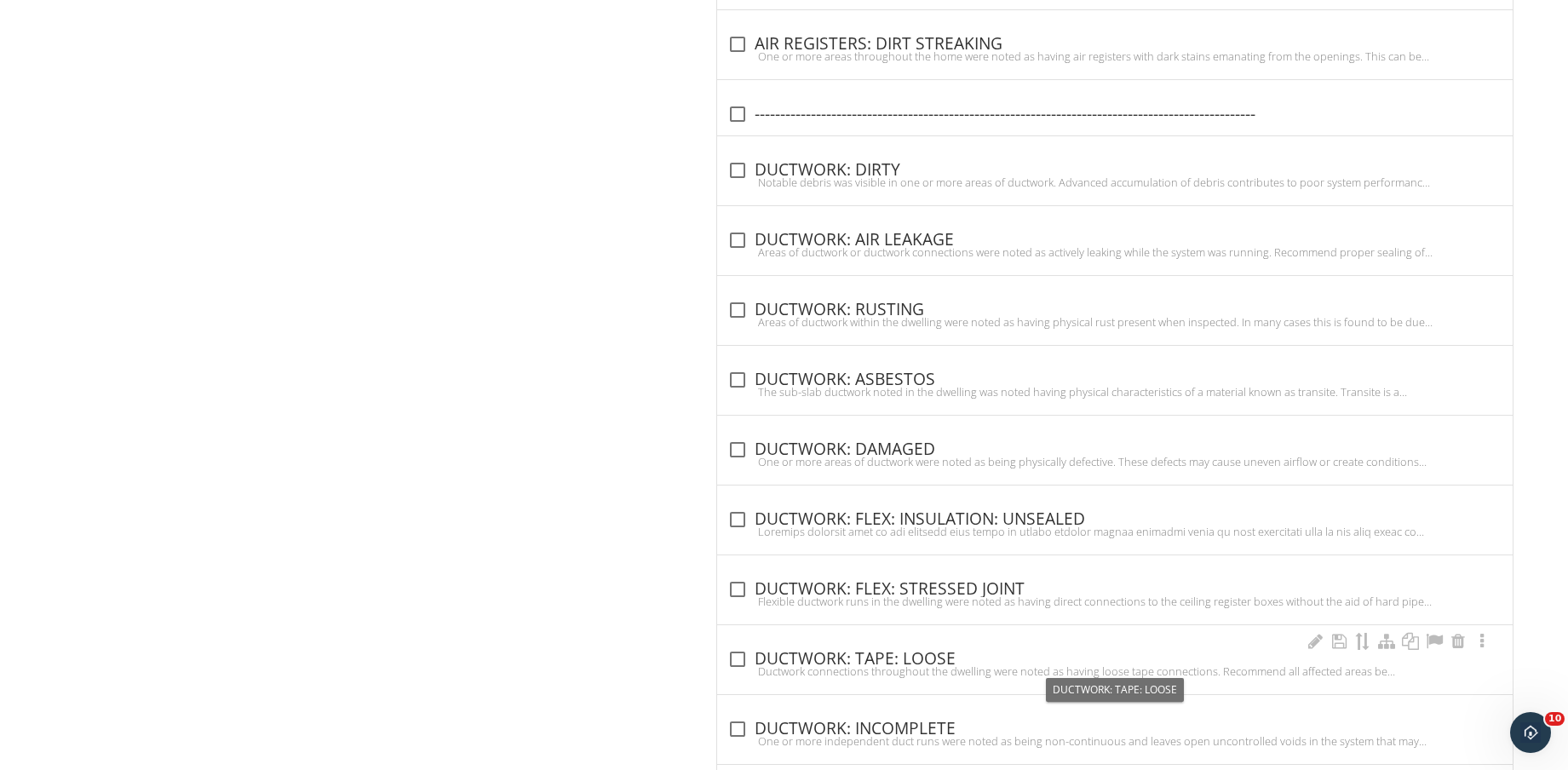
click at [904, 649] on div "check_box_outline_blank DUCTWORK: TAPE: LOOSE" at bounding box center [1114, 659] width 775 height 21
checkbox input "true"
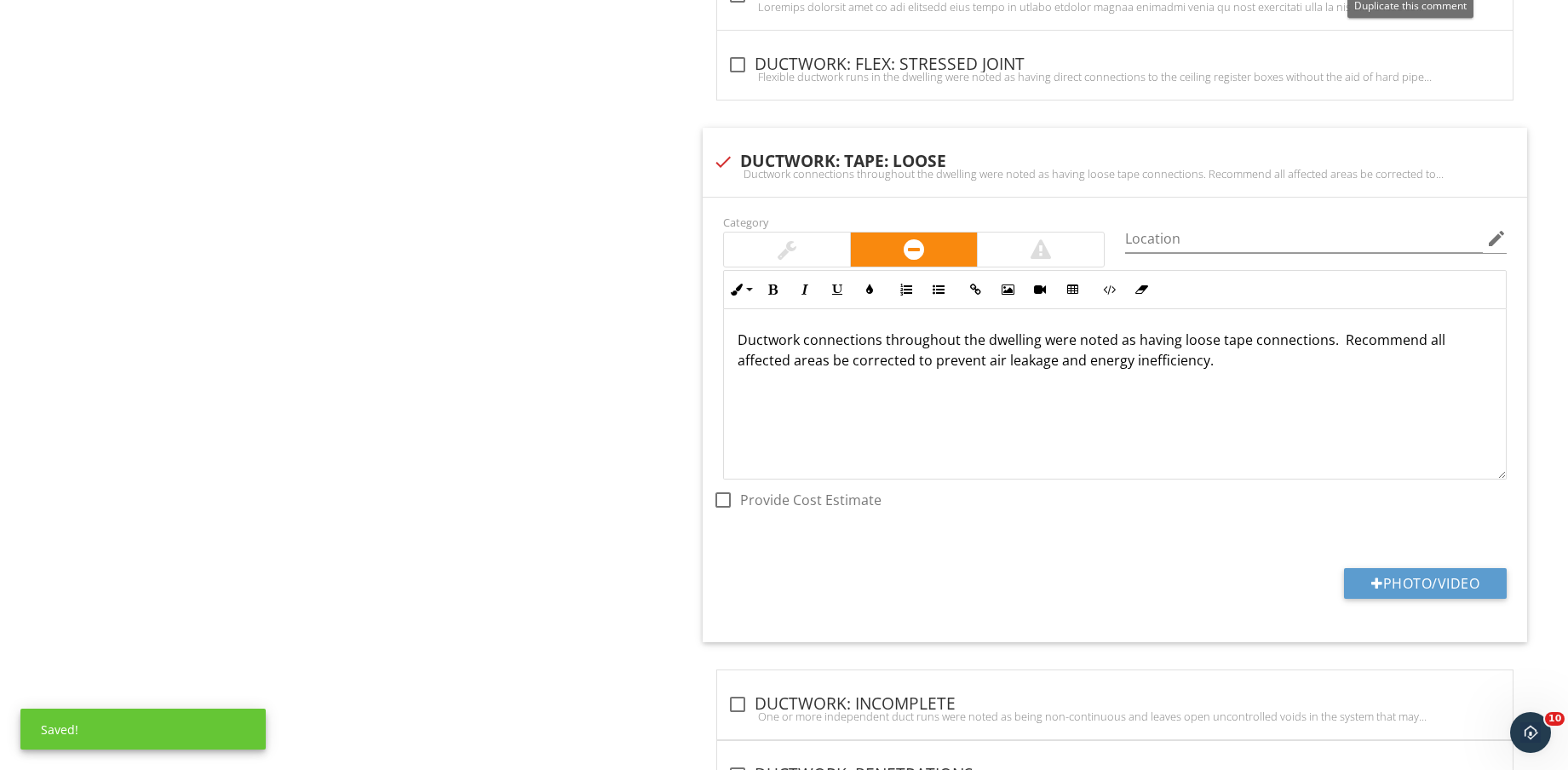
scroll to position [2584, 0]
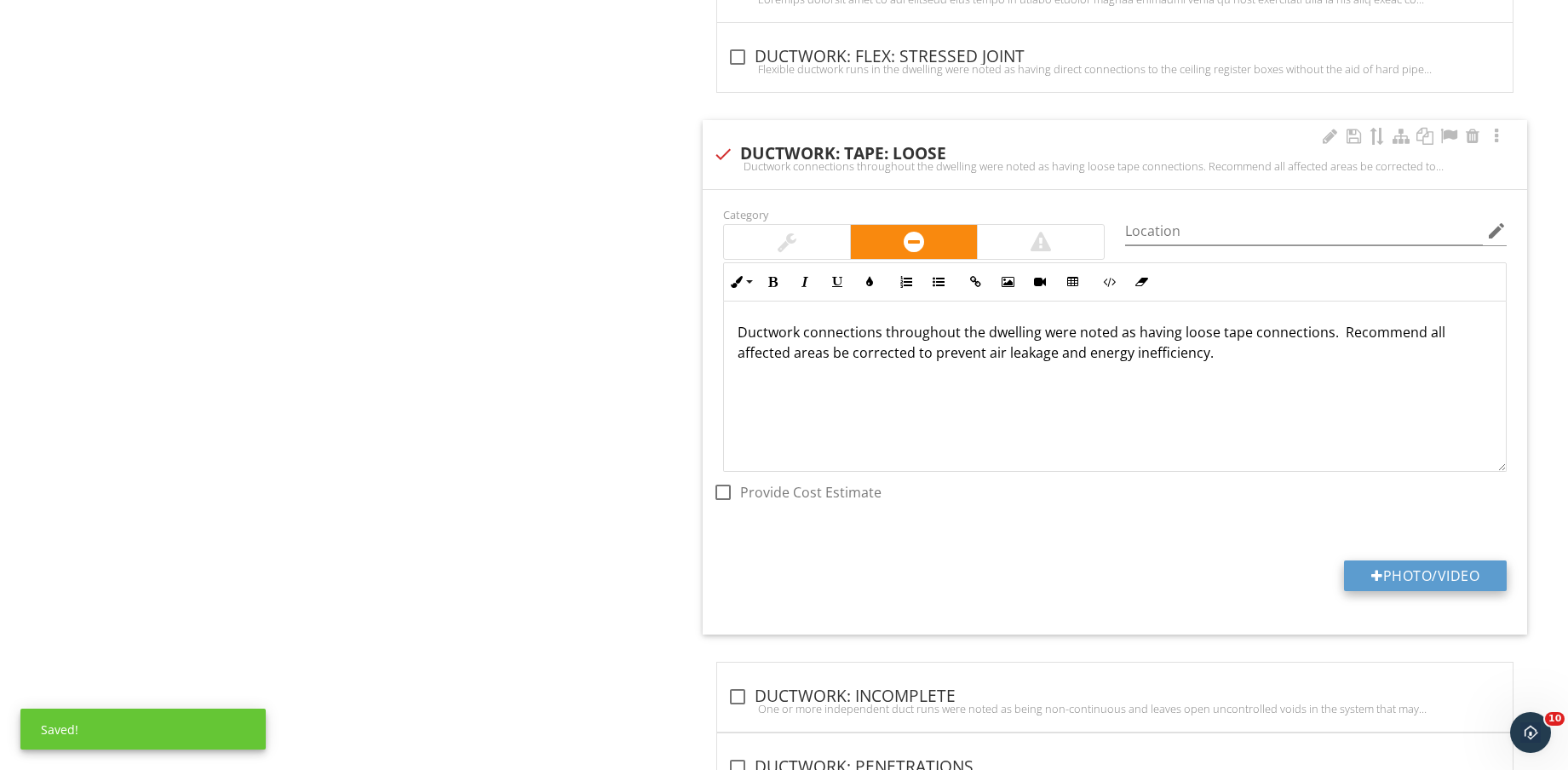
click at [1460, 576] on button "Photo/Video" at bounding box center [1425, 576] width 163 height 31
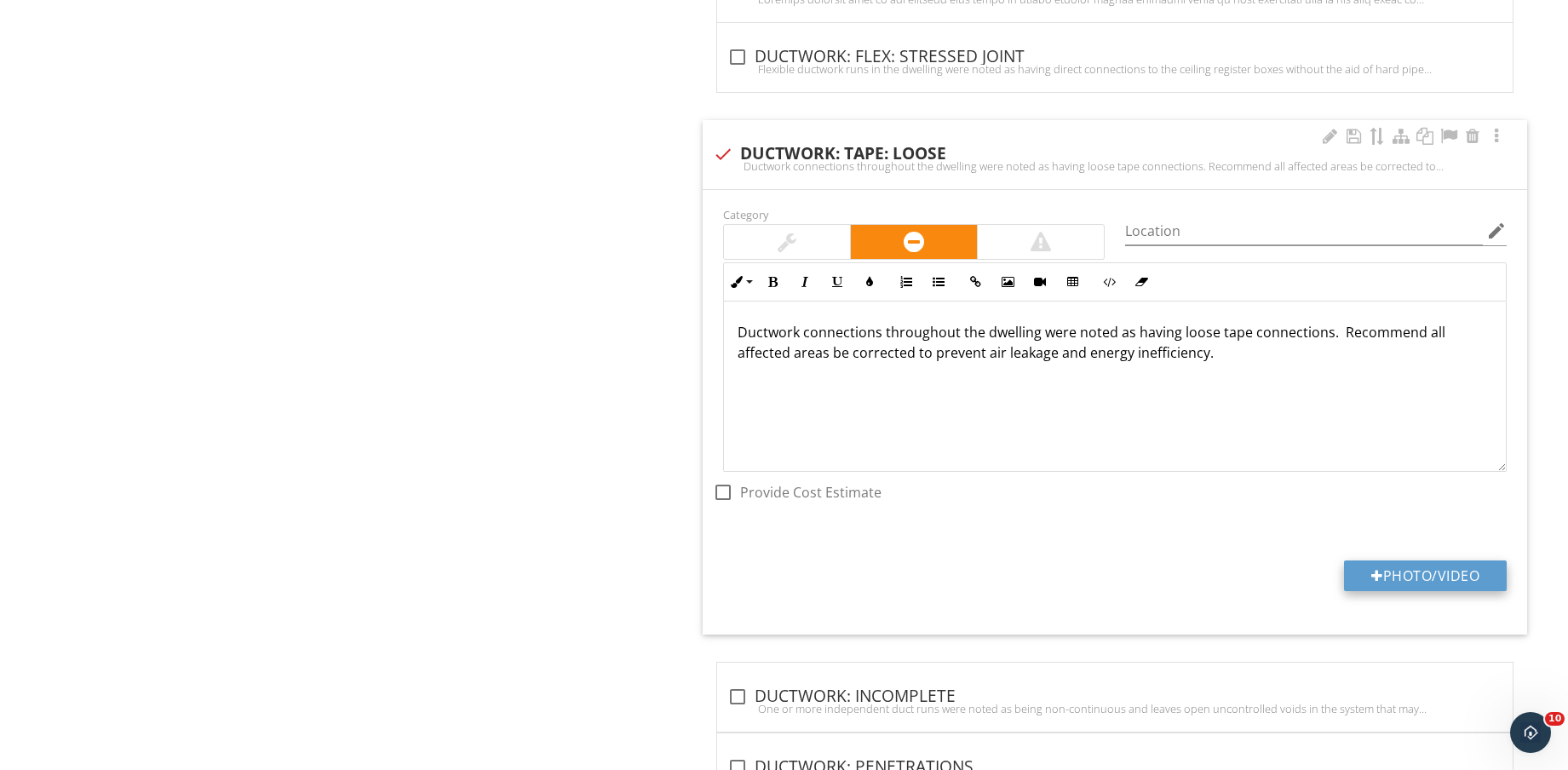
type input "C:\fakepath\IMG_9203.jpg"
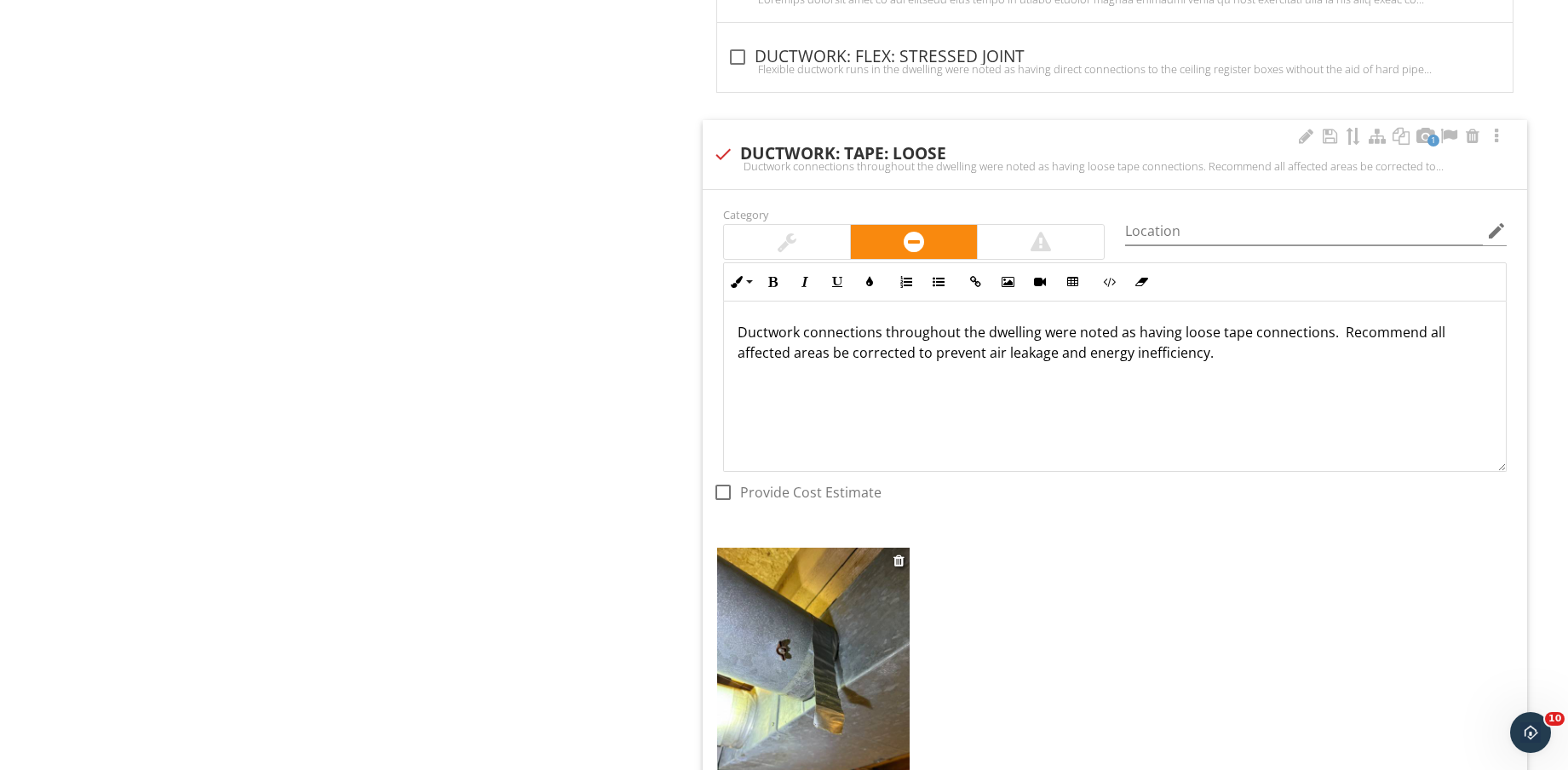
click at [847, 631] on img at bounding box center [813, 675] width 193 height 256
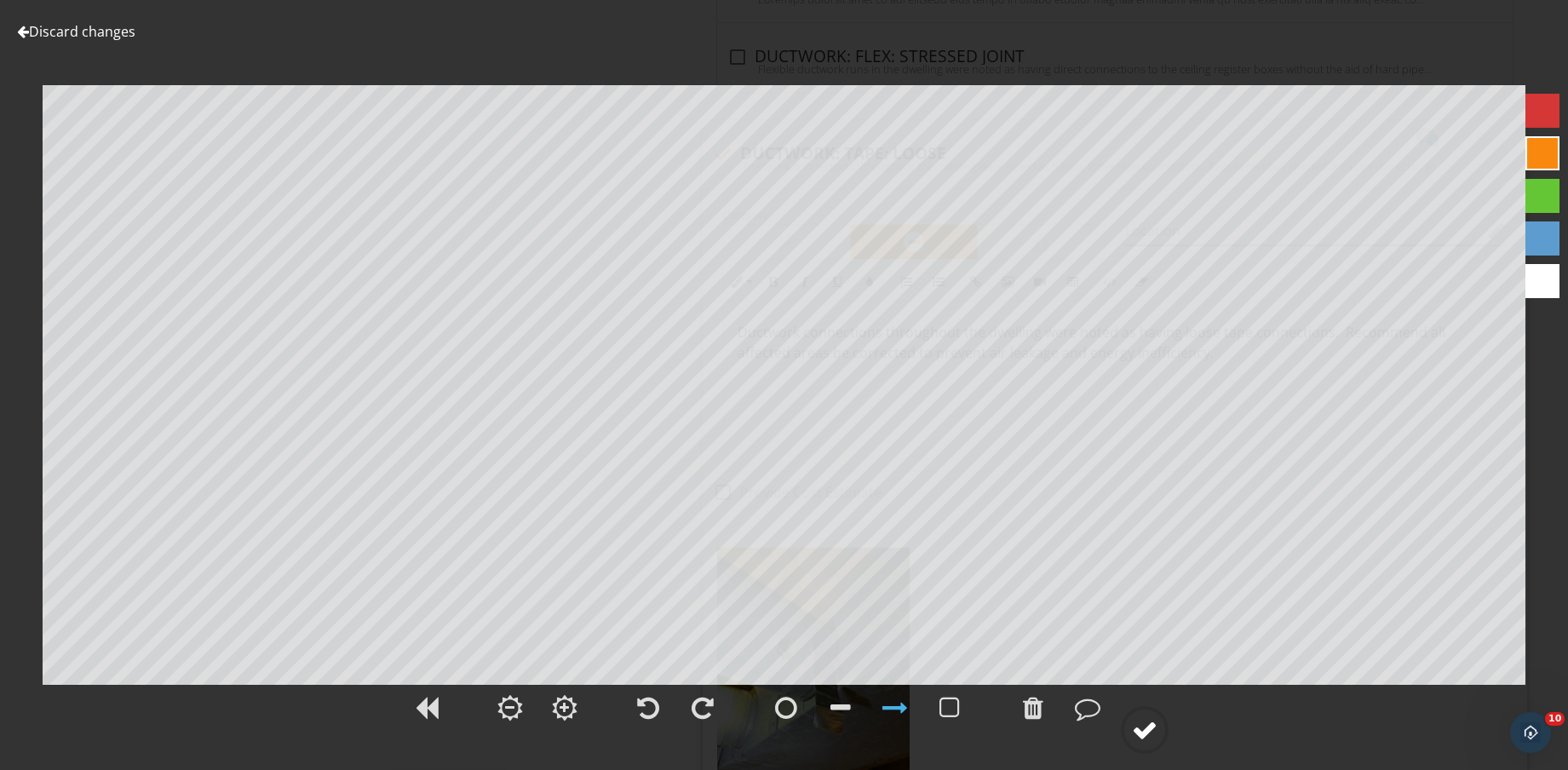
click at [1132, 726] on circle at bounding box center [1145, 730] width 44 height 44
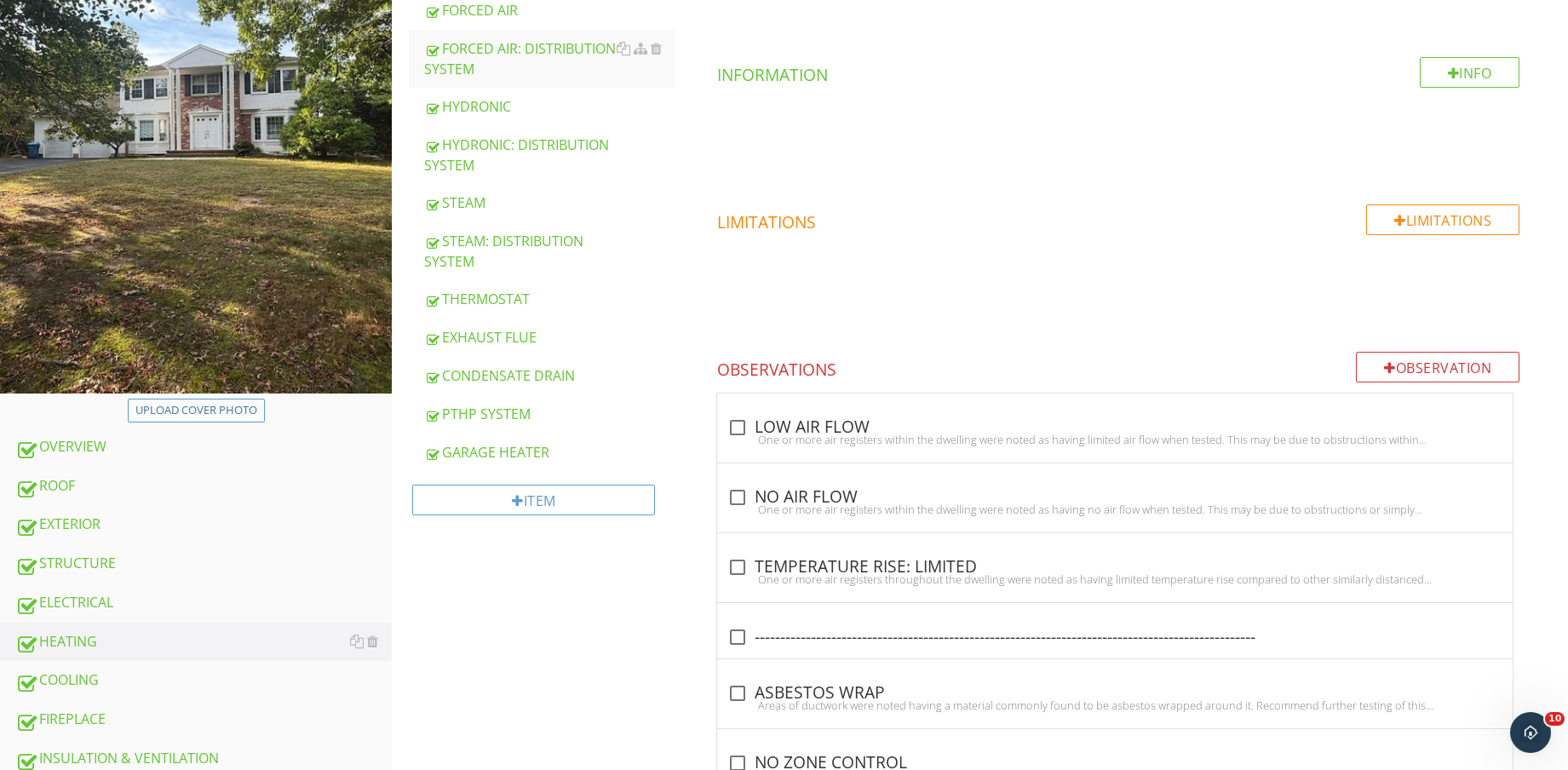
scroll to position [319, 0]
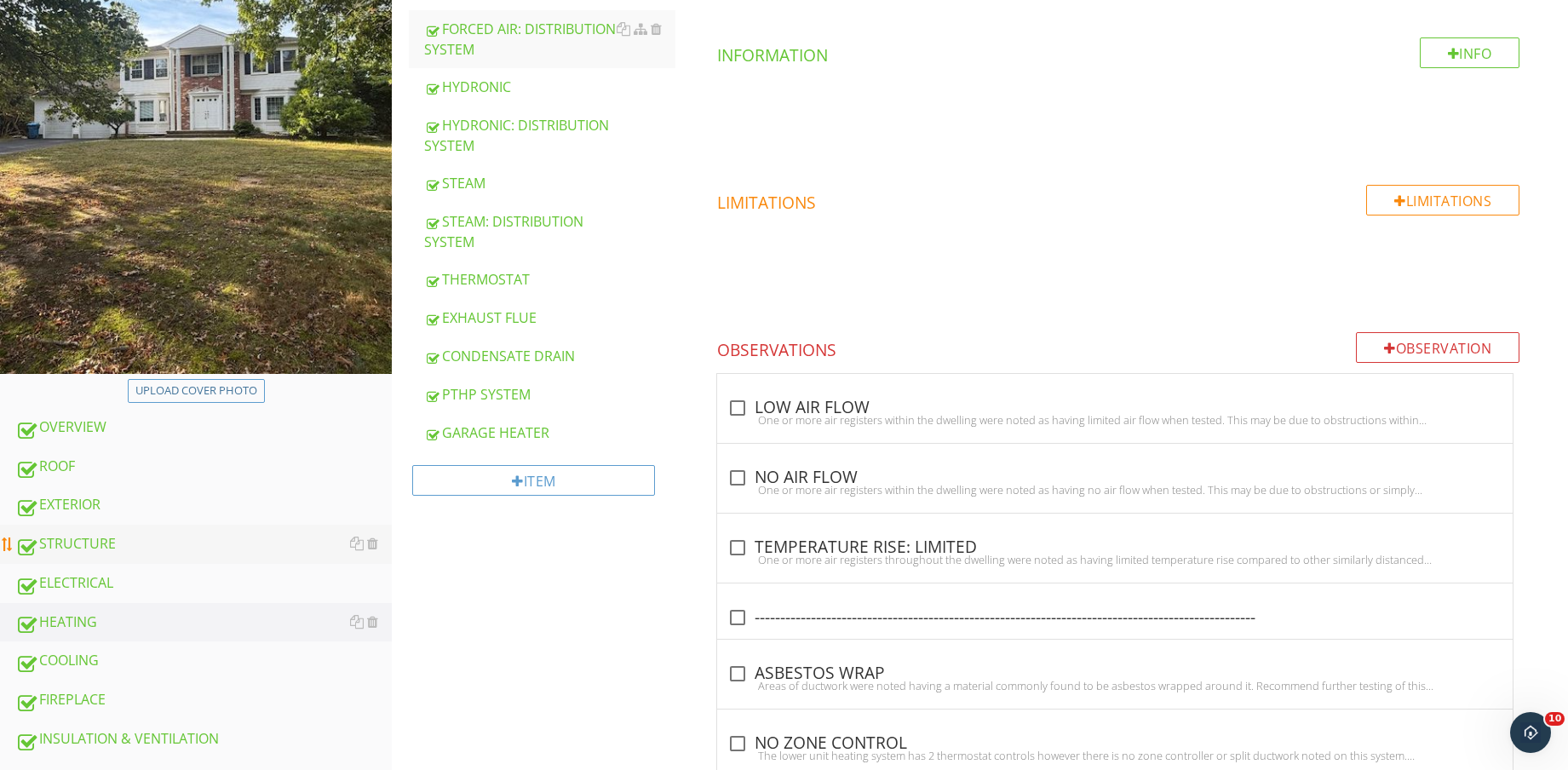
click at [178, 529] on link "STRUCTURE" at bounding box center [204, 545] width 377 height 40
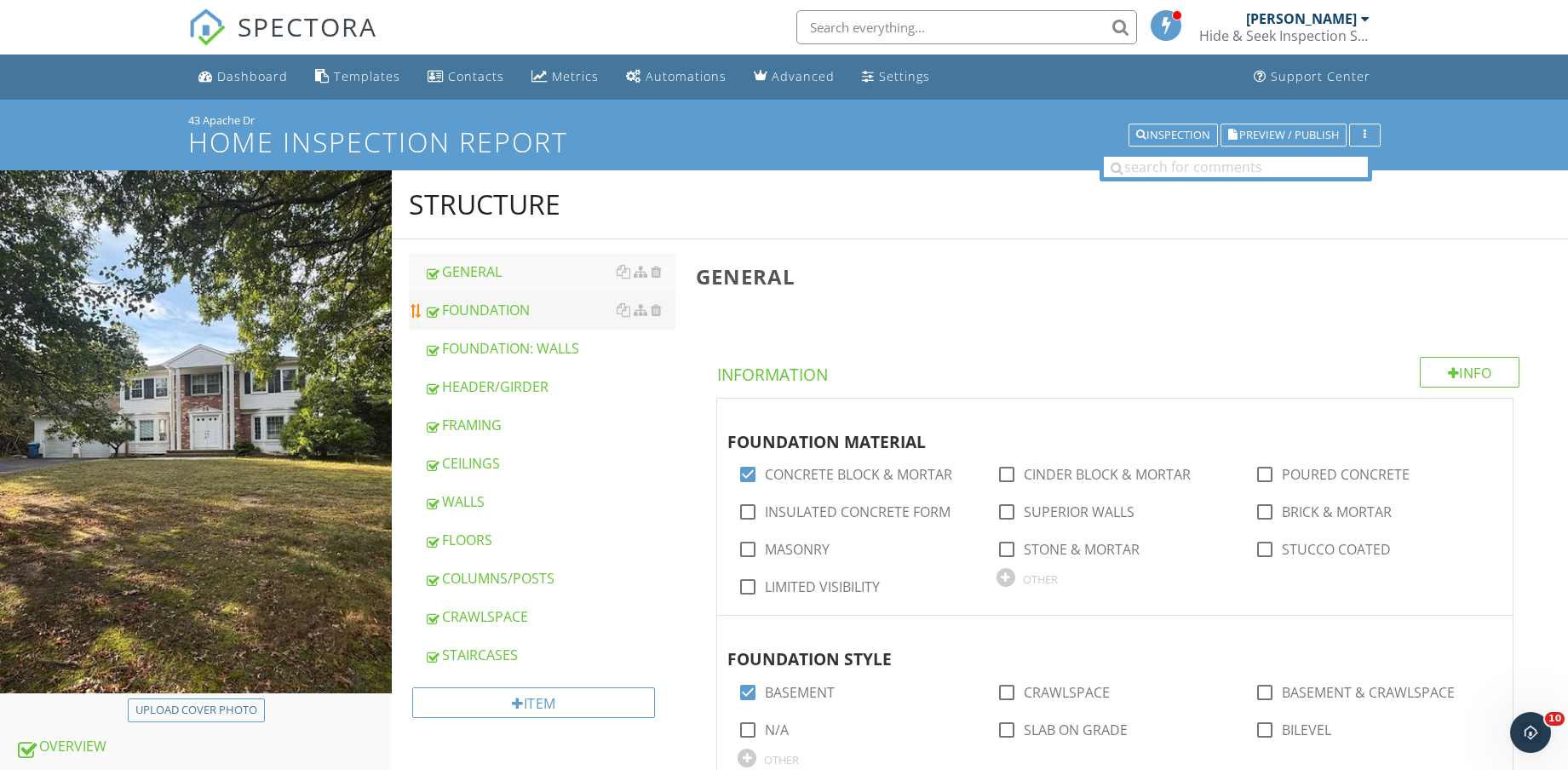
click at [553, 310] on div "FOUNDATION" at bounding box center [550, 310] width 251 height 21
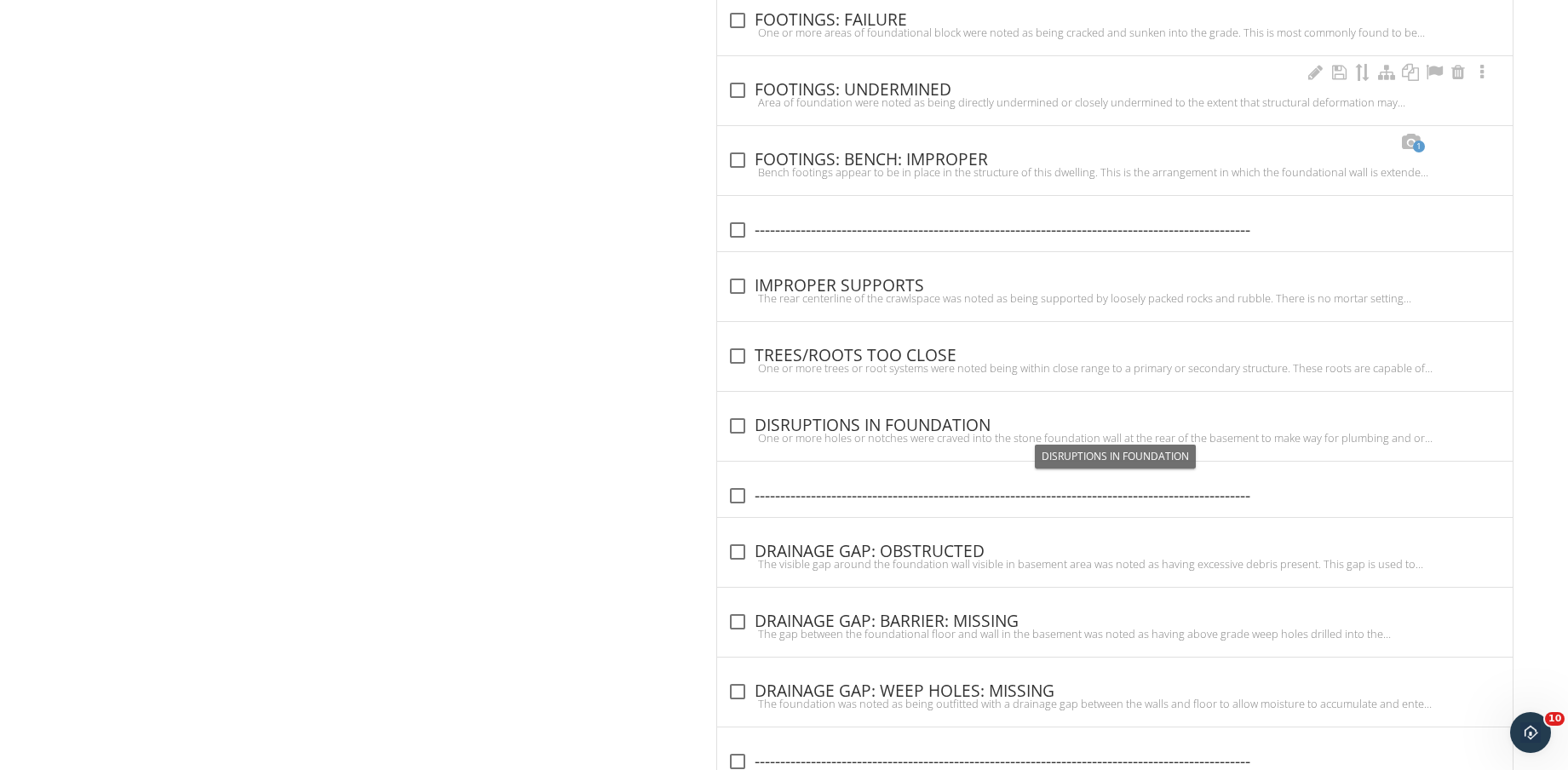
scroll to position [2449, 0]
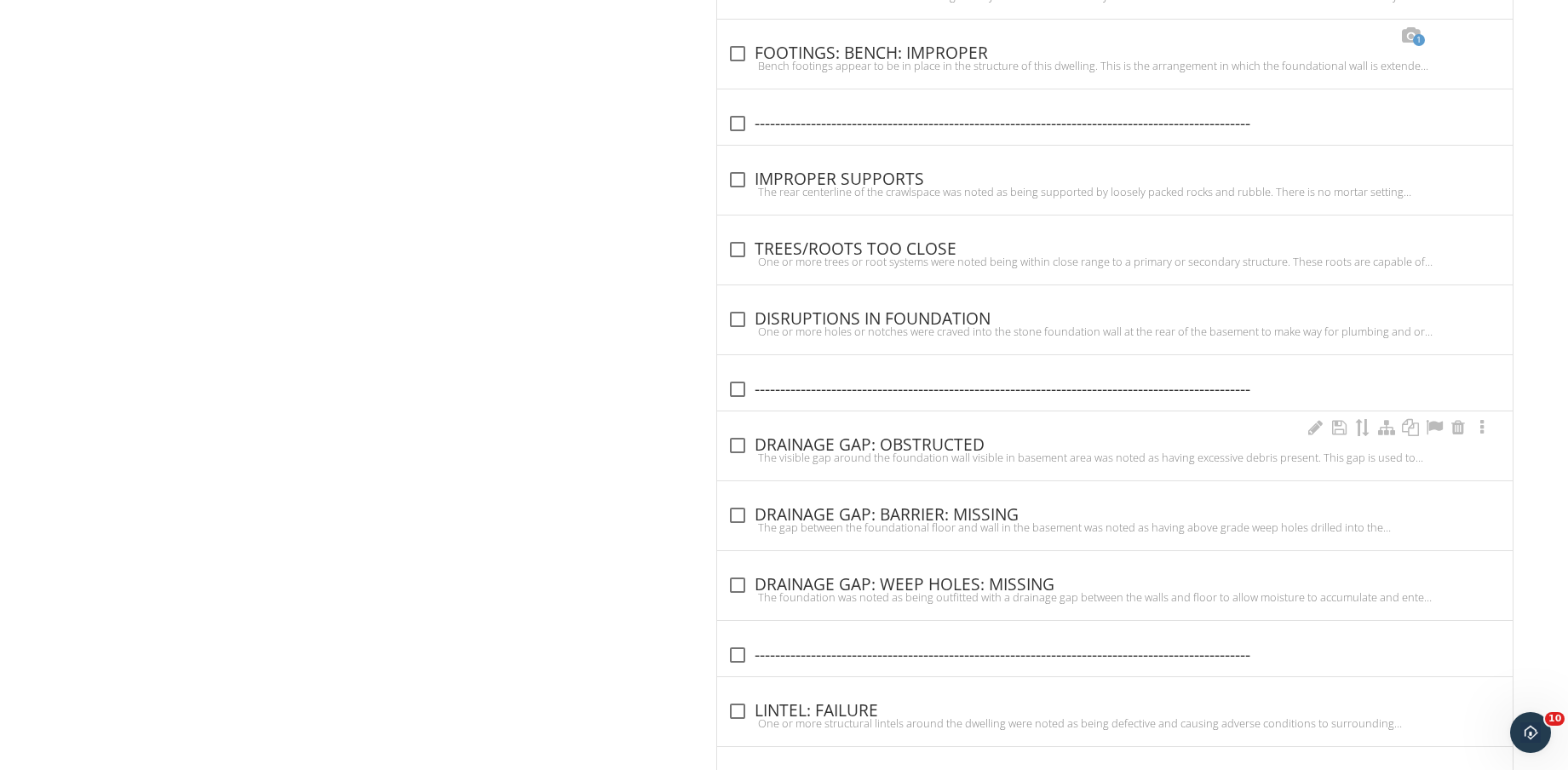
click at [943, 449] on div "check_box_outline_blank DRAINAGE GAP: OBSTRUCTED" at bounding box center [1114, 446] width 775 height 21
checkbox input "true"
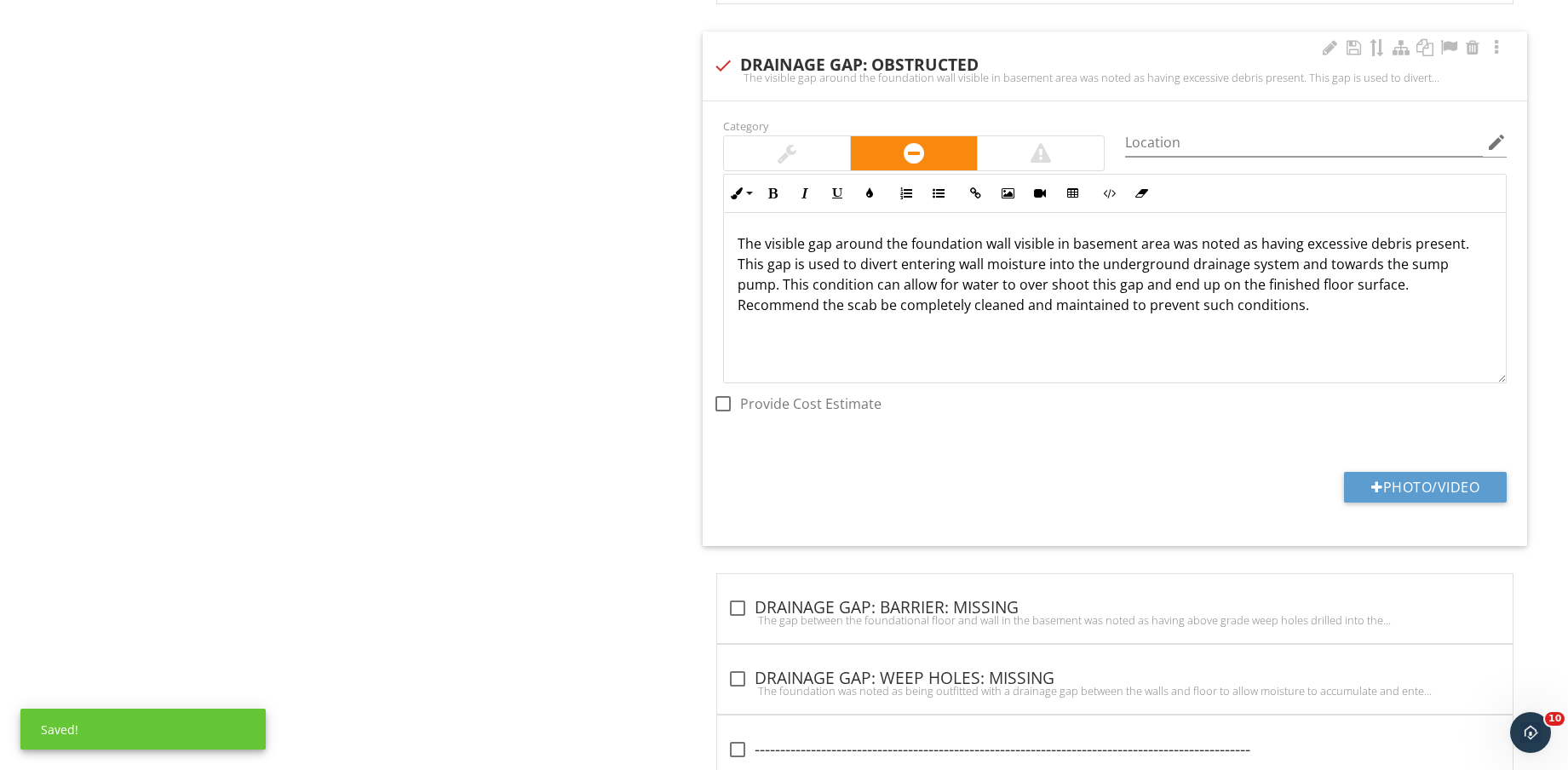
scroll to position [2874, 0]
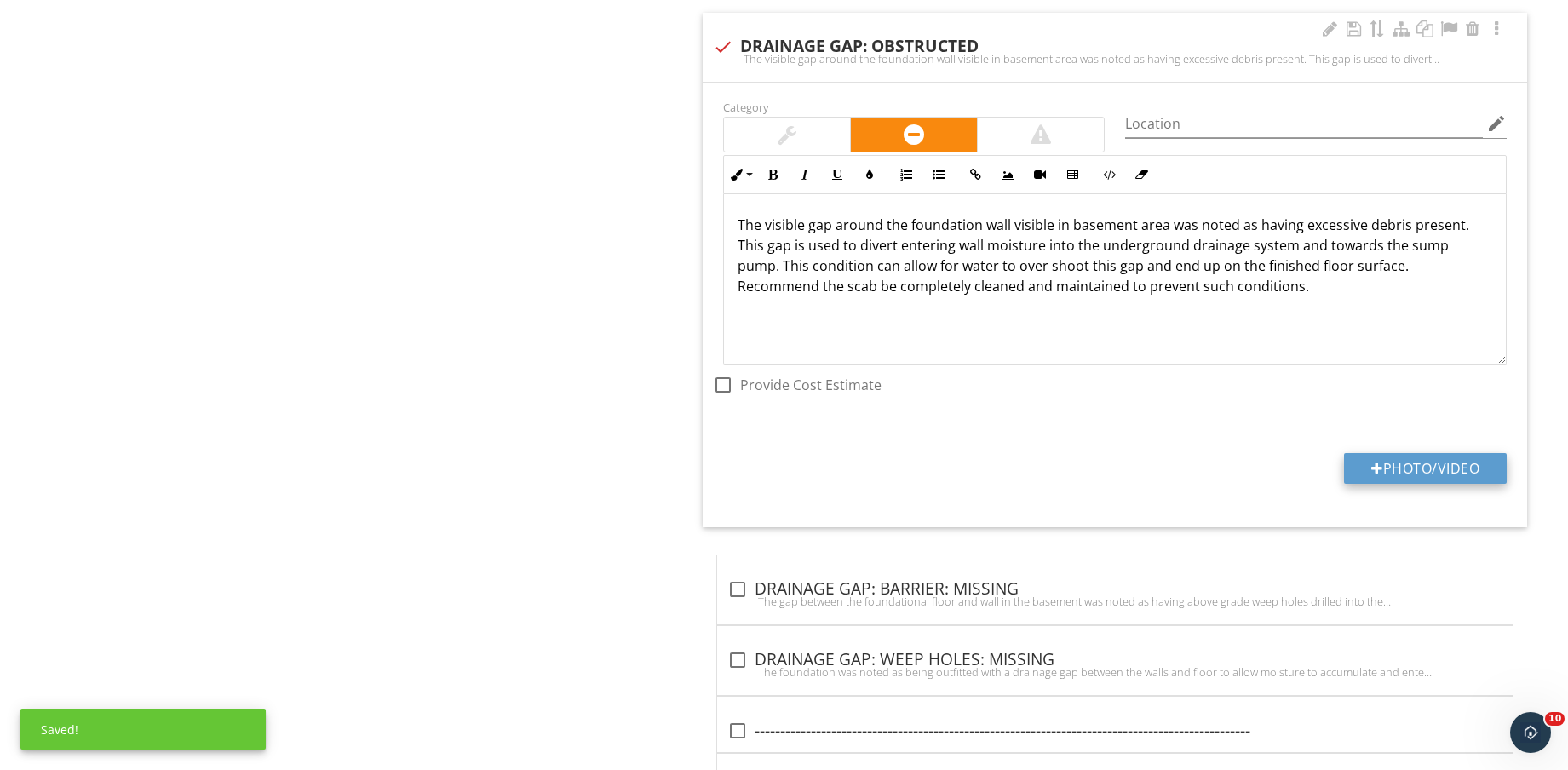
click at [1449, 475] on button "Photo/Video" at bounding box center [1425, 469] width 163 height 31
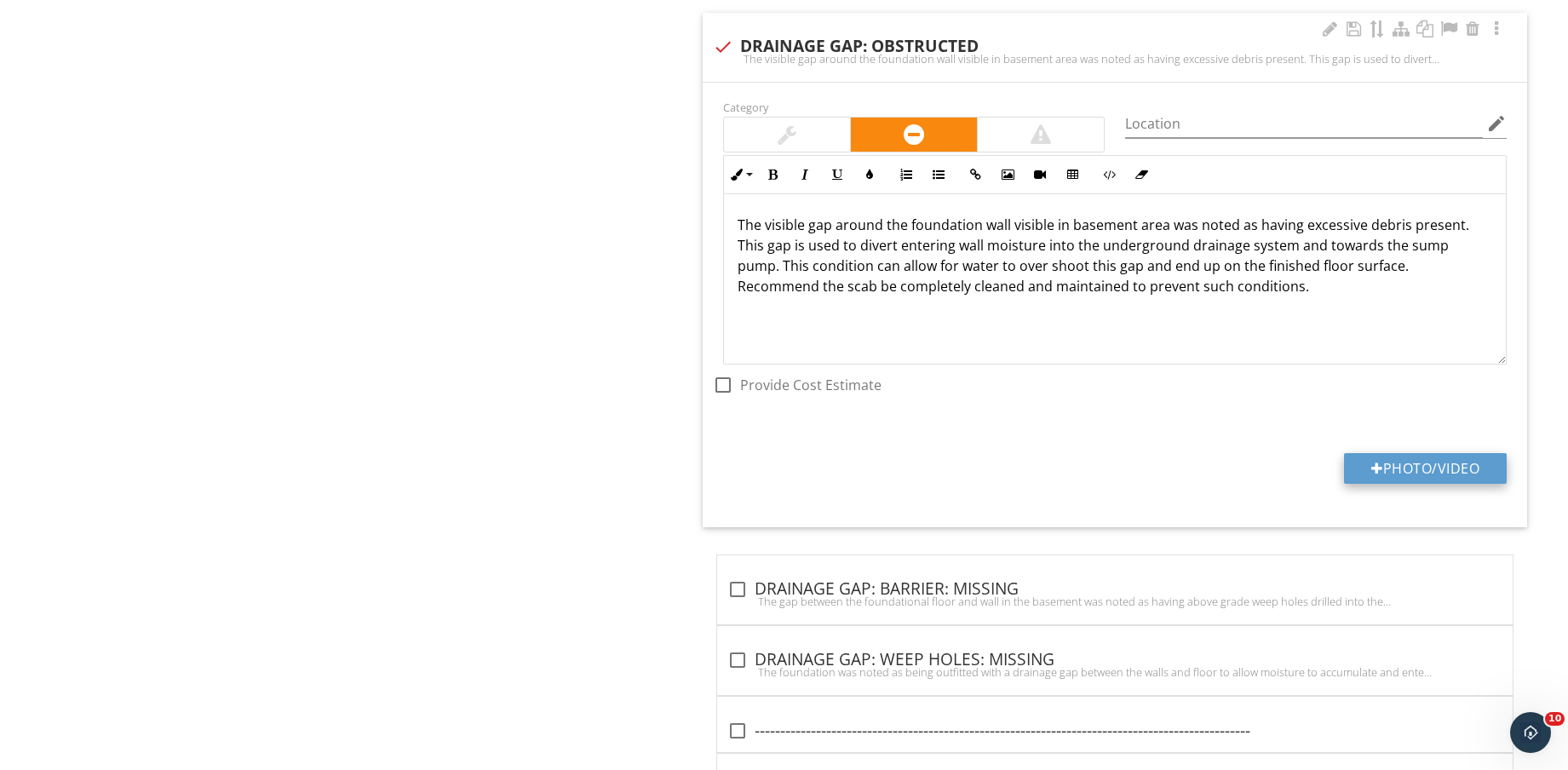
type input "C:\fakepath\IMG_9204.jpg"
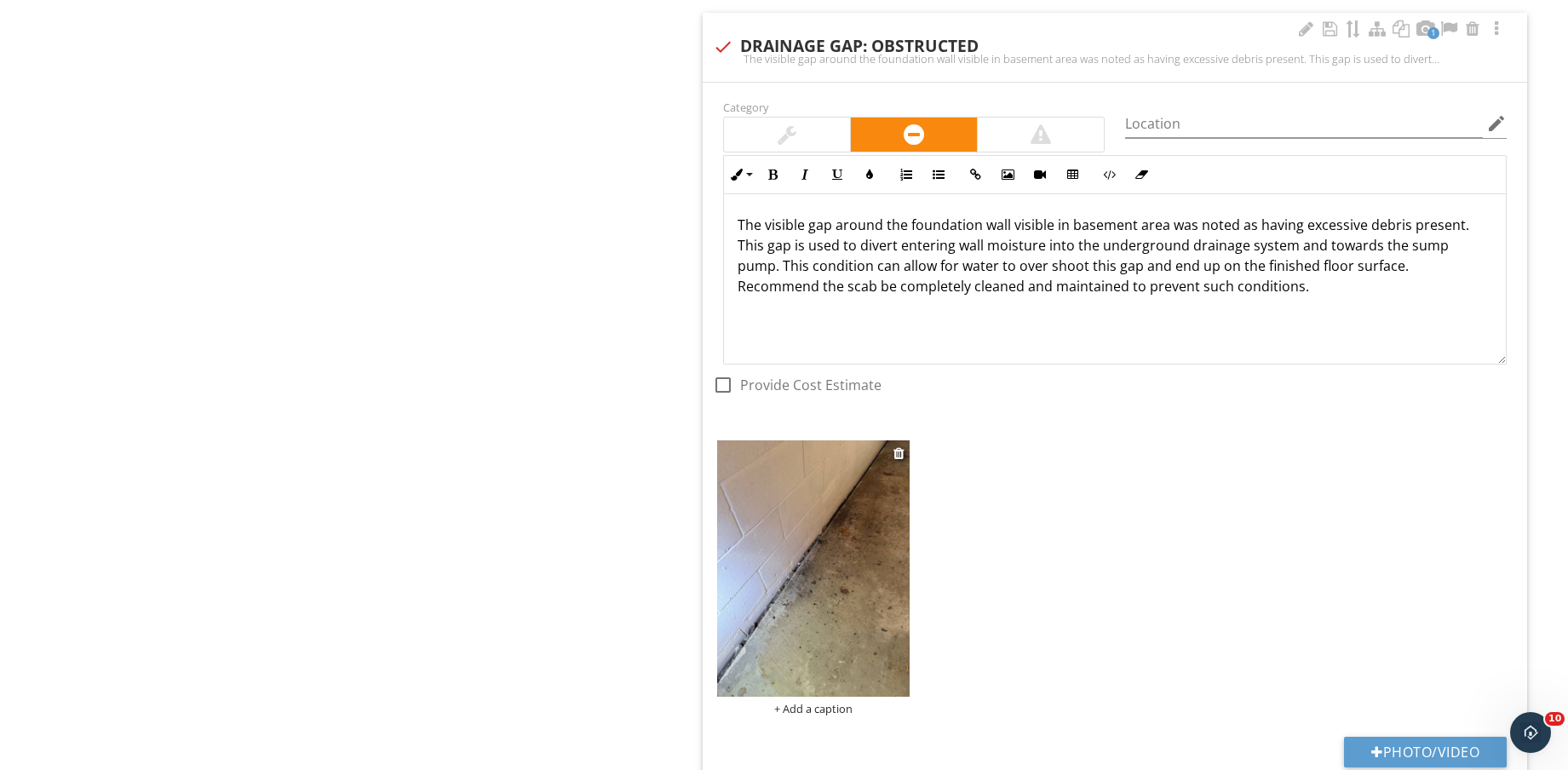
click at [873, 557] on img at bounding box center [813, 569] width 193 height 256
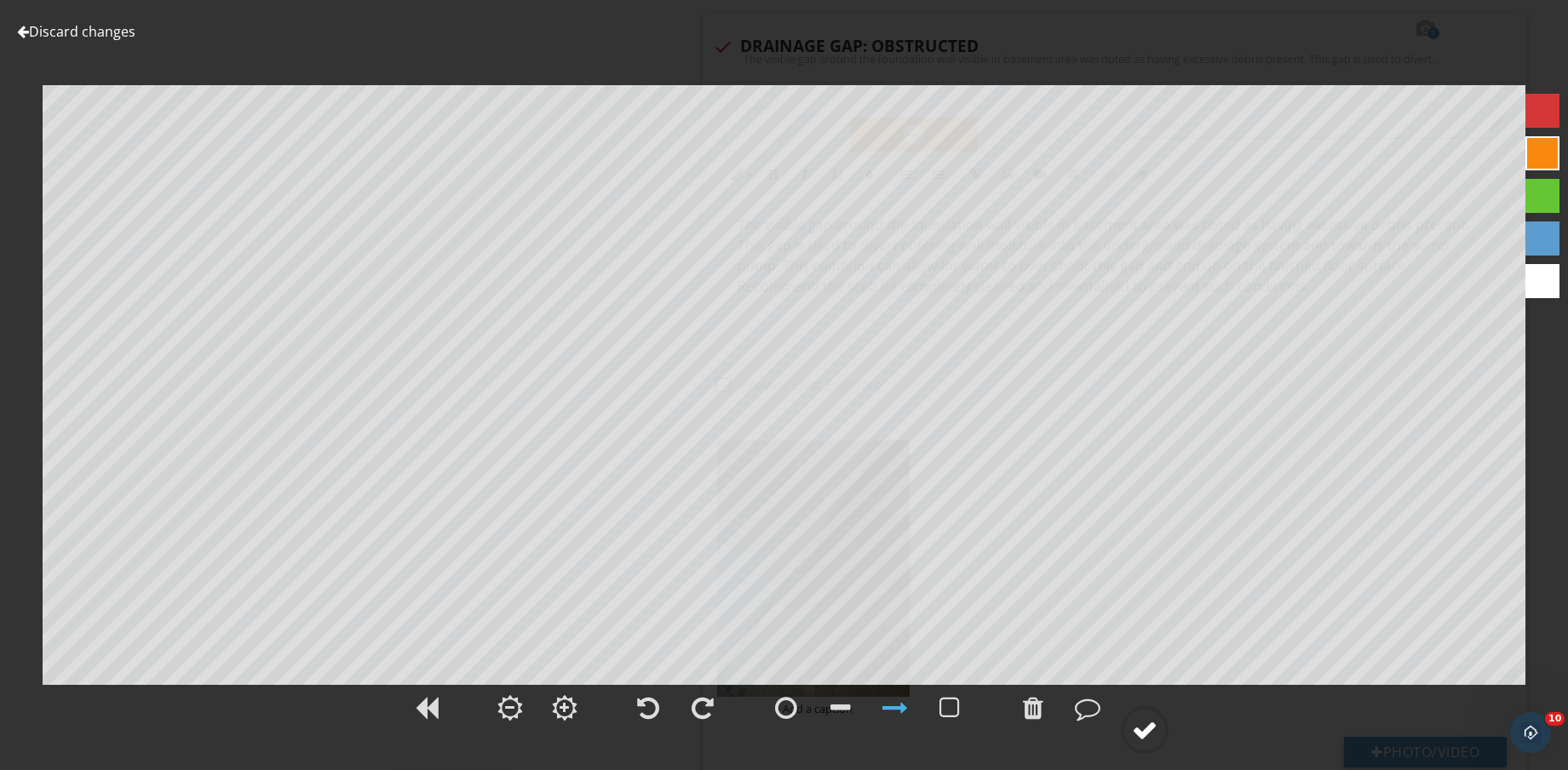
click at [1133, 734] on div at bounding box center [1145, 730] width 47 height 47
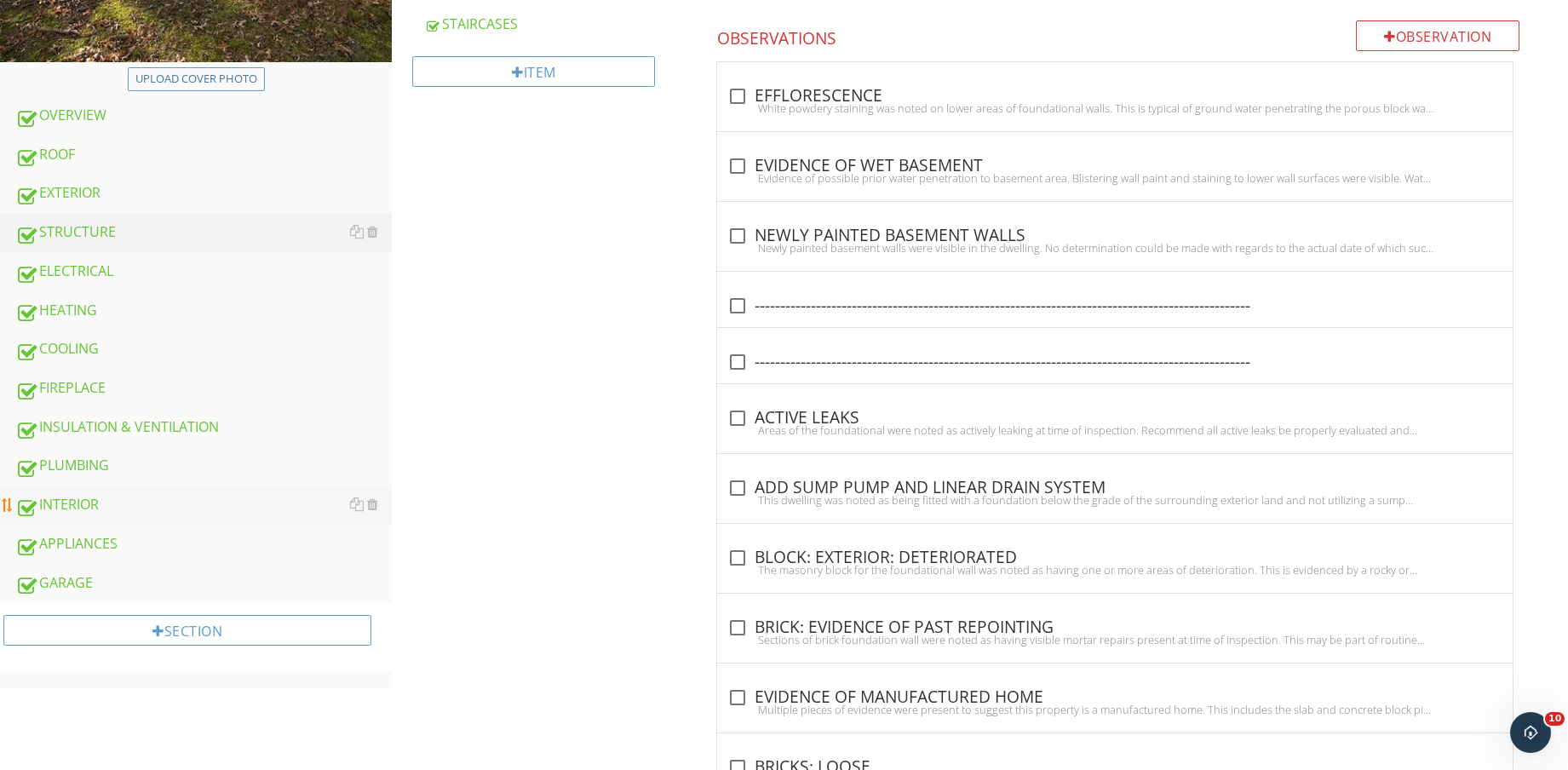
scroll to position [638, 0]
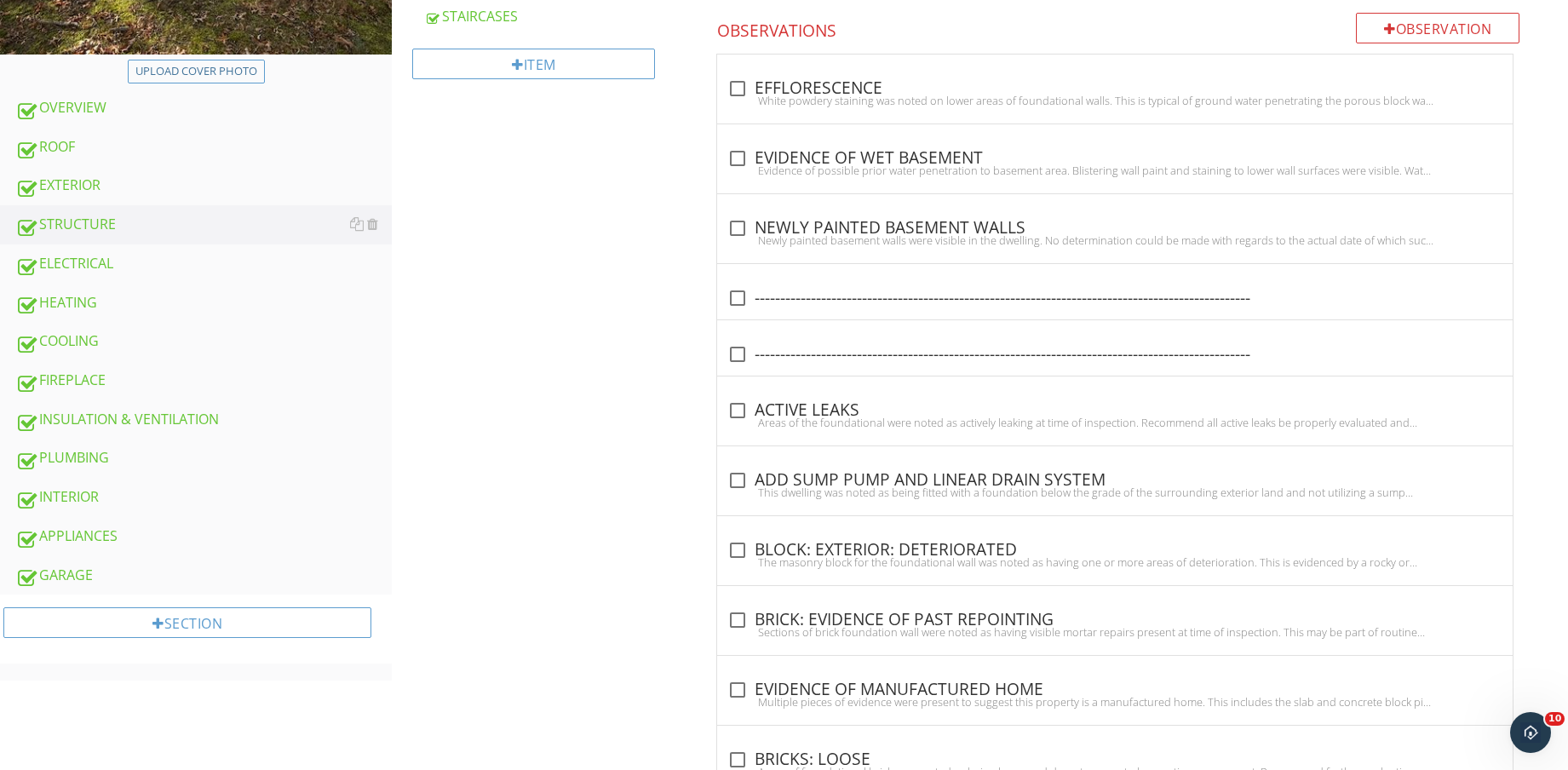
click at [141, 495] on div "INTERIOR" at bounding box center [204, 497] width 377 height 22
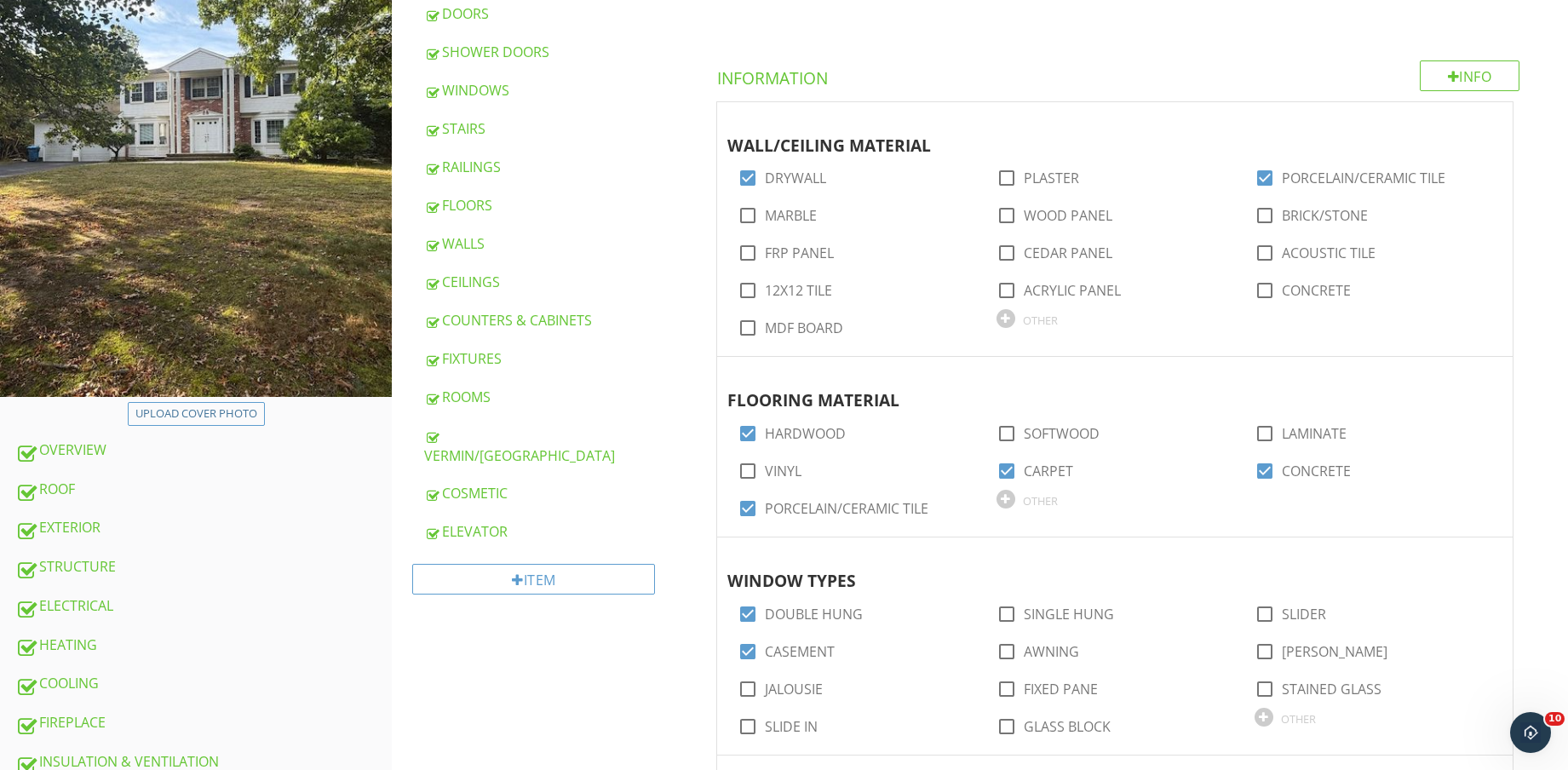
scroll to position [426, 0]
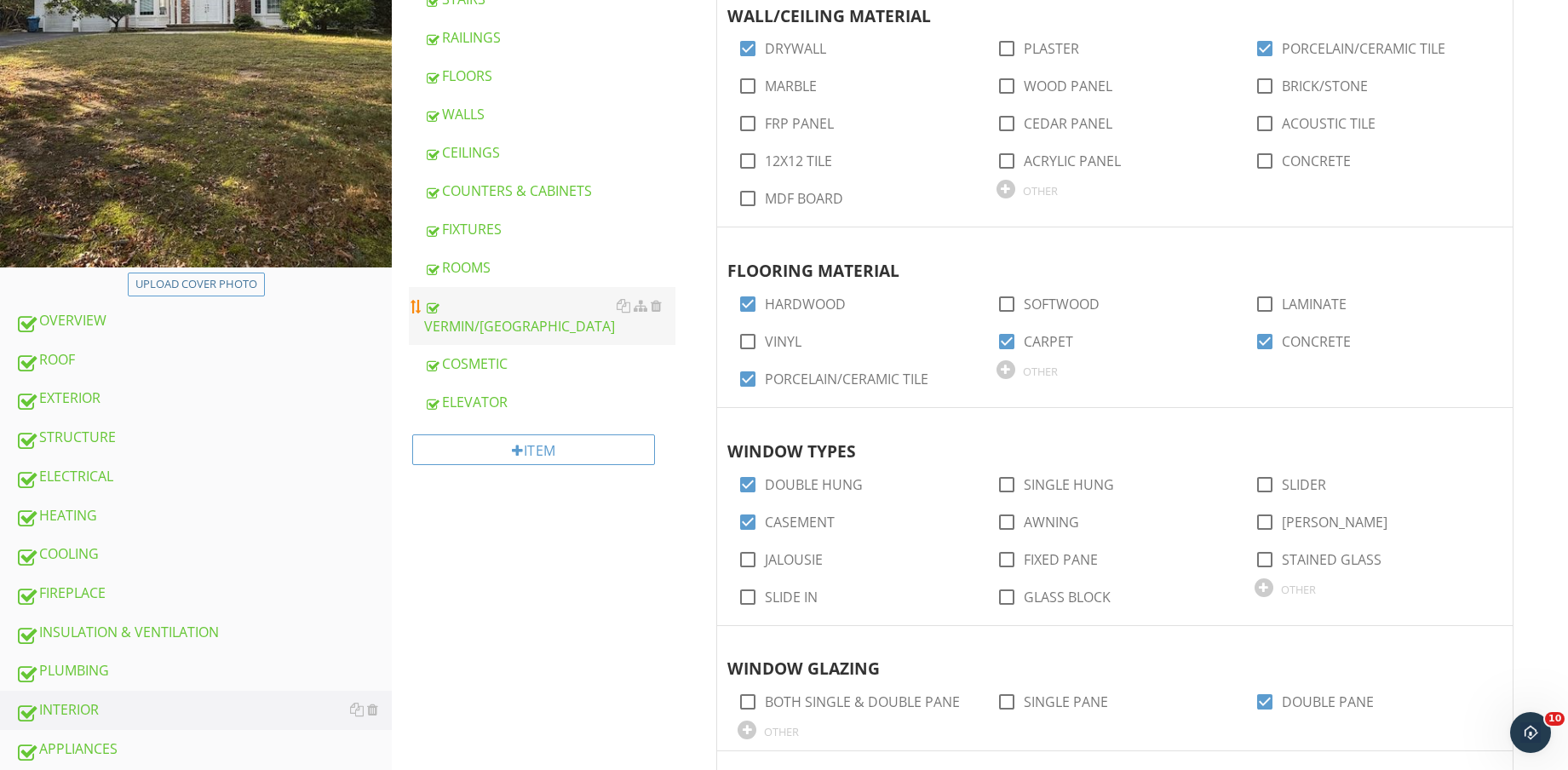
click at [547, 313] on div "VERMIN/[GEOGRAPHIC_DATA]" at bounding box center [550, 316] width 251 height 41
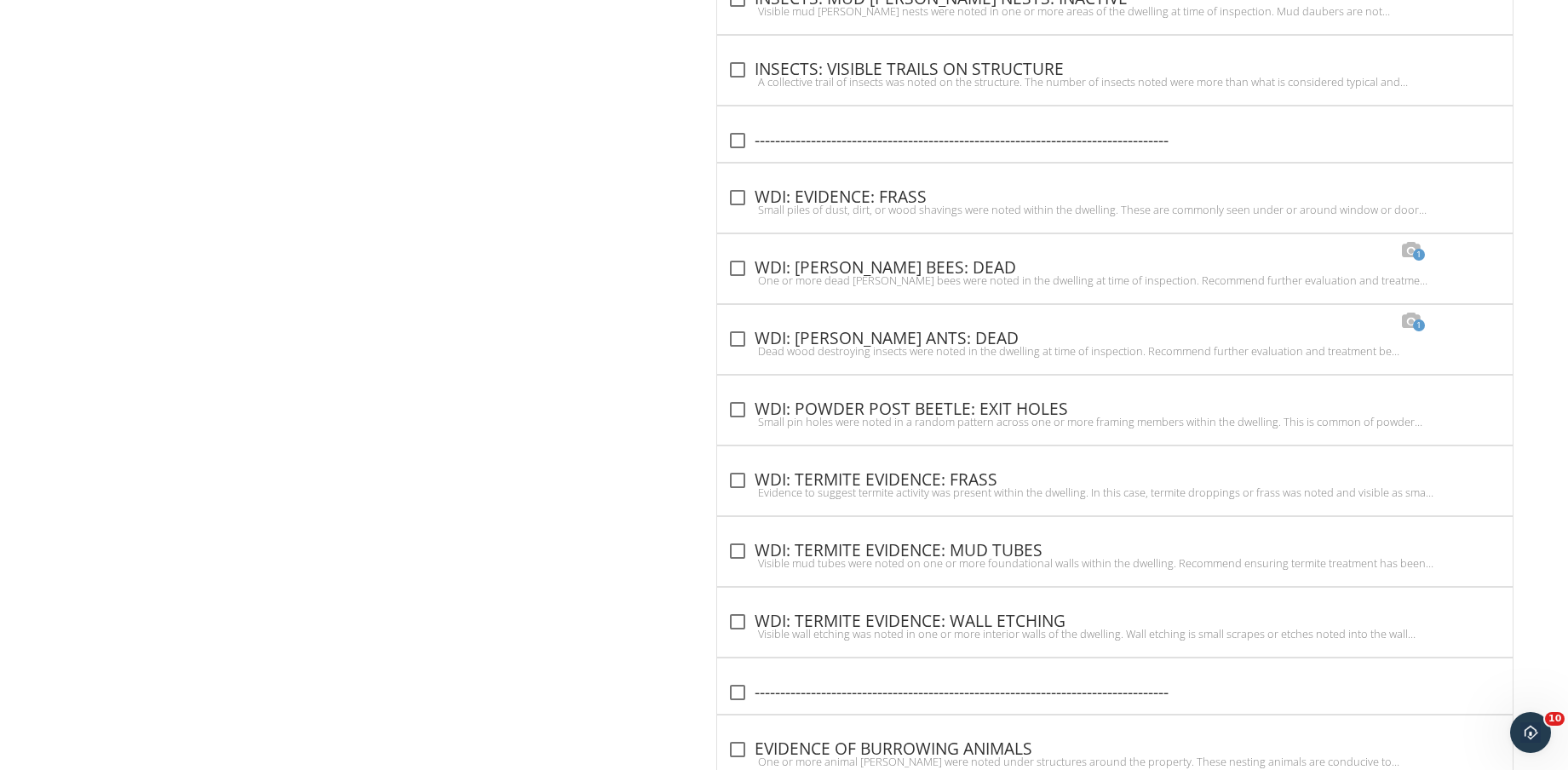
scroll to position [4938, 0]
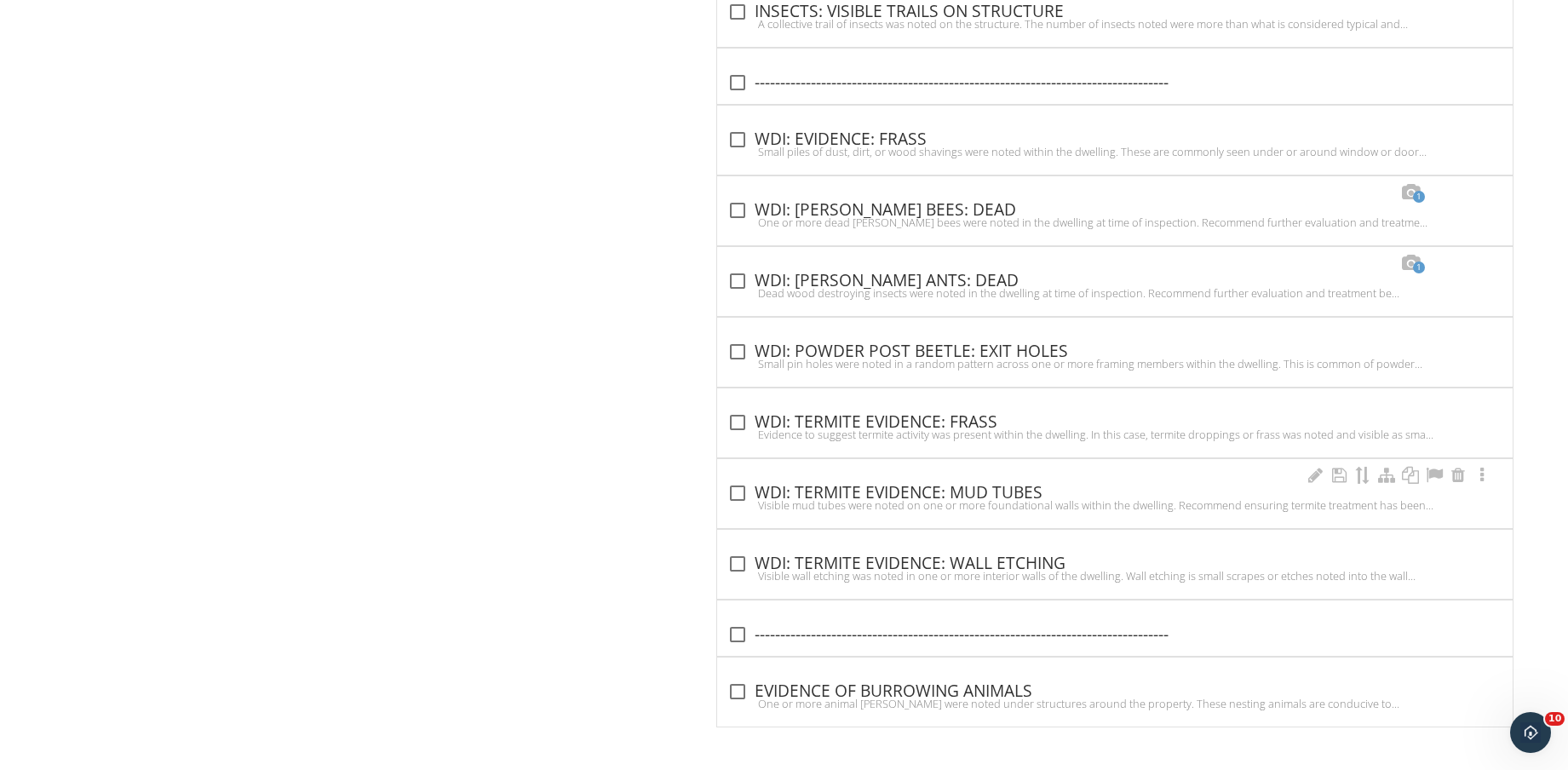
click at [1015, 485] on div "check_box_outline_blank WDI: TERMITE EVIDENCE: MUD TUBES" at bounding box center [1114, 493] width 775 height 21
checkbox input "true"
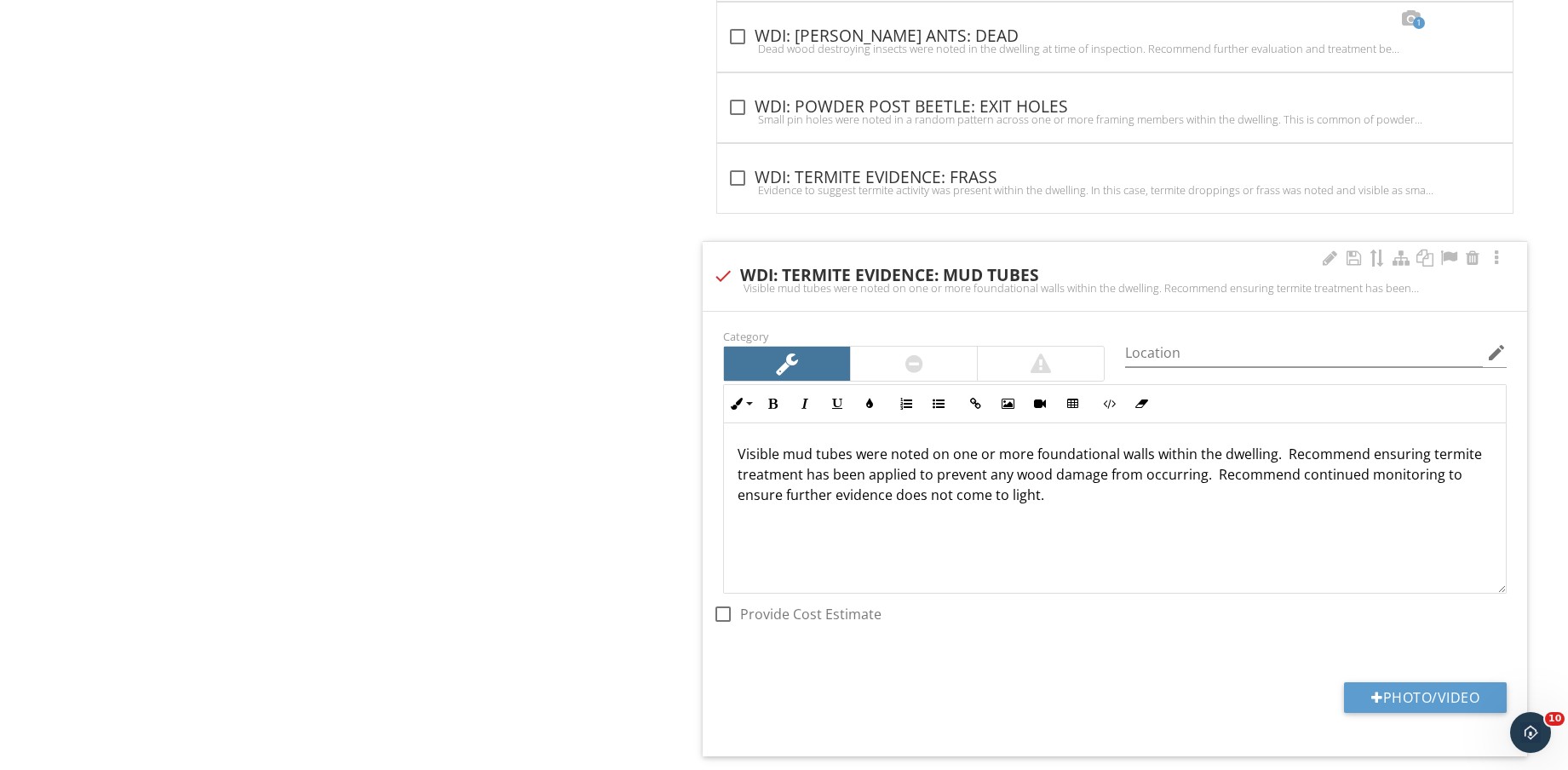
scroll to position [5258, 0]
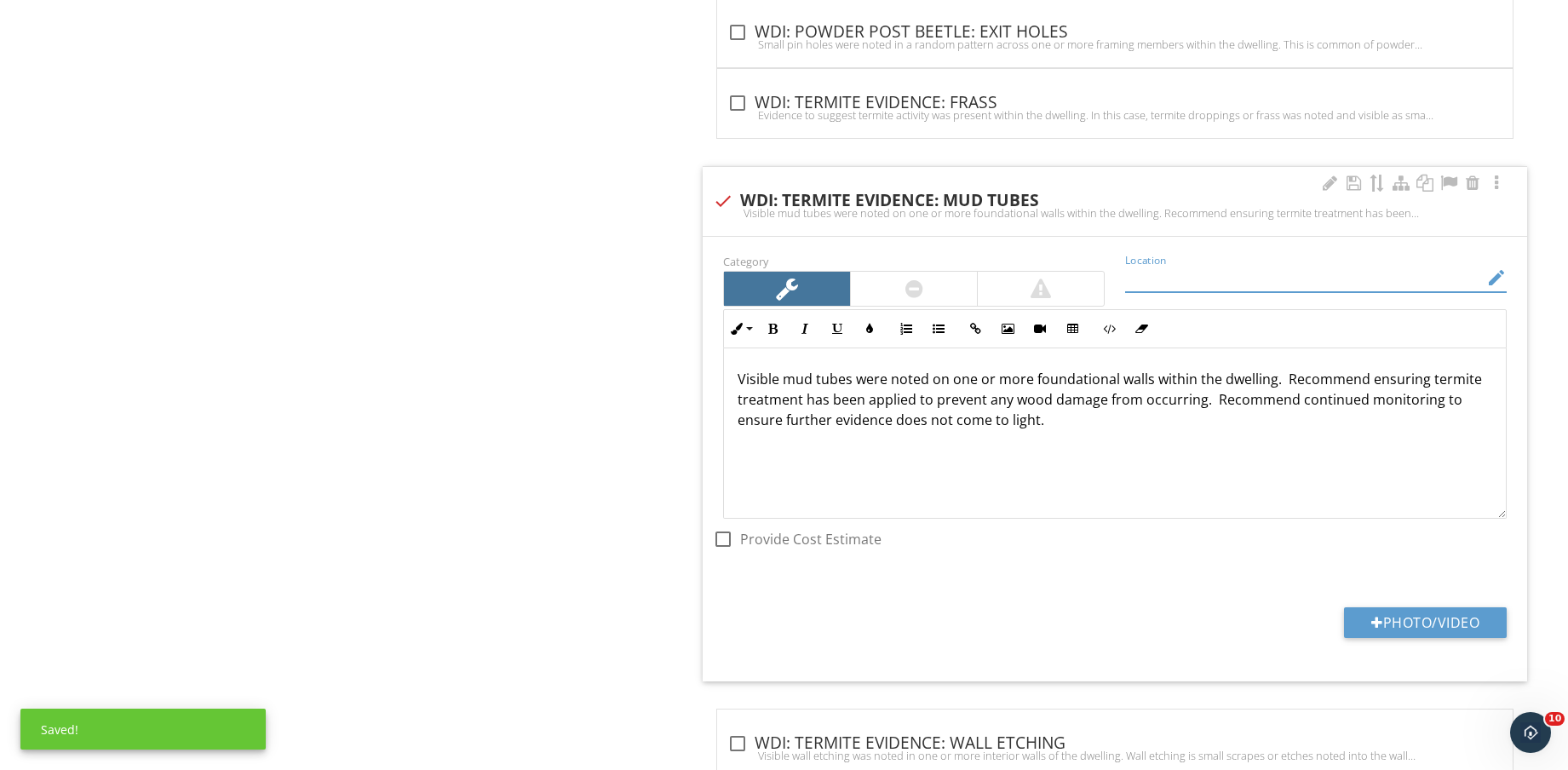
click at [1255, 278] on input "Location" at bounding box center [1305, 278] width 358 height 28
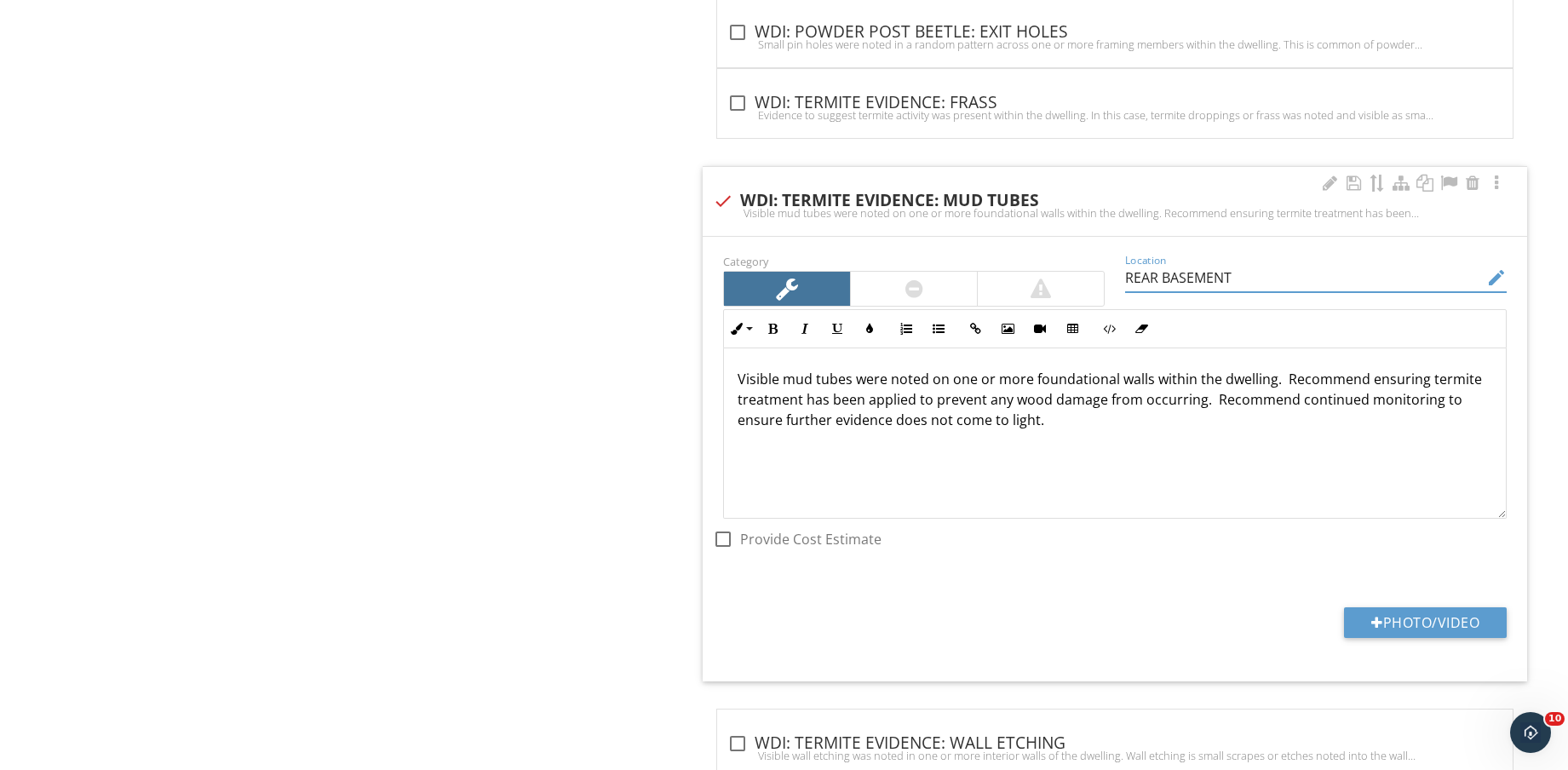
type input "REAR BASEMENT"
click at [911, 279] on div at bounding box center [914, 289] width 18 height 21
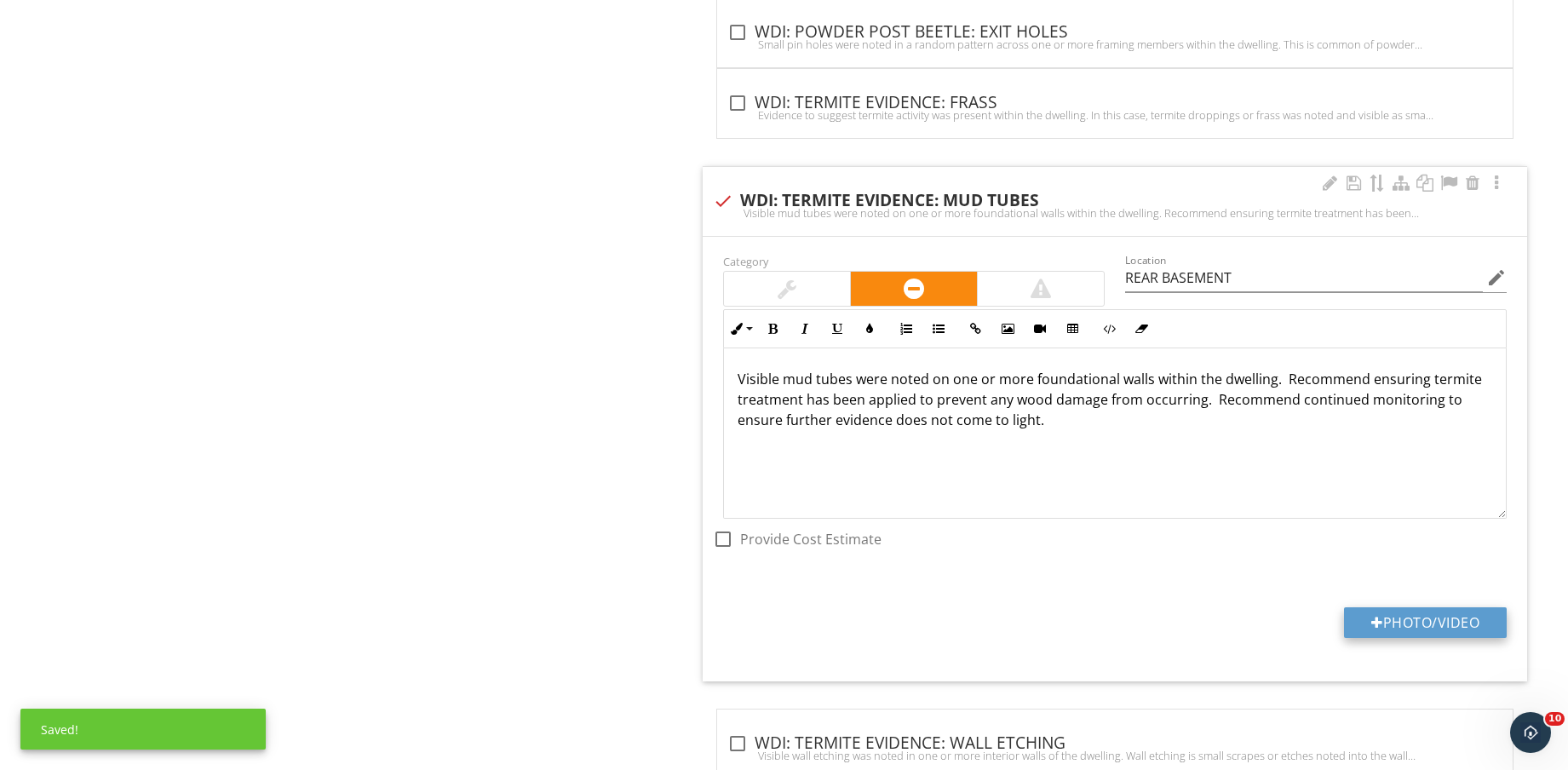
click at [1388, 619] on button "Photo/Video" at bounding box center [1425, 623] width 163 height 31
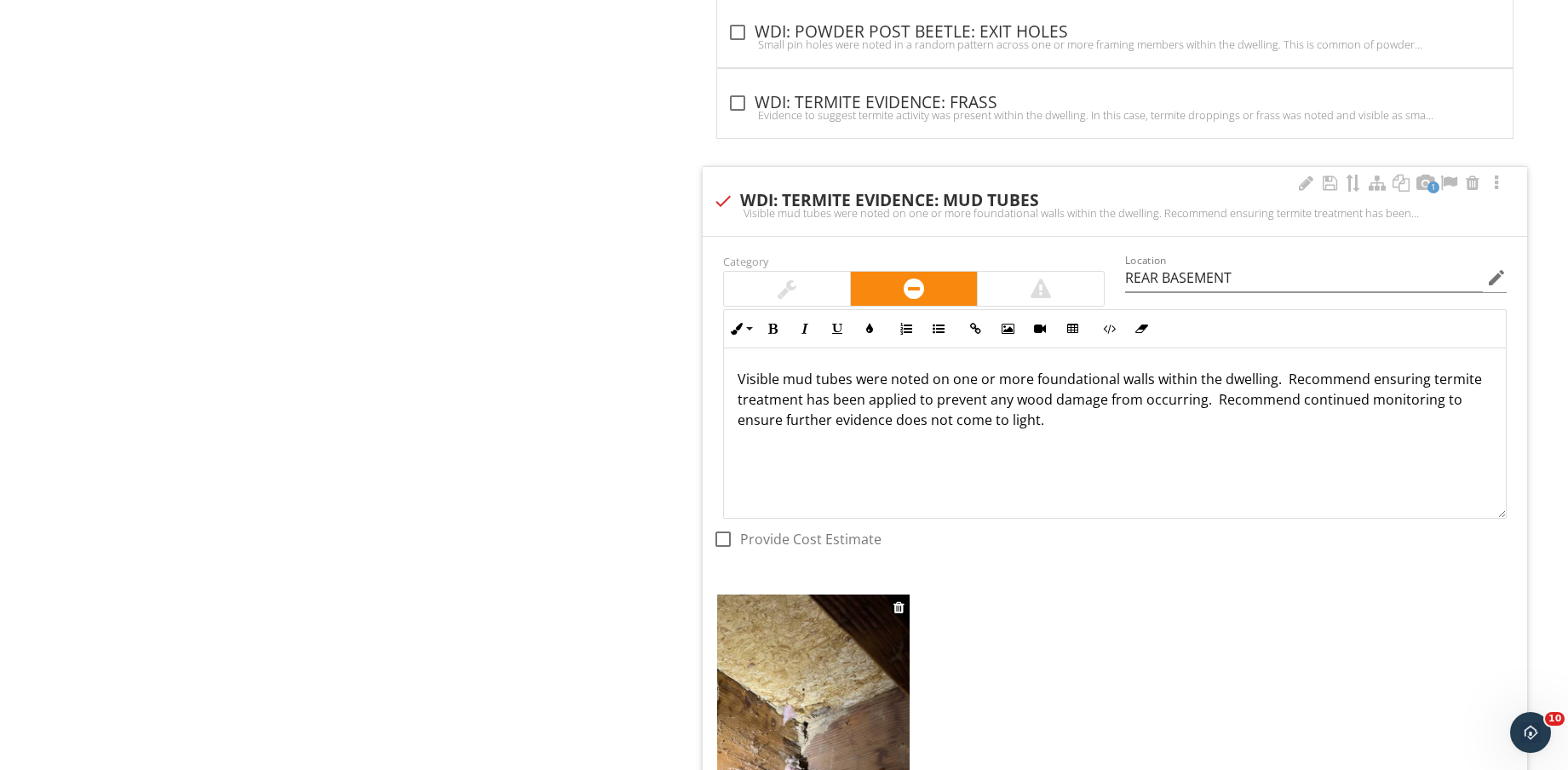
click at [834, 708] on img at bounding box center [813, 723] width 193 height 256
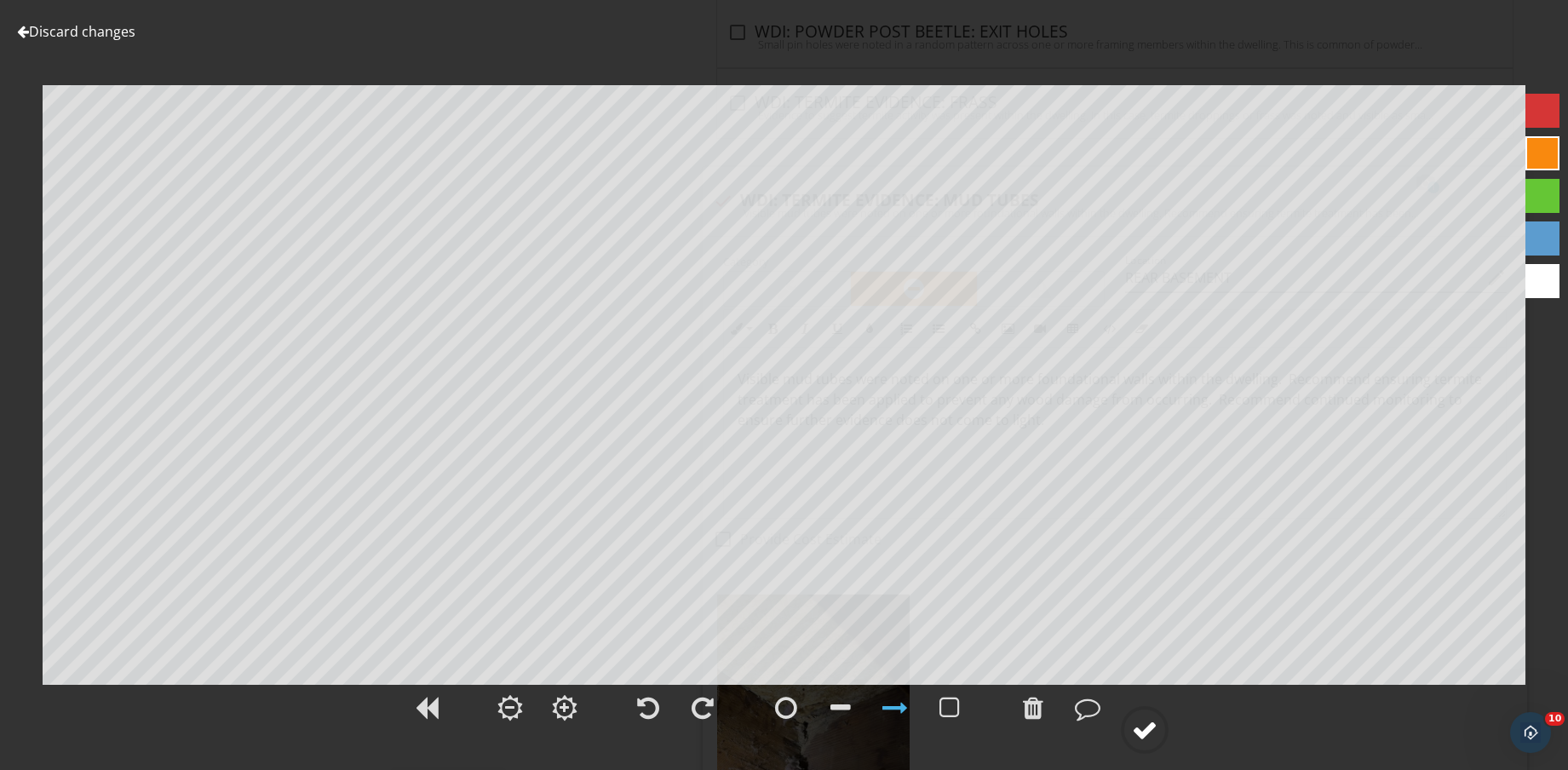
click at [1149, 731] on div at bounding box center [1145, 730] width 26 height 26
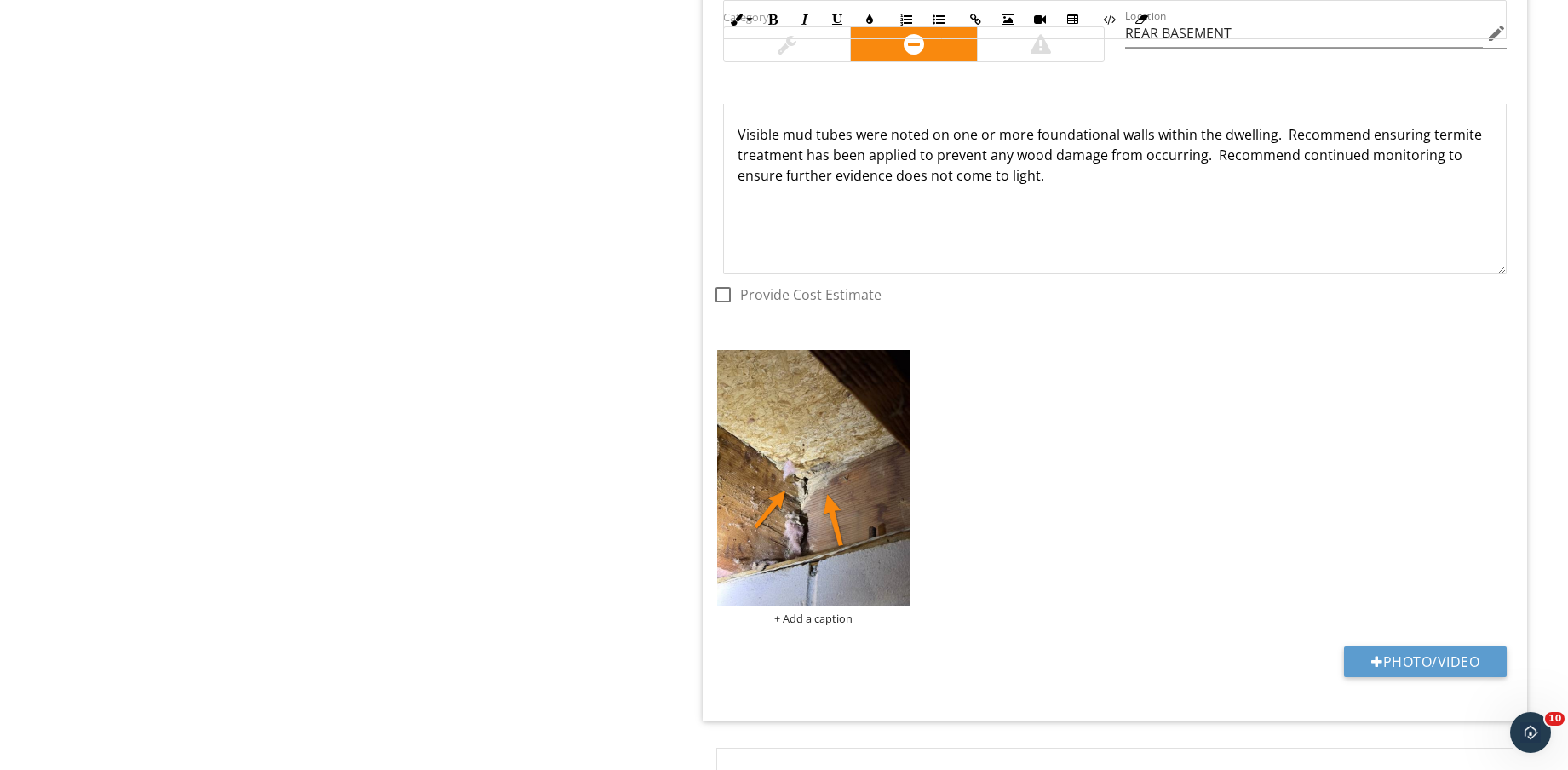
scroll to position [5578, 0]
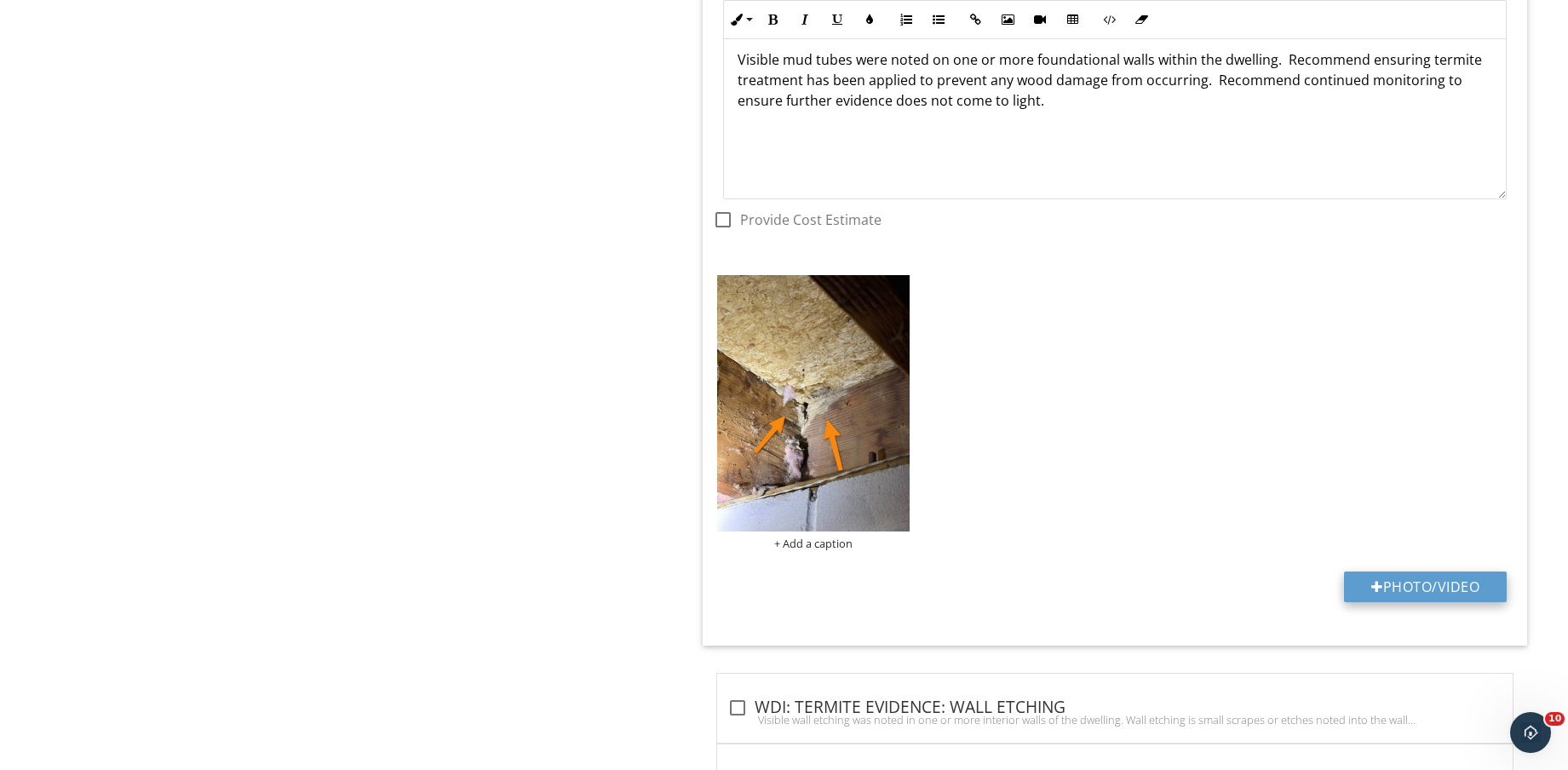
click at [1433, 581] on button "Photo/Video" at bounding box center [1425, 587] width 163 height 31
type input "C:\fakepath\IMG_9206.jpg"
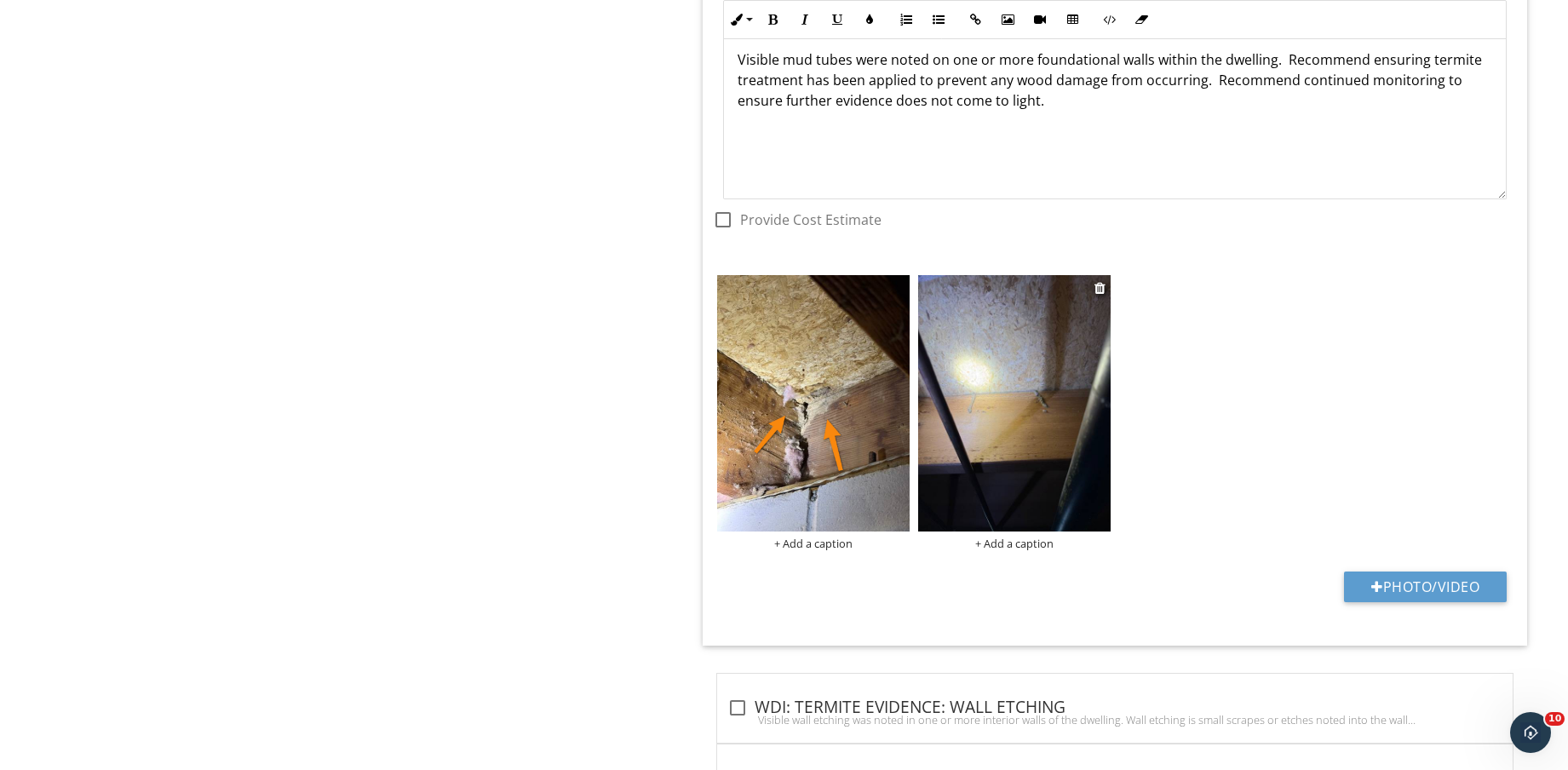
click at [1059, 457] on img at bounding box center [1015, 403] width 193 height 256
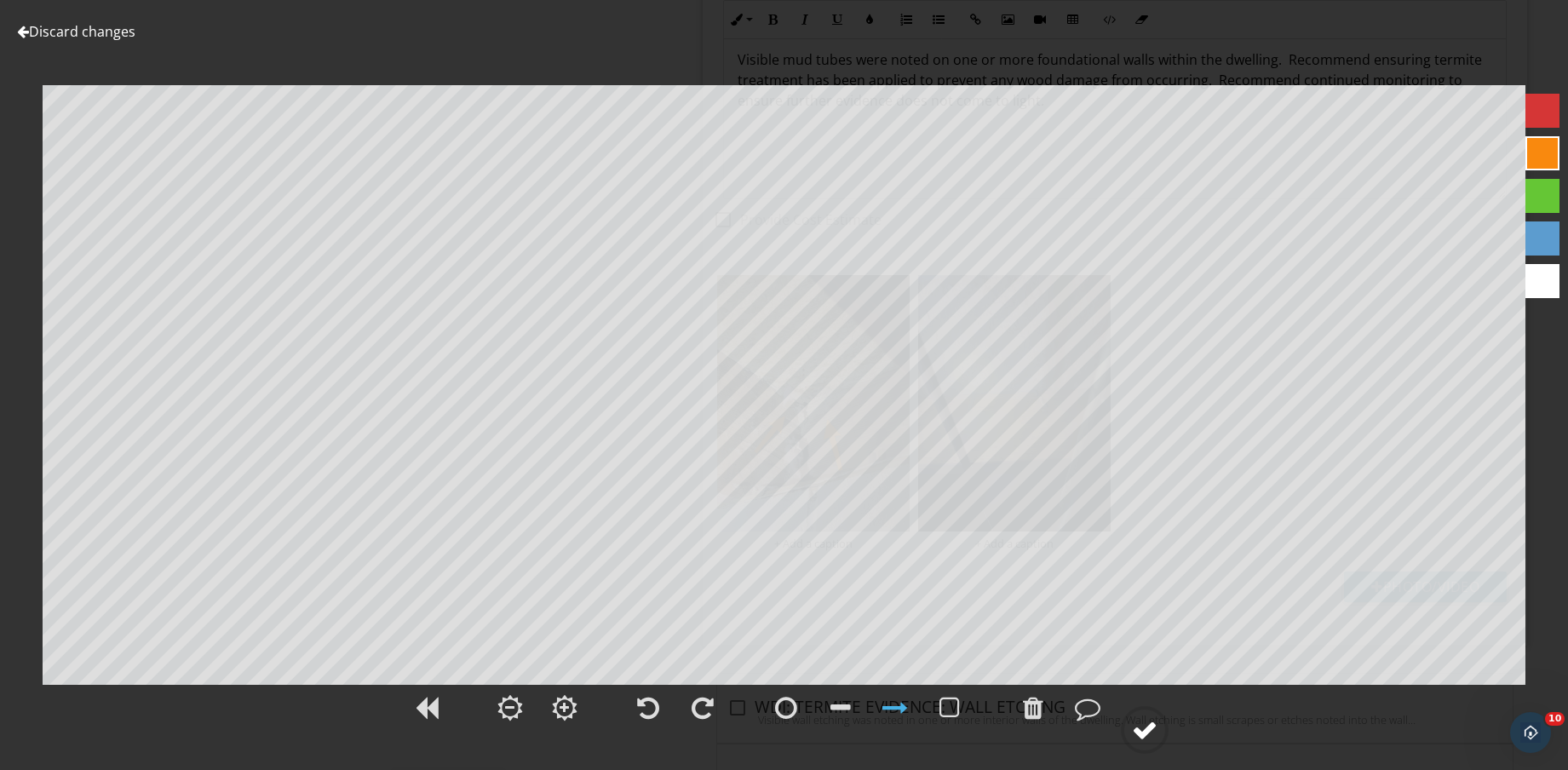
drag, startPoint x: 1133, startPoint y: 729, endPoint x: 1153, endPoint y: 733, distance: 20.4
click at [1134, 729] on div at bounding box center [1145, 730] width 26 height 26
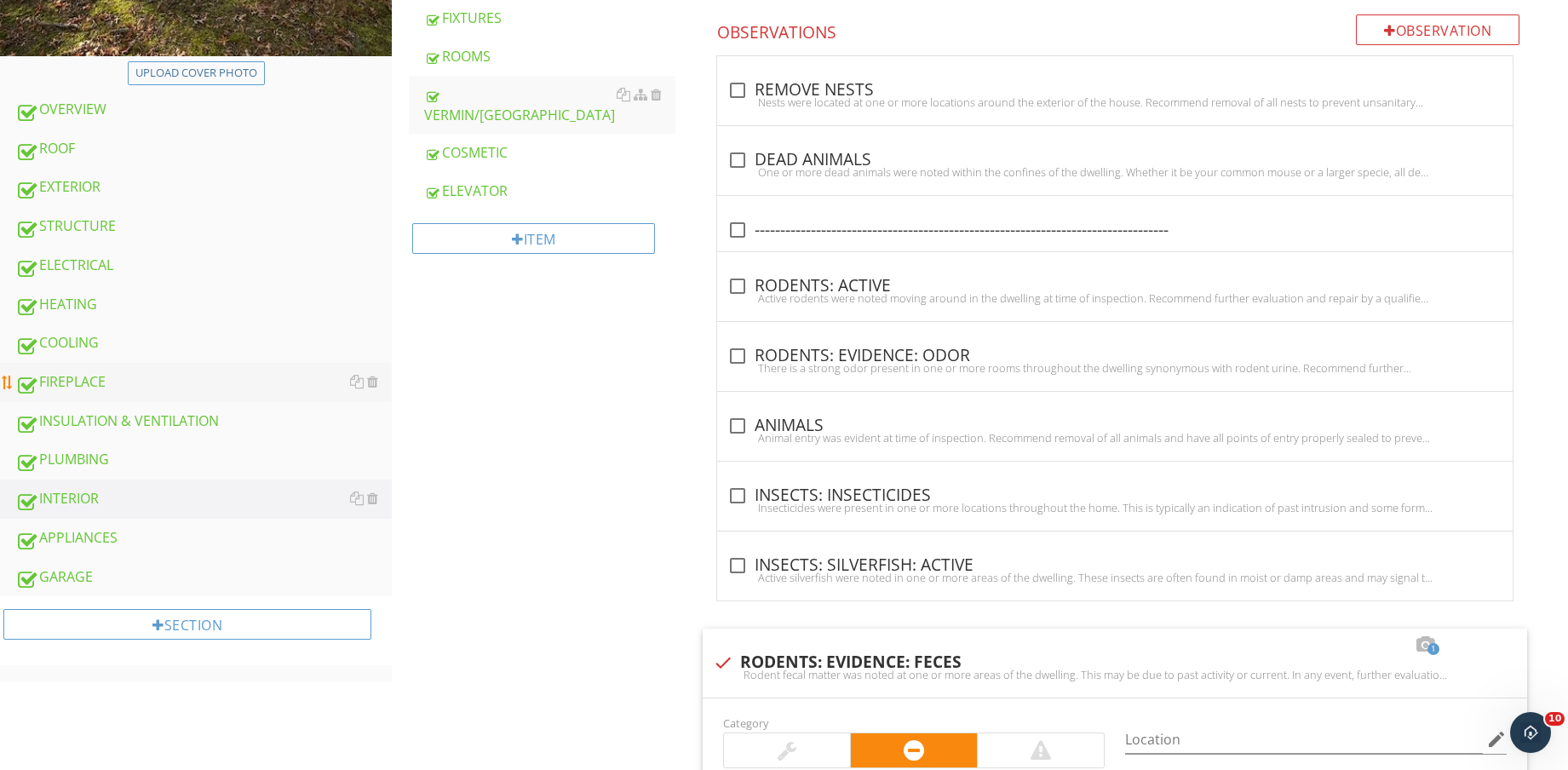
scroll to position [638, 0]
click at [118, 194] on div "EXTERIOR" at bounding box center [204, 186] width 377 height 22
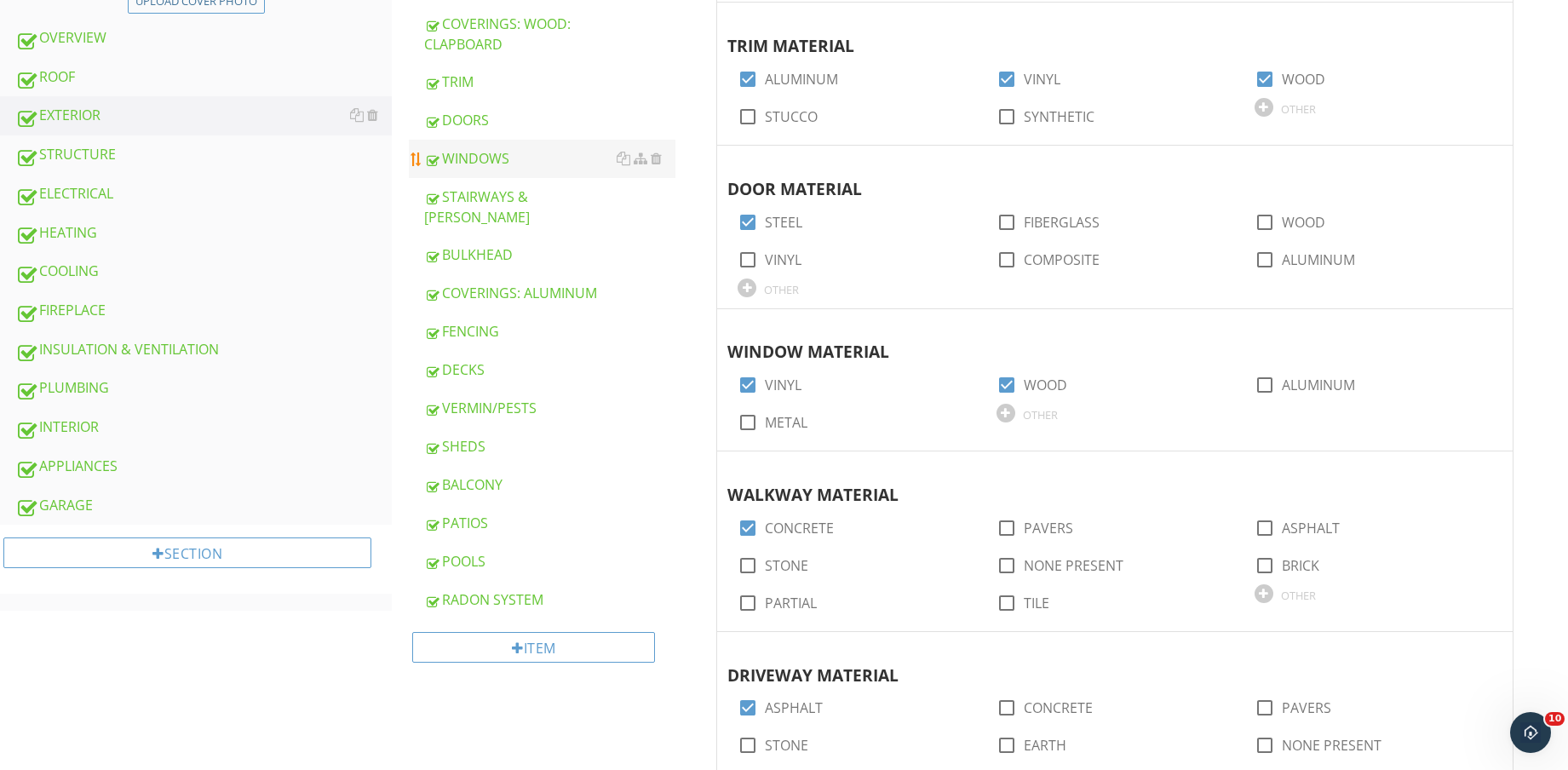
scroll to position [745, 0]
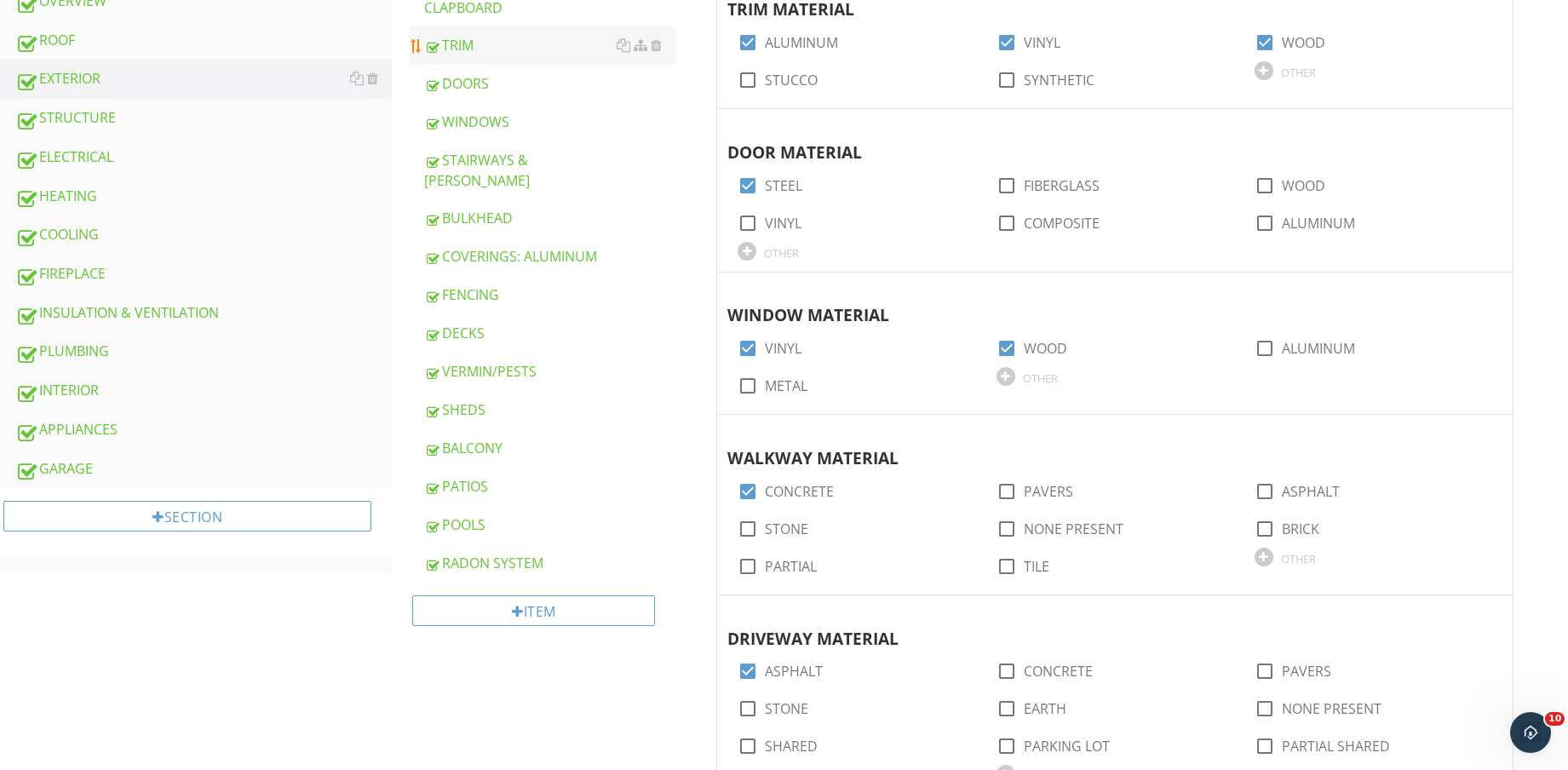
click at [521, 43] on div "TRIM" at bounding box center [550, 46] width 251 height 21
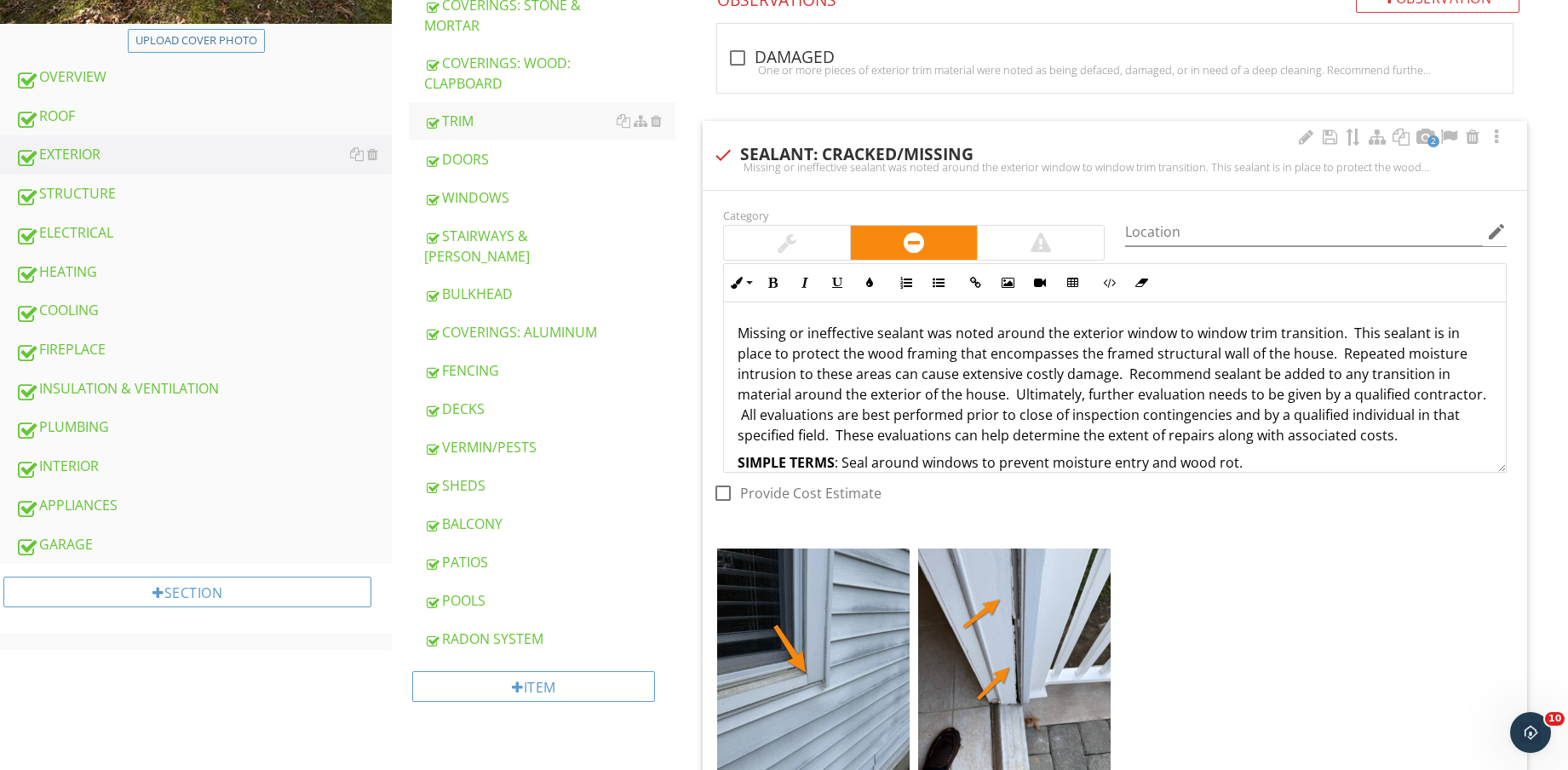
scroll to position [533, 0]
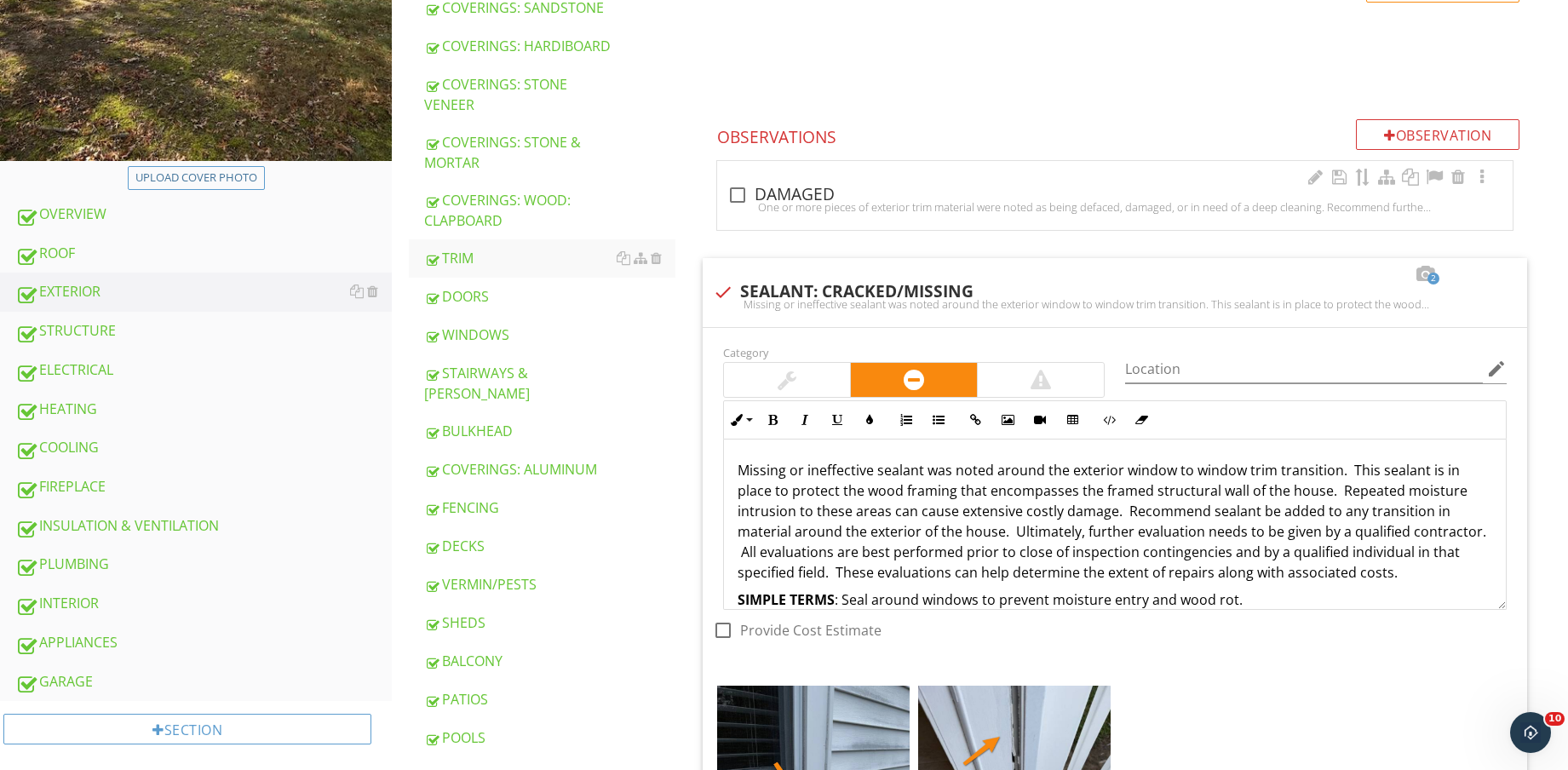
click at [822, 206] on div "One or more pieces of exterior trim material were noted as being defaced, damag…" at bounding box center [1114, 207] width 775 height 14
checkbox input "true"
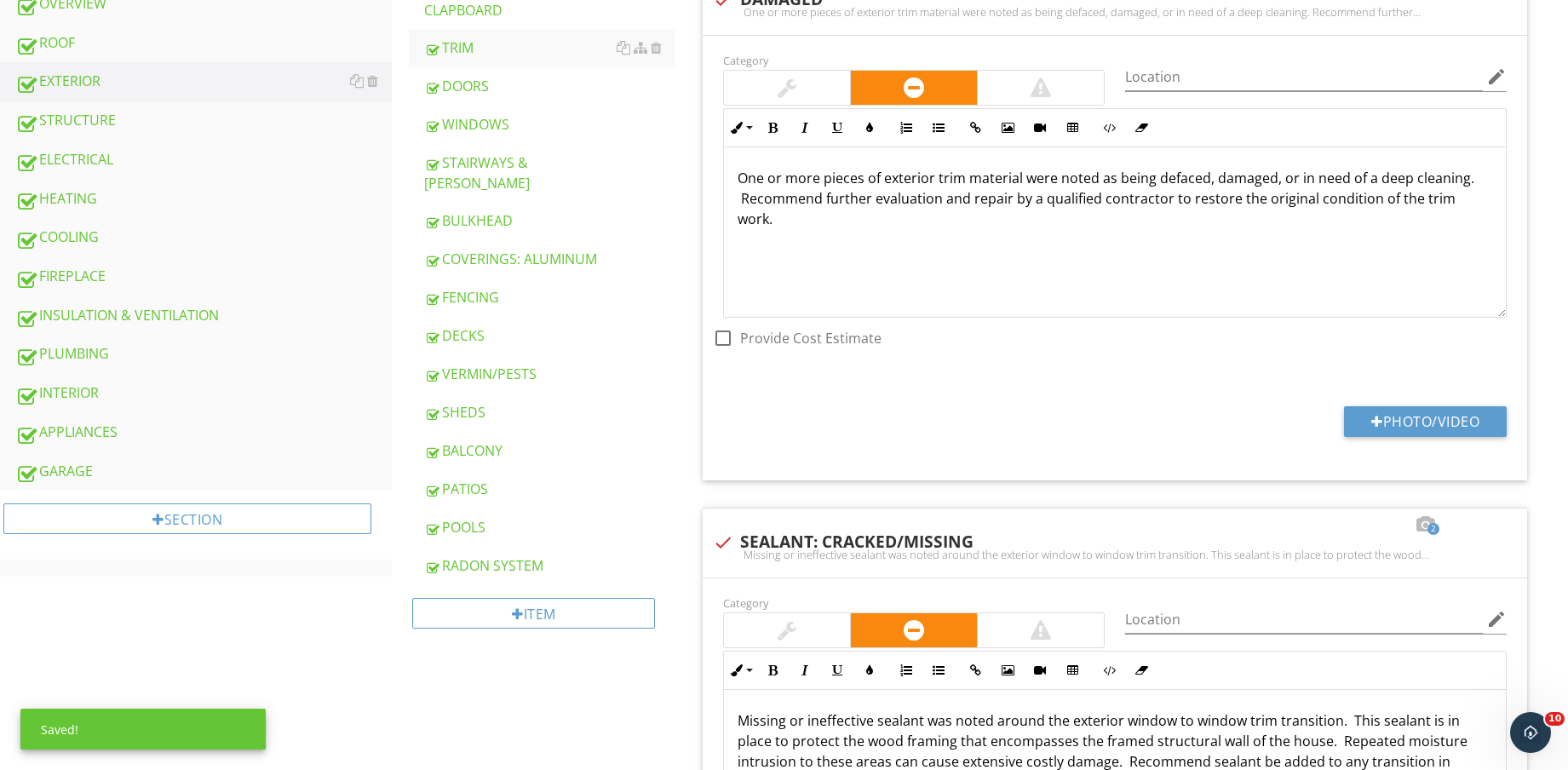
scroll to position [745, 0]
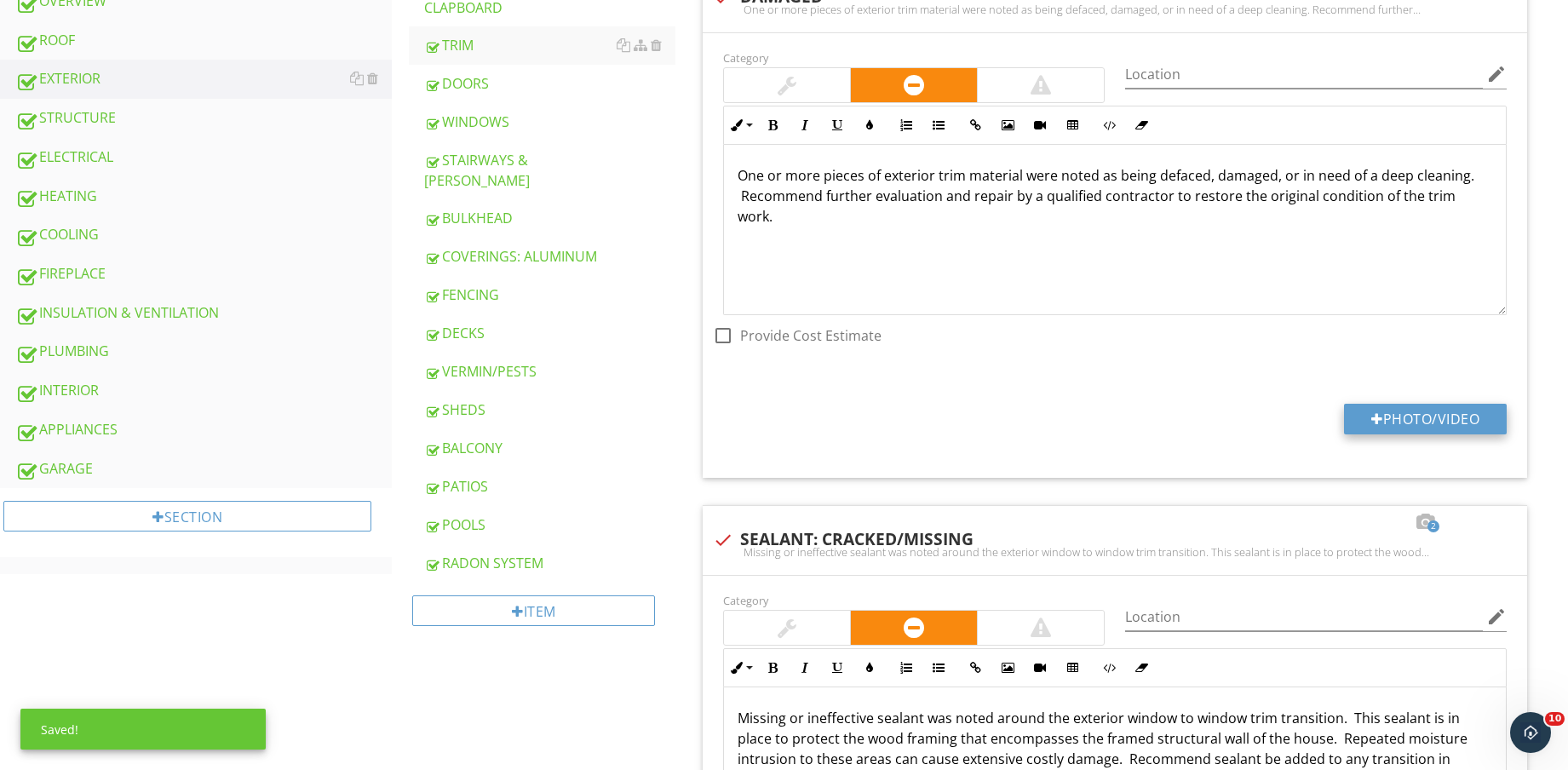
click at [1429, 415] on button "Photo/Video" at bounding box center [1425, 419] width 163 height 31
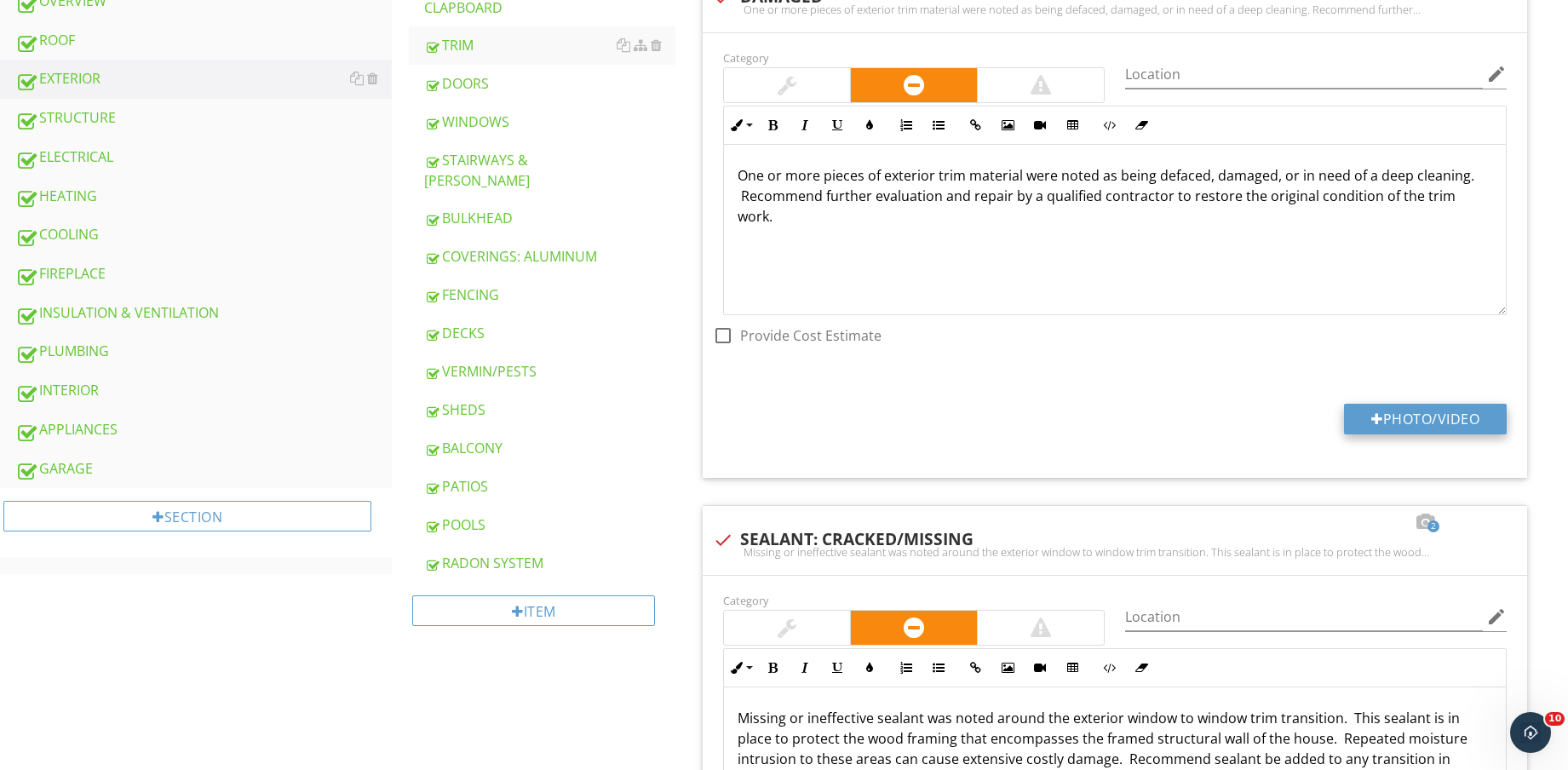
type input "C:\fakepath\IMG_9215.jpg"
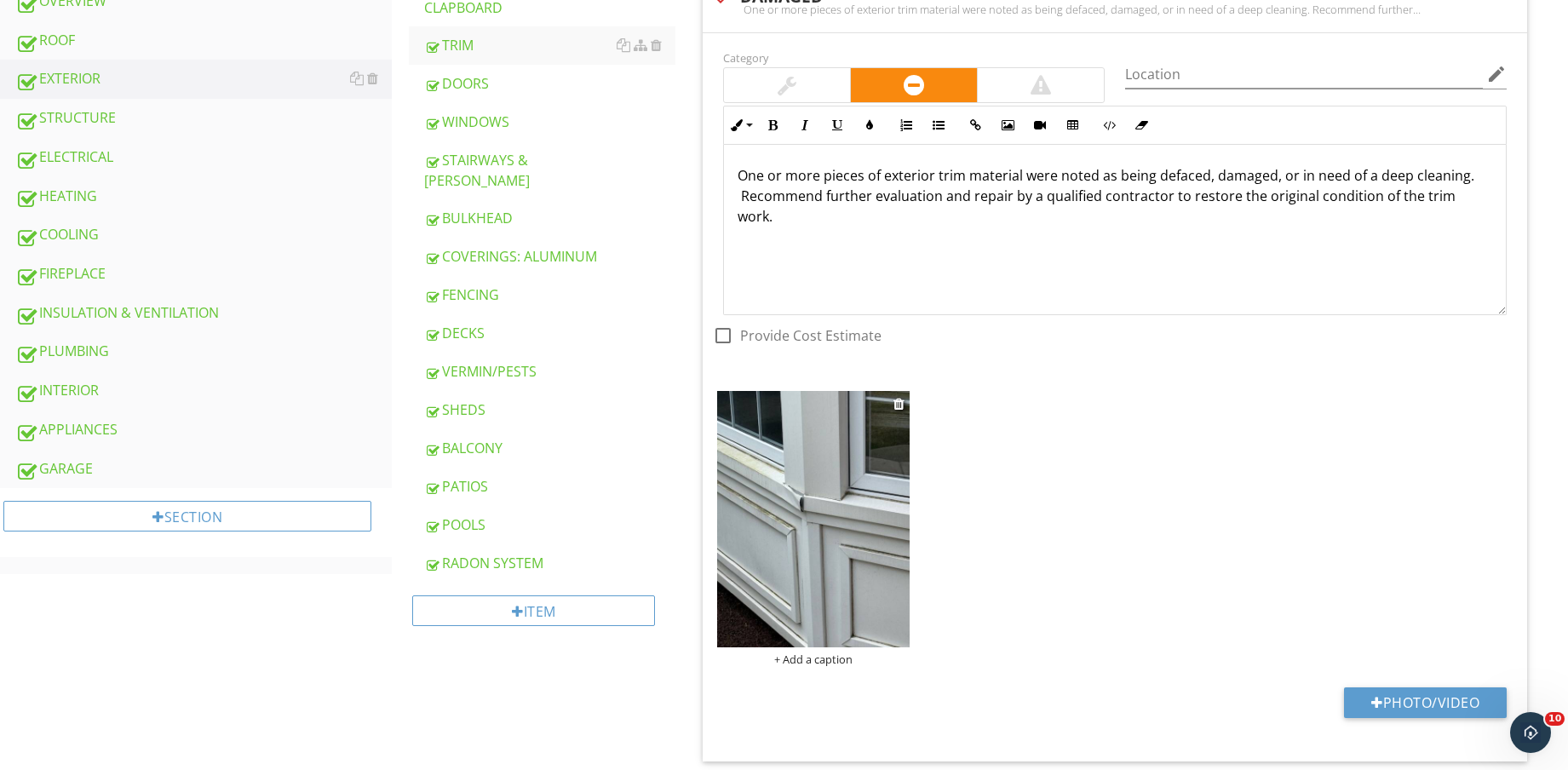
click at [844, 588] on img at bounding box center [813, 519] width 193 height 256
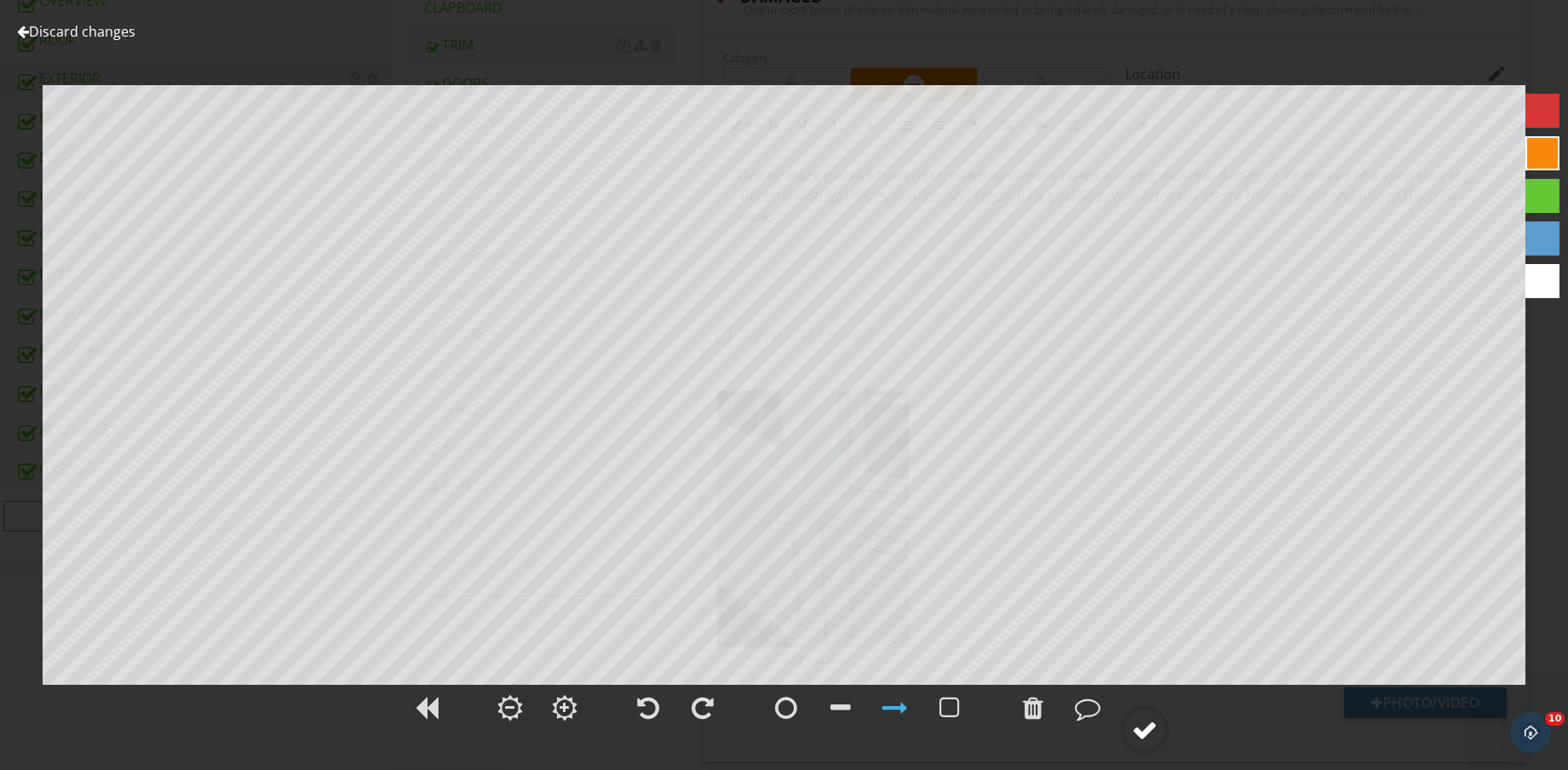
click at [1157, 731] on div at bounding box center [1145, 730] width 47 height 47
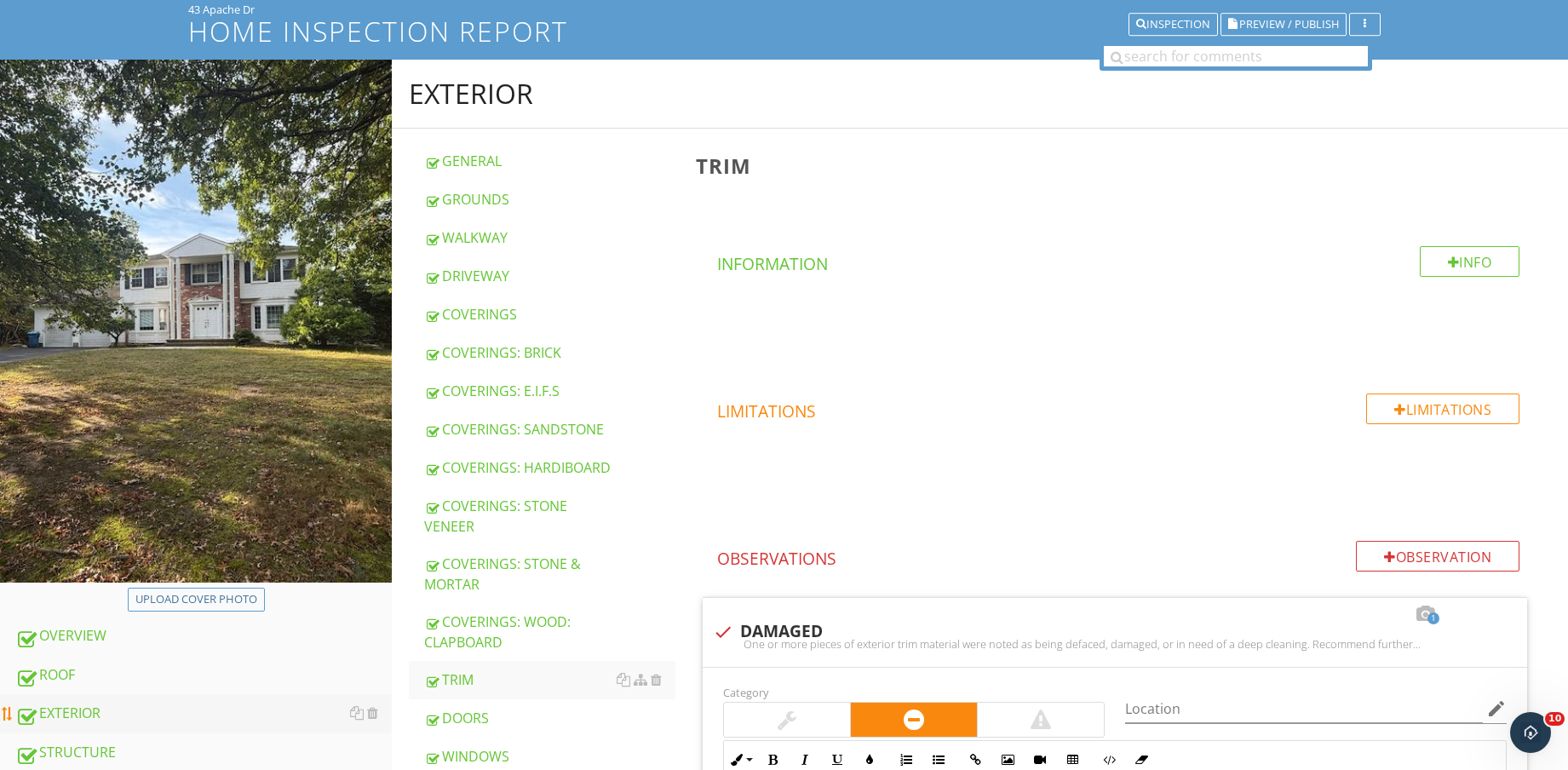
scroll to position [426, 0]
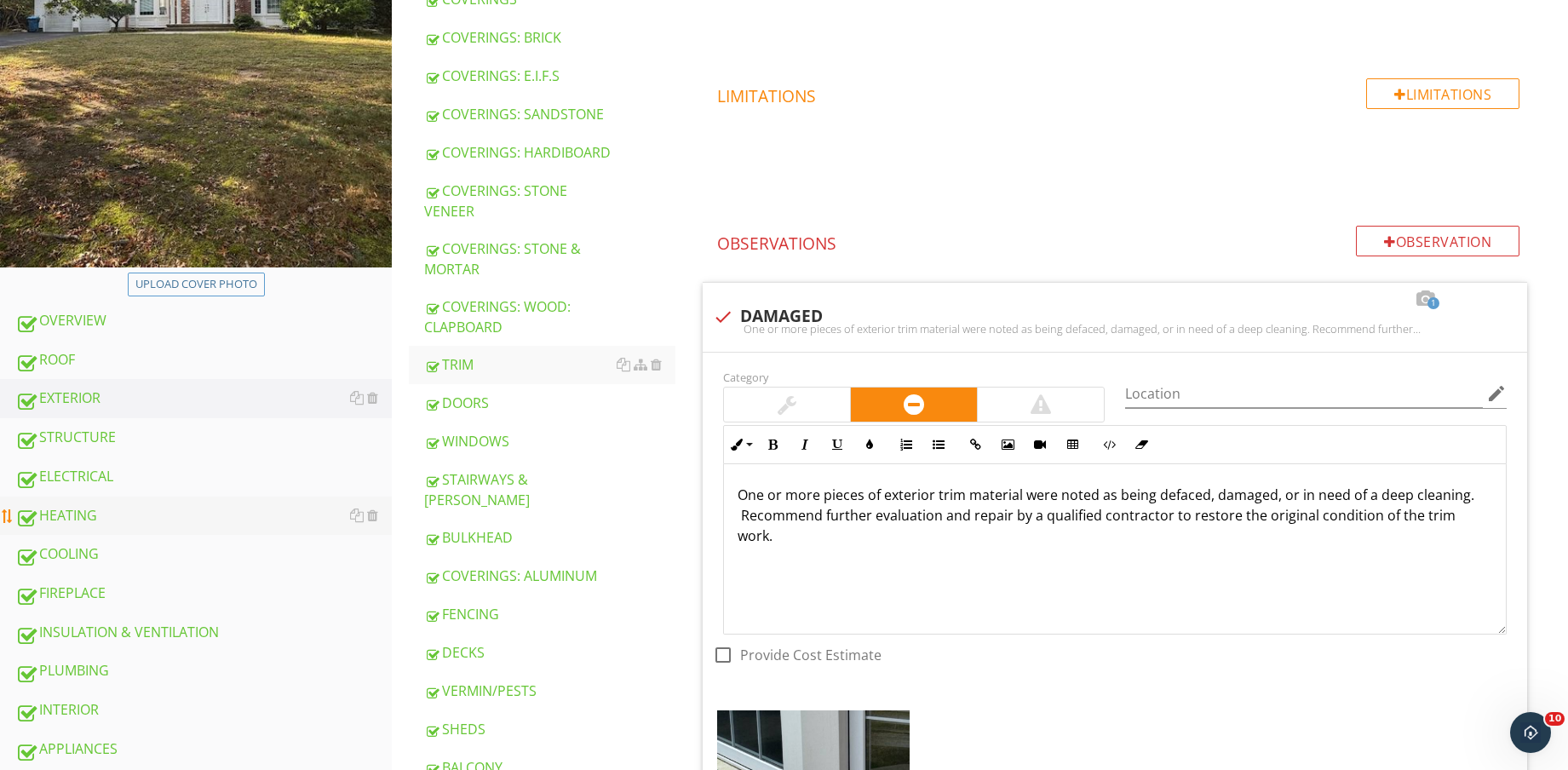
click at [122, 522] on div "HEATING" at bounding box center [204, 516] width 377 height 22
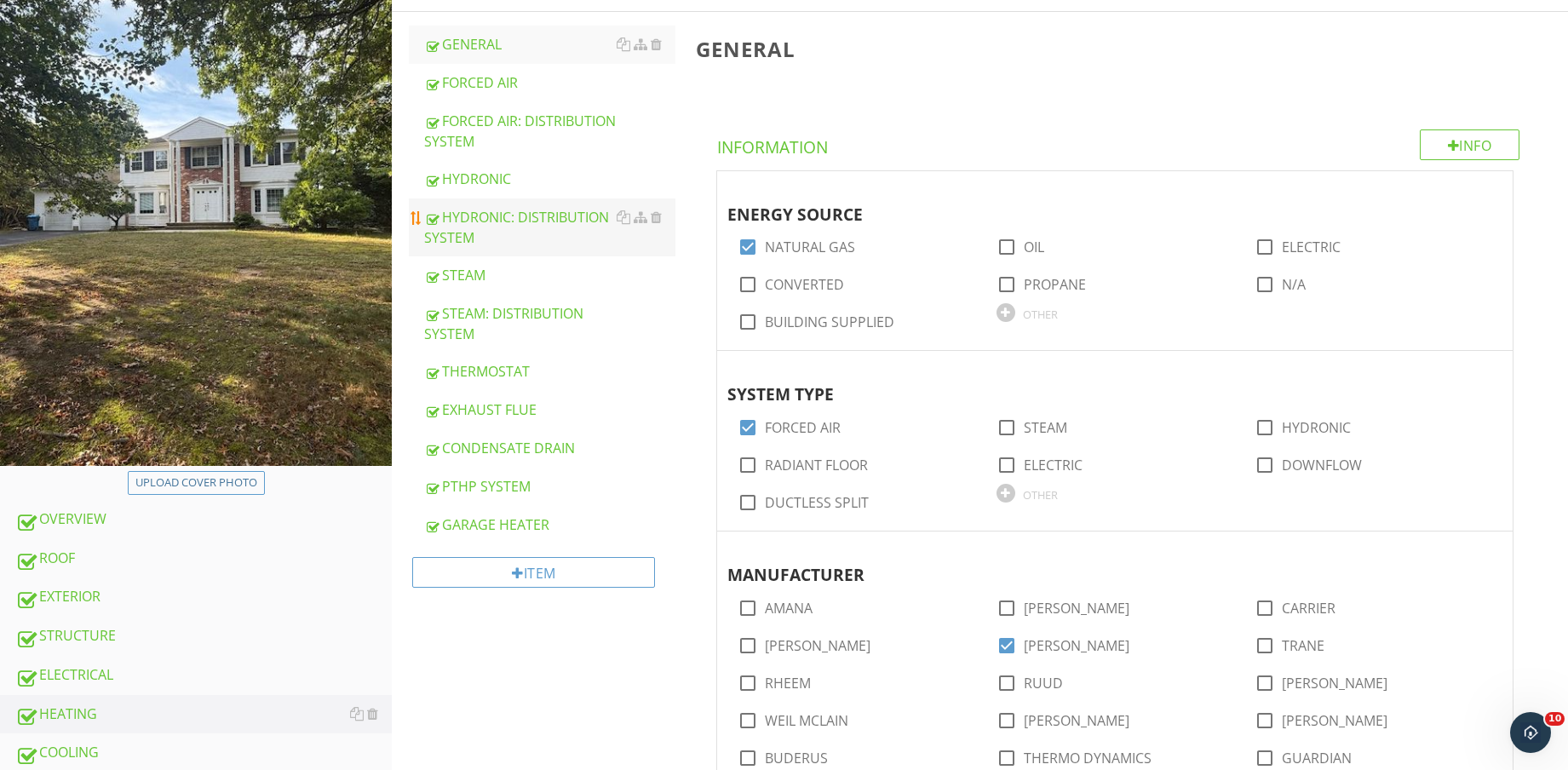
scroll to position [213, 0]
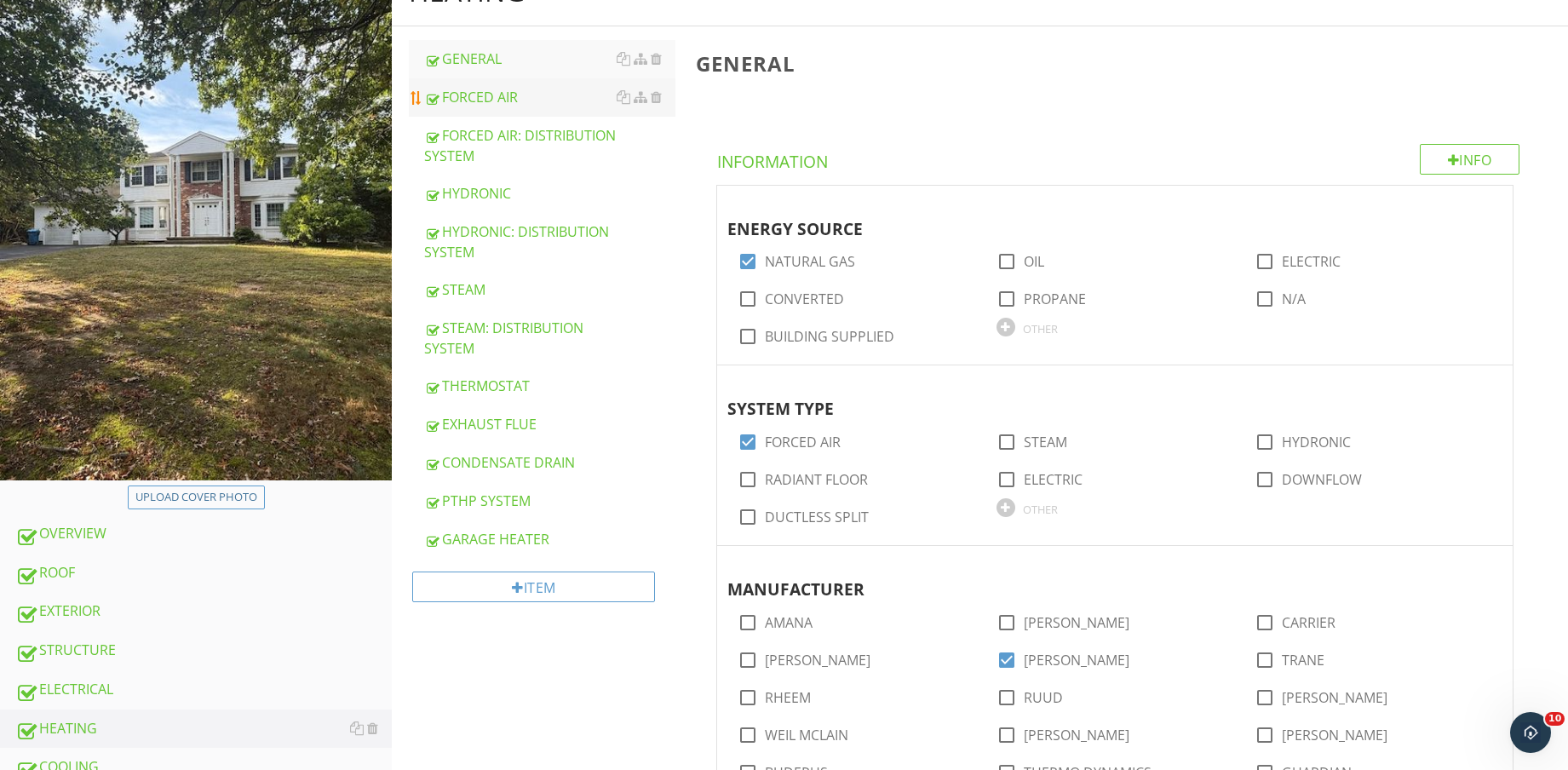
click at [533, 83] on link "FORCED AIR" at bounding box center [550, 97] width 251 height 38
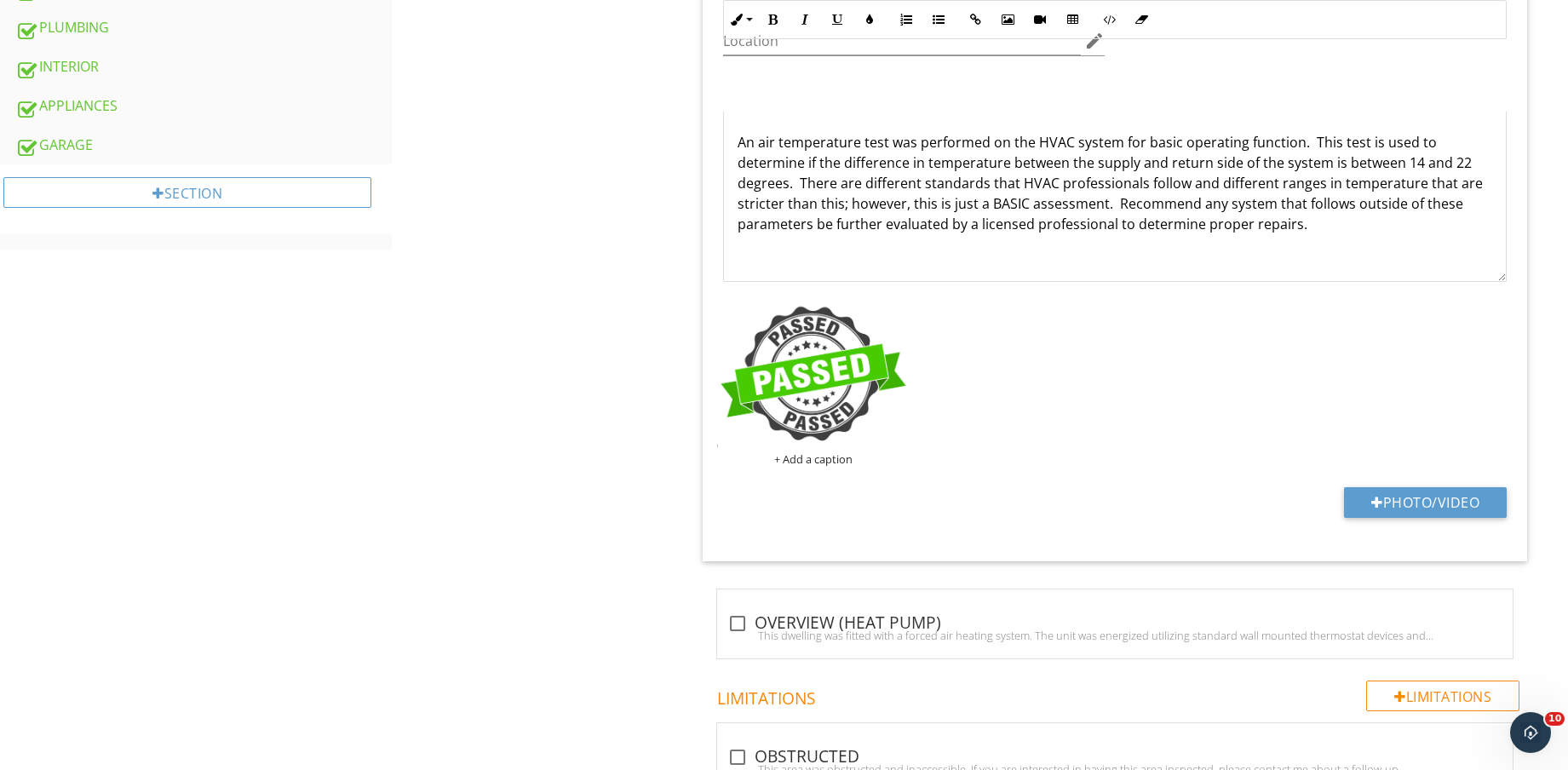
scroll to position [1064, 0]
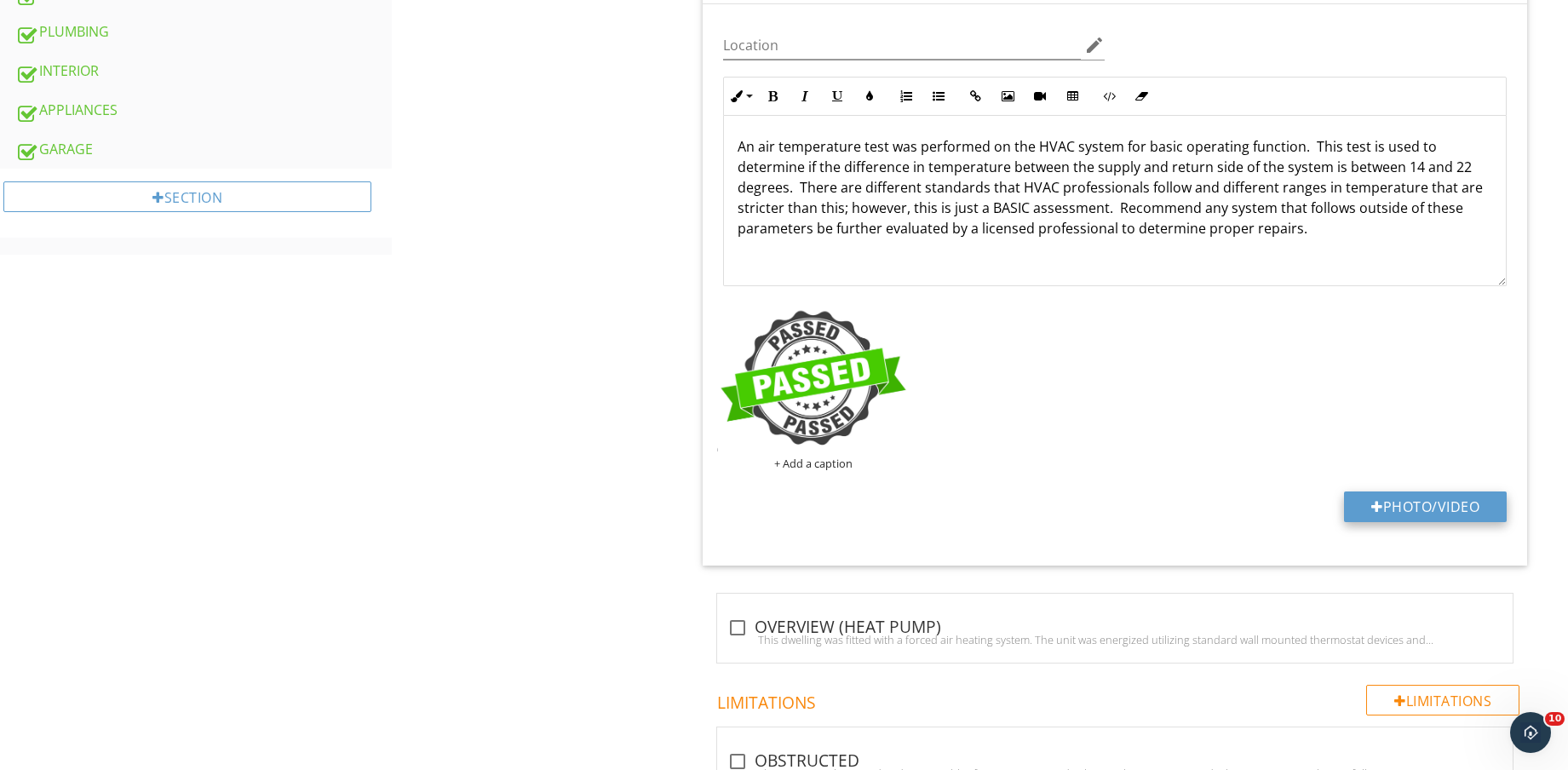
click at [1452, 490] on div "Location edit Inline Style XLarge Large Normal Small Light Small/Light Bold Ita…" at bounding box center [1115, 285] width 824 height 561
click at [1443, 513] on button "Photo/Video" at bounding box center [1425, 507] width 163 height 31
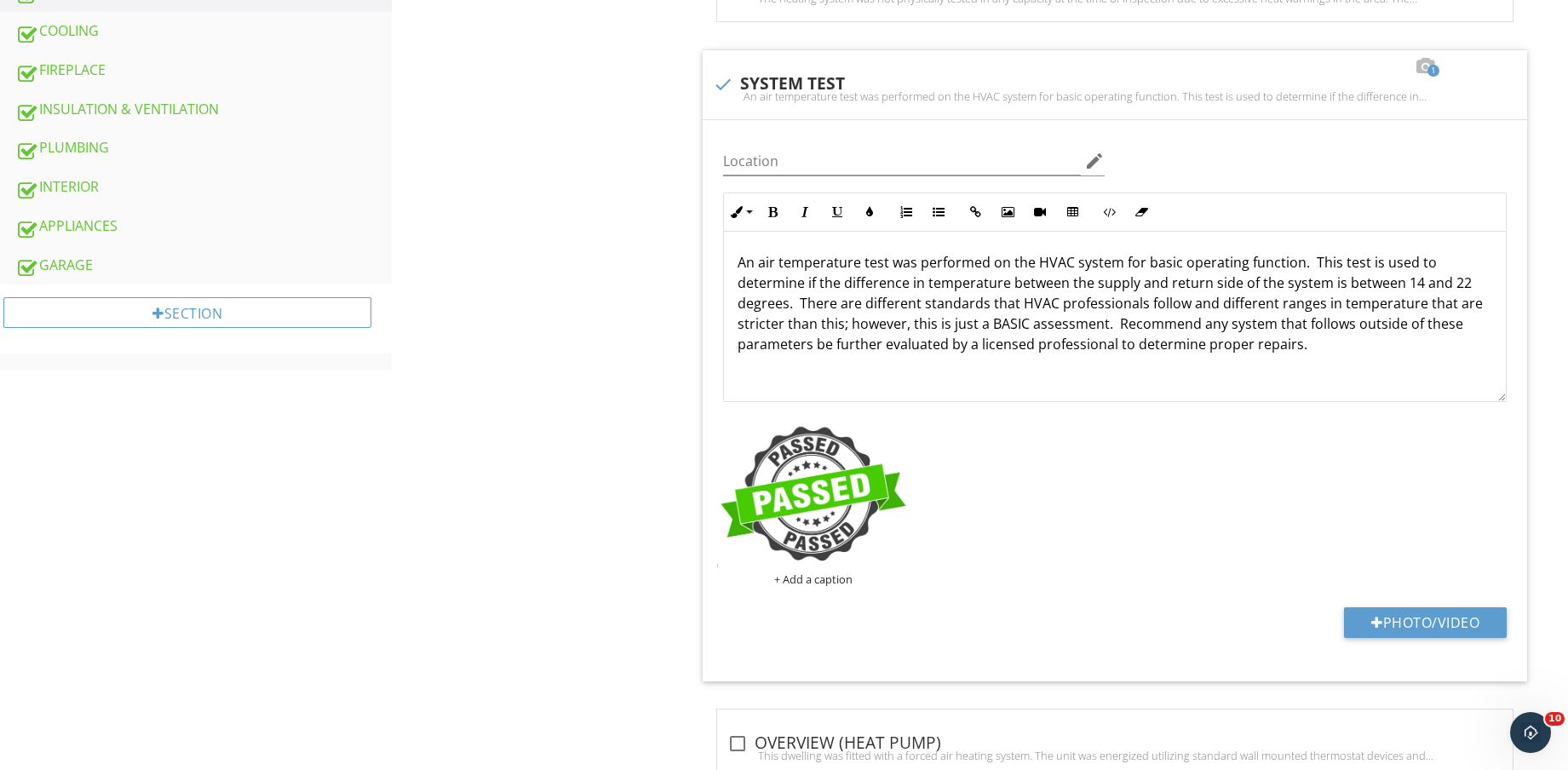
scroll to position [0, 0]
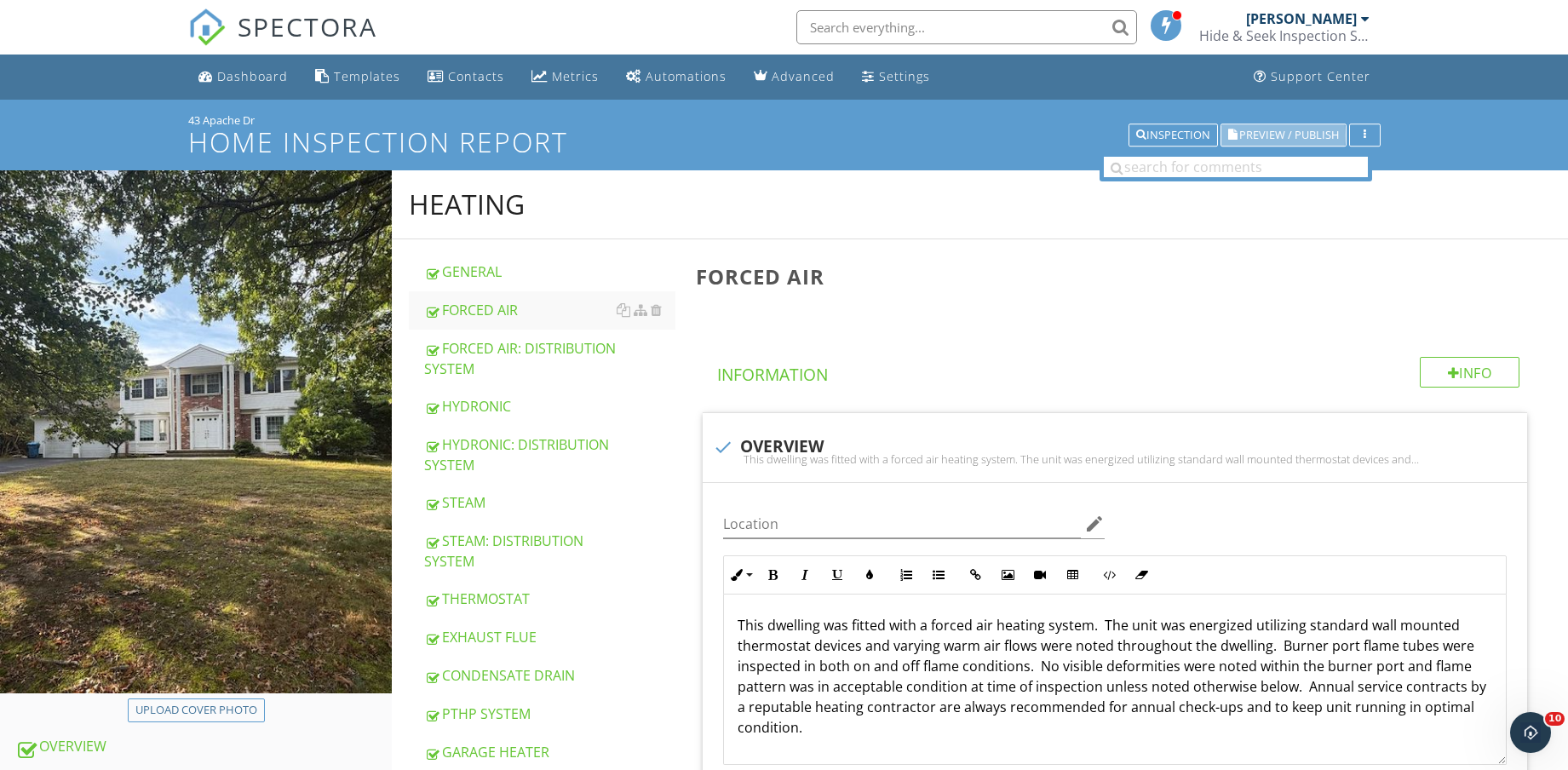
click at [1306, 129] on span "Preview / Publish" at bounding box center [1289, 134] width 100 height 11
